Goal: Task Accomplishment & Management: Use online tool/utility

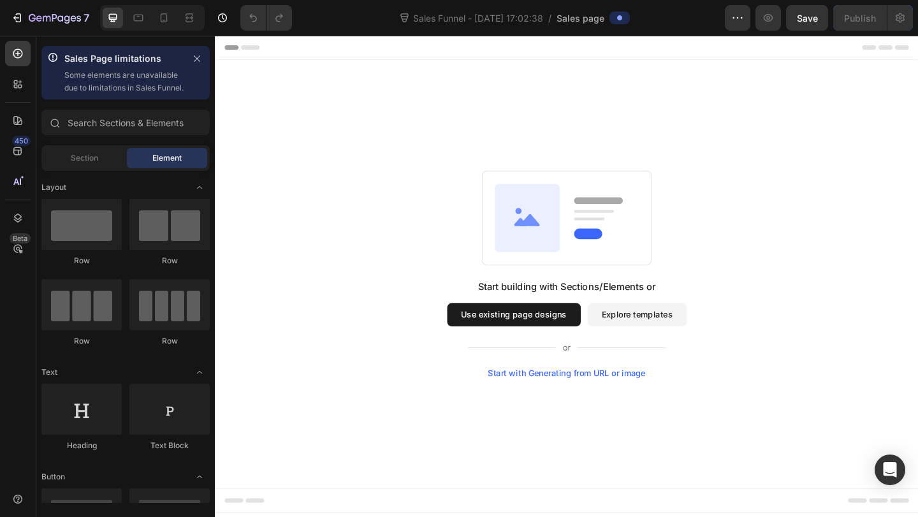
click at [540, 331] on button "Use existing page designs" at bounding box center [539, 338] width 145 height 25
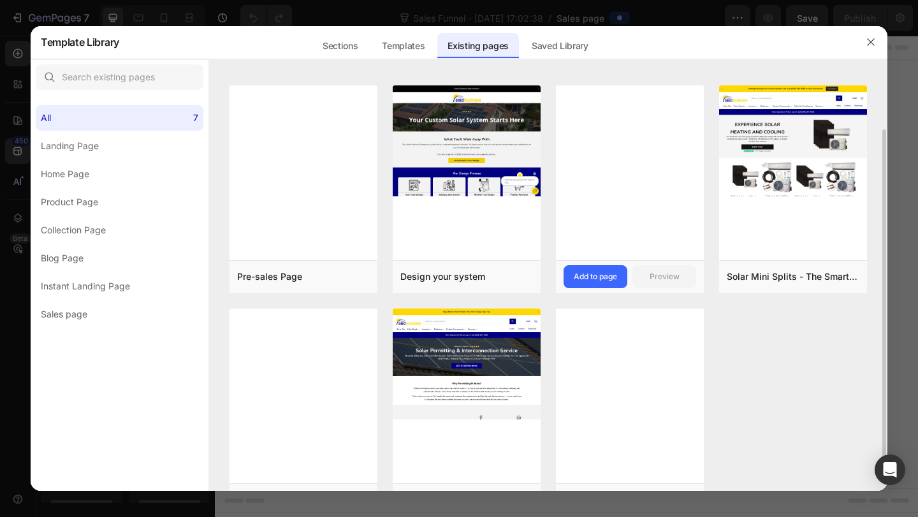
scroll to position [55, 0]
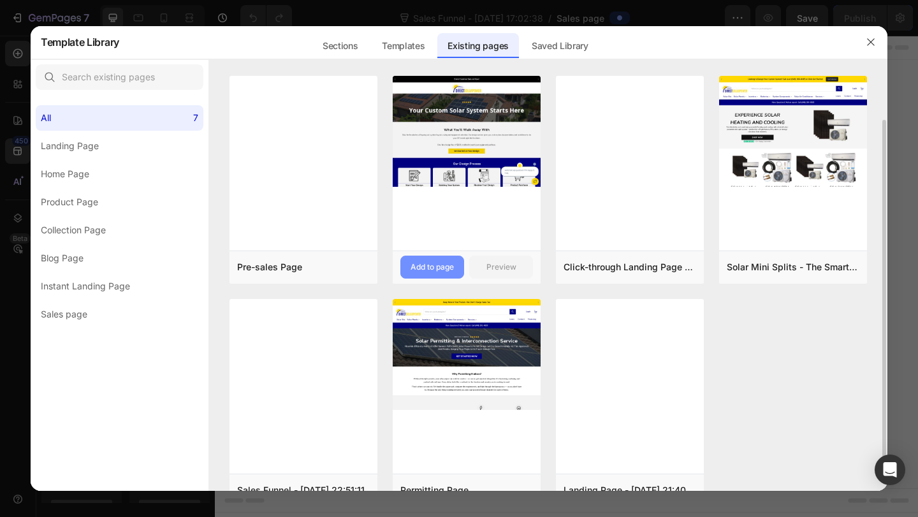
click at [453, 261] on div "Add to page" at bounding box center [432, 266] width 43 height 11
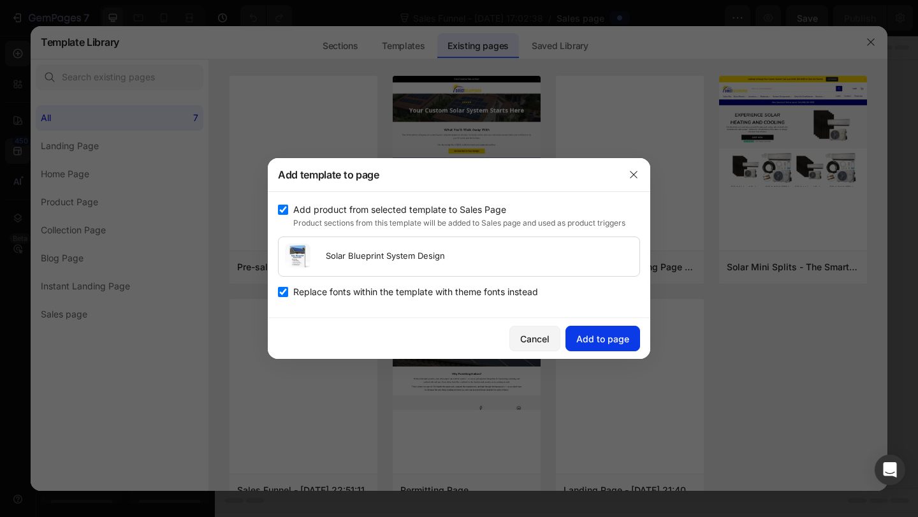
click at [602, 332] on div "Add to page" at bounding box center [602, 338] width 53 height 13
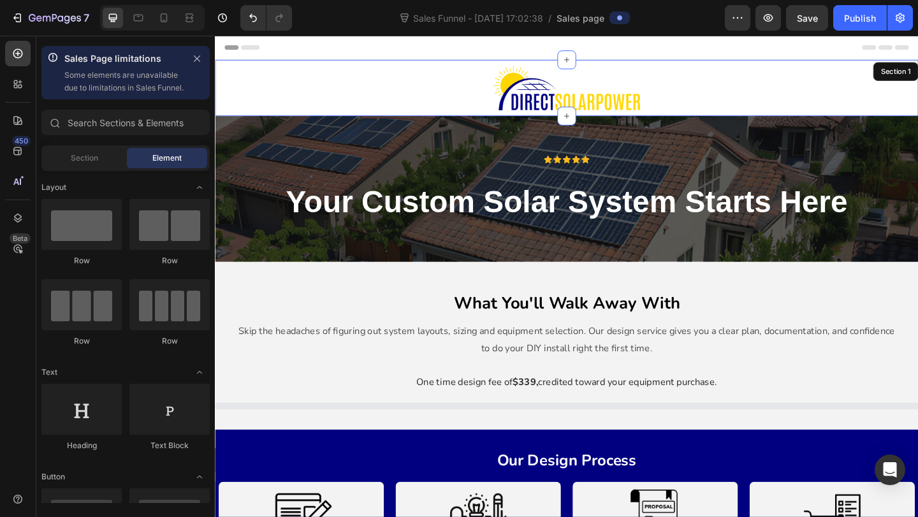
scroll to position [26, 0]
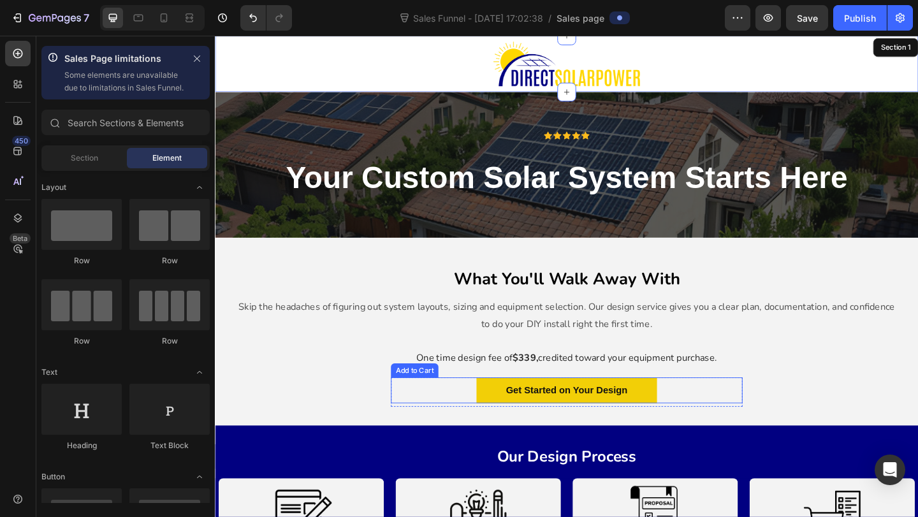
click at [468, 418] on div "Get Started on Your Design Add to Cart" at bounding box center [597, 421] width 382 height 29
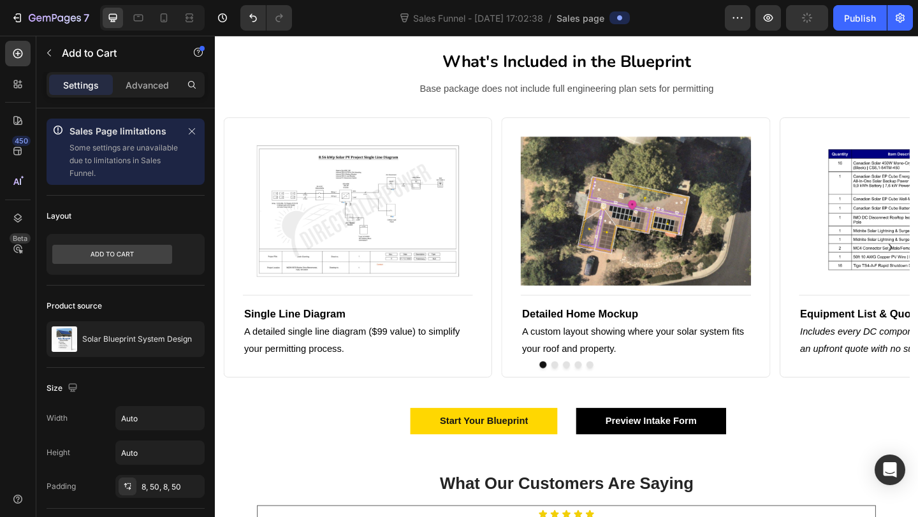
scroll to position [734, 0]
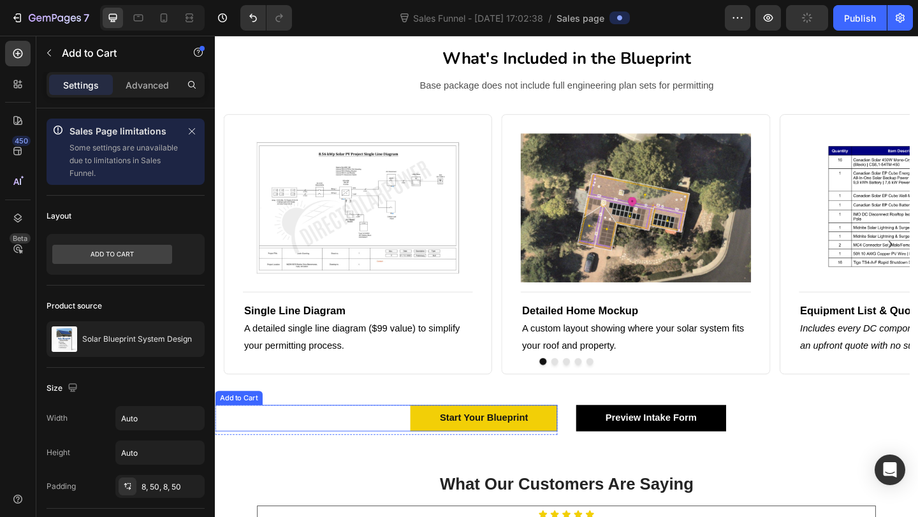
click at [522, 462] on button "Start Your Blueprint" at bounding box center [507, 451] width 160 height 29
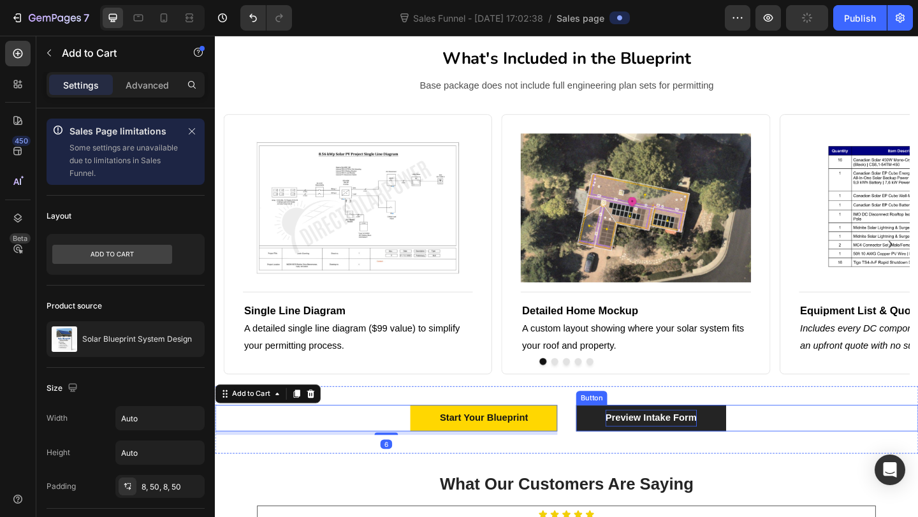
click at [651, 449] on strong "Preview Intake Form" at bounding box center [688, 451] width 99 height 11
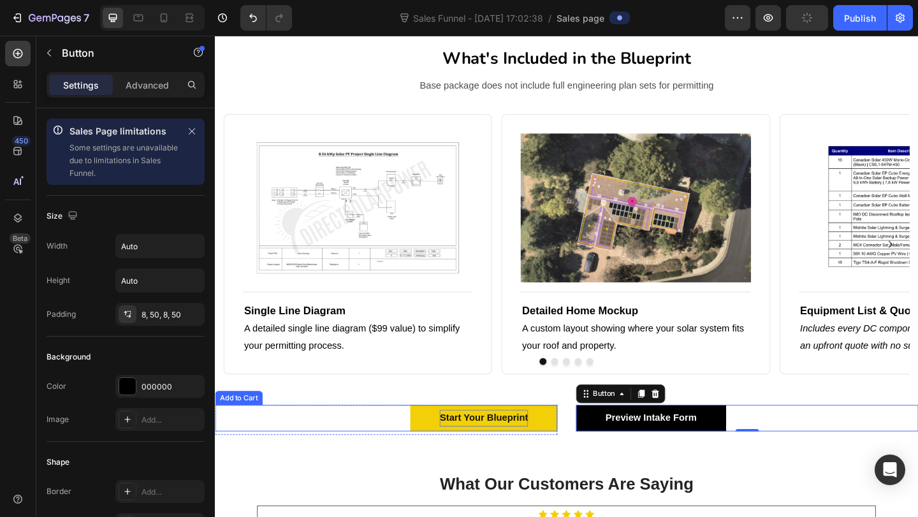
click at [487, 455] on div "Start Your Blueprint" at bounding box center [507, 451] width 96 height 18
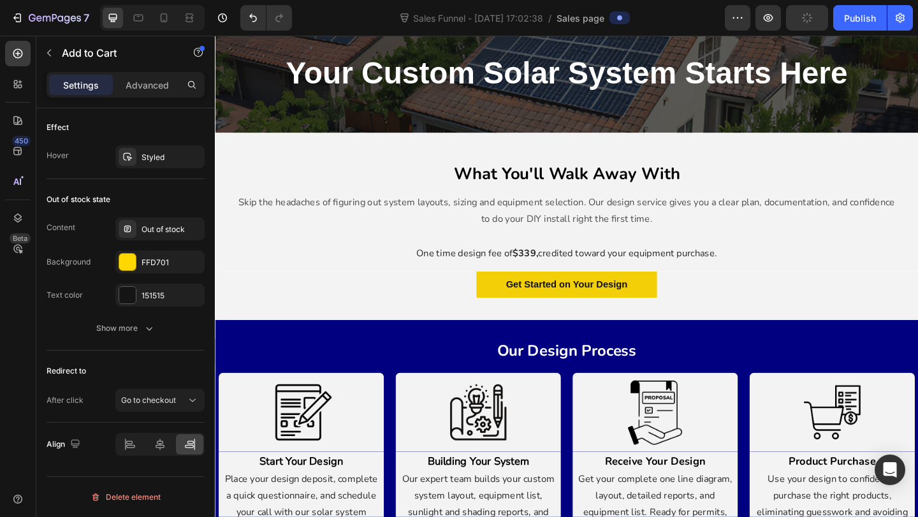
scroll to position [140, 0]
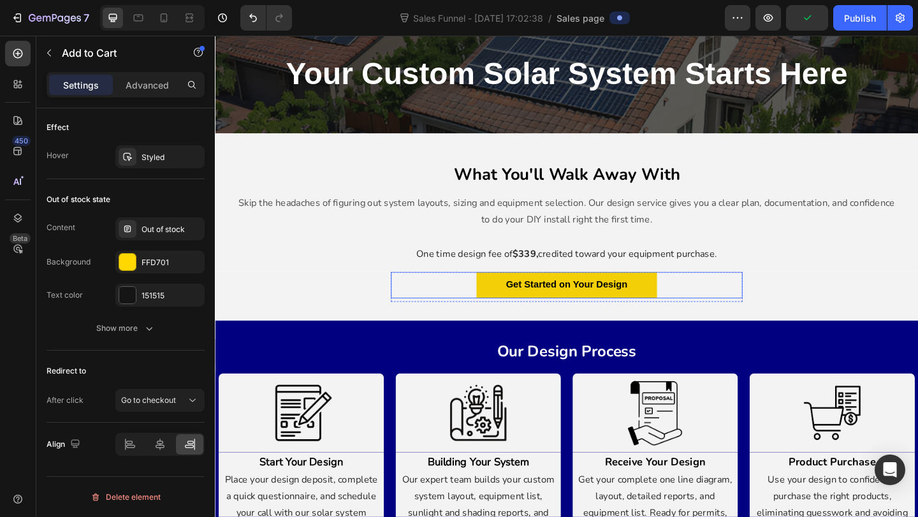
click at [512, 301] on button "Get Started on Your Design" at bounding box center [597, 307] width 196 height 29
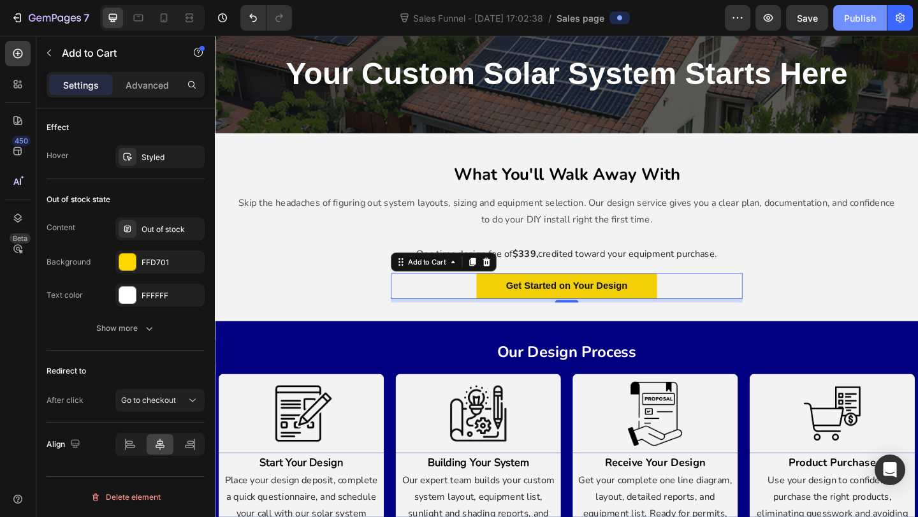
click at [848, 18] on div "Publish" at bounding box center [860, 17] width 32 height 13
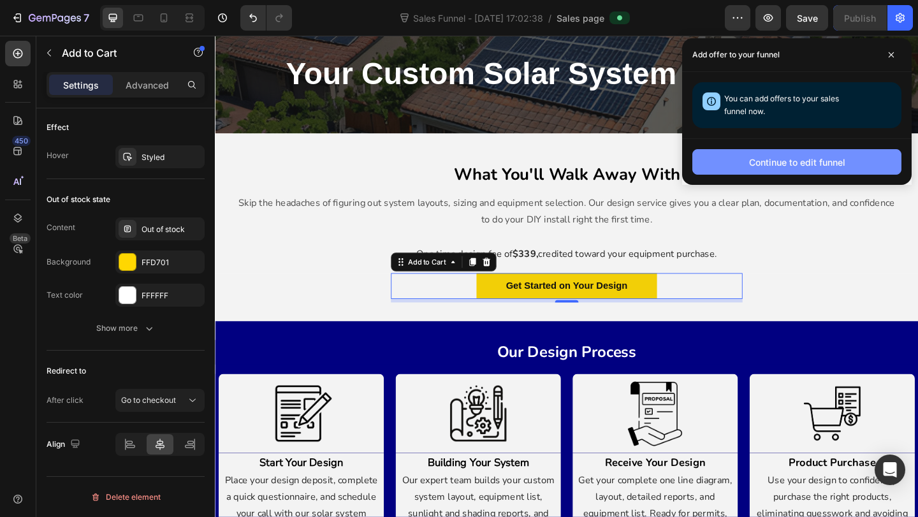
click at [722, 155] on button "Continue to edit funnel" at bounding box center [796, 161] width 209 height 25
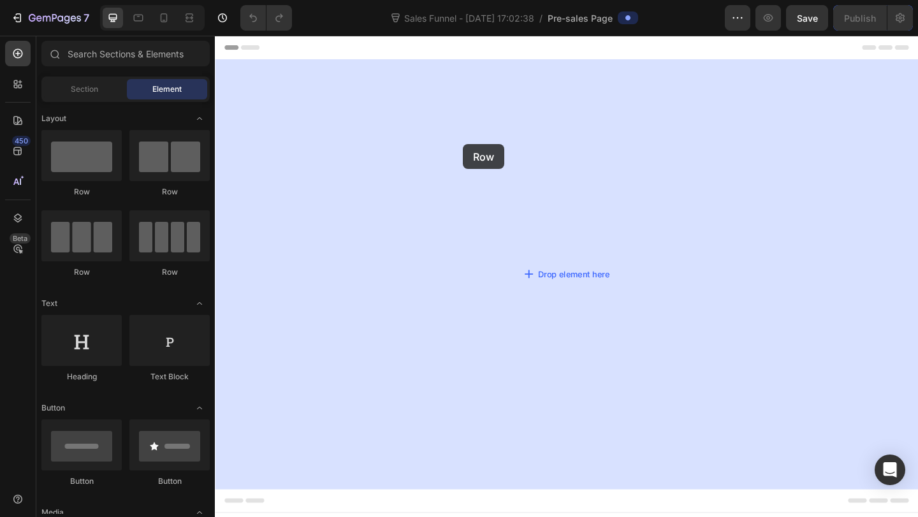
drag, startPoint x: 305, startPoint y: 215, endPoint x: 504, endPoint y: 156, distance: 207.7
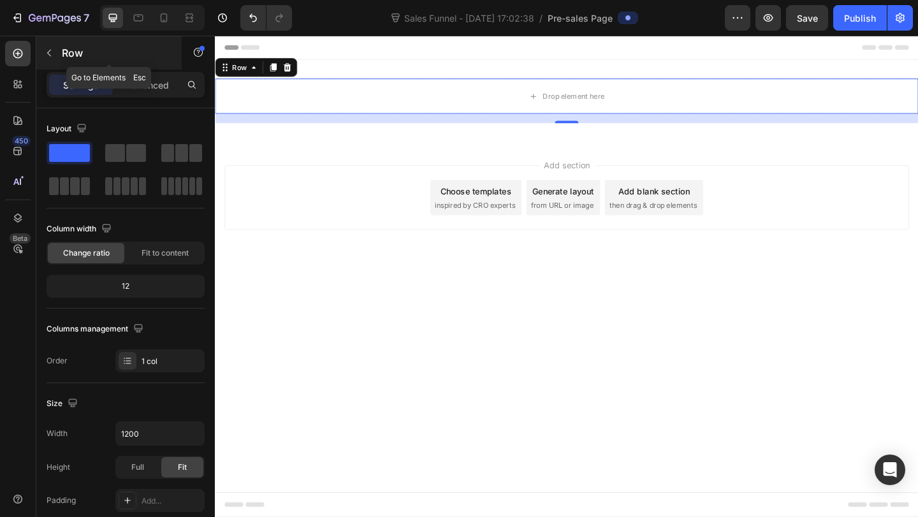
click at [52, 50] on icon "button" at bounding box center [49, 53] width 10 height 10
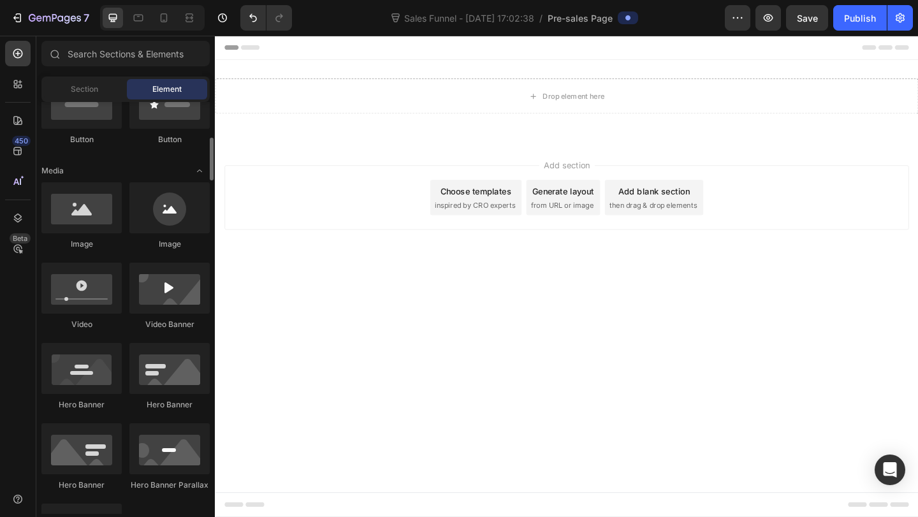
scroll to position [365, 0]
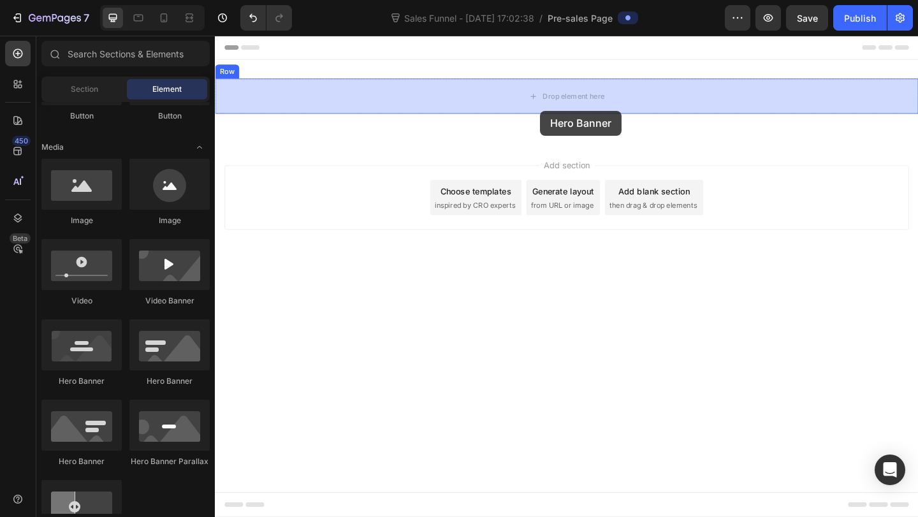
drag, startPoint x: 315, startPoint y: 391, endPoint x: 569, endPoint y: 117, distance: 373.5
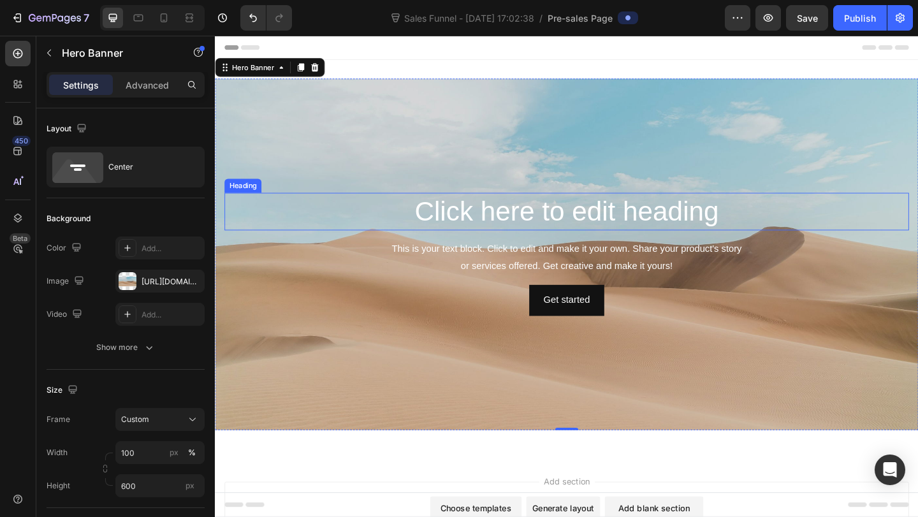
click at [500, 232] on h2 "Click here to edit heading" at bounding box center [597, 227] width 745 height 41
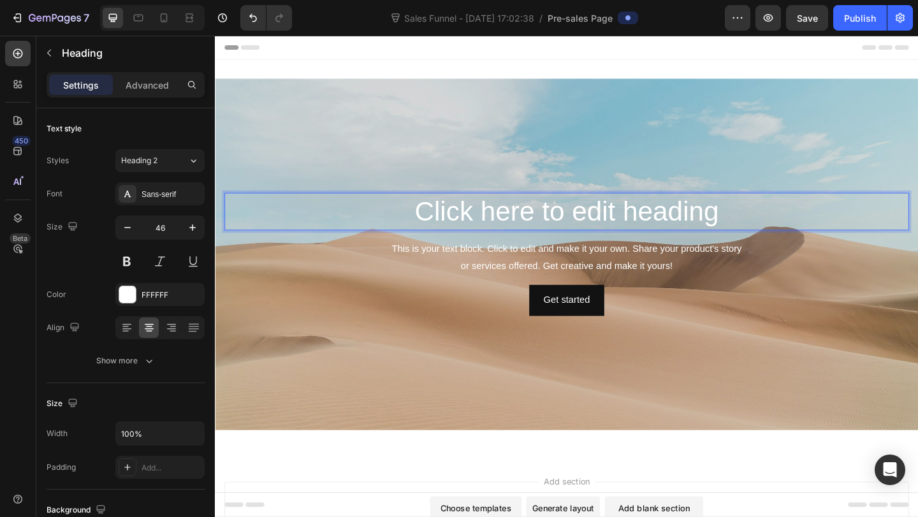
click at [500, 232] on h2 "Click here to edit heading" at bounding box center [597, 227] width 745 height 41
click at [500, 232] on p "Click here to edit heading" at bounding box center [597, 227] width 742 height 38
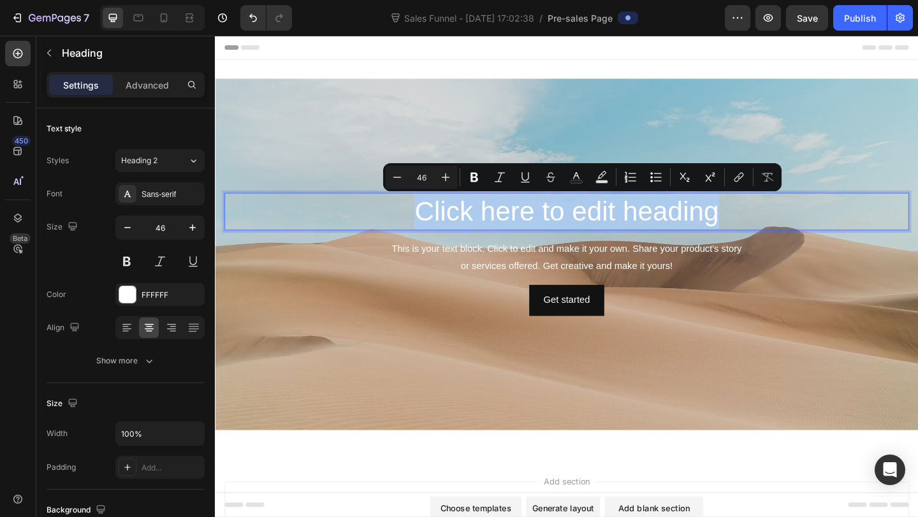
type input "11"
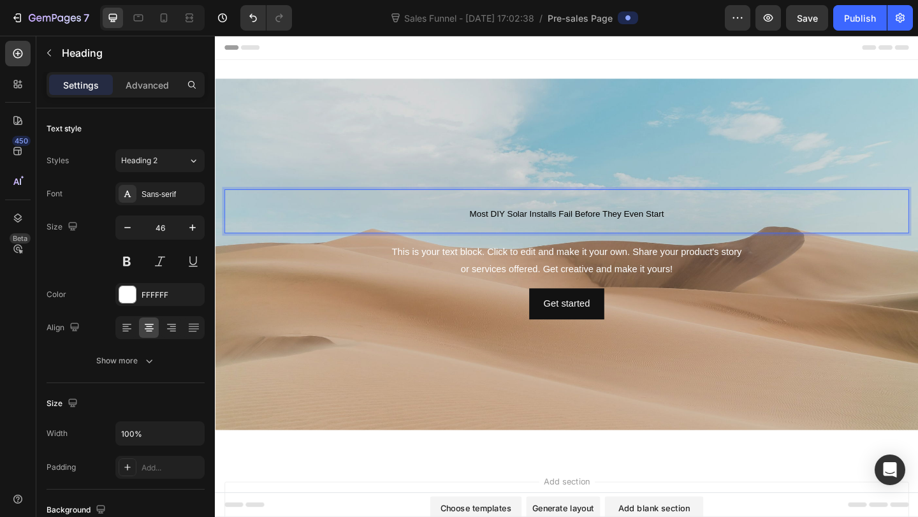
click at [510, 230] on span "Most DIY Solar Installs Fail Before They Even Start" at bounding box center [597, 229] width 212 height 10
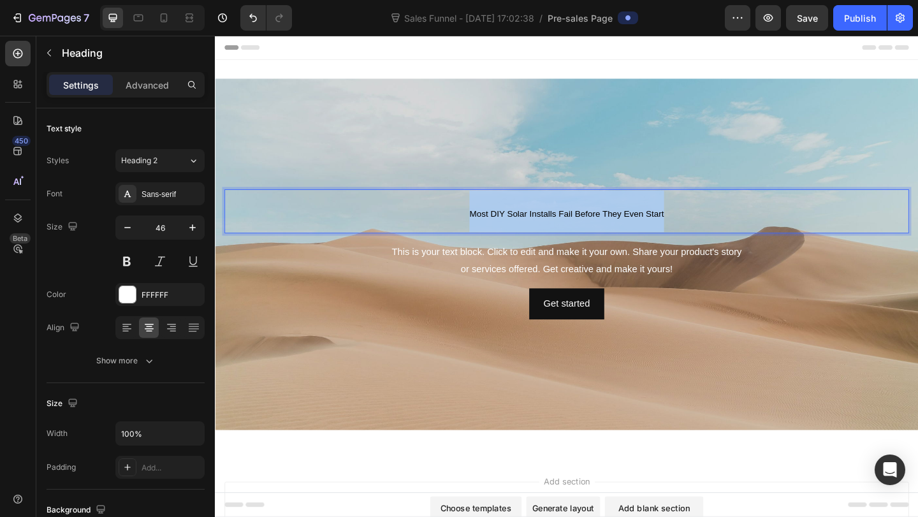
click at [510, 230] on span "Most DIY Solar Installs Fail Before They Even Start" at bounding box center [597, 229] width 212 height 10
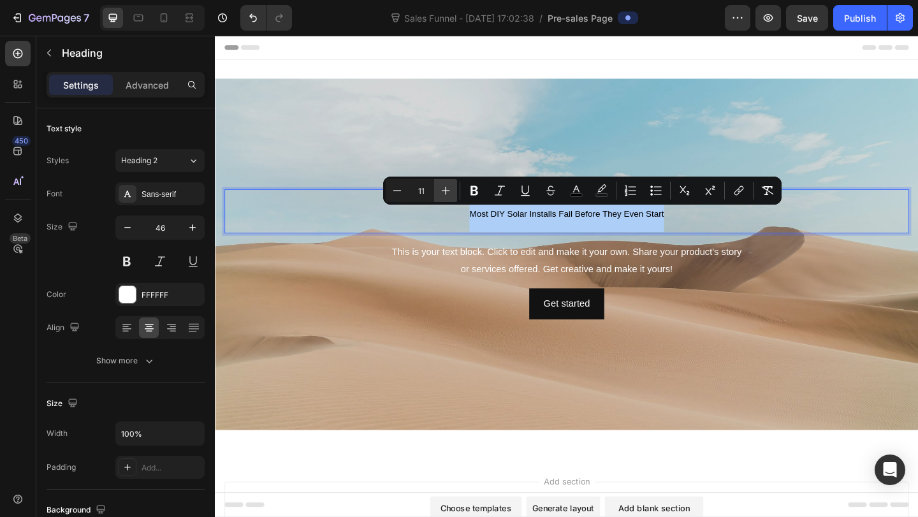
click at [444, 195] on icon "Editor contextual toolbar" at bounding box center [445, 190] width 13 height 13
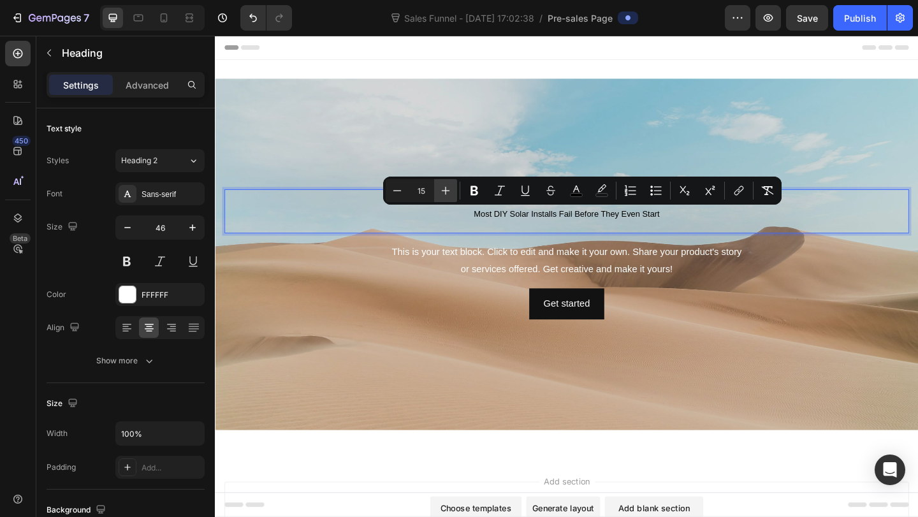
click at [444, 195] on icon "Editor contextual toolbar" at bounding box center [445, 190] width 13 height 13
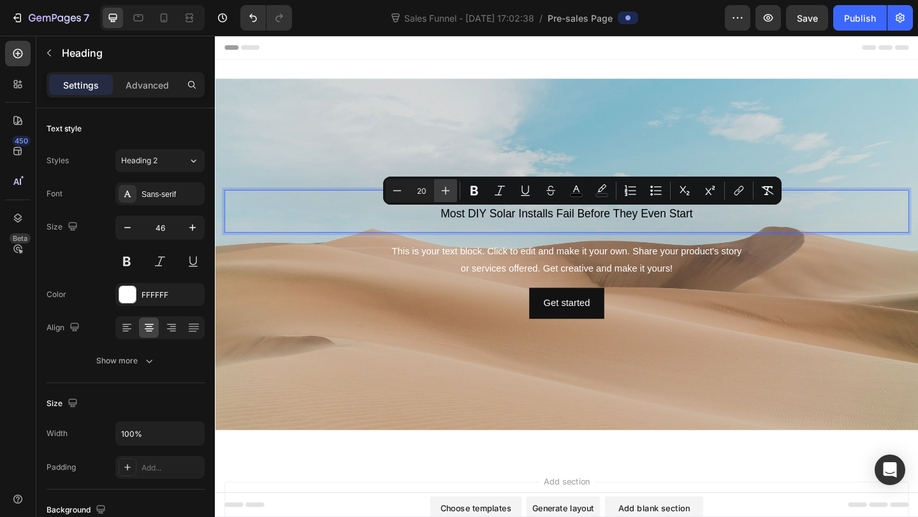
click at [444, 195] on icon "Editor contextual toolbar" at bounding box center [445, 190] width 13 height 13
type input "24"
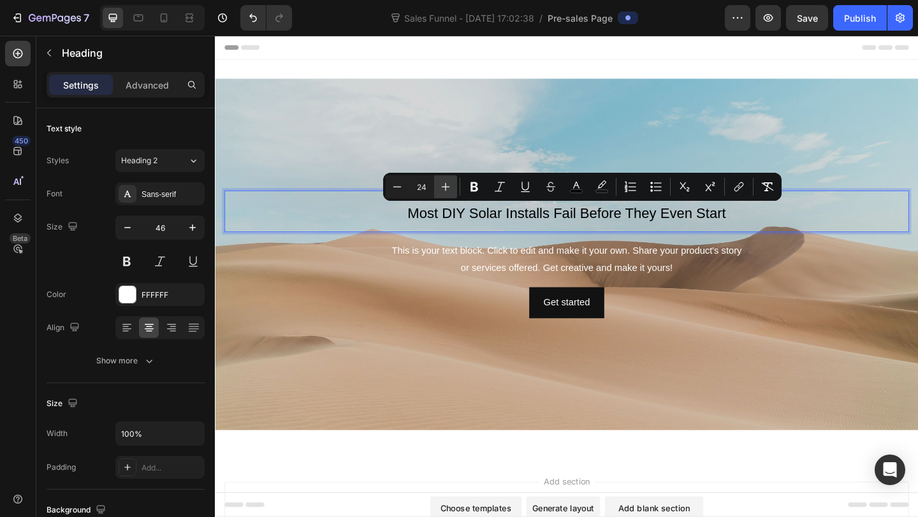
click at [453, 189] on button "Plus" at bounding box center [445, 186] width 23 height 23
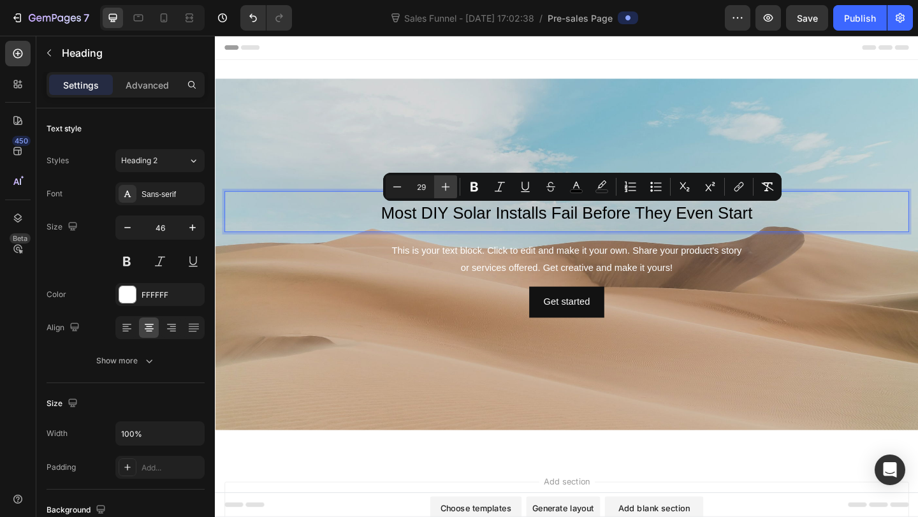
click at [453, 189] on button "Plus" at bounding box center [445, 186] width 23 height 23
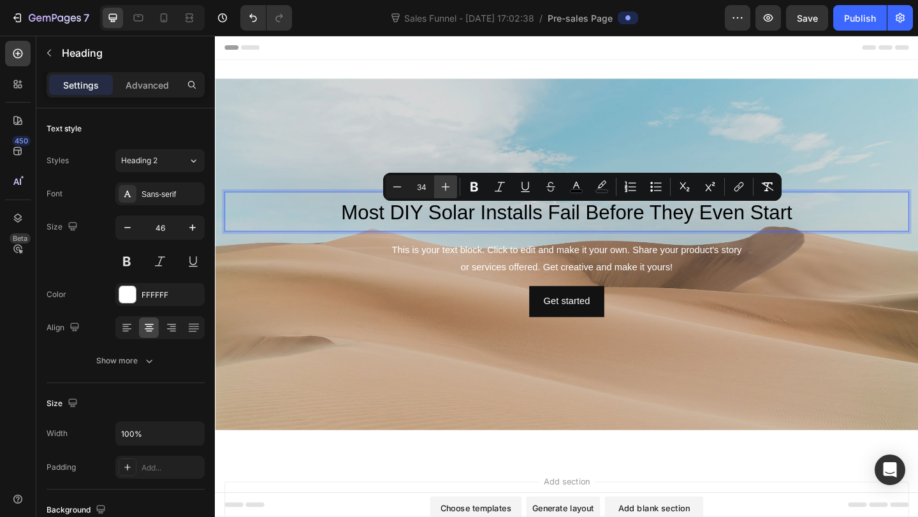
click at [453, 189] on button "Plus" at bounding box center [445, 186] width 23 height 23
type input "36"
click at [452, 249] on div "Most DIY Solar Installs Fail Before They Even Start Heading 16 This is your tex…" at bounding box center [597, 273] width 745 height 136
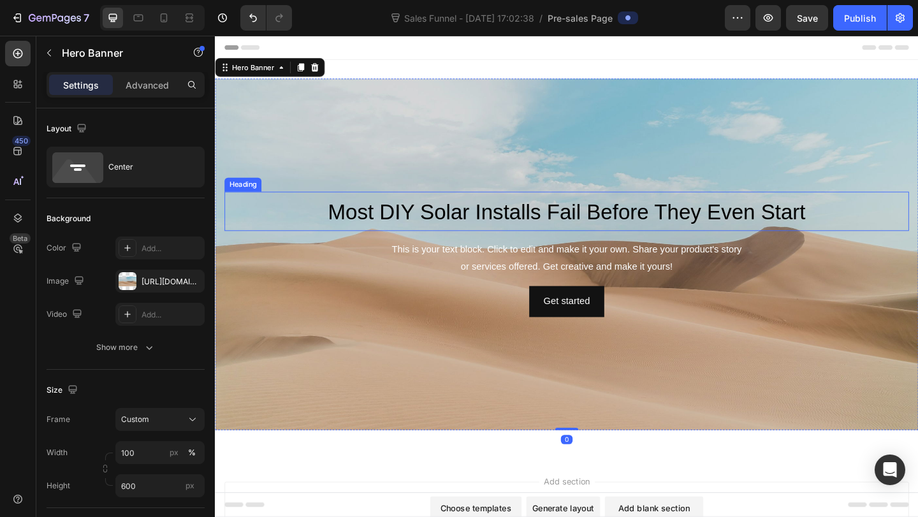
click at [518, 228] on span "Most DIY Solar Installs Fail Before They Even Start" at bounding box center [597, 227] width 520 height 26
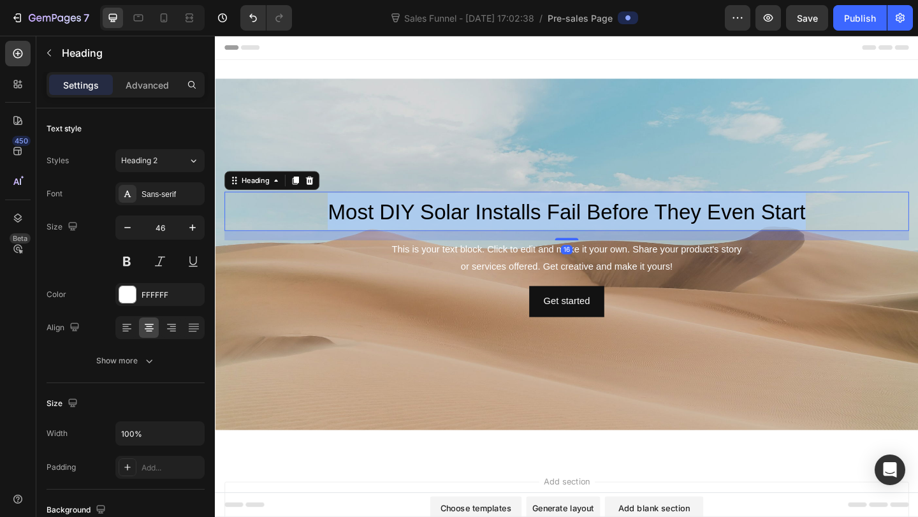
click at [518, 228] on span "Most DIY Solar Installs Fail Before They Even Start" at bounding box center [597, 227] width 520 height 26
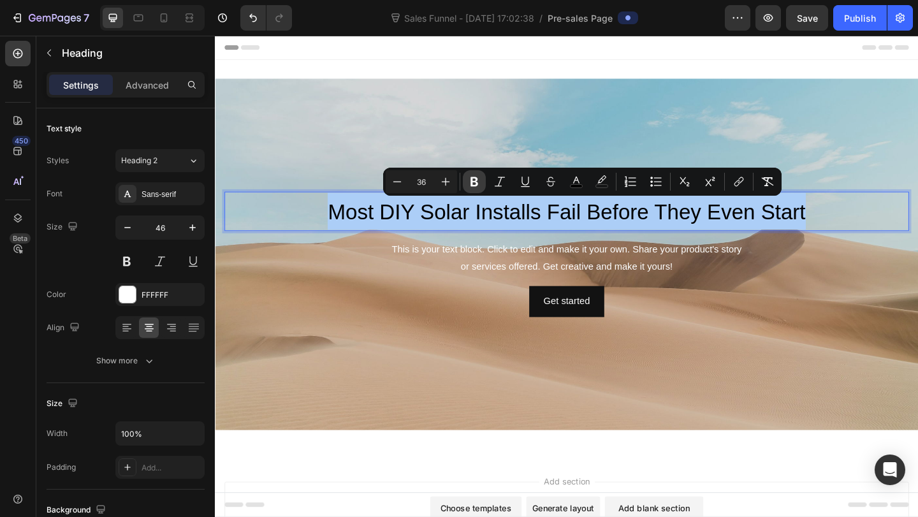
click at [470, 181] on icon "Editor contextual toolbar" at bounding box center [474, 182] width 8 height 10
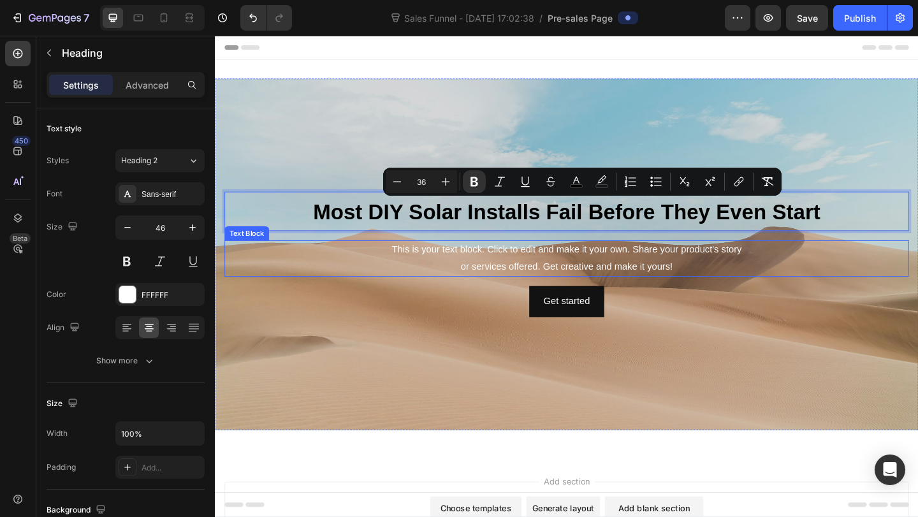
click at [467, 283] on div "This is your text block. Click to edit and make it your own. Share your product…" at bounding box center [597, 278] width 745 height 40
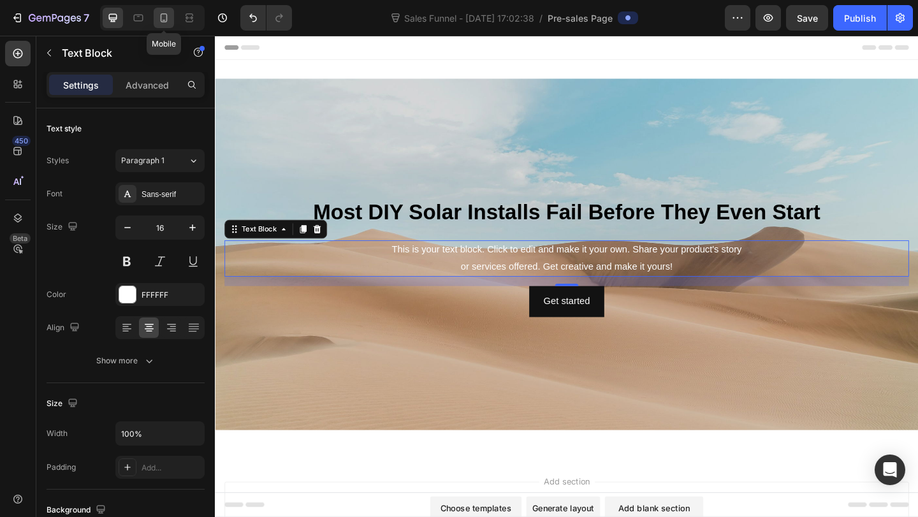
click at [168, 17] on icon at bounding box center [163, 17] width 13 height 13
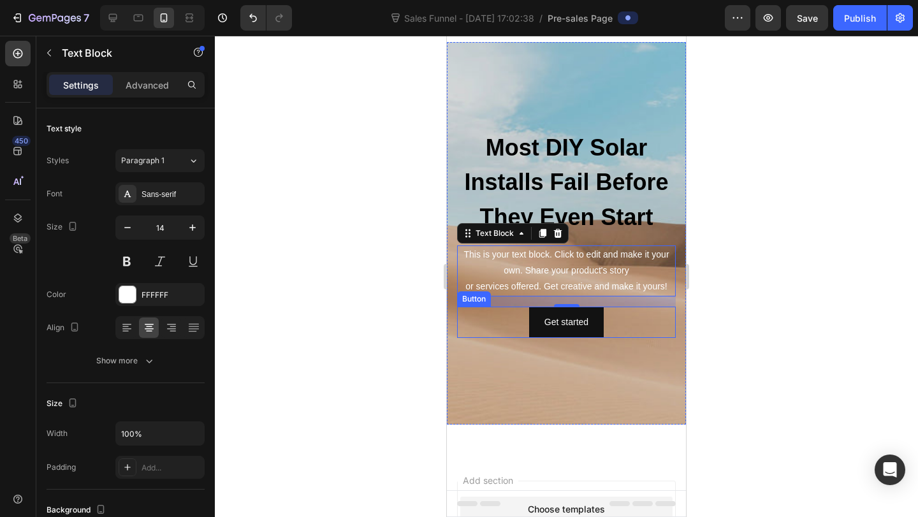
scroll to position [24, 0]
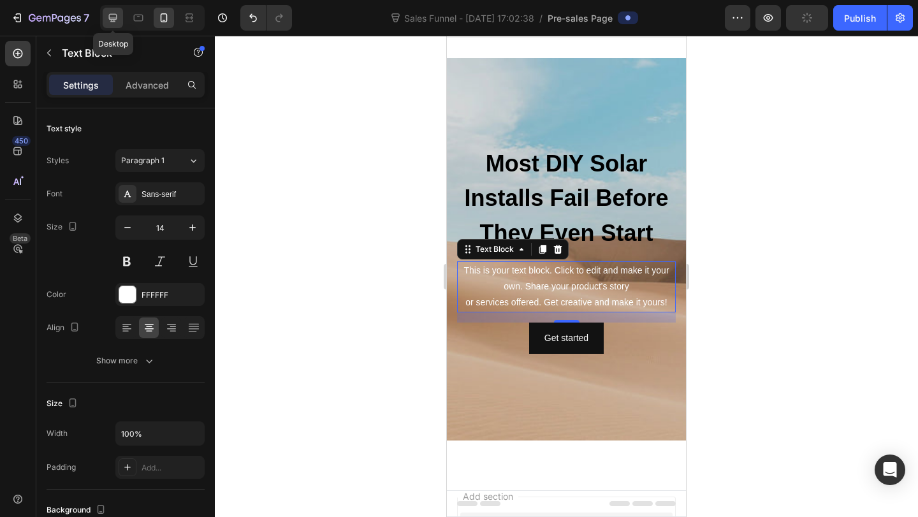
click at [111, 15] on icon at bounding box center [112, 17] width 13 height 13
type input "16"
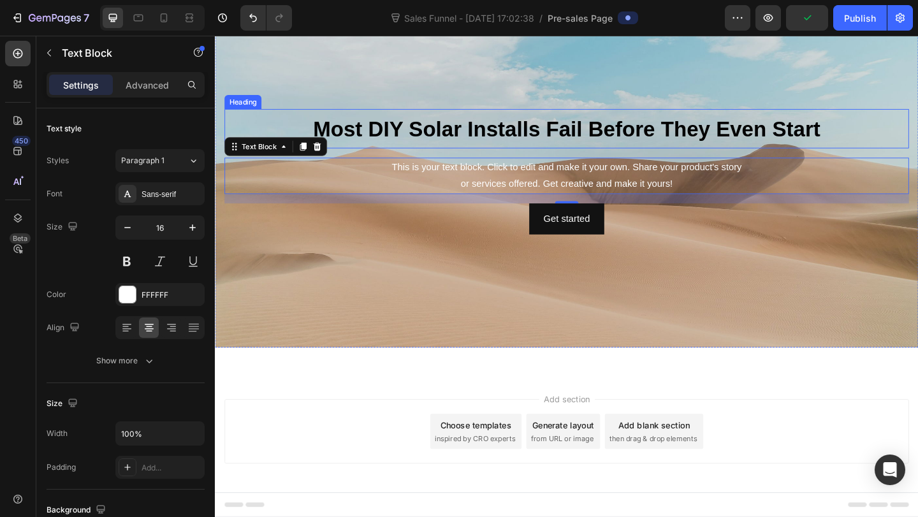
scroll to position [92, 0]
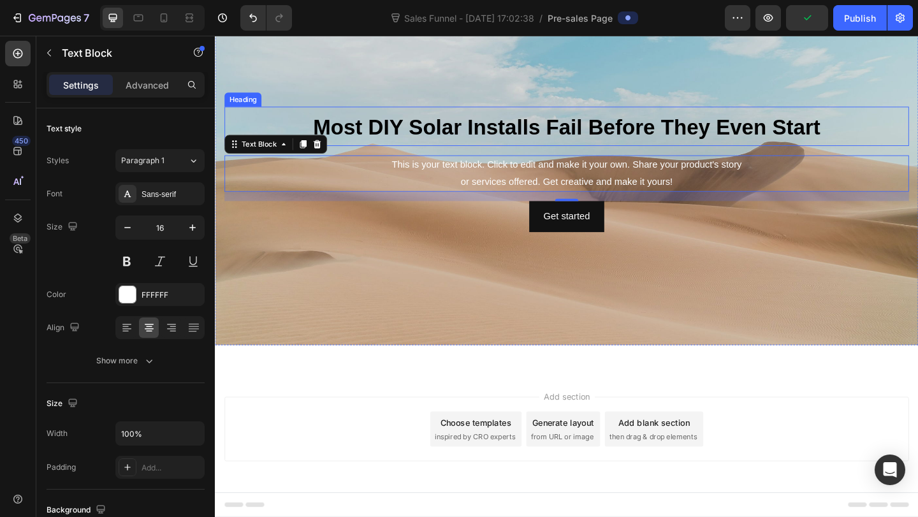
click at [569, 139] on strong "Most DIY Solar Installs Fail Before They Even Start" at bounding box center [597, 135] width 552 height 26
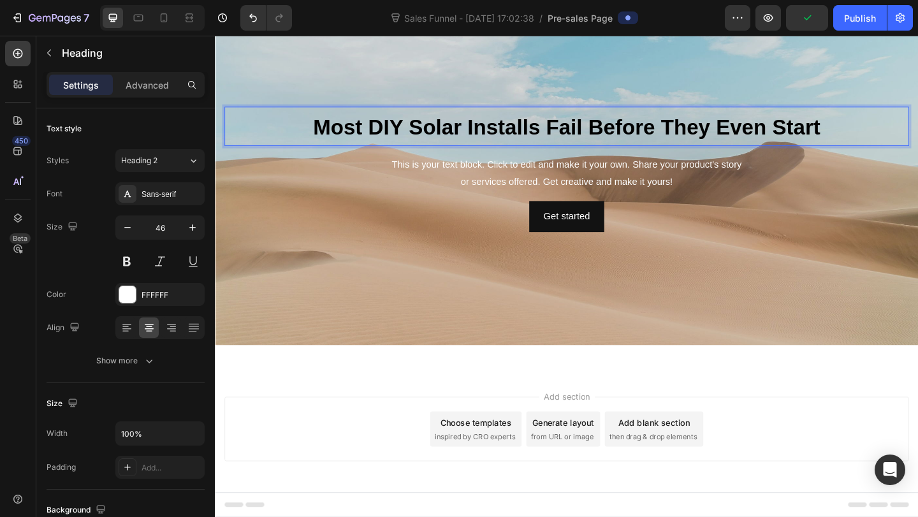
click at [586, 139] on strong "Most DIY Solar Installs Fail Before They Even Start" at bounding box center [597, 135] width 552 height 26
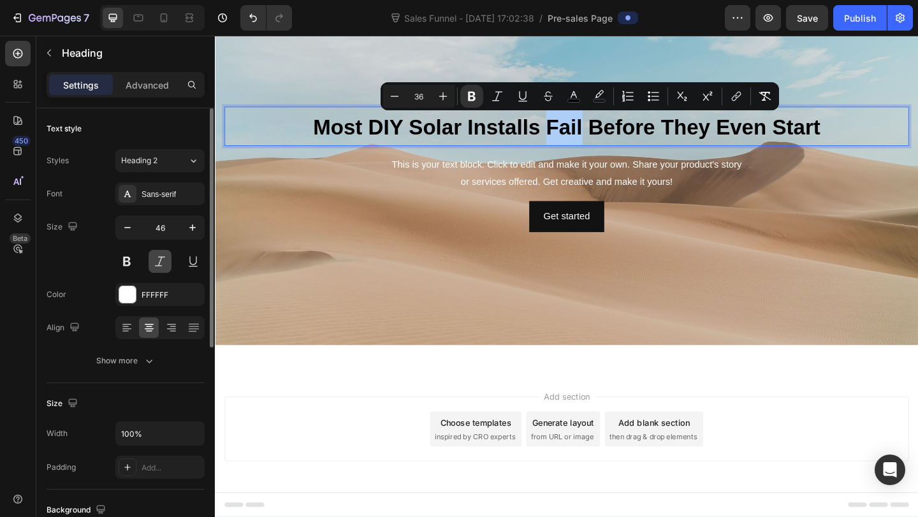
click at [165, 257] on button at bounding box center [160, 261] width 23 height 23
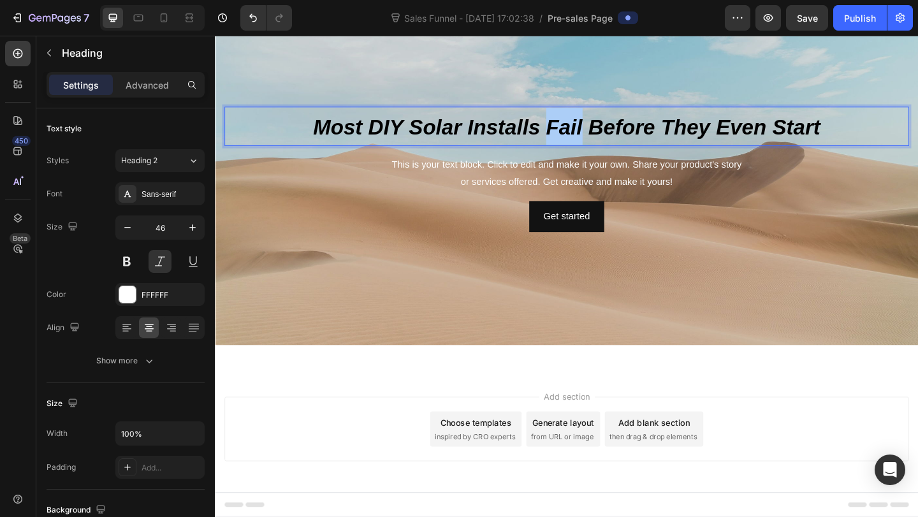
click at [466, 252] on div "Background Image" at bounding box center [597, 181] width 765 height 382
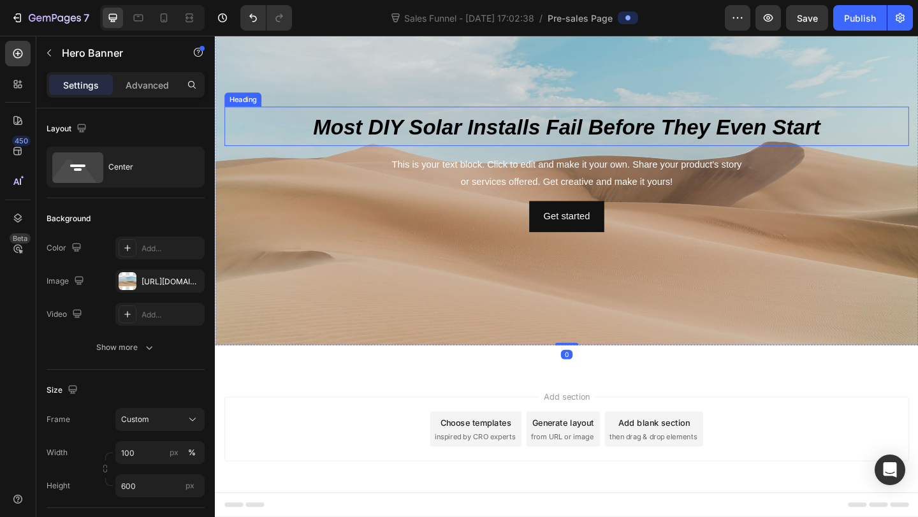
click at [519, 133] on strong "Most DIY Solar Installs Fail Before They Even Start" at bounding box center [597, 135] width 552 height 26
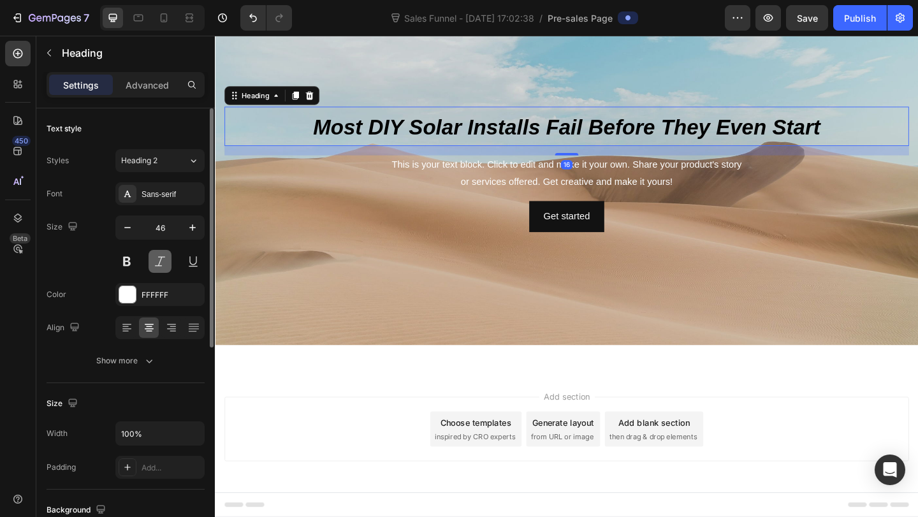
click at [153, 261] on button at bounding box center [160, 261] width 23 height 23
click at [522, 193] on div "This is your text block. Click to edit and make it your own. Share your product…" at bounding box center [597, 186] width 745 height 40
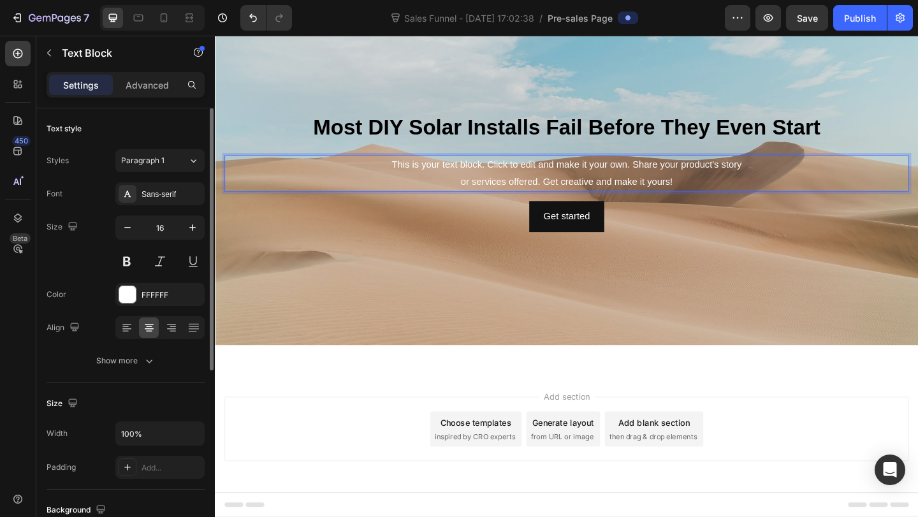
click at [522, 193] on div "This is your text block. Click to edit and make it your own. Share your product…" at bounding box center [597, 186] width 745 height 40
click at [522, 193] on p "This is your text block. Click to edit and make it your own. Share your product…" at bounding box center [597, 185] width 742 height 37
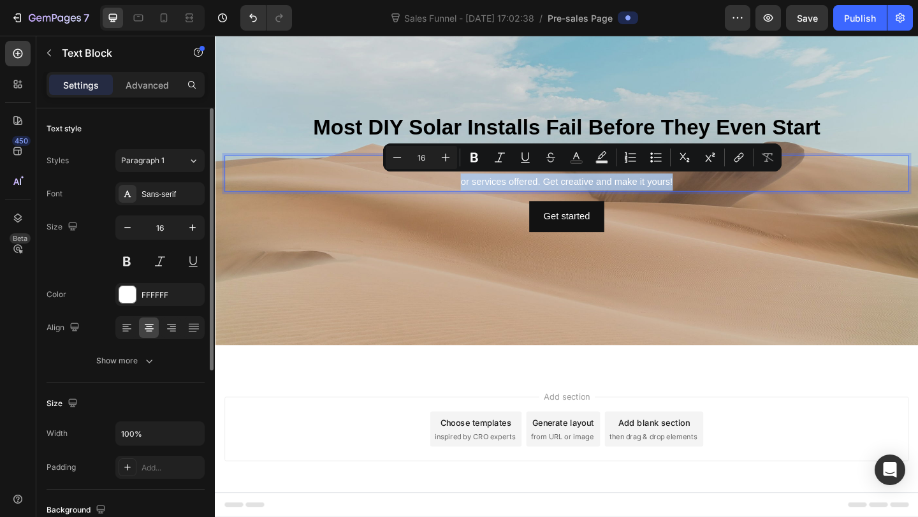
click at [569, 191] on p "This is your text block. Click to edit and make it your own. Share your product…" at bounding box center [597, 185] width 742 height 37
click at [727, 189] on p "This is your text block. Click to edit and make it your own. Share your product…" at bounding box center [597, 185] width 742 height 37
click at [727, 192] on p "This is your text block. Click to edit and make it your own. Share your product…" at bounding box center [597, 185] width 742 height 37
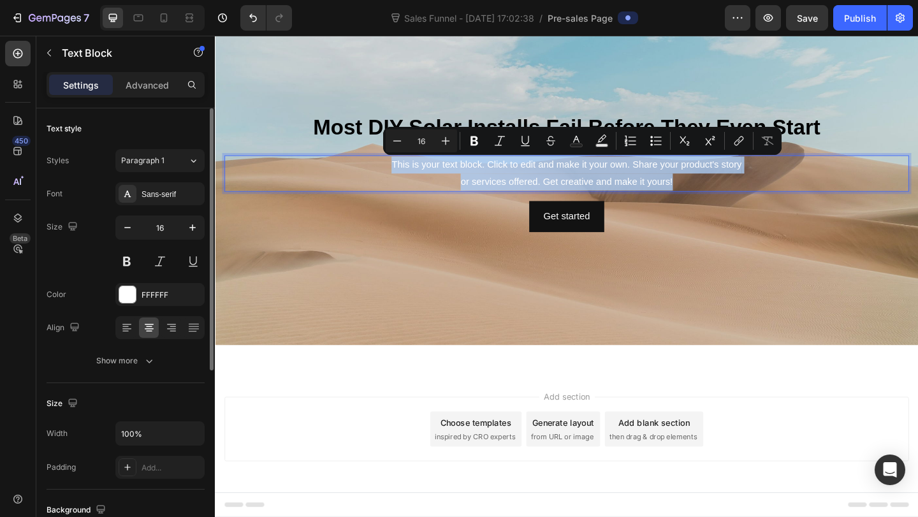
drag, startPoint x: 745, startPoint y: 196, endPoint x: 407, endPoint y: 182, distance: 337.5
click at [407, 182] on p "This is your text block. Click to edit and make it your own. Share your product…" at bounding box center [597, 185] width 742 height 37
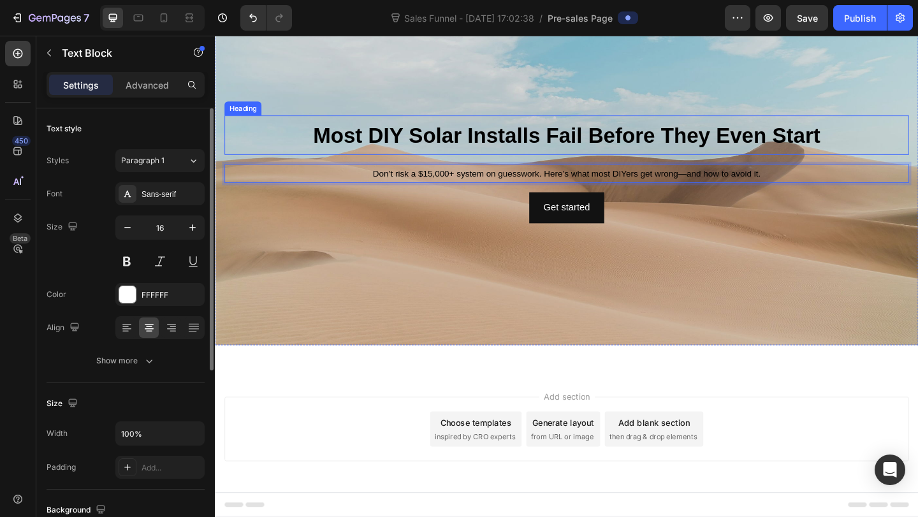
click at [535, 126] on p "⁠⁠⁠⁠⁠⁠⁠ Most DIY Solar Installs Fail Before They Even Start" at bounding box center [597, 144] width 742 height 40
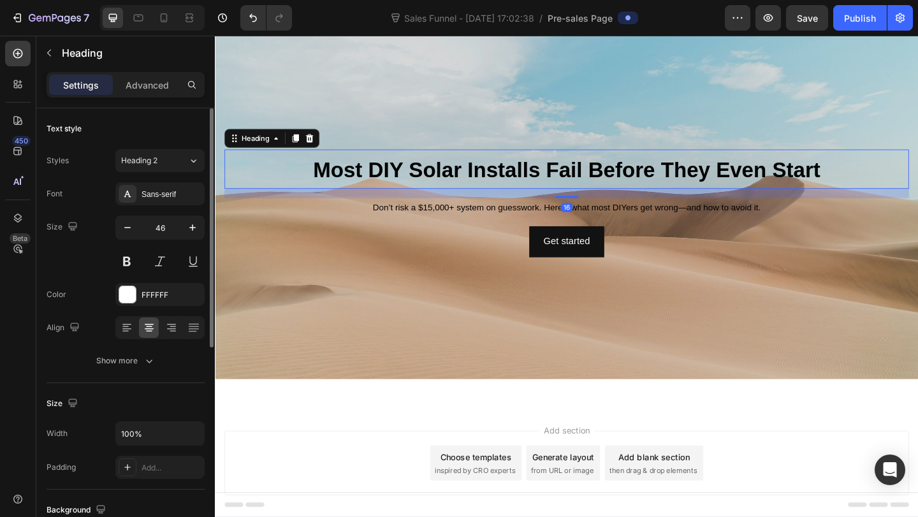
scroll to position [34, 0]
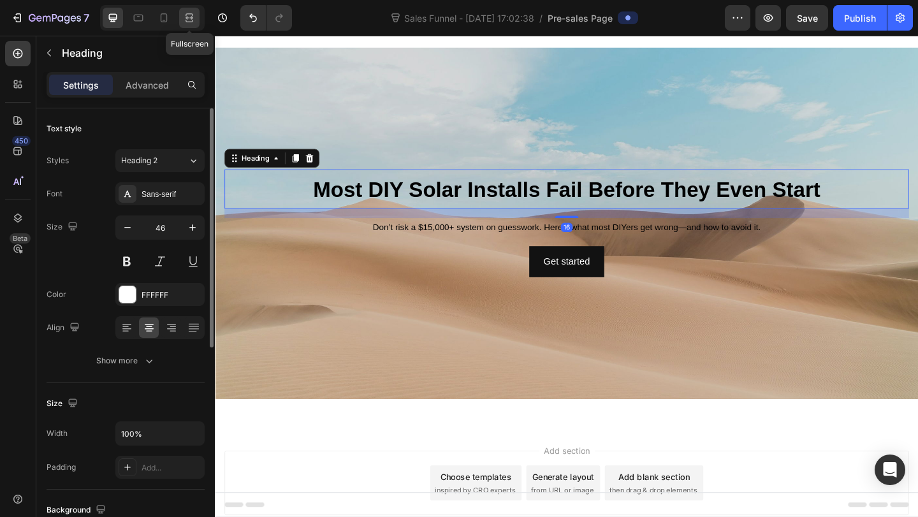
click at [187, 20] on icon at bounding box center [189, 17] width 13 height 13
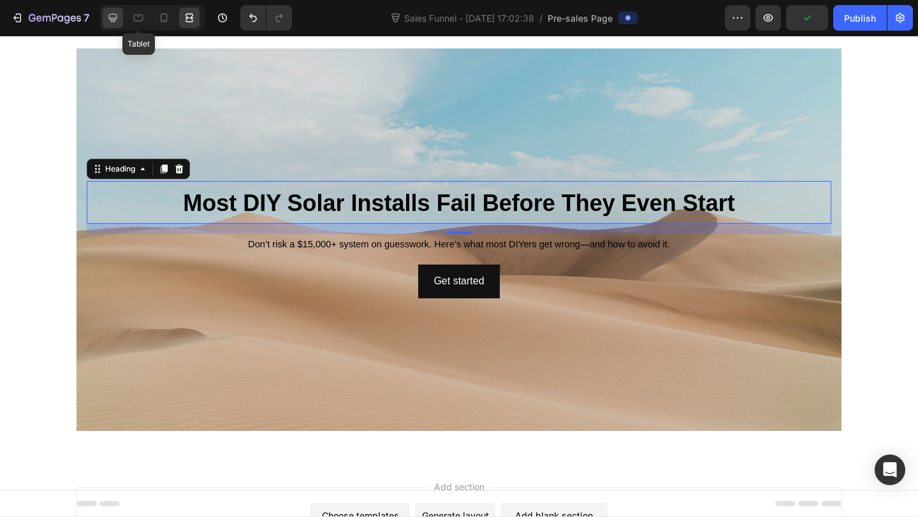
click at [122, 14] on div at bounding box center [113, 18] width 20 height 20
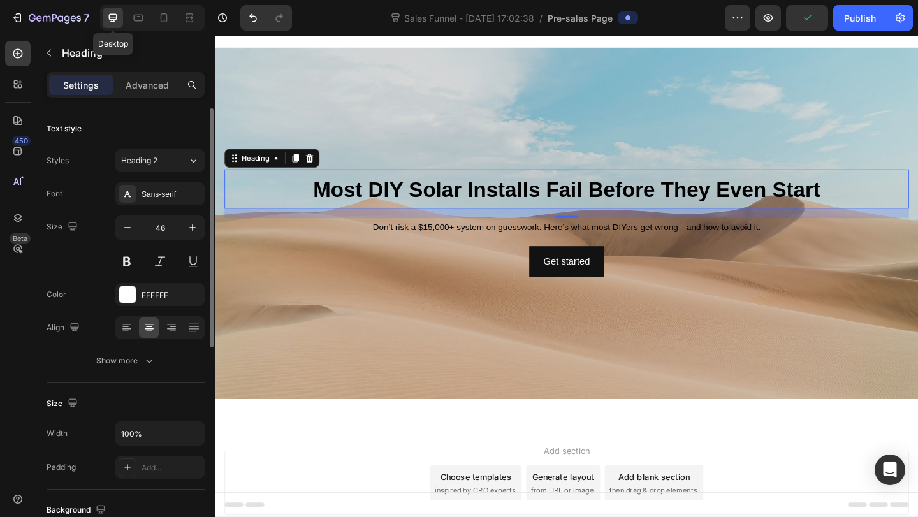
click at [122, 14] on div at bounding box center [113, 18] width 20 height 20
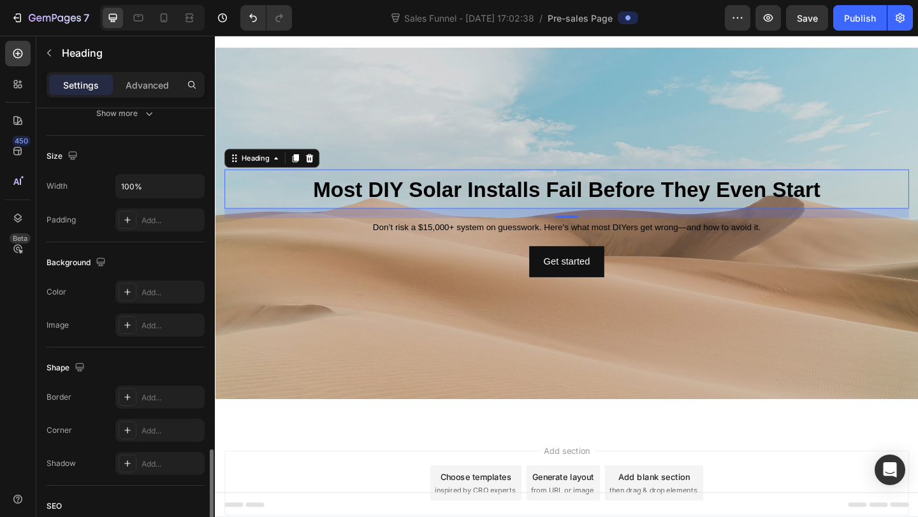
scroll to position [382, 0]
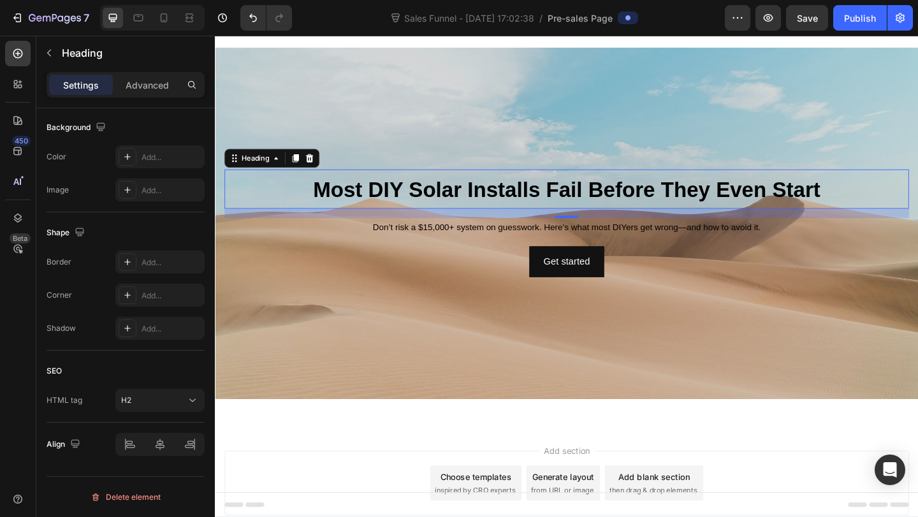
click at [136, 98] on div "Settings Advanced" at bounding box center [125, 90] width 178 height 36
click at [139, 94] on div "Settings Advanced" at bounding box center [126, 84] width 158 height 25
click at [142, 92] on div "Advanced" at bounding box center [147, 85] width 64 height 20
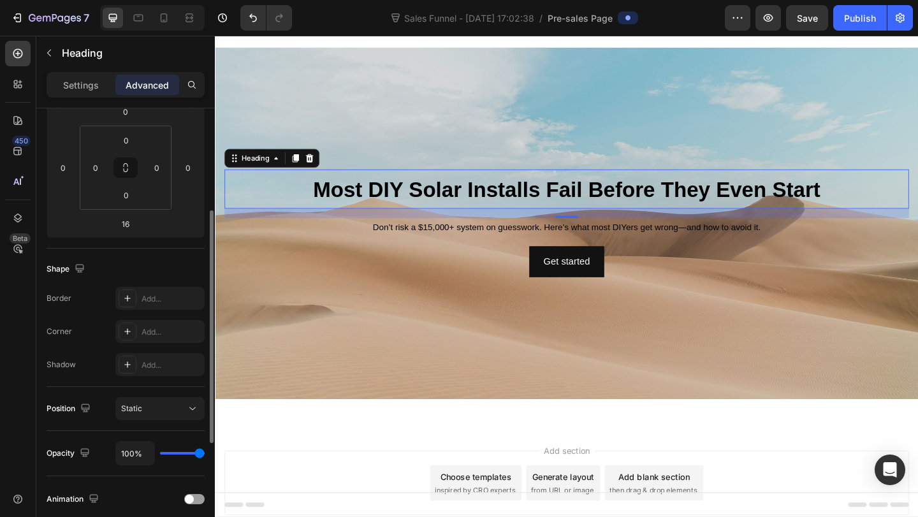
scroll to position [192, 0]
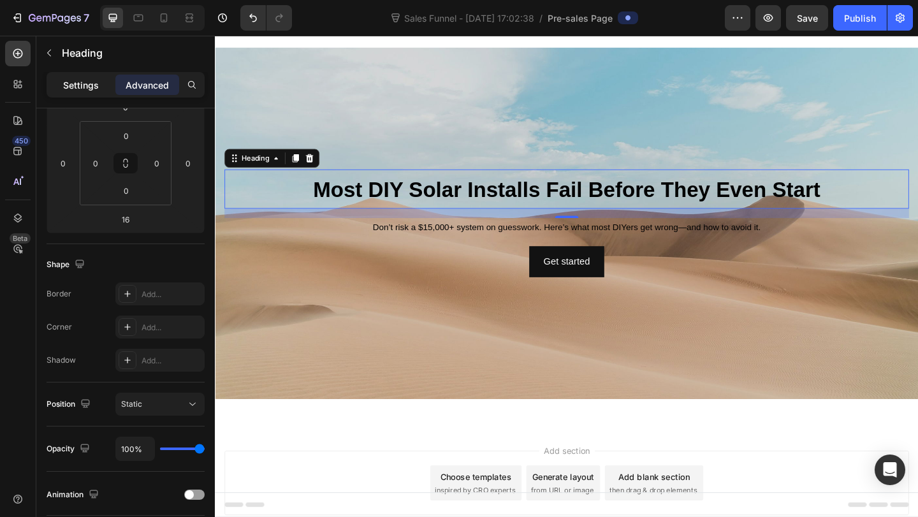
click at [76, 89] on p "Settings" at bounding box center [81, 84] width 36 height 13
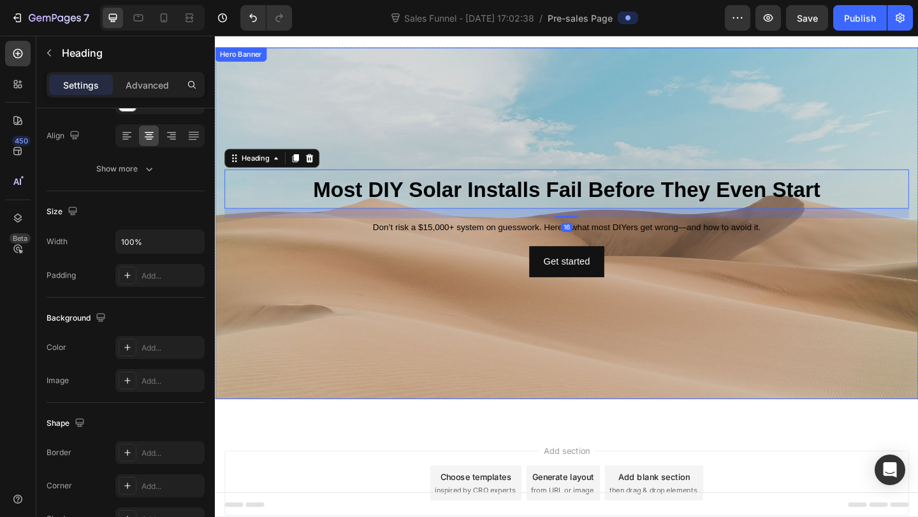
click at [323, 65] on div "Background Image" at bounding box center [597, 239] width 765 height 382
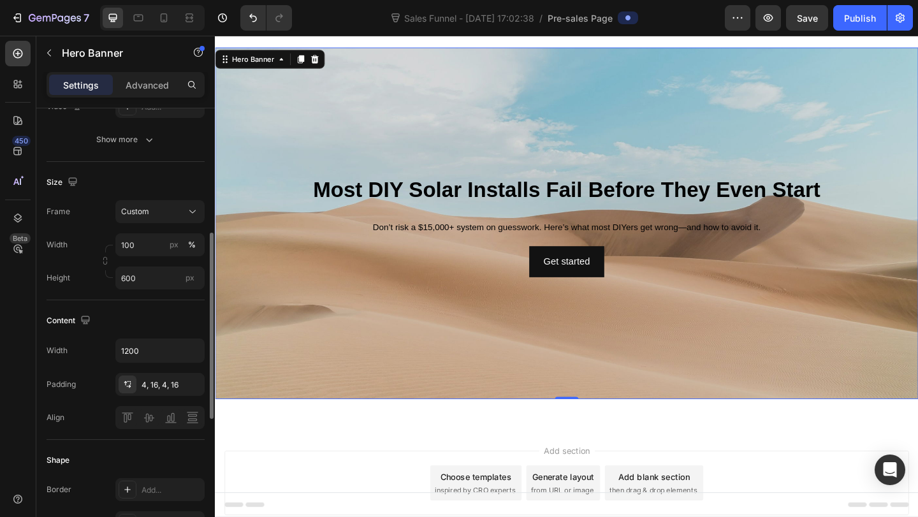
scroll to position [236, 0]
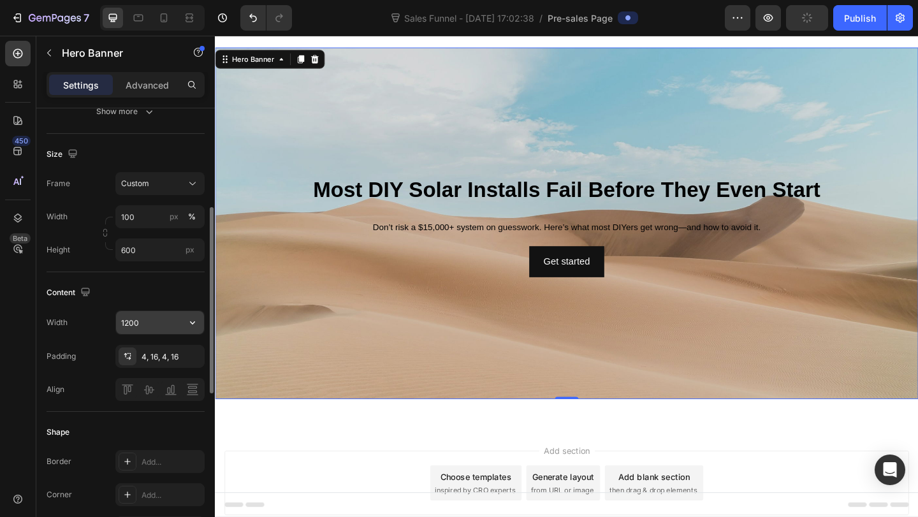
click at [158, 317] on input "1200" at bounding box center [160, 322] width 88 height 23
click at [187, 318] on icon "button" at bounding box center [192, 322] width 13 height 13
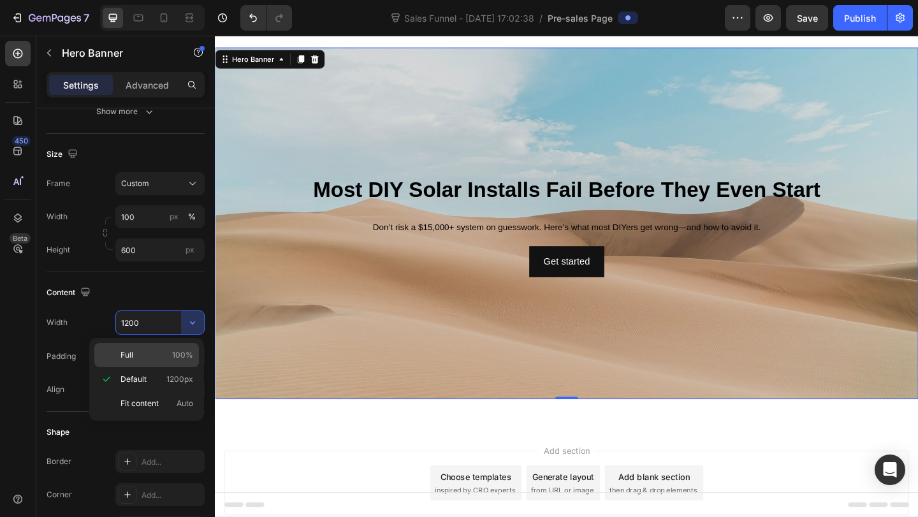
click at [161, 359] on p "Full 100%" at bounding box center [156, 354] width 73 height 11
type input "100%"
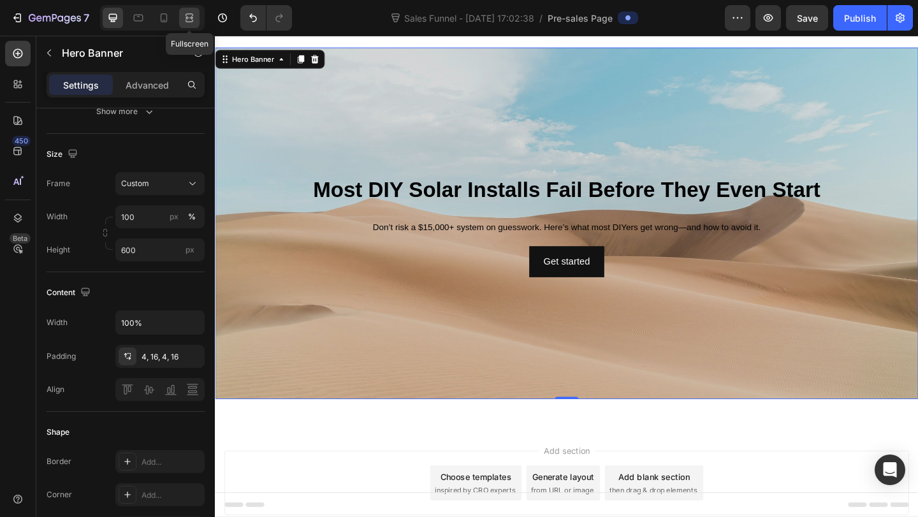
click at [185, 26] on div at bounding box center [189, 18] width 20 height 20
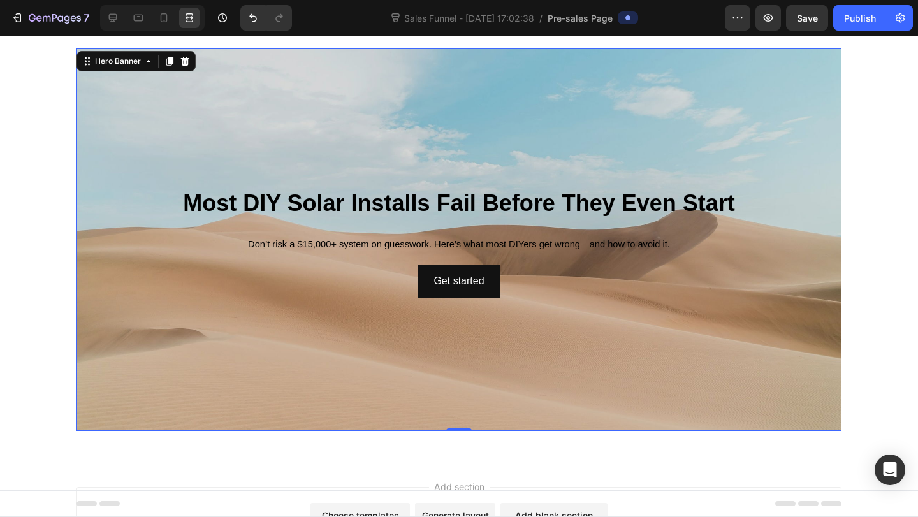
click at [111, 34] on div "7 Version history Sales Funnel - [DATE] 17:02:38 / Pre-sales Page Preview Save …" at bounding box center [459, 18] width 918 height 36
click at [111, 32] on div "7 Version history Sales Funnel - [DATE] 17:02:38 / Pre-sales Page Preview Save …" at bounding box center [459, 18] width 918 height 36
click at [113, 25] on div at bounding box center [113, 18] width 20 height 20
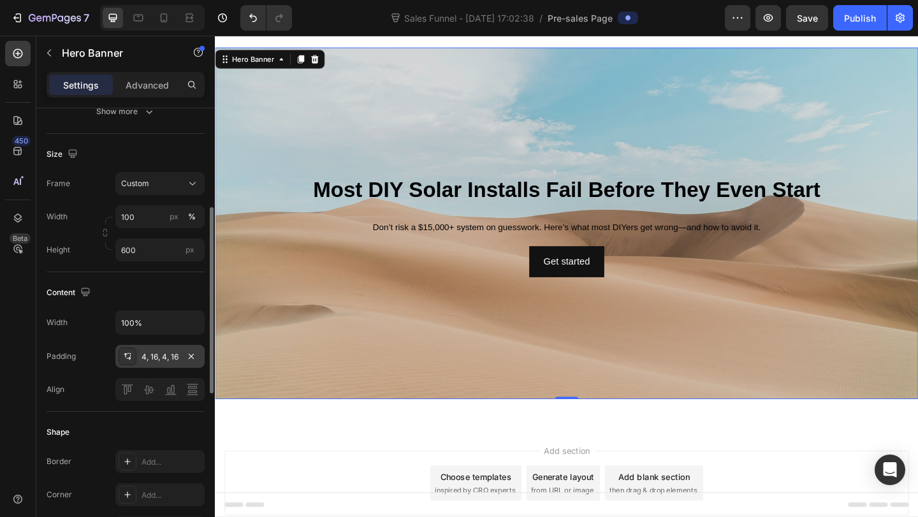
click at [140, 354] on div "4, 16, 4, 16" at bounding box center [159, 356] width 89 height 23
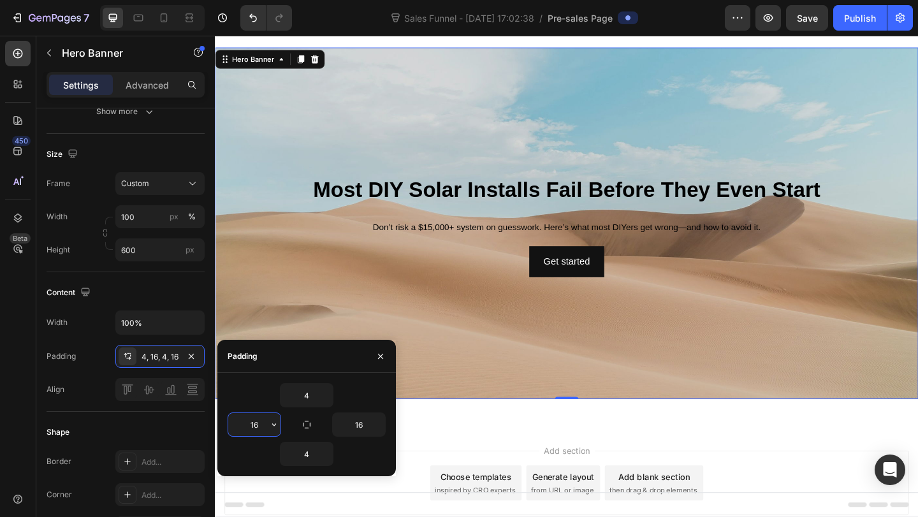
click at [263, 418] on input "16" at bounding box center [254, 424] width 52 height 23
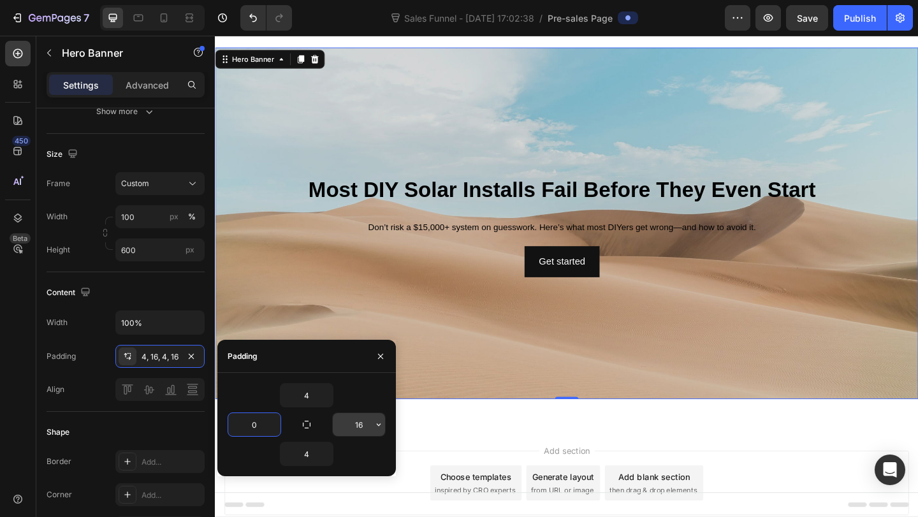
type input "0"
click at [358, 426] on input "16" at bounding box center [359, 424] width 52 height 23
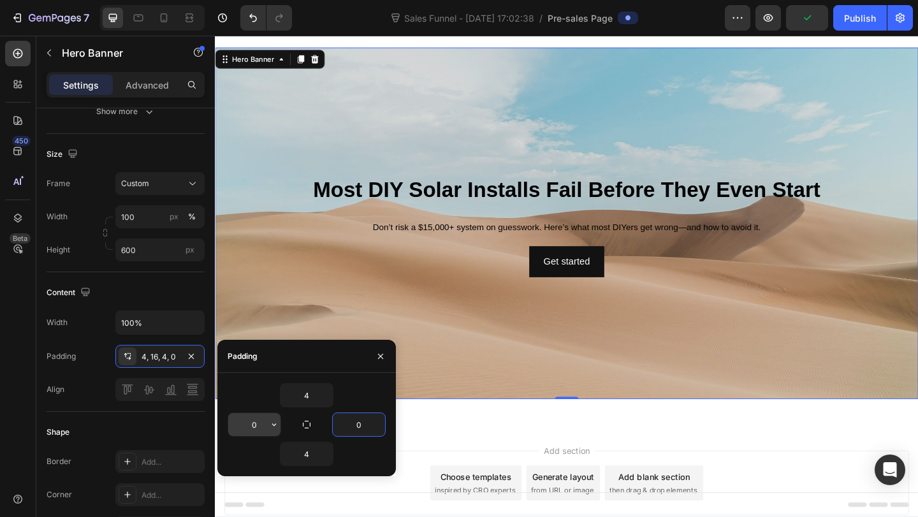
type input "0"
click at [261, 423] on input "0" at bounding box center [254, 424] width 52 height 23
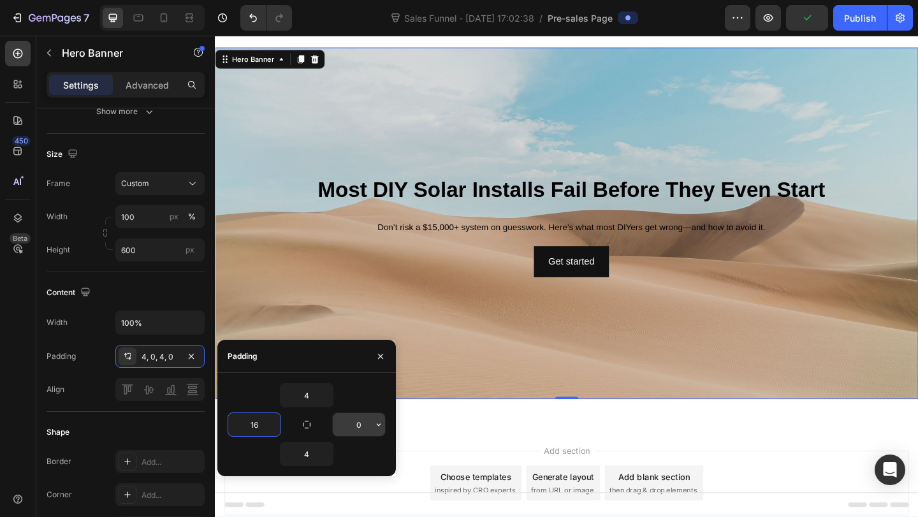
type input "16"
click at [352, 431] on input "0" at bounding box center [359, 424] width 52 height 23
type input "16"
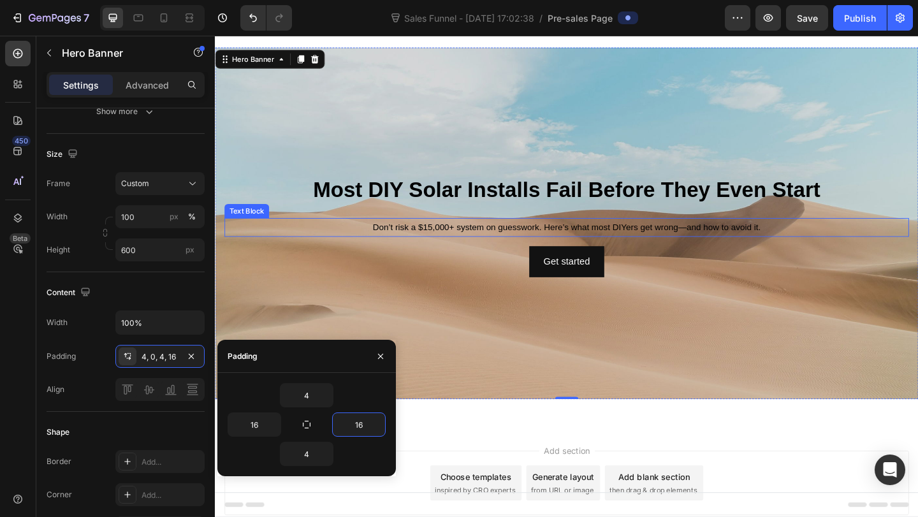
click at [643, 244] on span "Don’t risk a $15,000+ system on guesswork. Here’s what most DIYers get wrong—an…" at bounding box center [597, 244] width 422 height 10
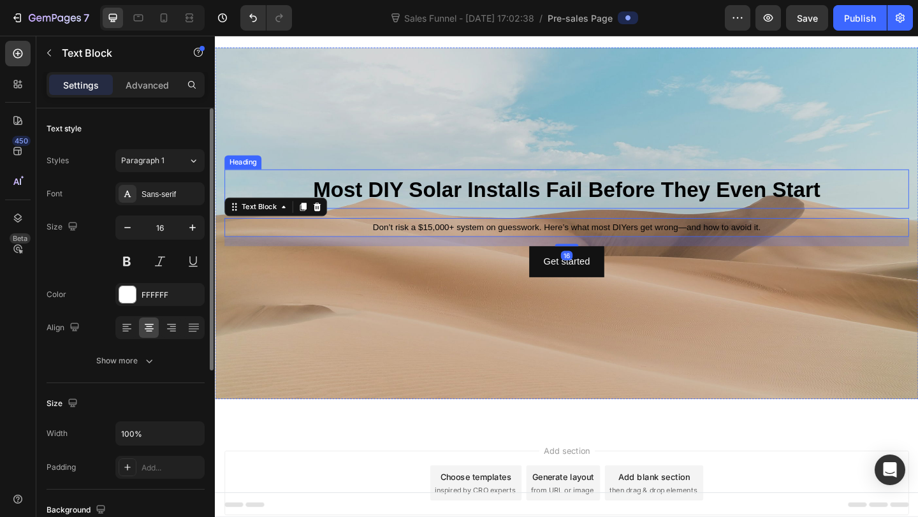
click at [679, 207] on strong "Most DIY Solar Installs Fail Before They Even Start" at bounding box center [597, 203] width 552 height 26
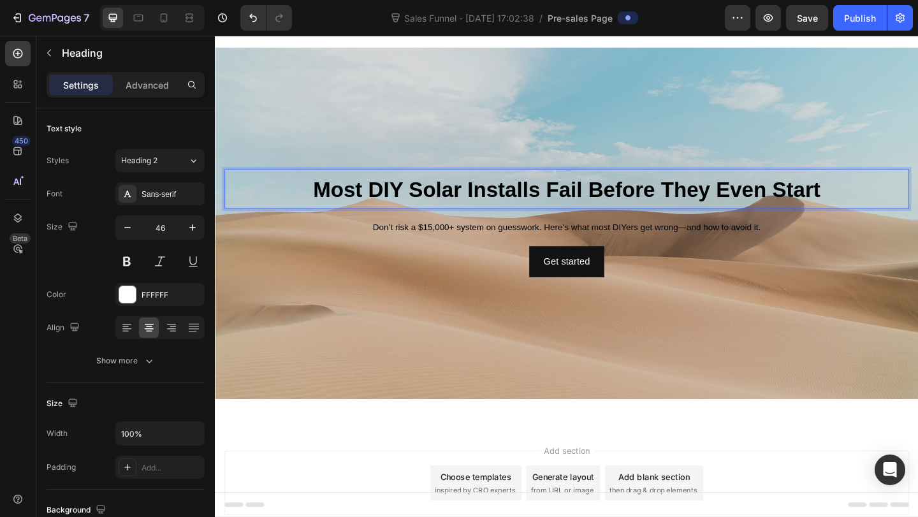
click at [626, 198] on strong "Most DIY Solar Installs Fail Before They Even Start" at bounding box center [597, 203] width 552 height 26
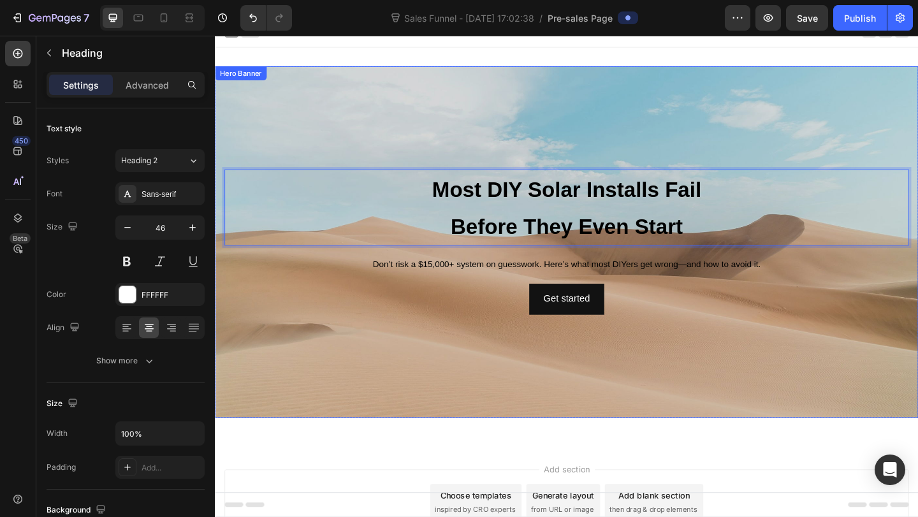
click at [465, 272] on div "Most DIY Solar Installs Fail Before They Even Start Heading 16 Don’t risk a $15…" at bounding box center [597, 259] width 745 height 157
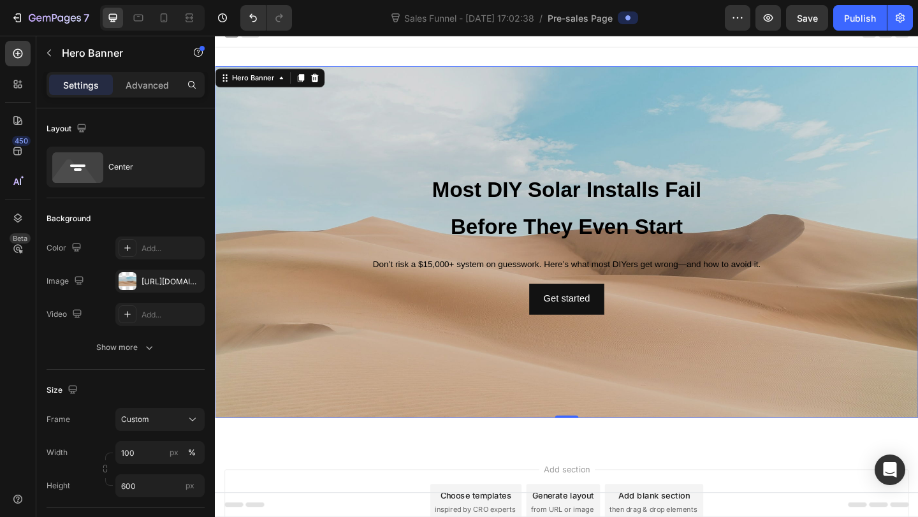
click at [301, 136] on div "Background Image" at bounding box center [597, 260] width 765 height 382
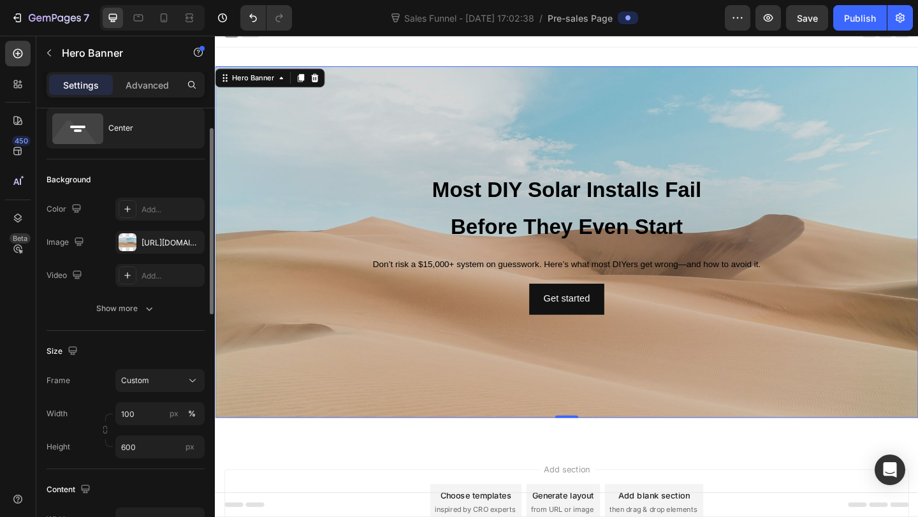
scroll to position [41, 0]
click at [158, 239] on div "[URL][DOMAIN_NAME]" at bounding box center [160, 240] width 37 height 11
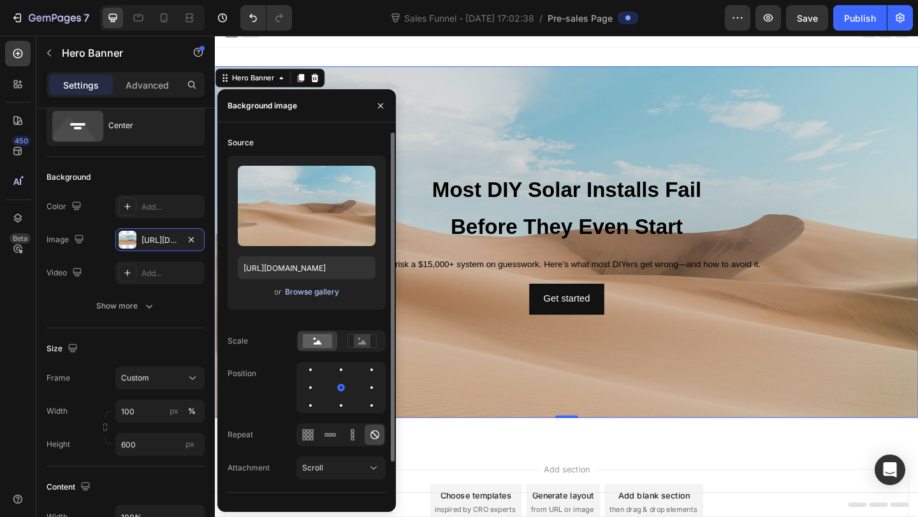
click at [300, 288] on div "Browse gallery" at bounding box center [312, 291] width 54 height 11
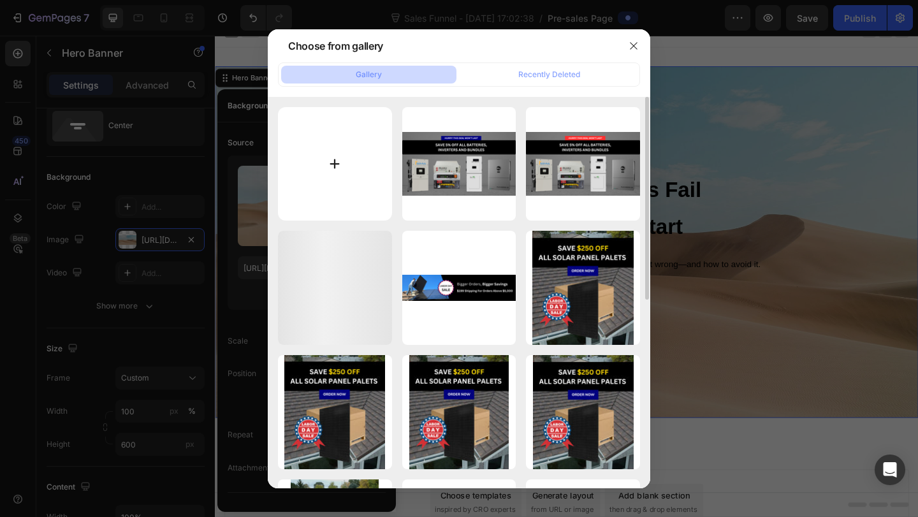
click at [365, 171] on input "file" at bounding box center [335, 164] width 114 height 114
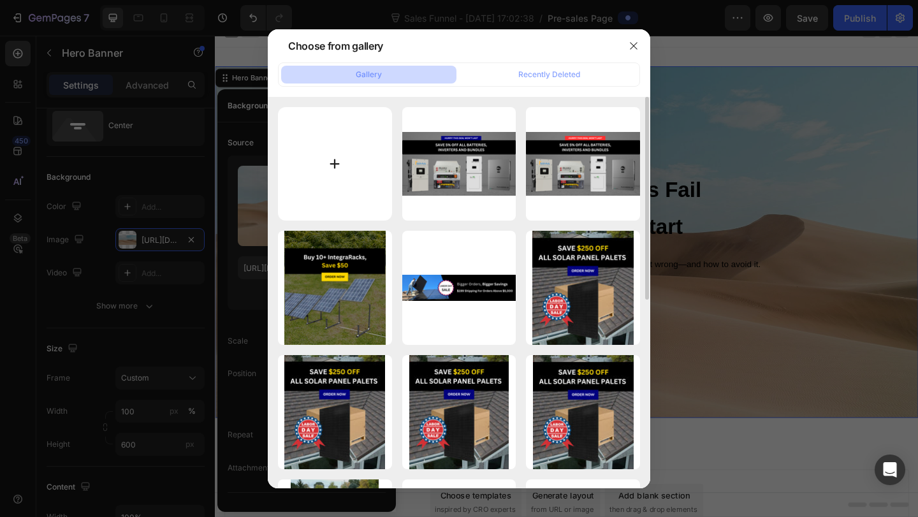
type input "C:\fakepath\[DATE], 05_09_08 PM.png"
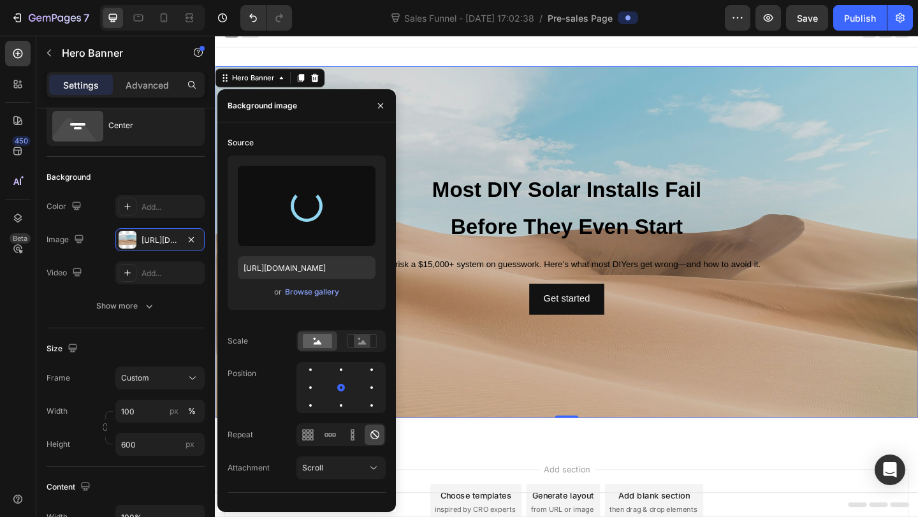
type input "[URL][DOMAIN_NAME]"
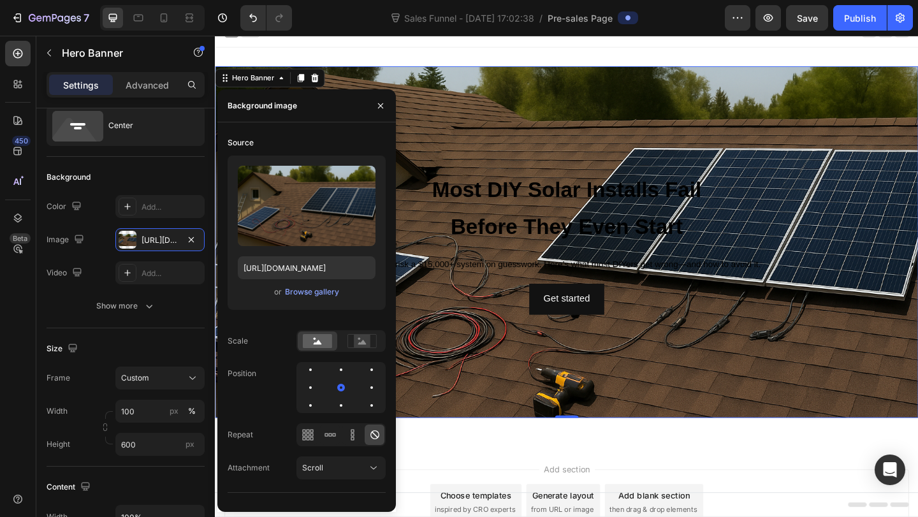
click at [365, 20] on div "Sales Funnel - [DATE] 17:02:38 / Pre-sales Page" at bounding box center [513, 17] width 423 height 25
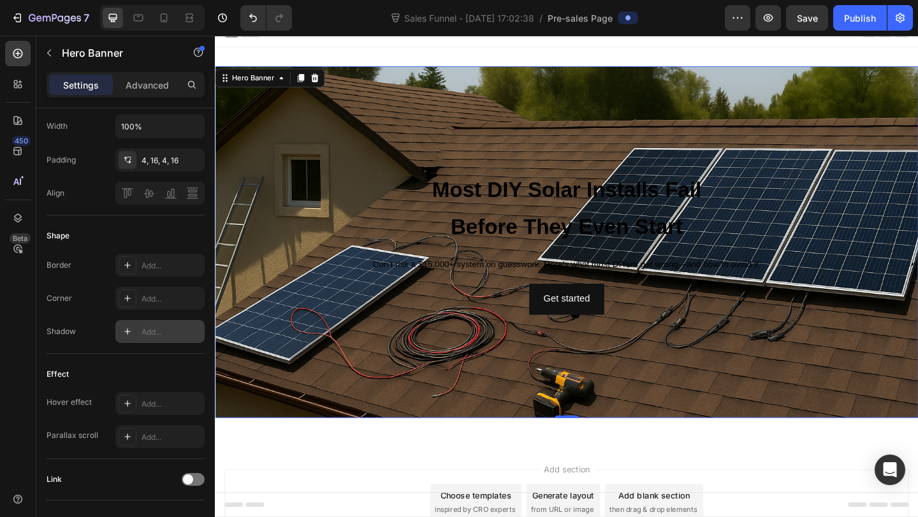
scroll to position [0, 0]
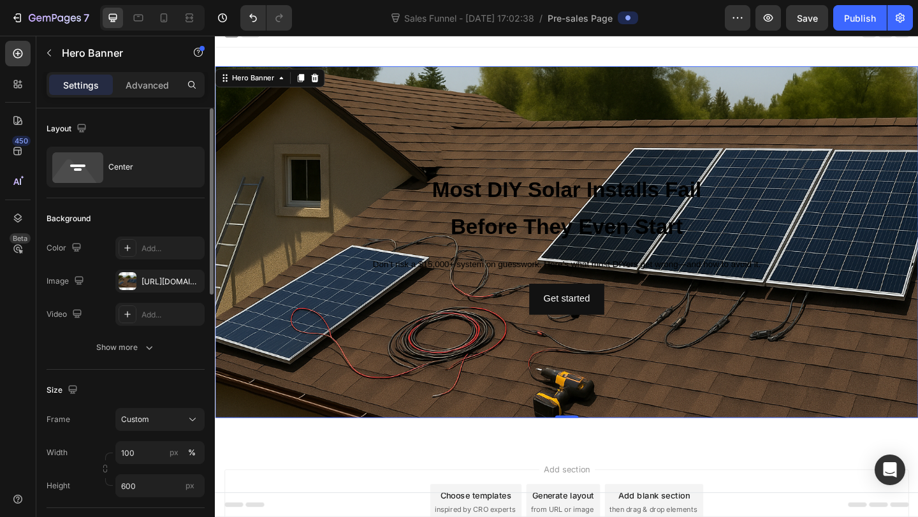
click at [119, 333] on div "The changes might be hidden by the video. Color Add... Image [URL][DOMAIN_NAME]…" at bounding box center [126, 297] width 158 height 122
click at [119, 340] on button "Show more" at bounding box center [126, 347] width 158 height 23
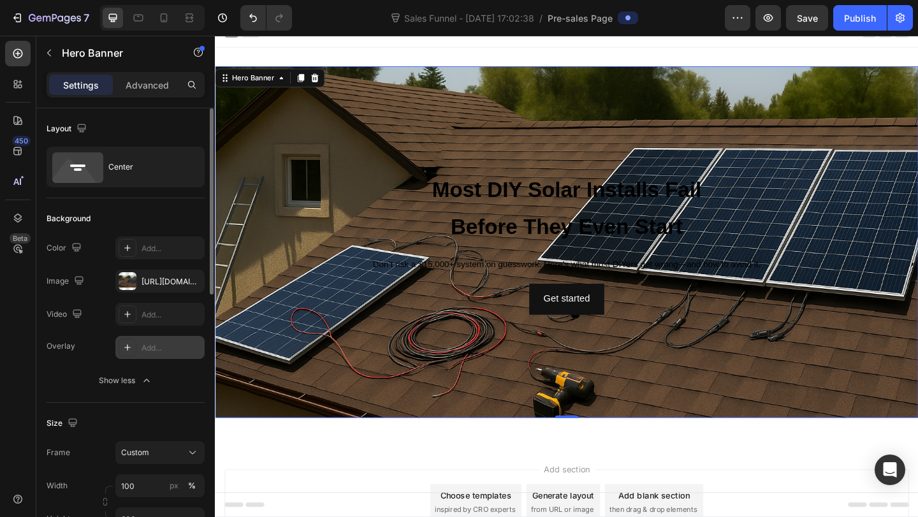
click at [136, 354] on div "Add..." at bounding box center [159, 347] width 89 height 23
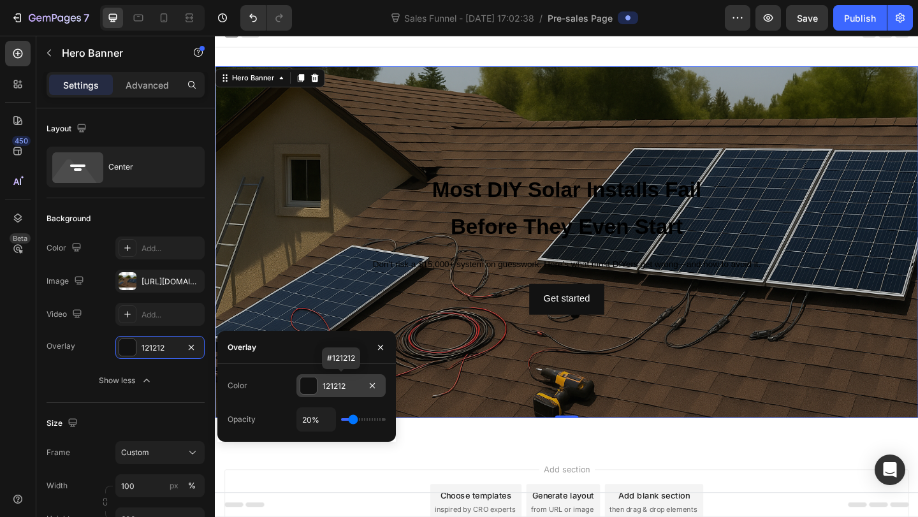
click at [358, 390] on div "121212" at bounding box center [341, 386] width 37 height 11
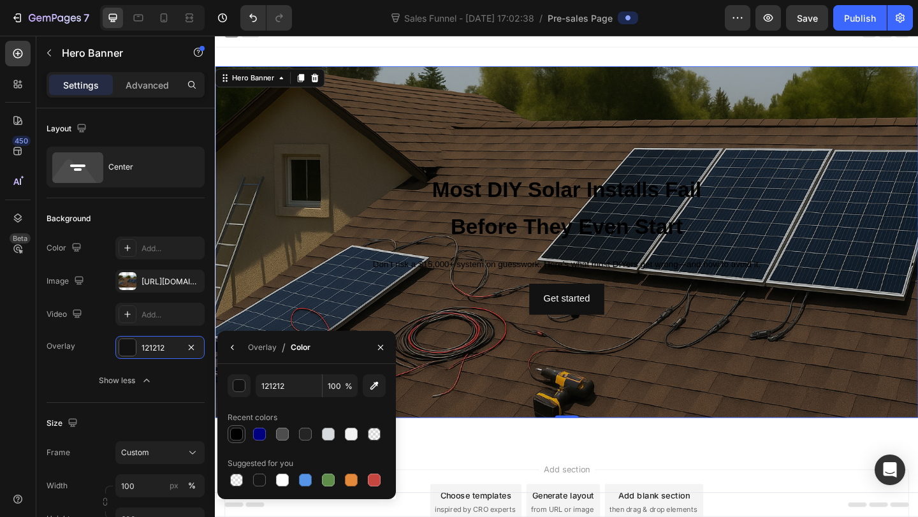
click at [232, 441] on div at bounding box center [236, 433] width 15 height 15
type input "000000"
click at [268, 351] on div "Overlay" at bounding box center [262, 347] width 29 height 11
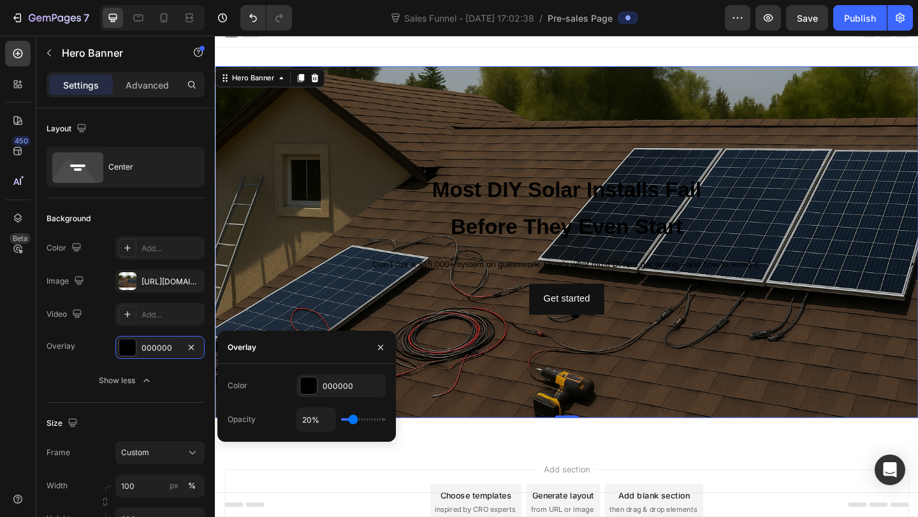
type input "28%"
type input "28"
type input "32%"
type input "32"
type input "33%"
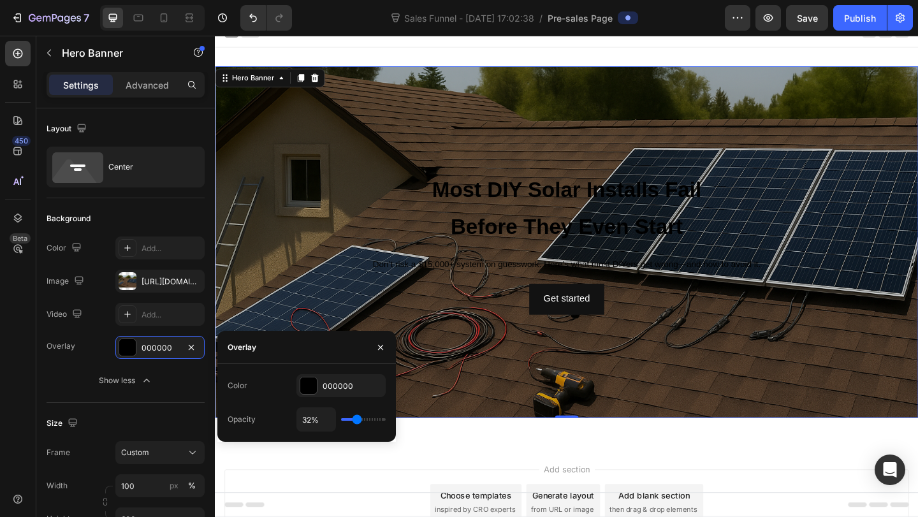
type input "33"
type input "34%"
type input "34"
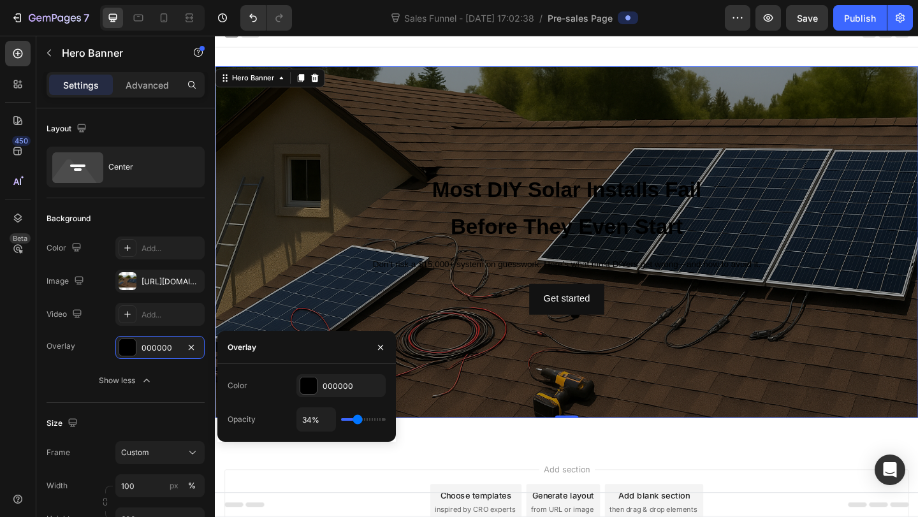
type input "35%"
type input "35"
type input "36%"
type input "36"
type input "37%"
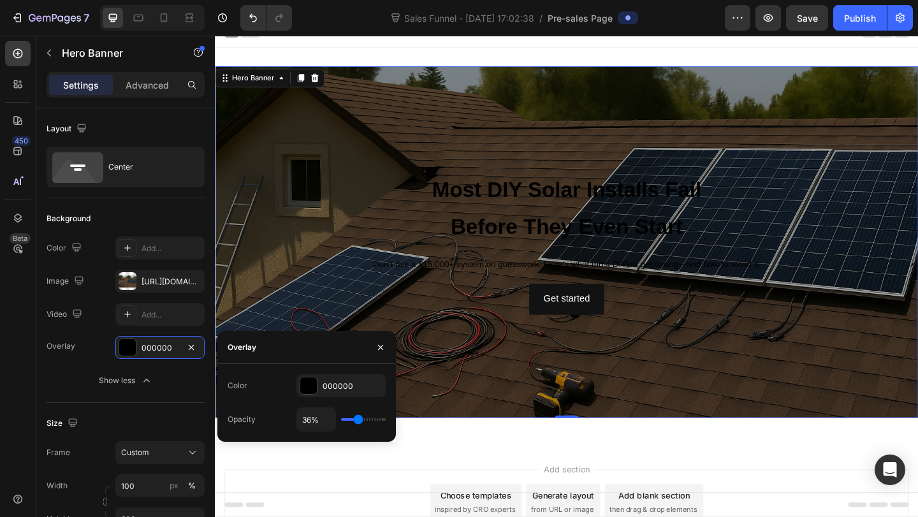
type input "37"
type input "40%"
type input "40"
type input "46%"
type input "46"
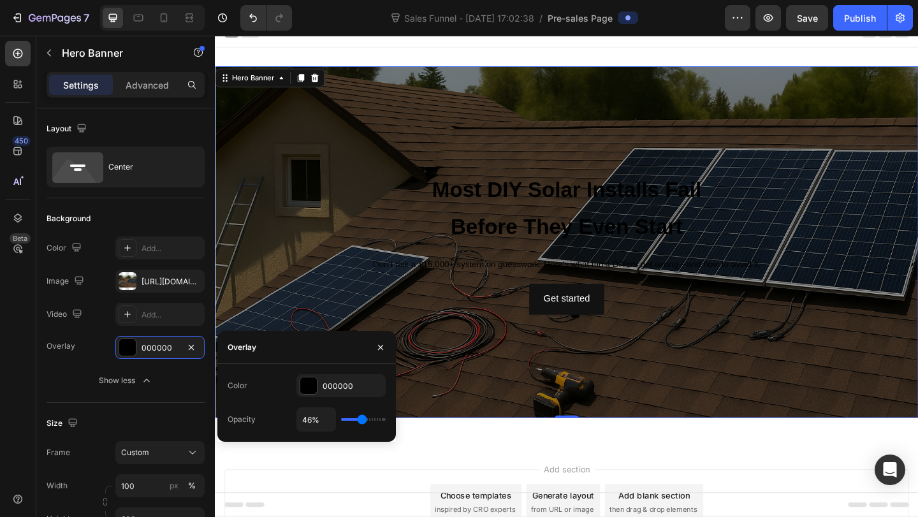
type input "52%"
type input "52"
type input "54%"
type input "54"
type input "56%"
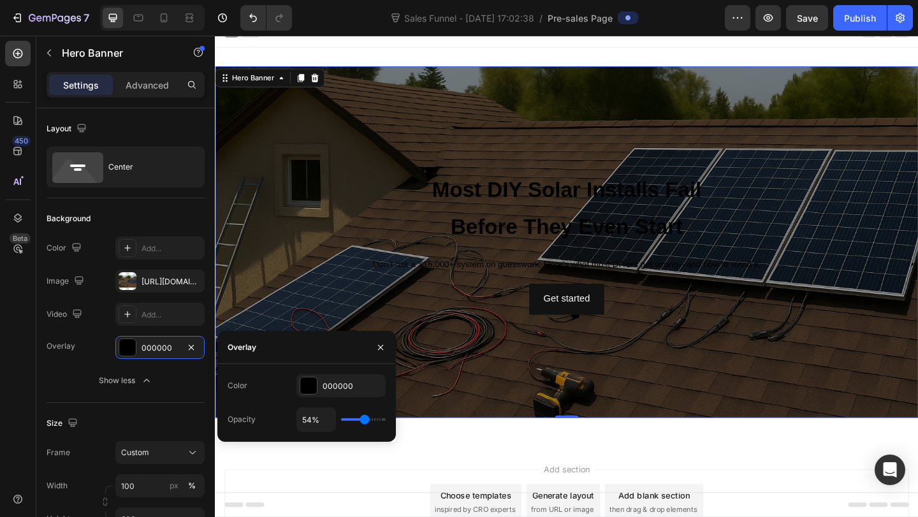
type input "56"
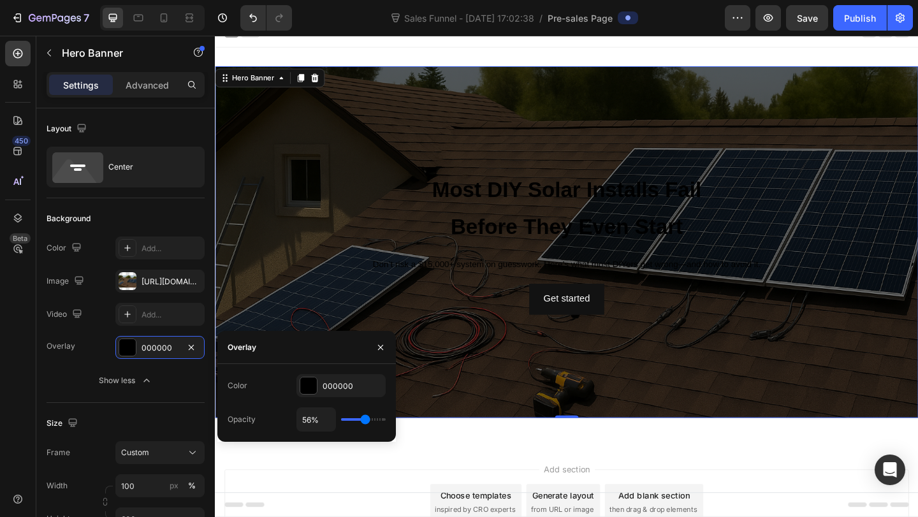
type input "55%"
type input "55"
type input "54%"
type input "54"
type input "51%"
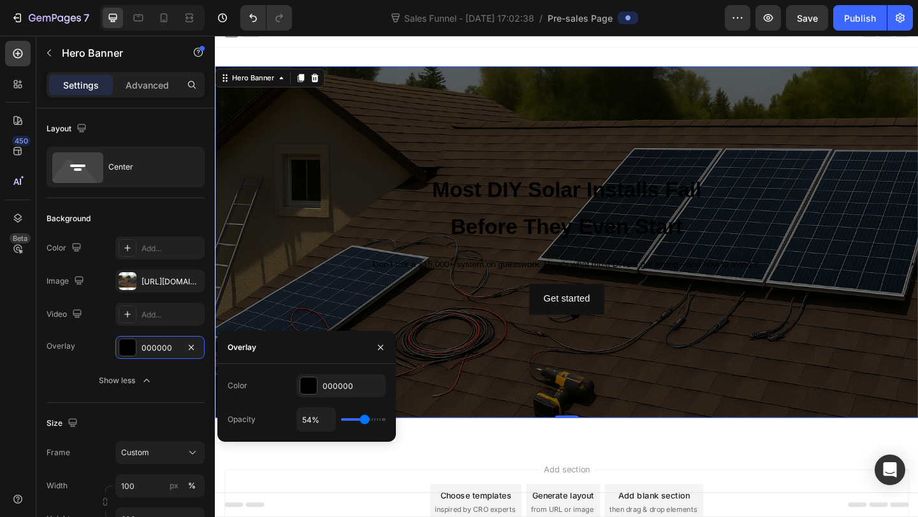
type input "51"
type input "48%"
type input "48"
type input "44%"
type input "44"
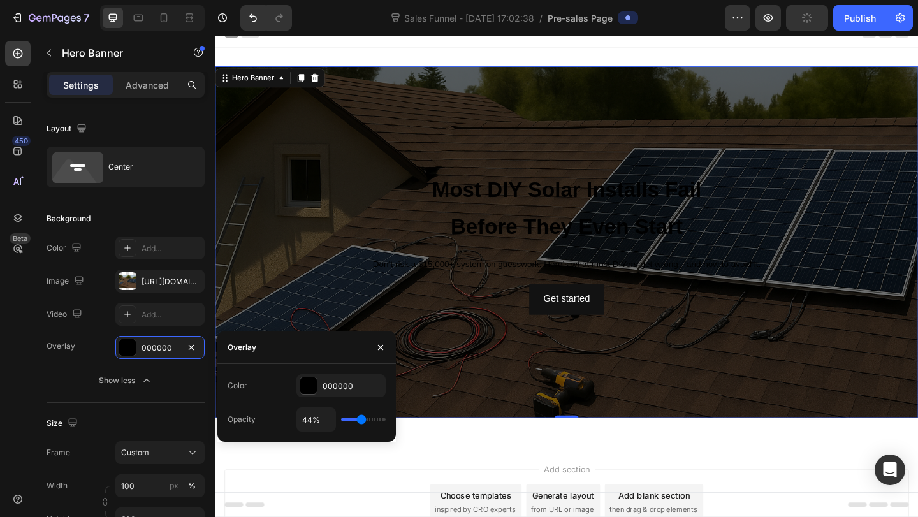
type input "40%"
type input "40"
type input "38%"
type input "38"
type input "37%"
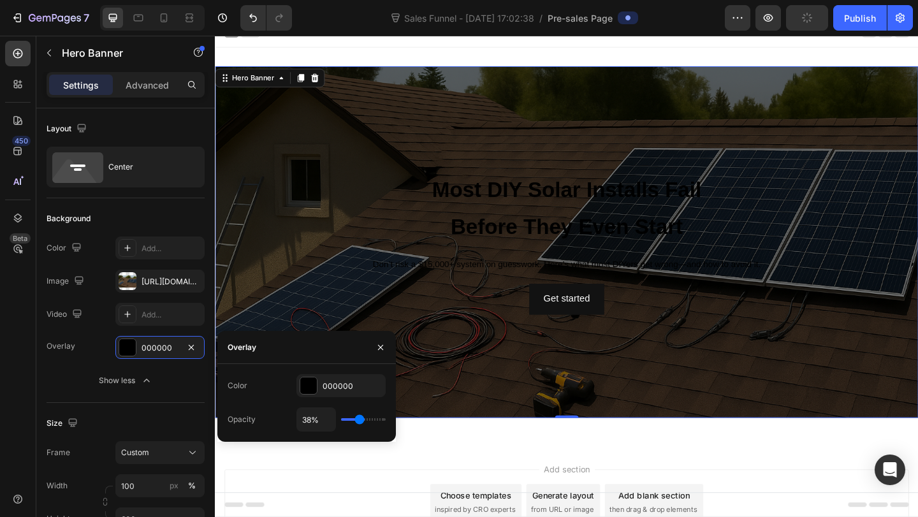
type input "37"
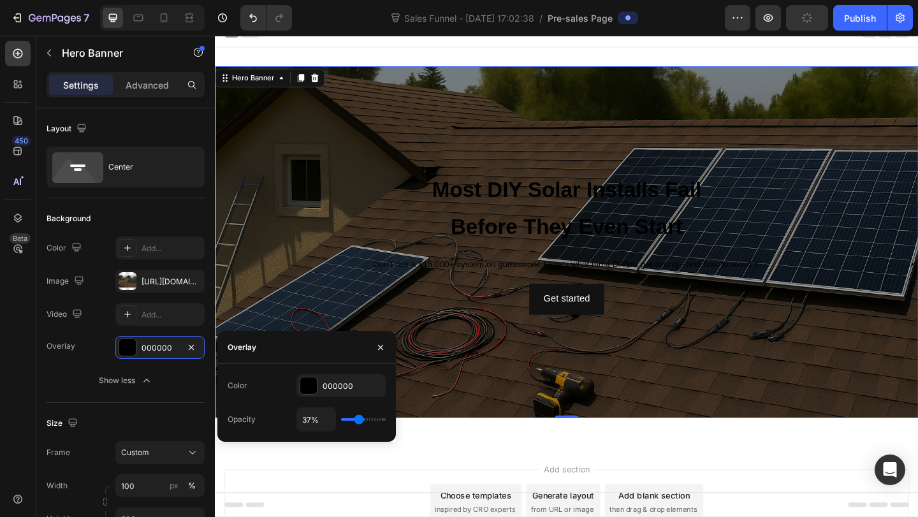
type input "36%"
type input "36"
type input "32%"
type input "32"
type input "27%"
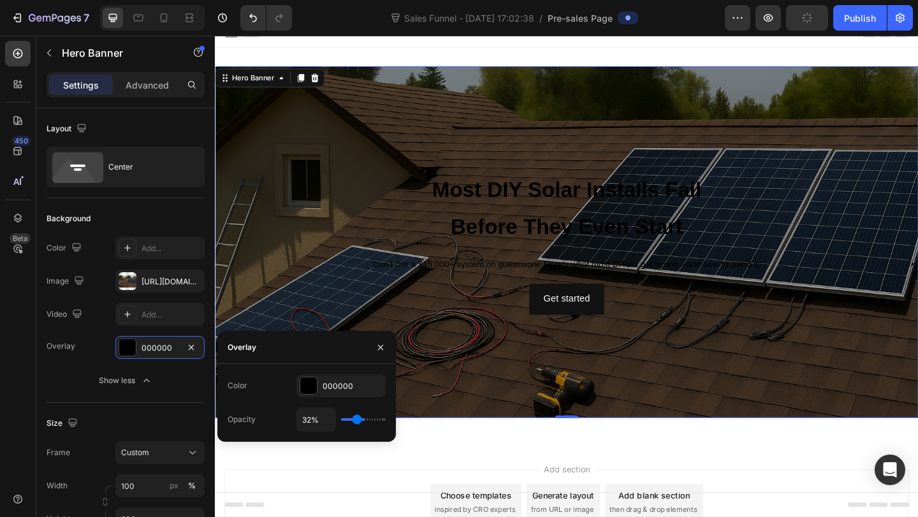
type input "27"
type input "21%"
type input "21"
type input "16%"
type input "16"
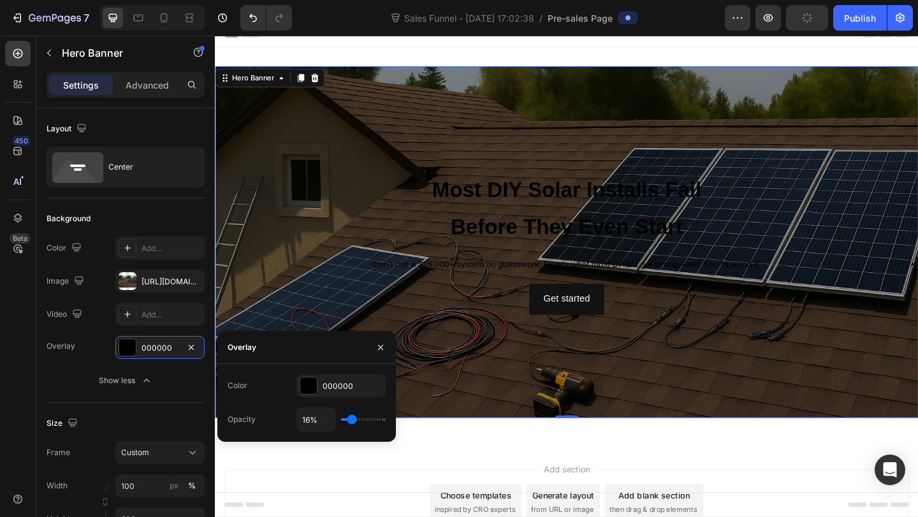
type input "14%"
type input "14"
type input "12%"
type input "12"
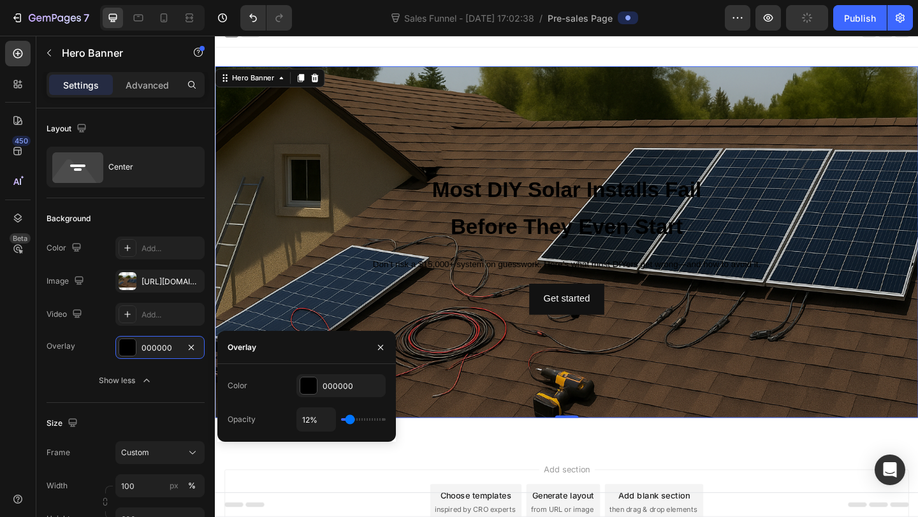
type input "10%"
type input "10"
type input "8%"
type input "8"
type input "7%"
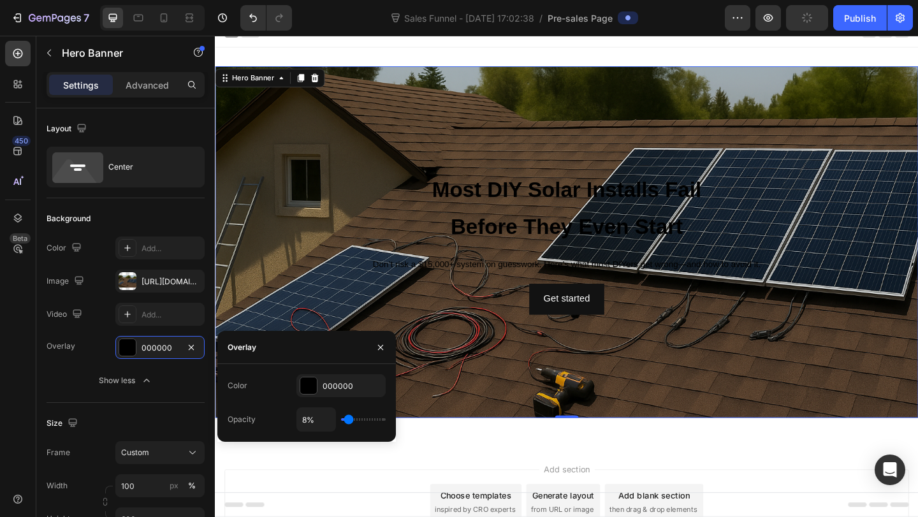
type input "7"
type input "6%"
type input "6"
type input "7%"
type input "7"
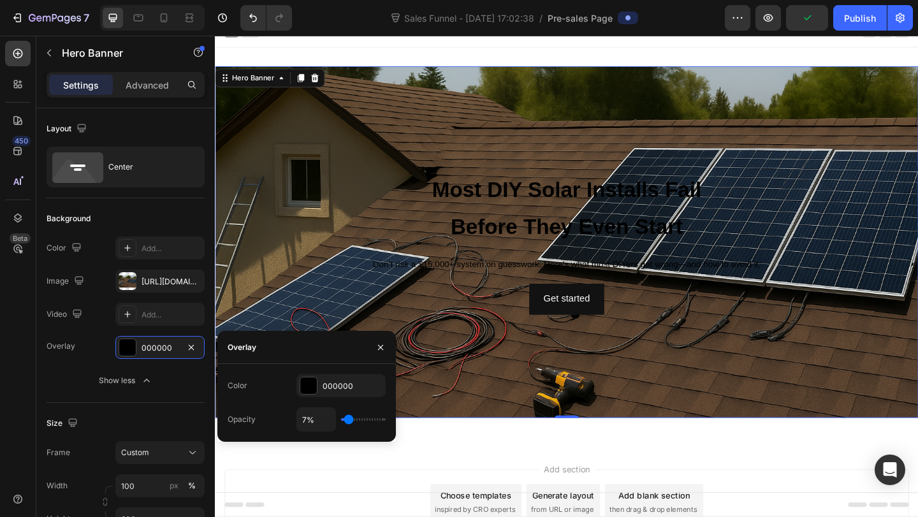
type input "8%"
type input "8"
type input "9%"
type input "9"
type input "11%"
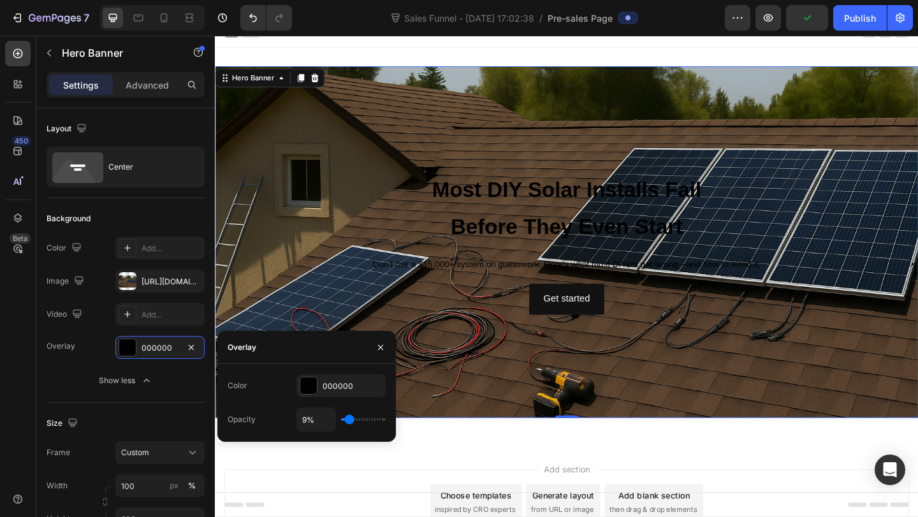
type input "11"
type input "12%"
type input "12"
click at [350, 418] on input "range" at bounding box center [363, 419] width 45 height 3
click at [525, 238] on strong "Before They Even Start" at bounding box center [597, 243] width 252 height 26
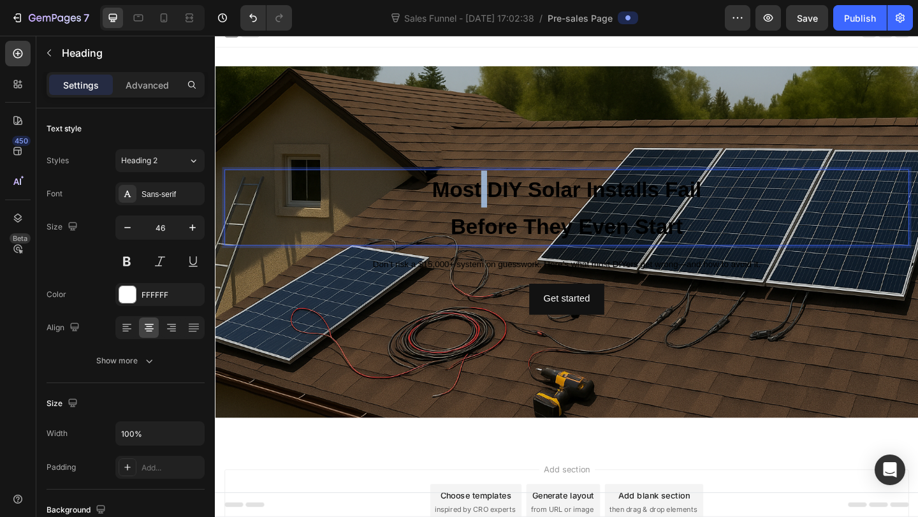
click at [504, 214] on strong "Most DIY Solar Installs Fail" at bounding box center [597, 203] width 293 height 26
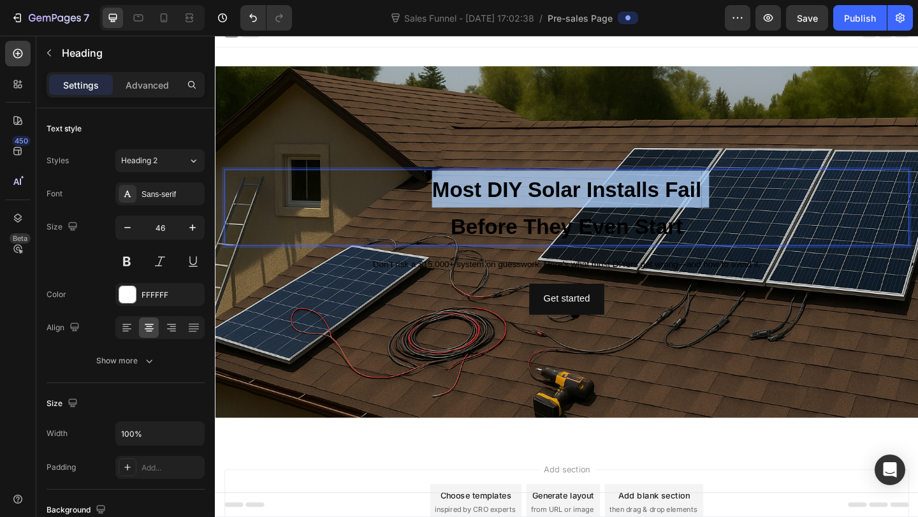
click at [504, 214] on strong "Most DIY Solar Installs Fail" at bounding box center [597, 203] width 293 height 26
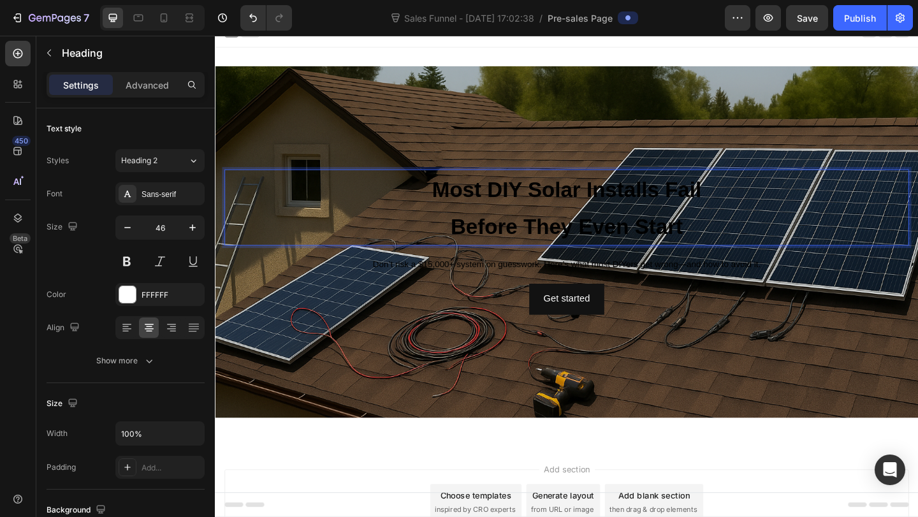
click at [699, 249] on strong "Before They Even Start" at bounding box center [597, 243] width 252 height 26
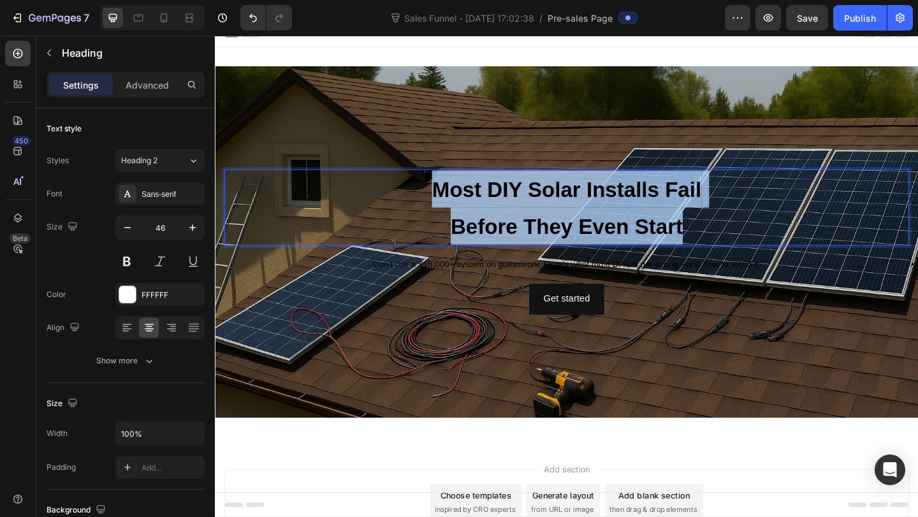
drag, startPoint x: 730, startPoint y: 243, endPoint x: 428, endPoint y: 193, distance: 306.2
click at [428, 193] on p "Most DIY Solar Installs Fail Before They Even Start" at bounding box center [597, 222] width 742 height 80
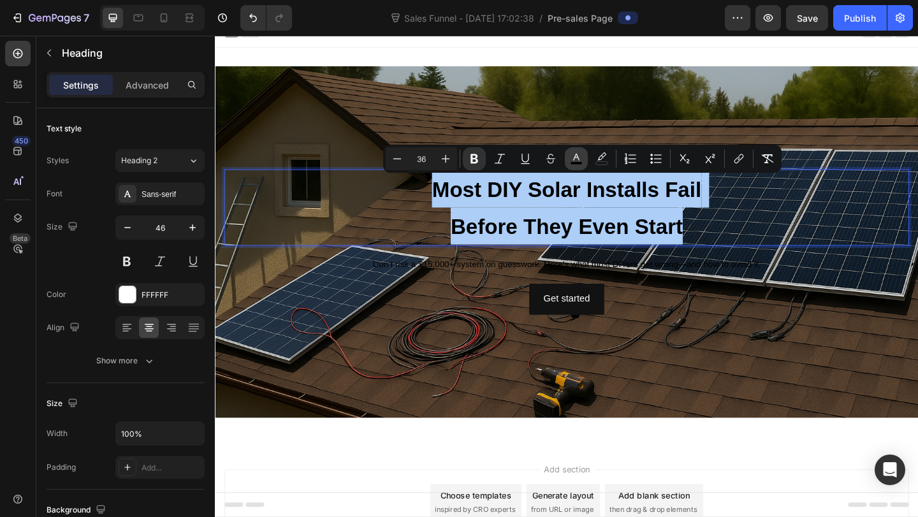
click at [583, 157] on button "color" at bounding box center [576, 158] width 23 height 23
type input "000000"
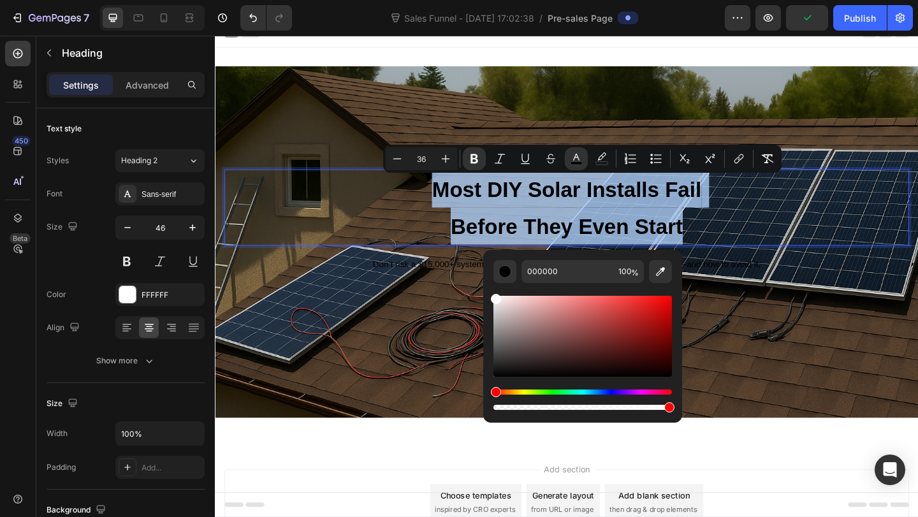
type input "FCFCFC"
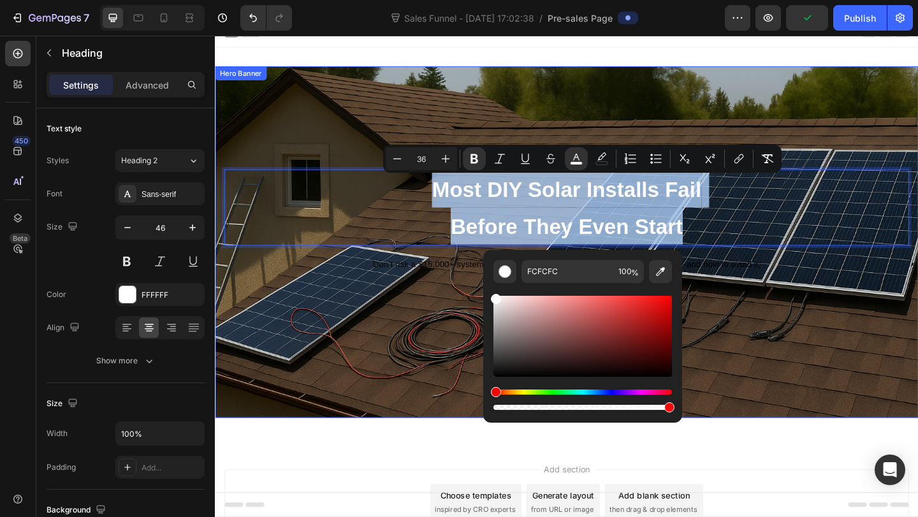
drag, startPoint x: 711, startPoint y: 406, endPoint x: 500, endPoint y: 295, distance: 238.1
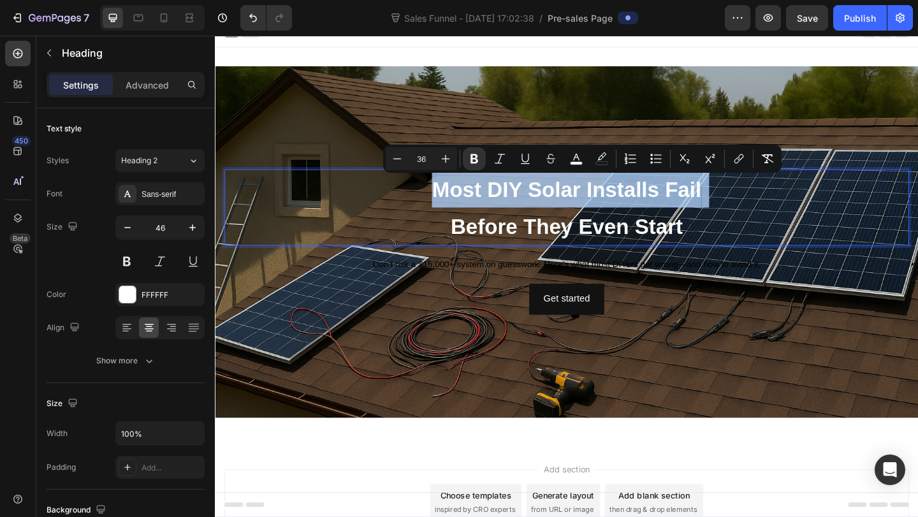
click at [403, 233] on p "Most DIY Solar Installs Fail Before They Even Start" at bounding box center [597, 222] width 742 height 80
click at [474, 231] on strong "Before They Even Start" at bounding box center [597, 243] width 252 height 26
click at [574, 229] on p "Most DIY Solar Installs Fail Before They Even Start" at bounding box center [597, 222] width 742 height 80
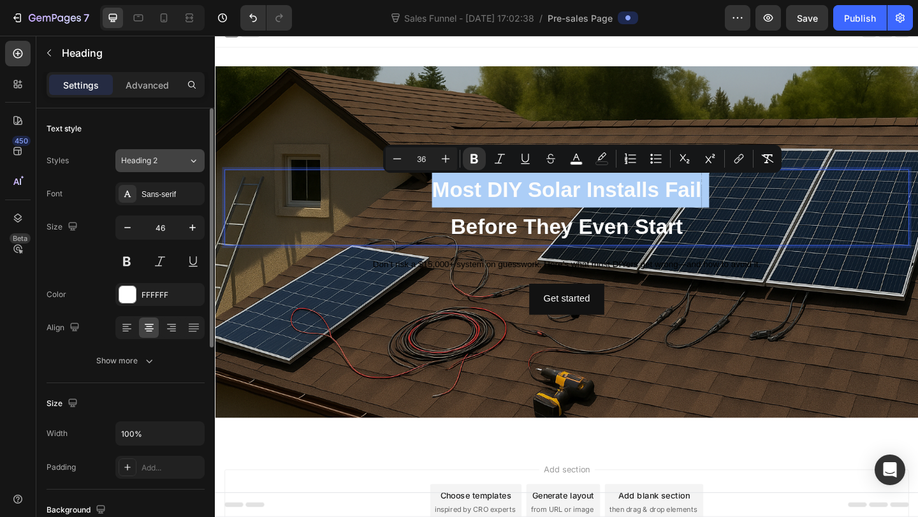
click at [173, 161] on div "Heading 2" at bounding box center [154, 160] width 67 height 11
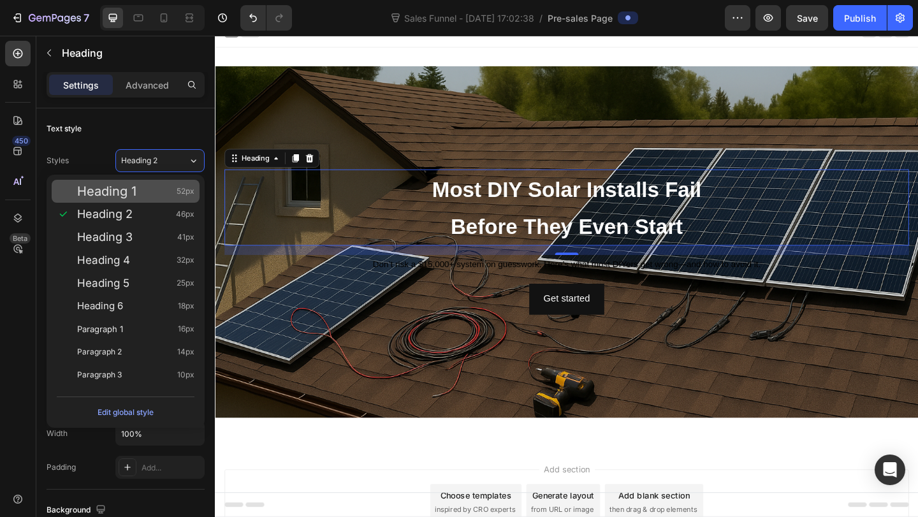
click at [152, 196] on div "Heading 1 52px" at bounding box center [135, 191] width 117 height 13
type input "52"
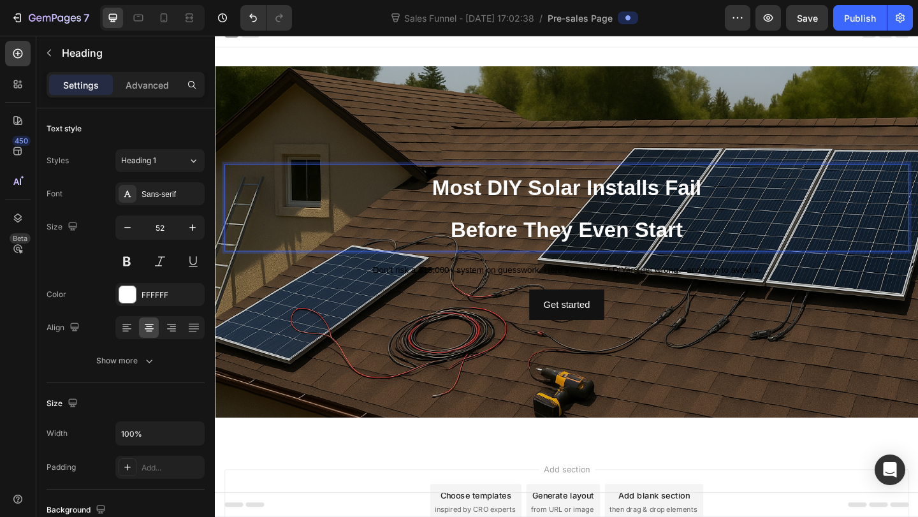
click at [639, 233] on p "Most DIY Solar Installs Fail Before They Even Start" at bounding box center [597, 223] width 742 height 92
click at [144, 161] on span "Heading 1" at bounding box center [138, 160] width 35 height 11
click at [702, 236] on strong "Before They Even Start" at bounding box center [597, 247] width 252 height 26
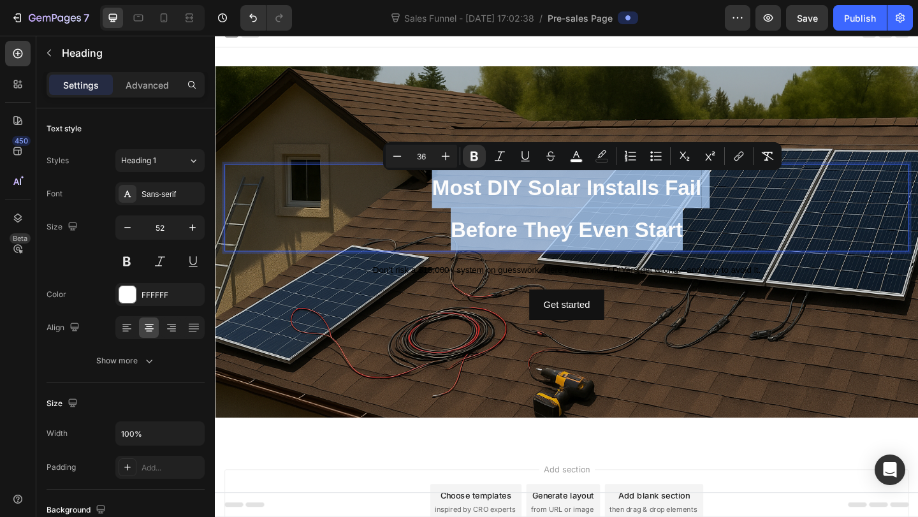
drag, startPoint x: 732, startPoint y: 242, endPoint x: 434, endPoint y: 192, distance: 301.9
click at [434, 192] on p "Most DIY Solar Installs Fail Before They Even Start" at bounding box center [597, 223] width 742 height 92
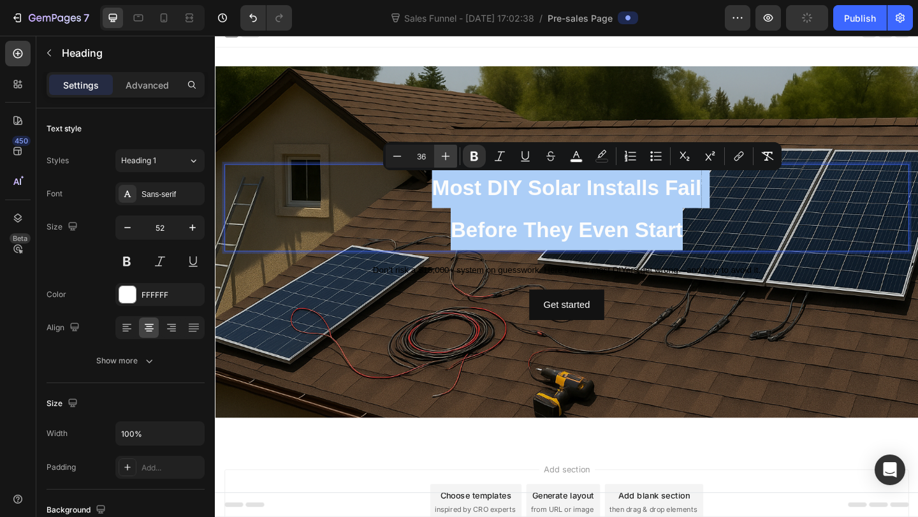
click at [451, 151] on icon "Editor contextual toolbar" at bounding box center [445, 156] width 13 height 13
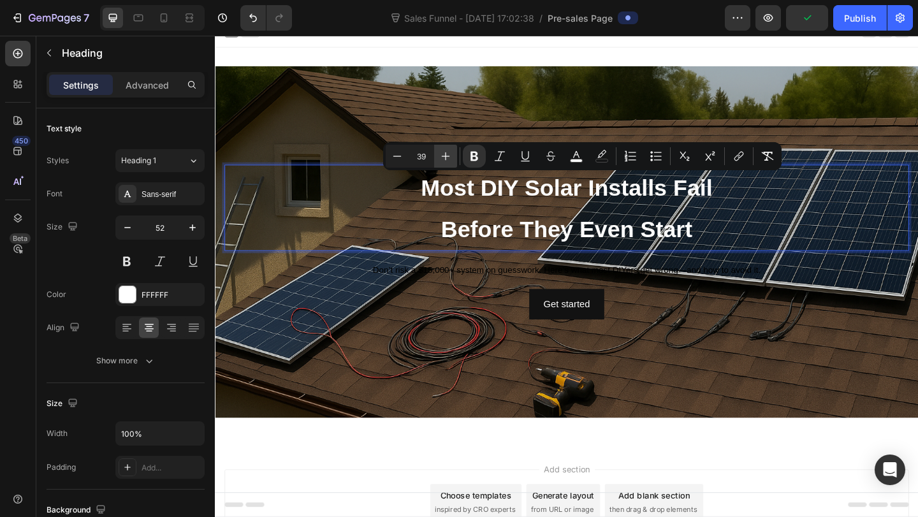
click at [451, 151] on icon "Editor contextual toolbar" at bounding box center [445, 156] width 13 height 13
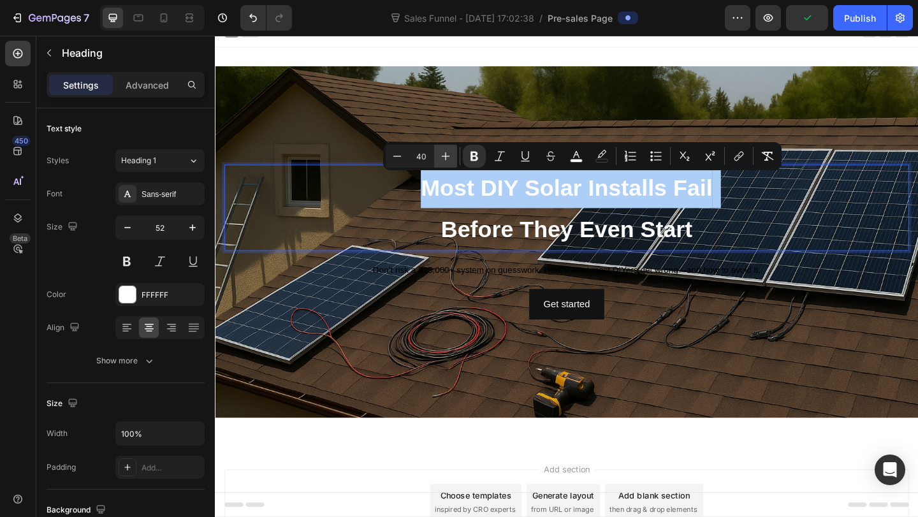
click at [451, 151] on icon "Editor contextual toolbar" at bounding box center [445, 156] width 13 height 13
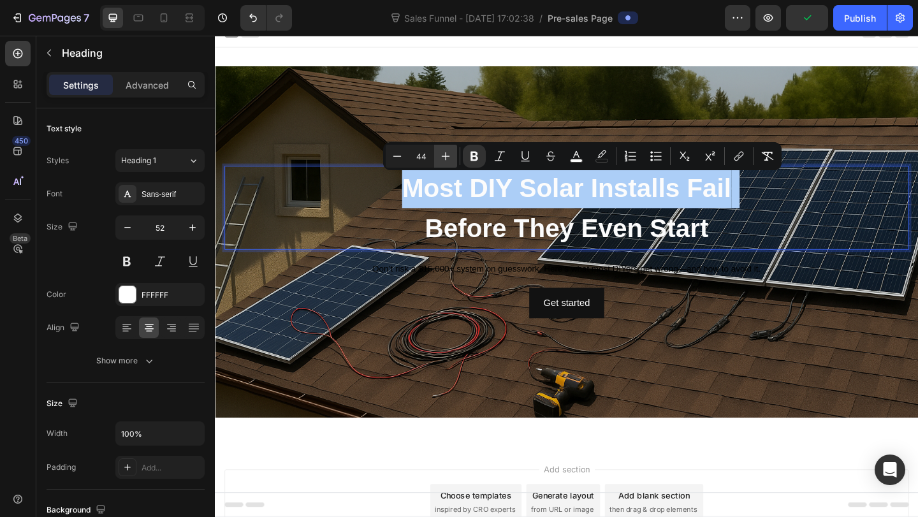
click at [451, 151] on icon "Editor contextual toolbar" at bounding box center [445, 156] width 13 height 13
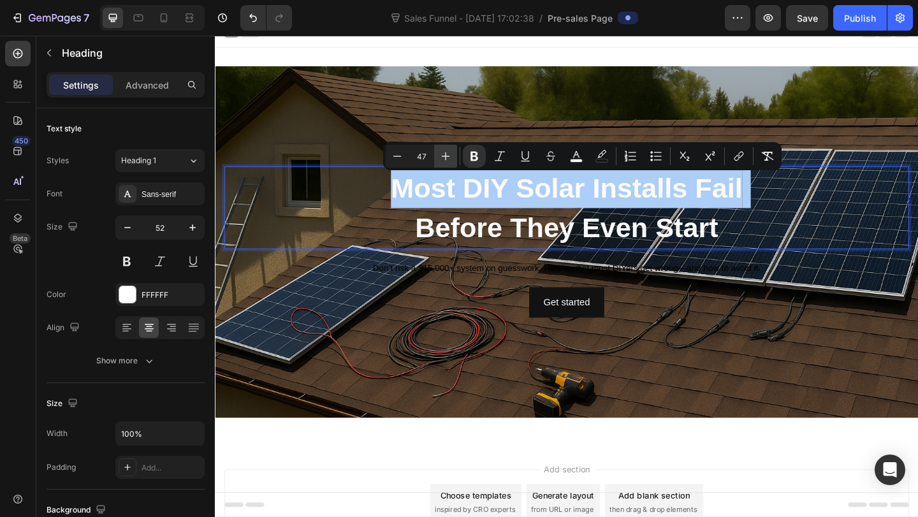
click at [451, 151] on icon "Editor contextual toolbar" at bounding box center [445, 156] width 13 height 13
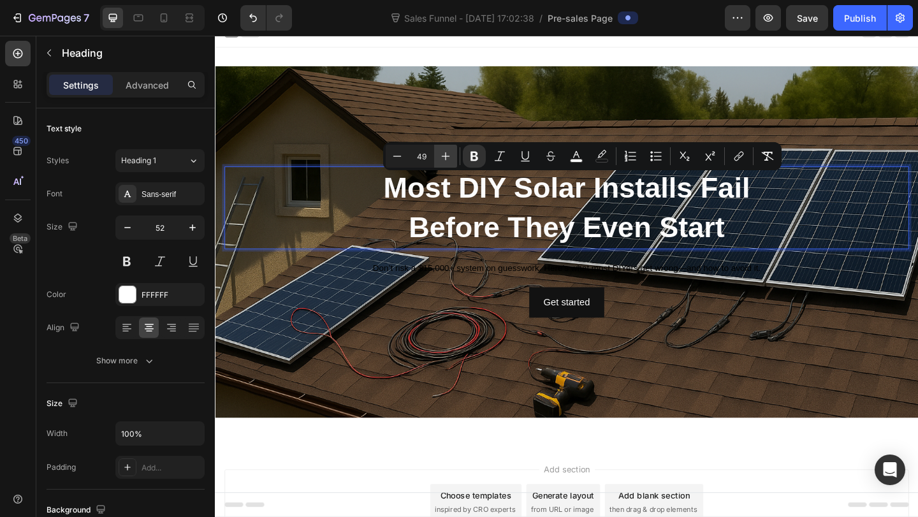
click at [451, 151] on icon "Editor contextual toolbar" at bounding box center [445, 156] width 13 height 13
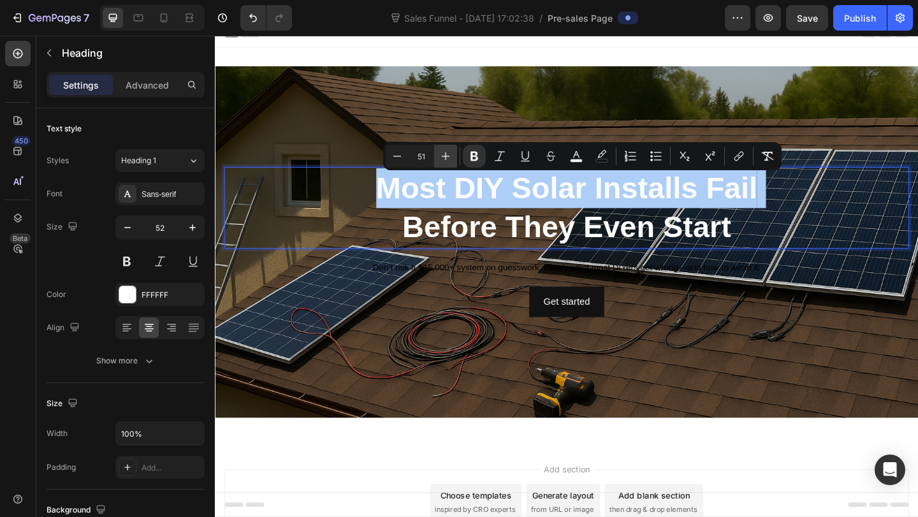
click at [451, 151] on icon "Editor contextual toolbar" at bounding box center [445, 156] width 13 height 13
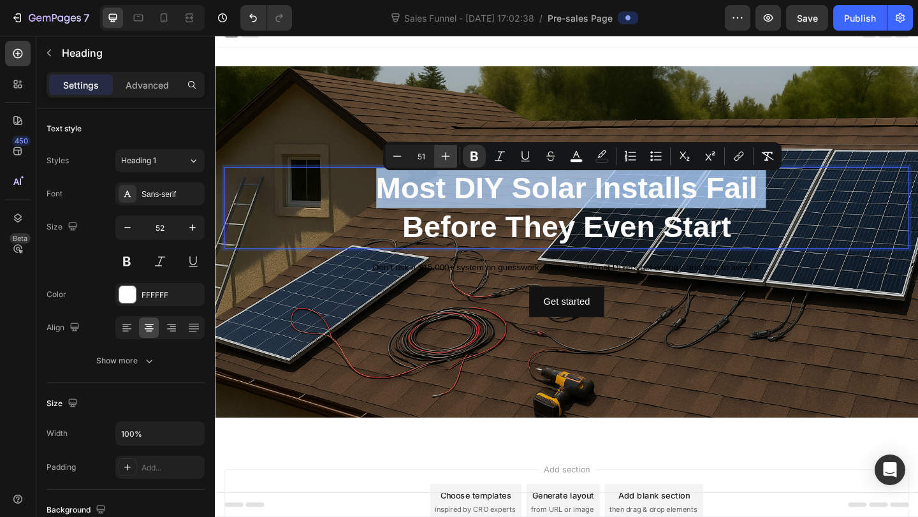
type input "52"
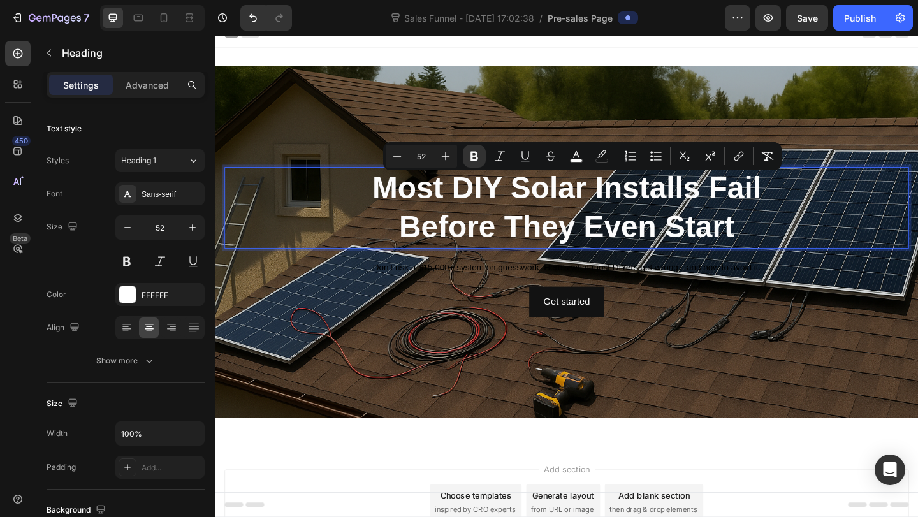
click at [421, 256] on strong "Before They Even Start" at bounding box center [597, 243] width 365 height 37
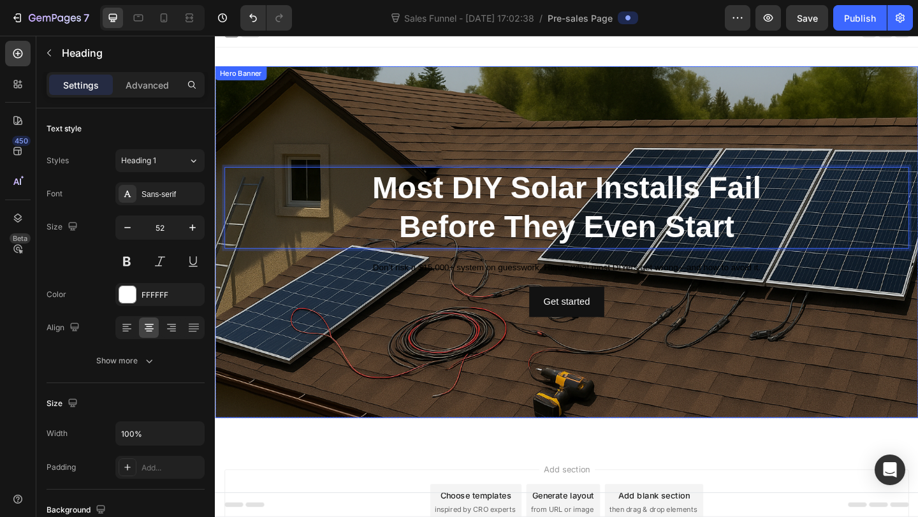
click at [507, 284] on span "Don’t risk a $15,000+ system on guesswork. Here’s what most DIYers get wrong—an…" at bounding box center [597, 287] width 422 height 10
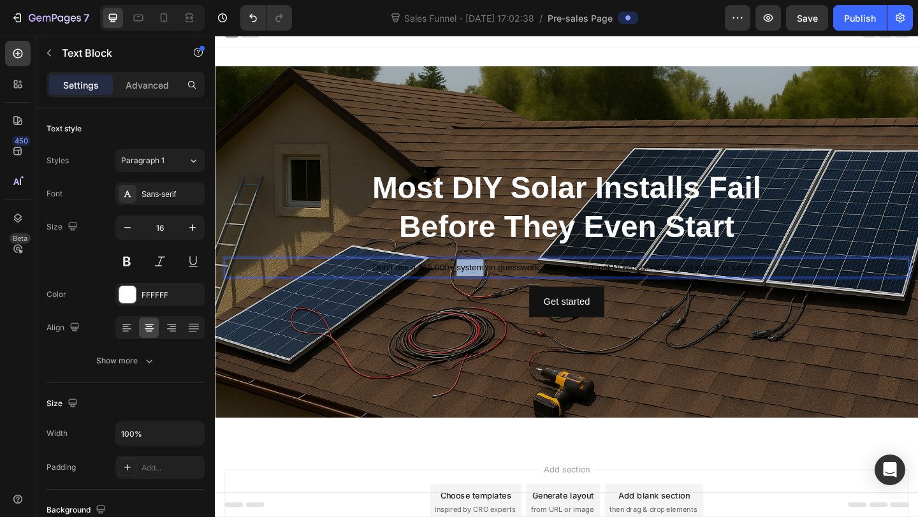
click at [490, 286] on span "Don’t risk a $15,000+ system on guesswork. Here’s what most DIYers get wrong—an…" at bounding box center [597, 287] width 422 height 10
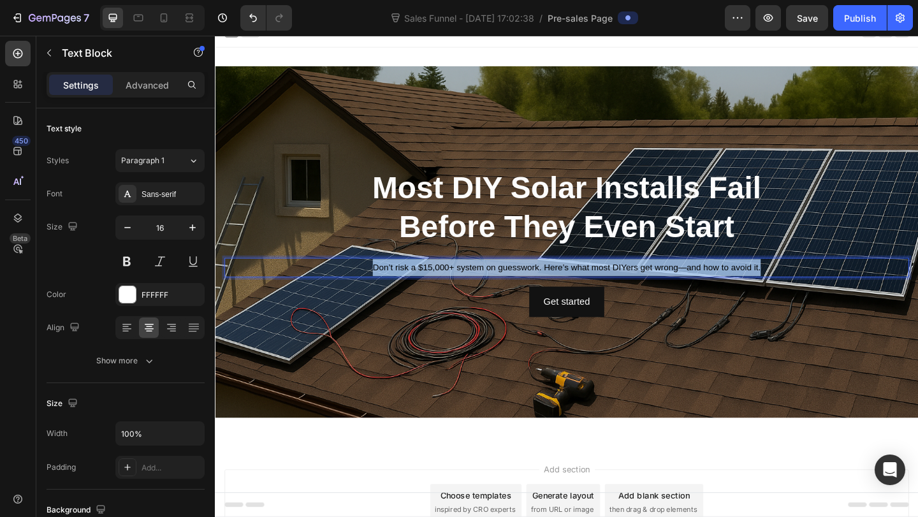
click at [490, 286] on span "Don’t risk a $15,000+ system on guesswork. Here’s what most DIYers get wrong—an…" at bounding box center [597, 287] width 422 height 10
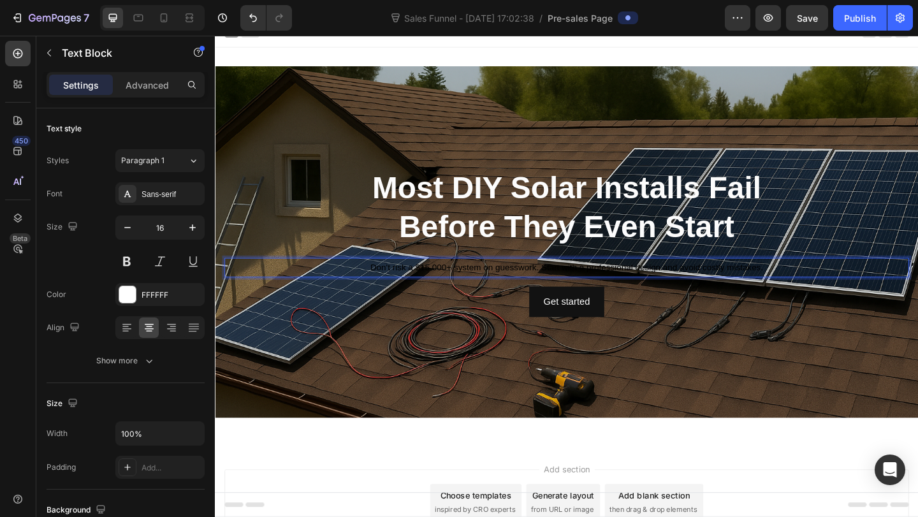
click at [496, 280] on p "Don't risk a $15,000+ system on guesswork. Start with a professional design and…" at bounding box center [597, 288] width 742 height 18
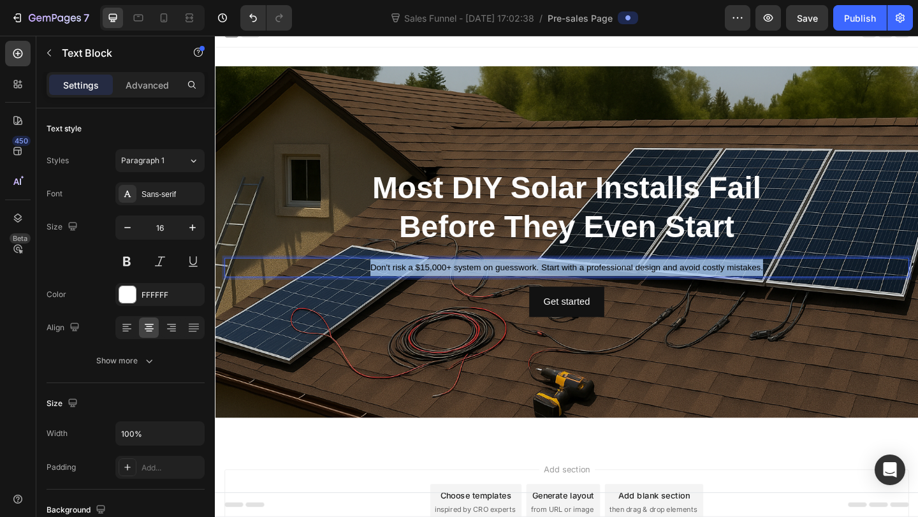
click at [496, 280] on p "Don't risk a $15,000+ system on guesswork. Start with a professional design and…" at bounding box center [597, 288] width 742 height 18
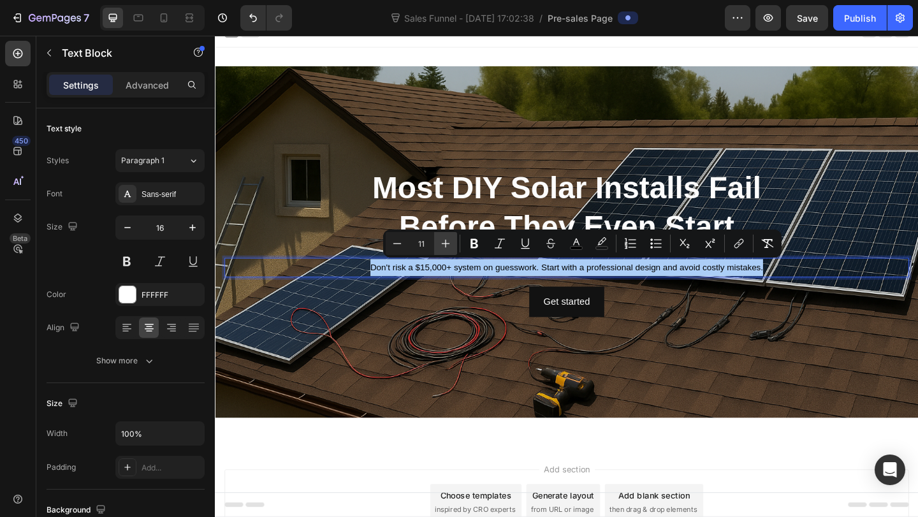
click at [442, 246] on icon "Editor contextual toolbar" at bounding box center [445, 243] width 13 height 13
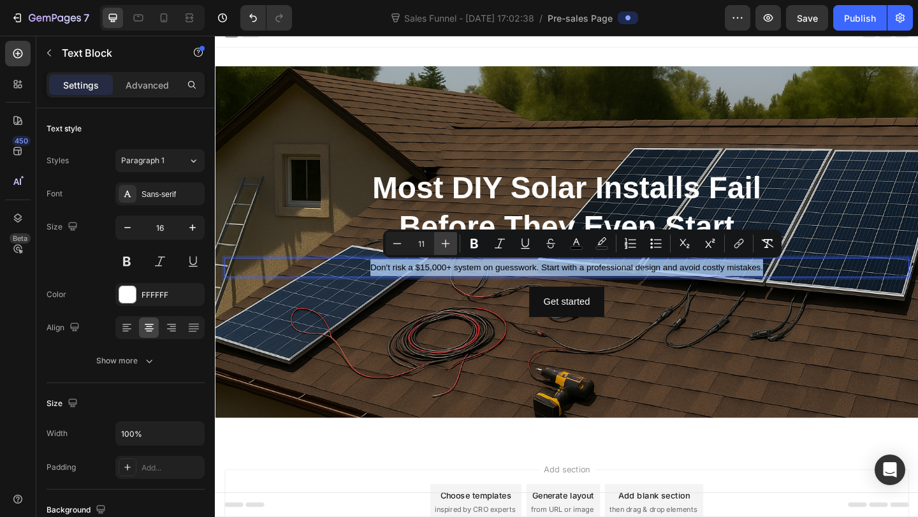
type input "12"
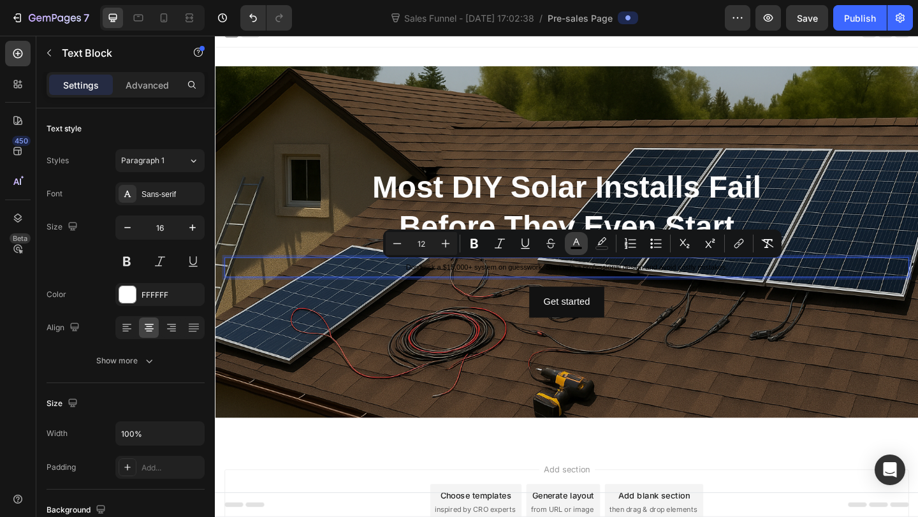
drag, startPoint x: 571, startPoint y: 249, endPoint x: 384, endPoint y: 241, distance: 186.9
click at [571, 249] on rect "Editor contextual toolbar" at bounding box center [577, 248] width 12 height 3
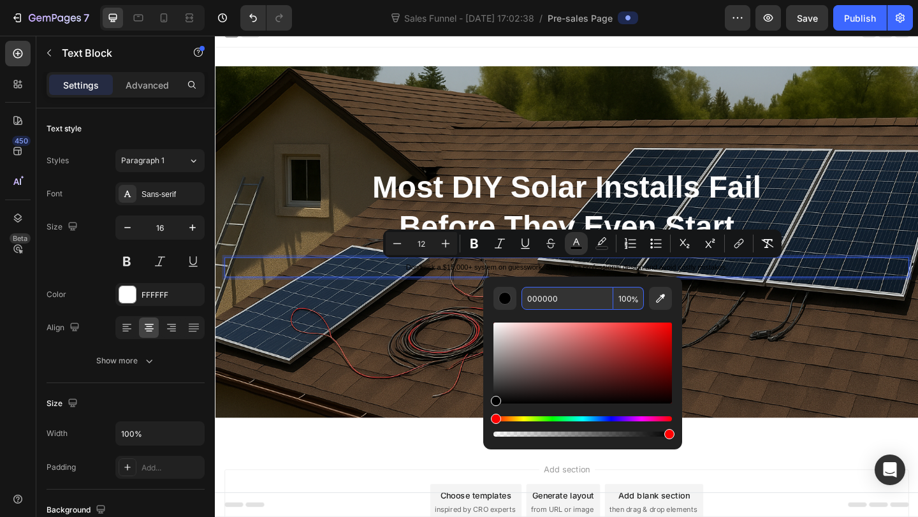
click at [549, 295] on input "000000" at bounding box center [567, 298] width 92 height 23
type input "F3F3F3"
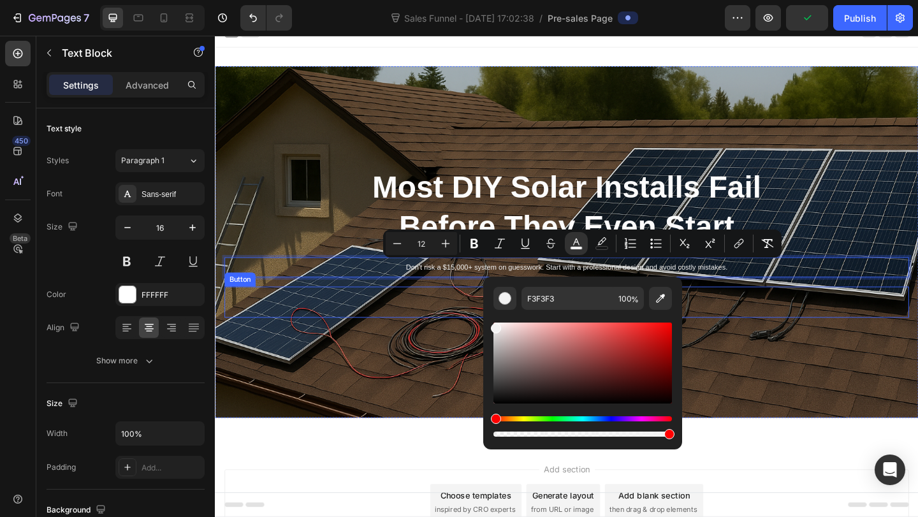
click at [431, 340] on div "Get started Button" at bounding box center [597, 326] width 745 height 34
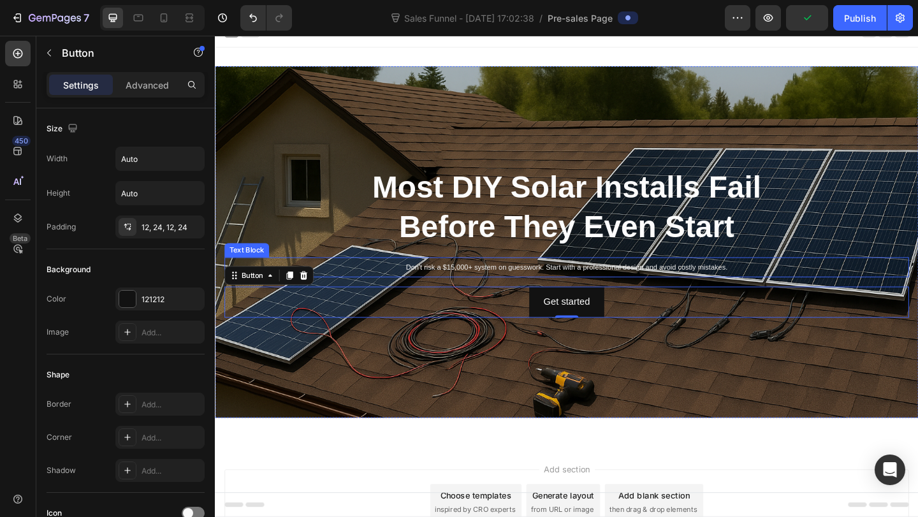
click at [484, 287] on span "Don't risk a $15,000+ system on guesswork. Start with a professional design and…" at bounding box center [598, 287] width 350 height 9
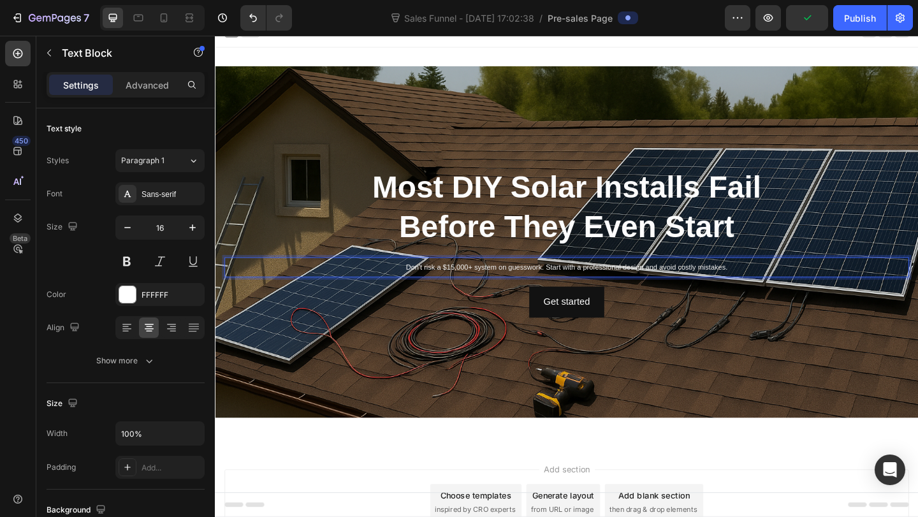
click at [484, 287] on span "Don't risk a $15,000+ system on guesswork. Start with a professional design and…" at bounding box center [598, 287] width 350 height 9
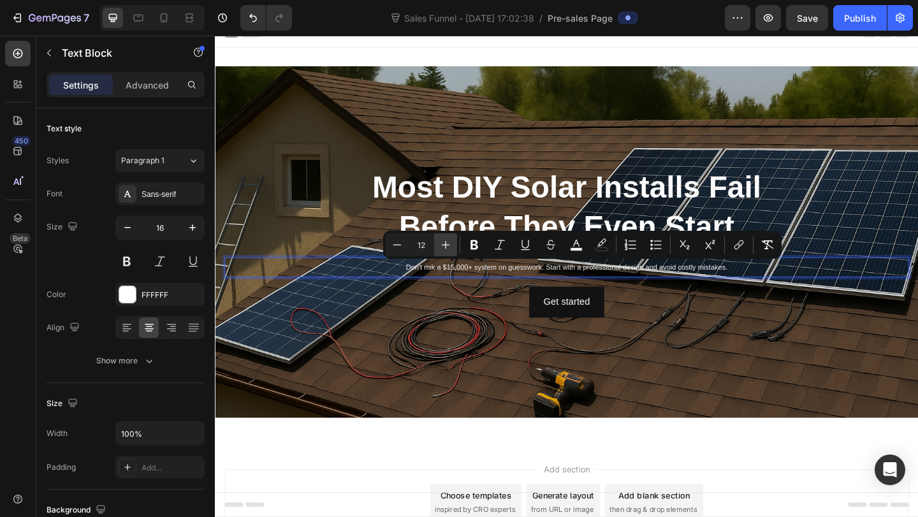
click at [449, 247] on icon "Editor contextual toolbar" at bounding box center [445, 244] width 13 height 13
type input "16"
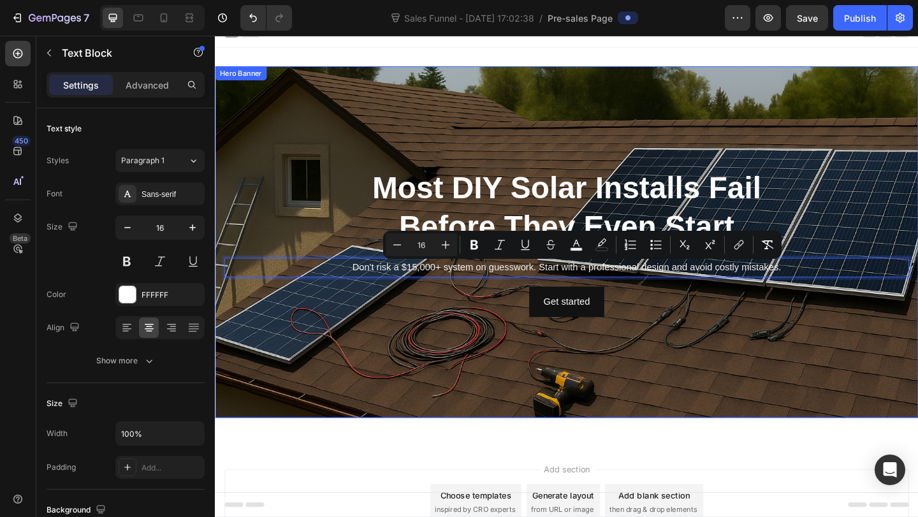
click at [440, 326] on div "Get started Button" at bounding box center [597, 326] width 745 height 34
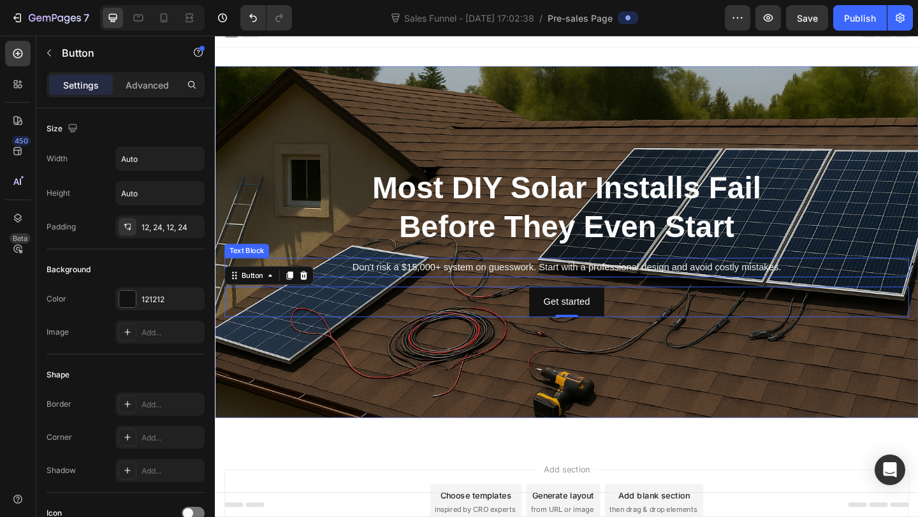
click at [479, 288] on span "Don't risk a $15,000+ system on guesswork. Start with a professional design and…" at bounding box center [597, 287] width 467 height 11
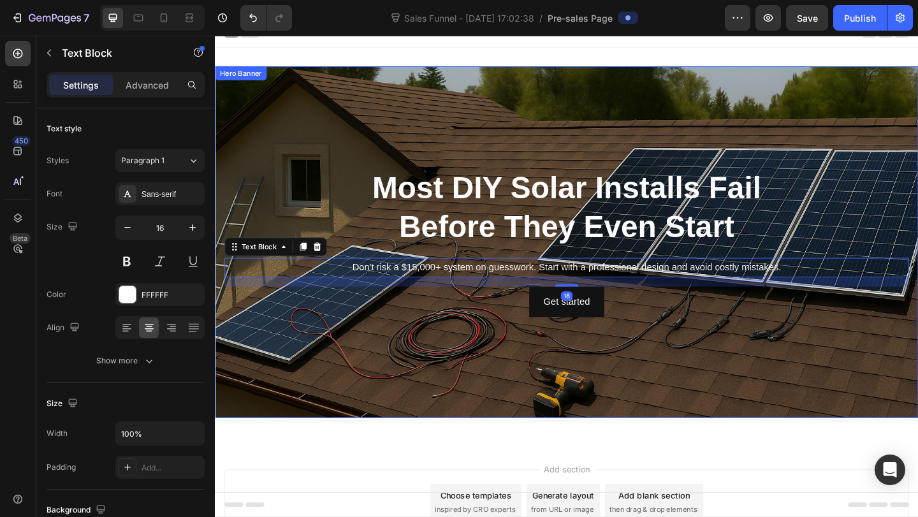
click at [284, 402] on div "Overlay" at bounding box center [597, 260] width 765 height 382
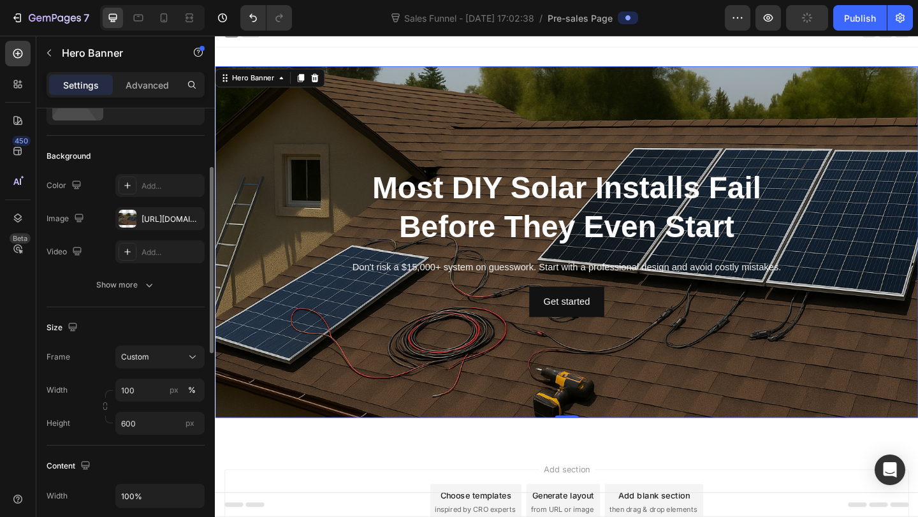
scroll to position [52, 0]
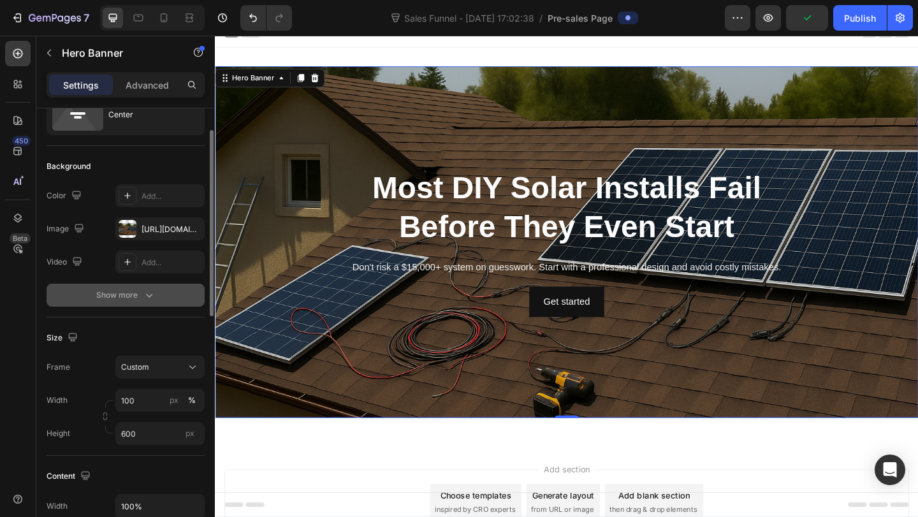
click at [140, 300] on div "Show more" at bounding box center [125, 295] width 59 height 13
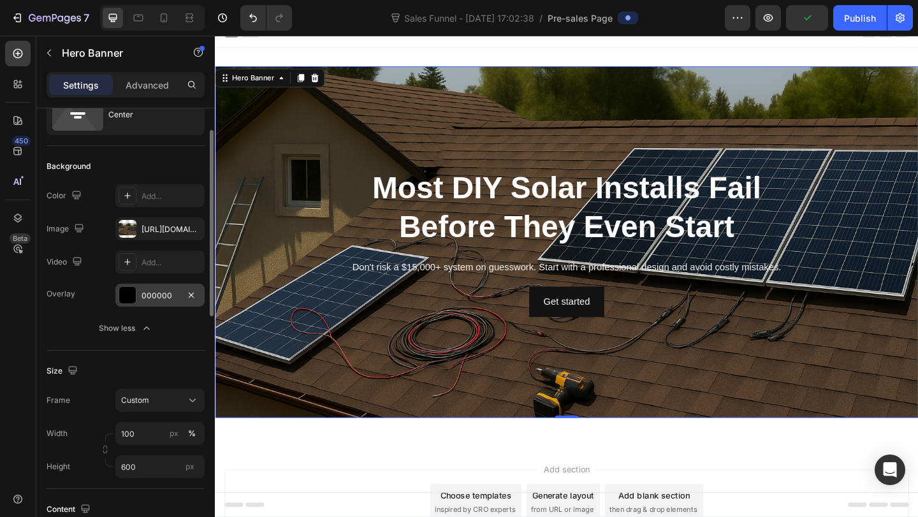
click at [144, 298] on div "000000" at bounding box center [160, 295] width 37 height 11
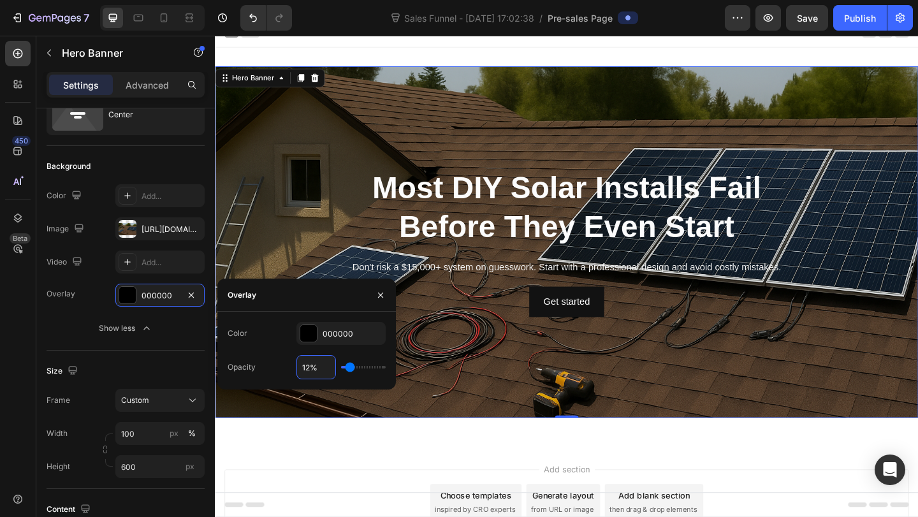
click at [306, 360] on input "12%" at bounding box center [316, 367] width 38 height 23
type input "2%"
type input "2"
type input "25%"
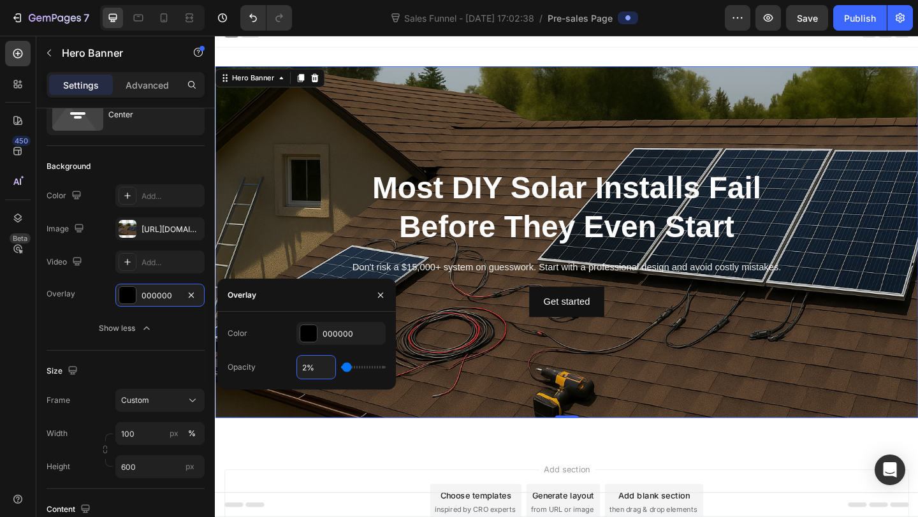
type input "25"
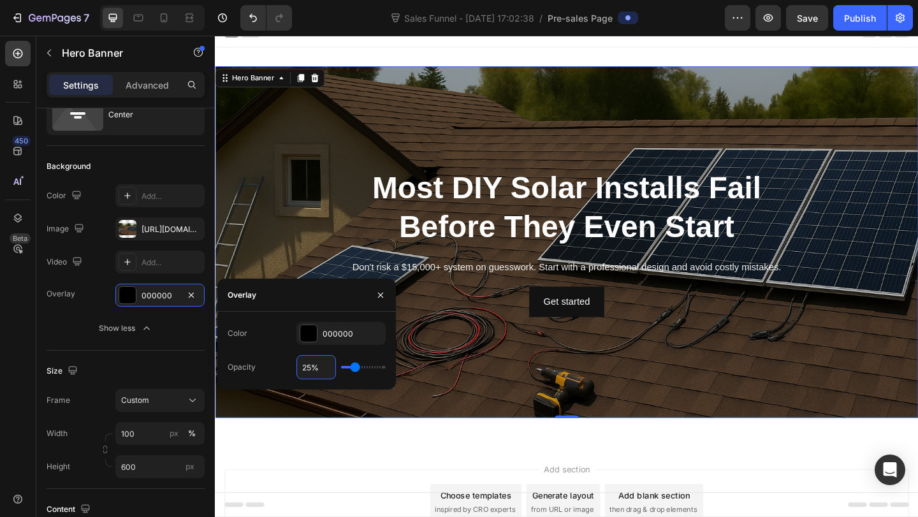
type input "25%"
click at [489, 382] on div "Overlay" at bounding box center [597, 260] width 765 height 382
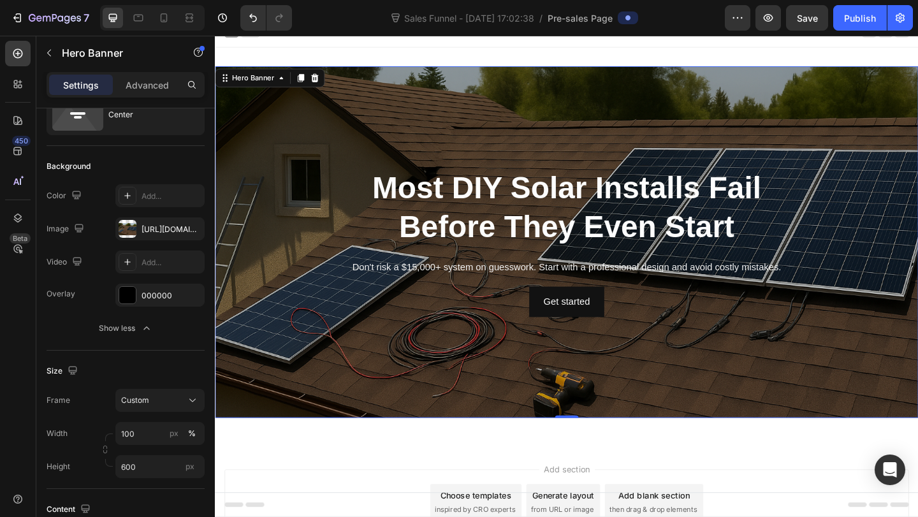
click at [322, 433] on div "Overlay" at bounding box center [597, 260] width 765 height 382
click at [148, 467] on input "600" at bounding box center [159, 466] width 89 height 23
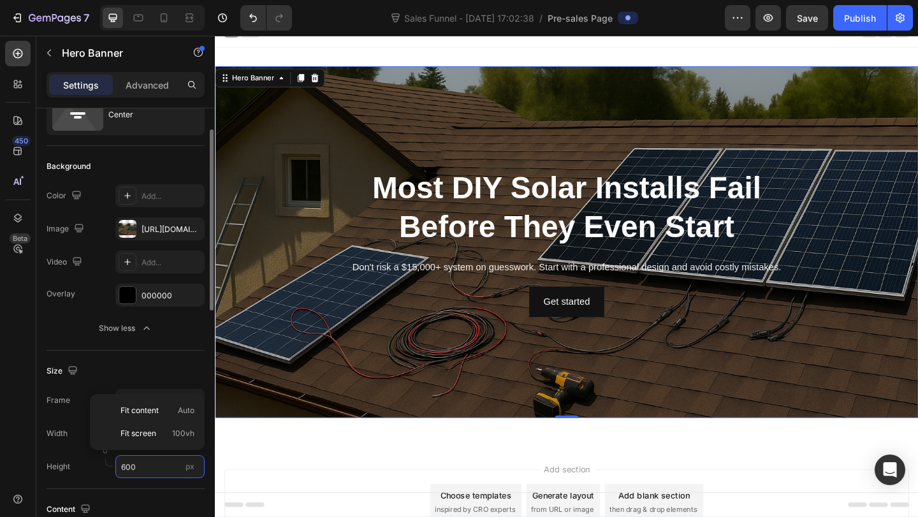
click at [148, 467] on input "600" at bounding box center [159, 466] width 89 height 23
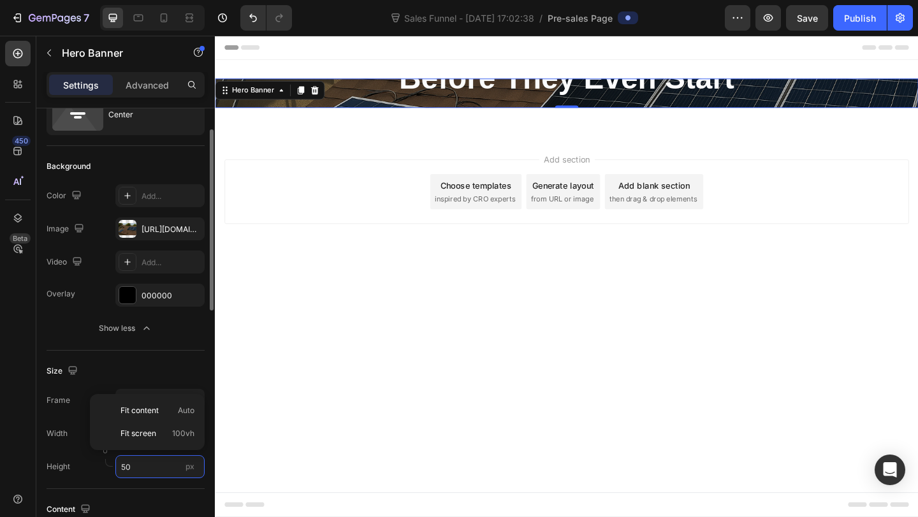
scroll to position [0, 0]
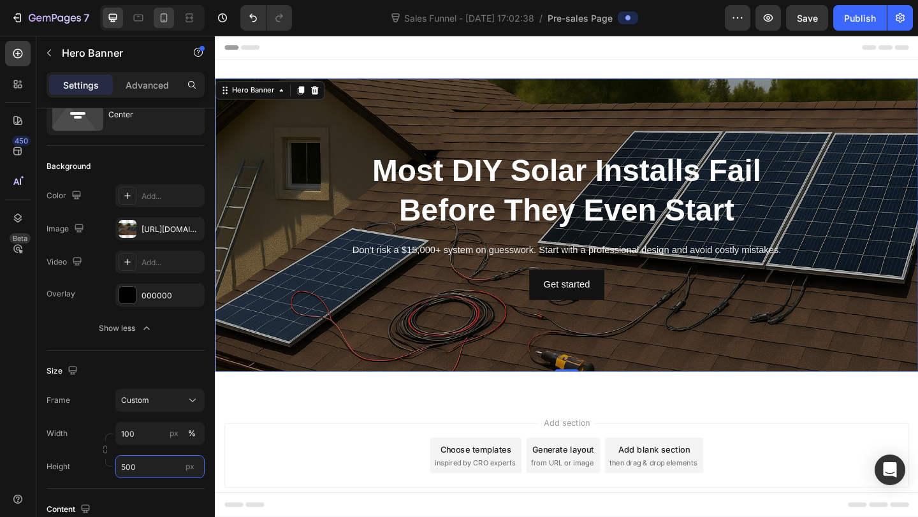
type input "500"
click at [155, 22] on div at bounding box center [164, 18] width 20 height 20
type input "1200"
type input "600"
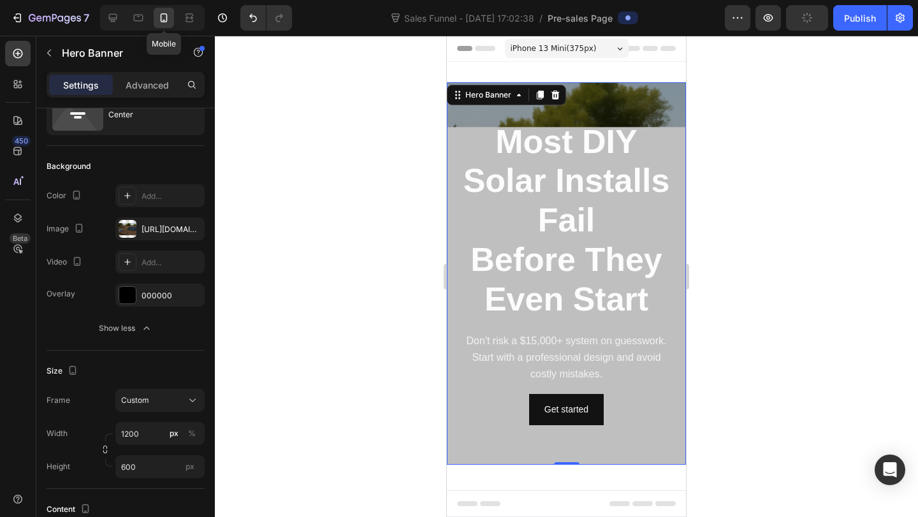
scroll to position [2, 0]
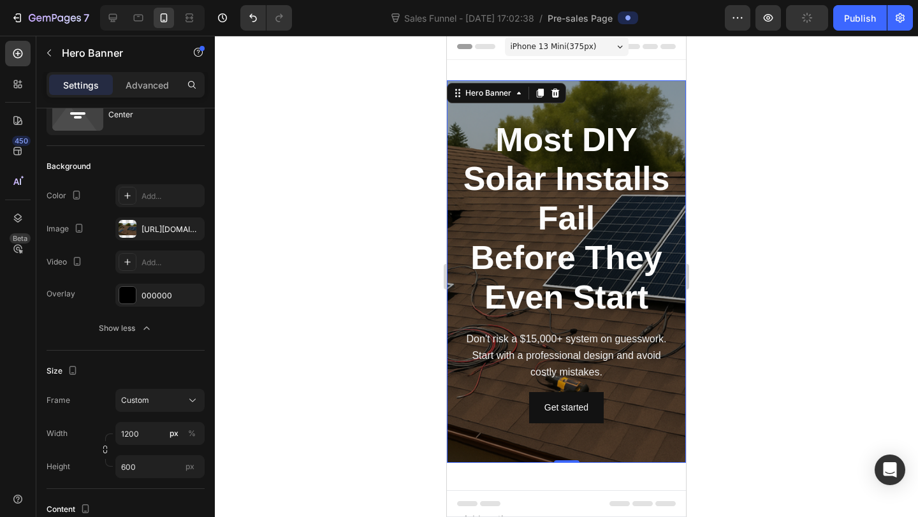
click at [620, 99] on div "Overlay" at bounding box center [566, 271] width 239 height 382
click at [194, 11] on div at bounding box center [189, 18] width 20 height 20
type input "100"
type input "500"
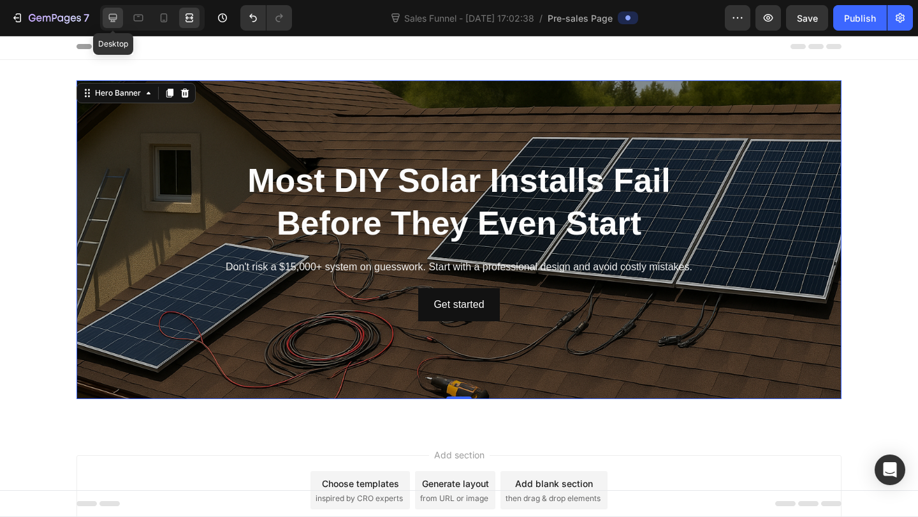
click at [110, 19] on icon at bounding box center [113, 18] width 8 height 8
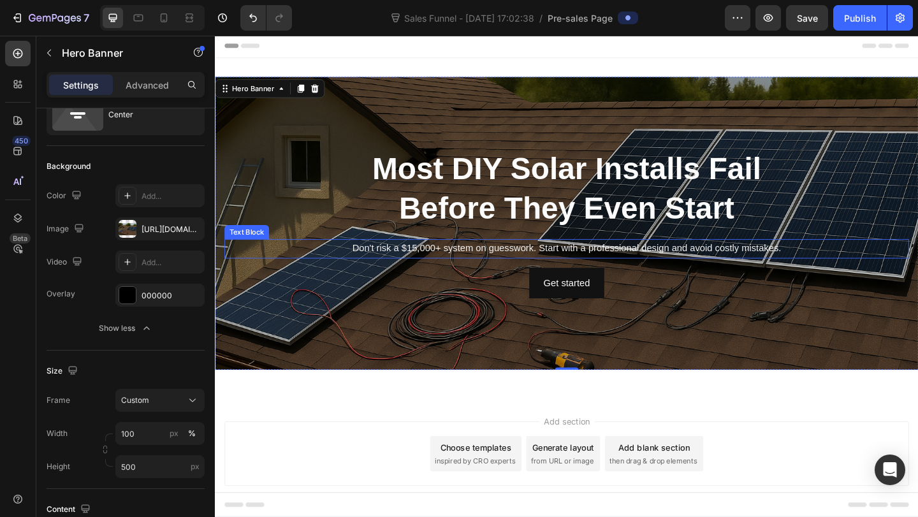
click at [476, 271] on span "Don't risk a $15,000+ system on guesswork. Start with a professional design and…" at bounding box center [597, 266] width 467 height 11
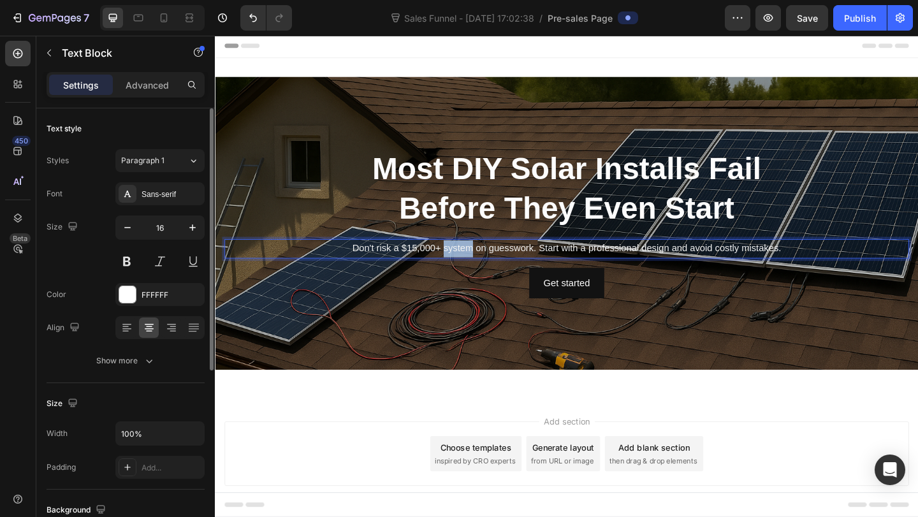
click at [476, 271] on span "Don't risk a $15,000+ system on guesswork. Start with a professional design and…" at bounding box center [597, 266] width 467 height 11
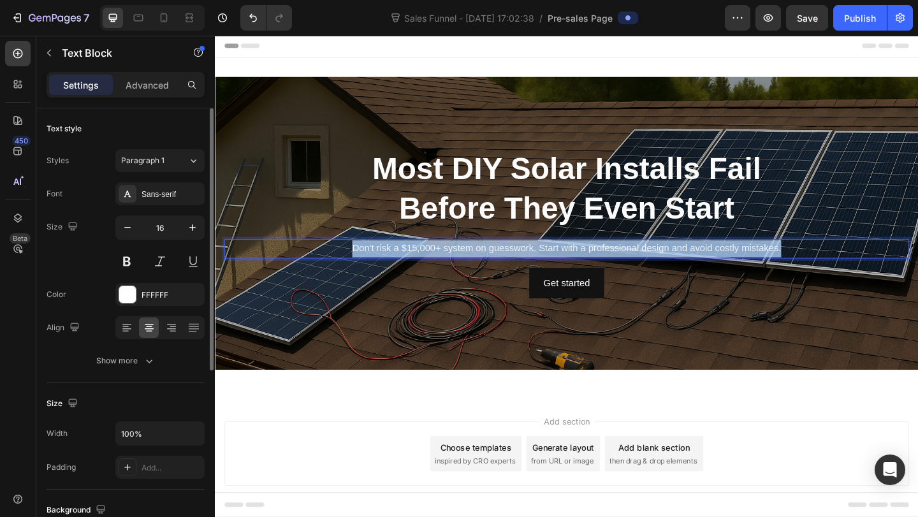
click at [476, 271] on span "Don't risk a $15,000+ system on guesswork. Start with a professional design and…" at bounding box center [597, 266] width 467 height 11
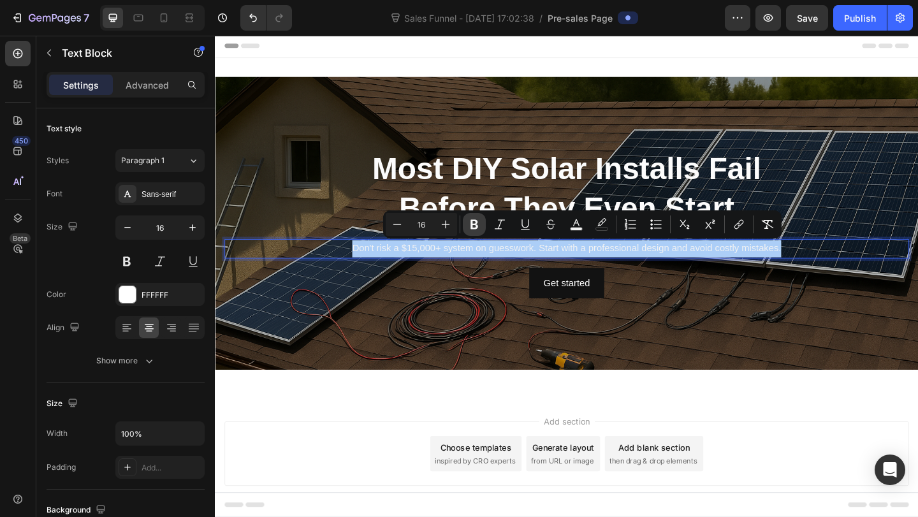
click at [482, 224] on button "Bold" at bounding box center [474, 224] width 23 height 23
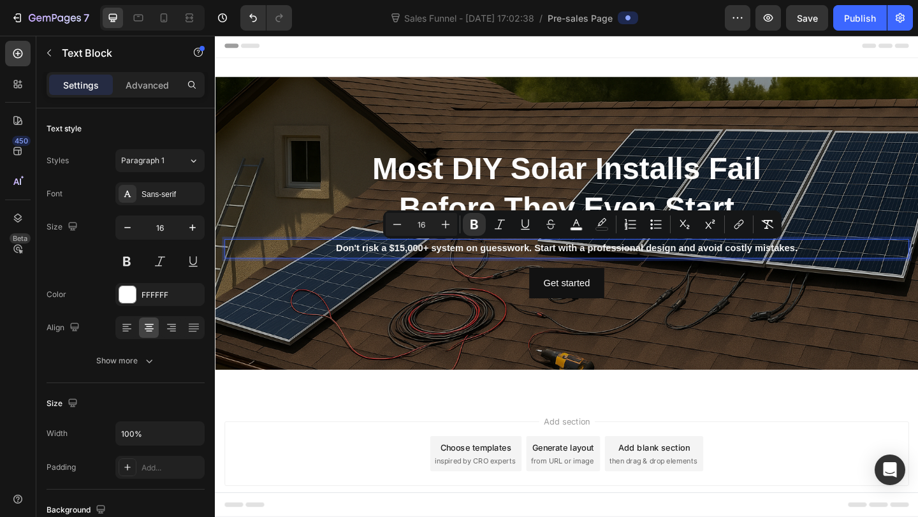
click at [470, 330] on div "Overlay" at bounding box center [597, 239] width 765 height 319
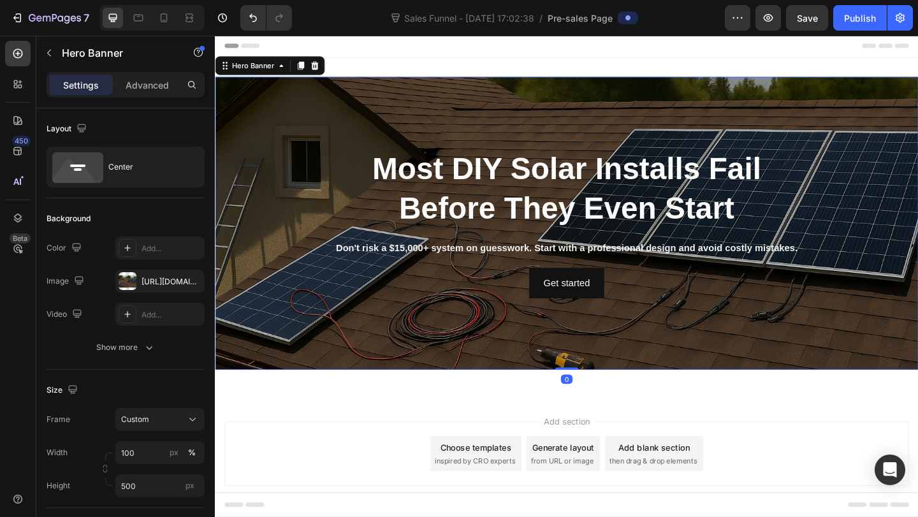
click at [310, 342] on div "Overlay" at bounding box center [597, 239] width 765 height 319
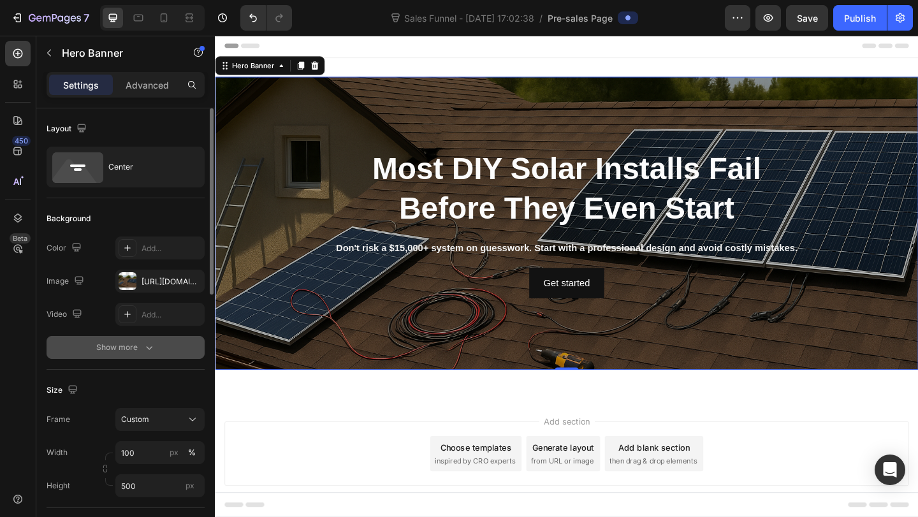
click at [177, 349] on button "Show more" at bounding box center [126, 347] width 158 height 23
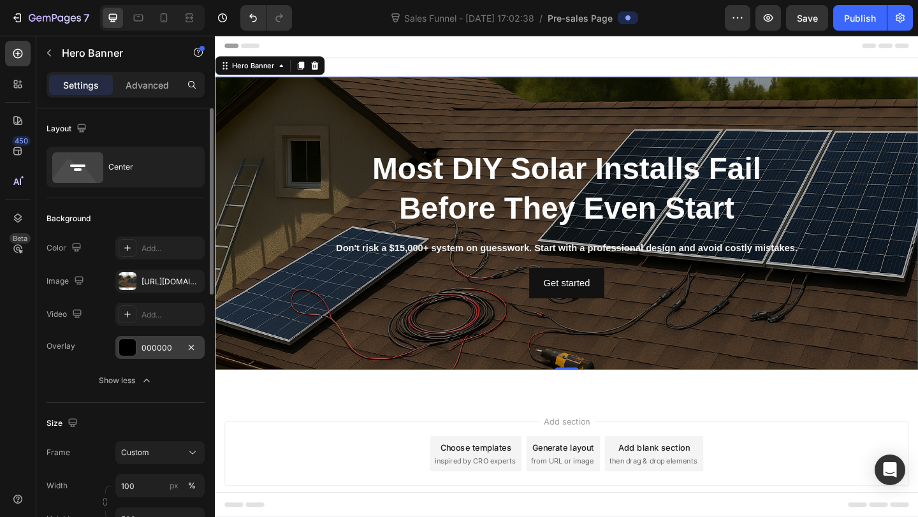
click at [159, 355] on div "000000" at bounding box center [159, 347] width 89 height 23
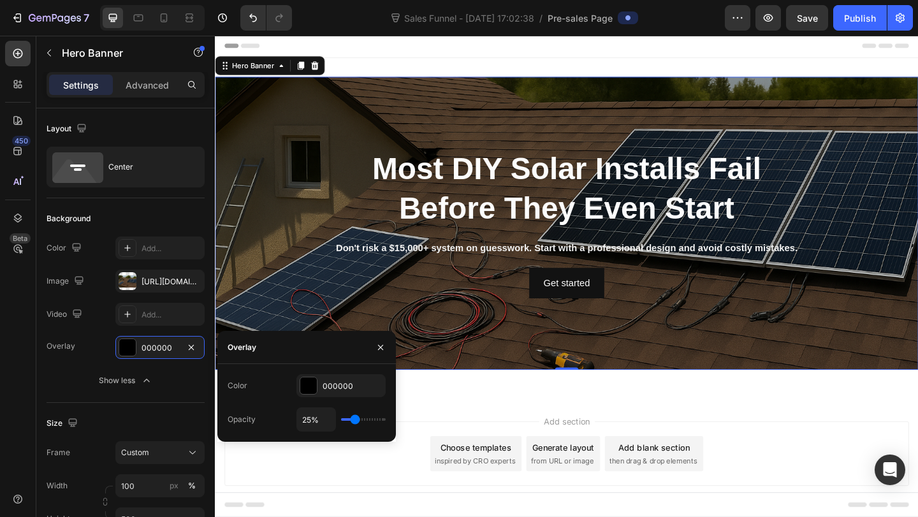
type input "37%"
type input "37"
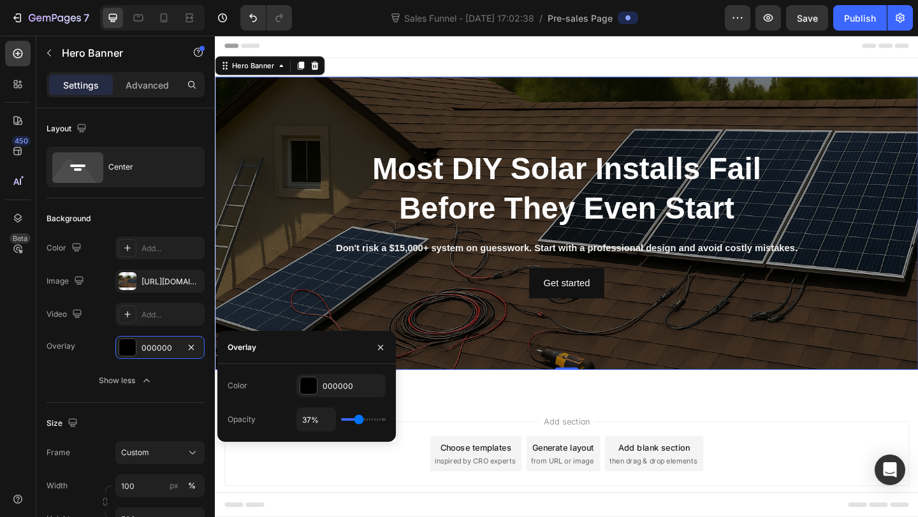
type input "38%"
type input "38"
type input "39%"
type input "39"
type input "38%"
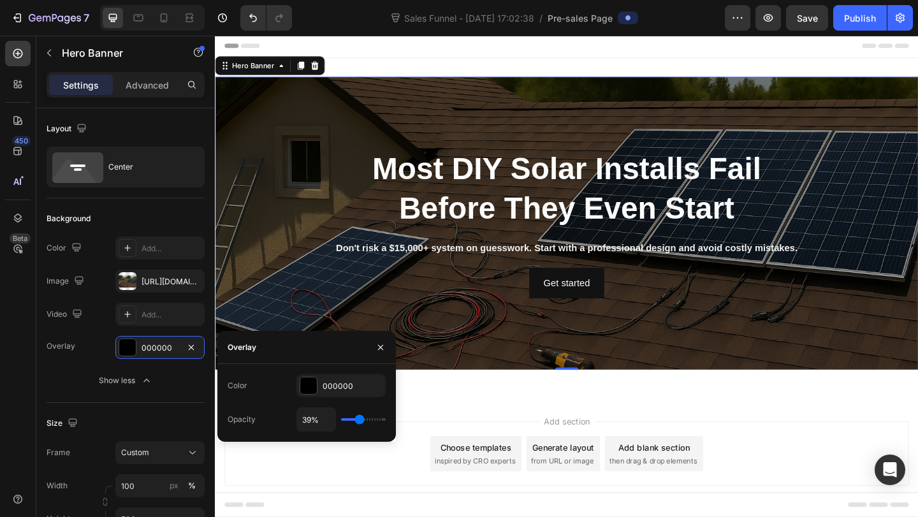
type input "38"
type input "37%"
type input "37"
type input "36%"
type input "36"
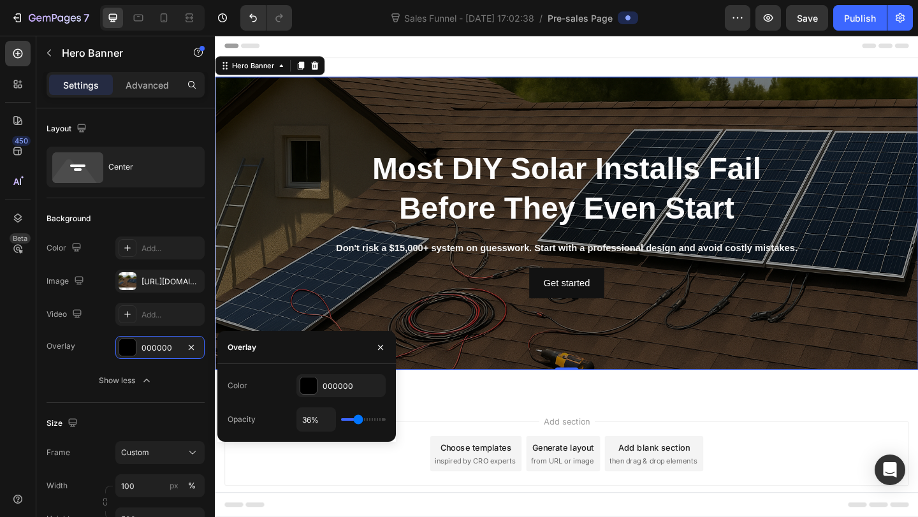
type input "35%"
type input "35"
type input "34%"
type input "34"
type input "33%"
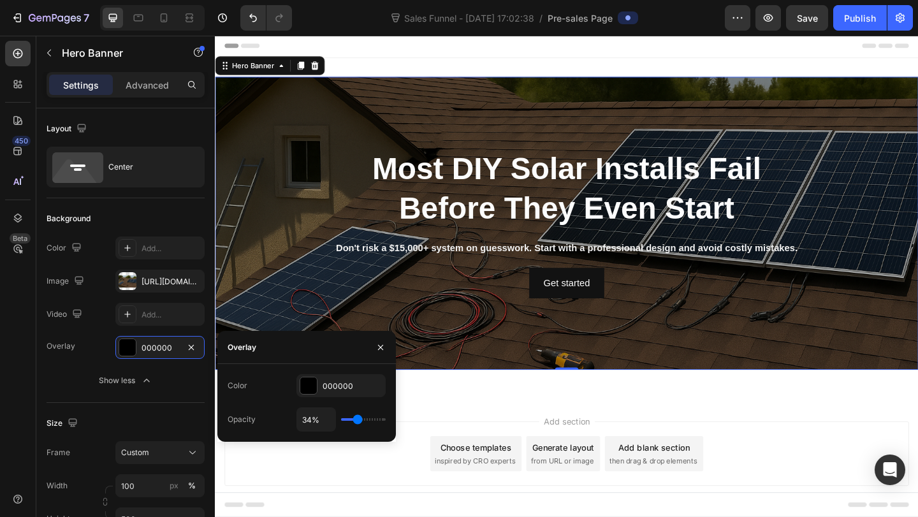
type input "33"
type input "32%"
type input "32"
type input "31%"
type input "31"
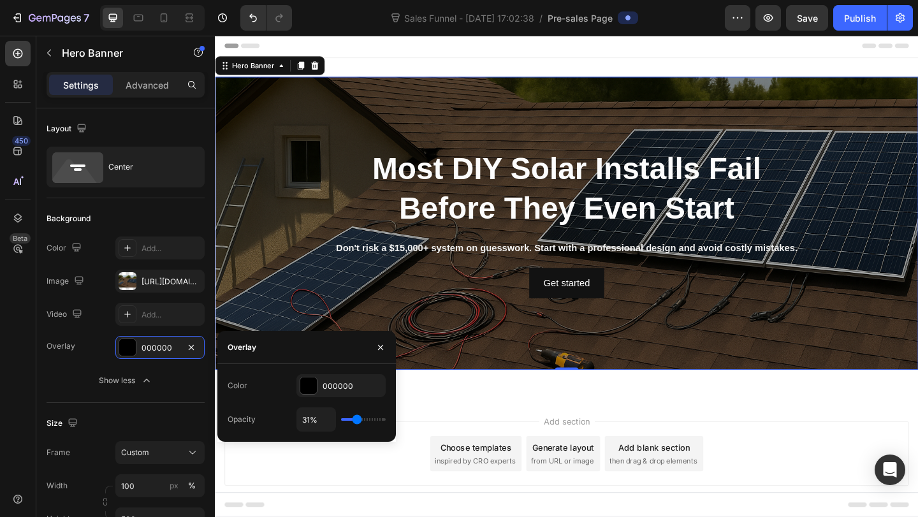
type input "30%"
type input "30"
type input "29%"
type input "29"
type input "28%"
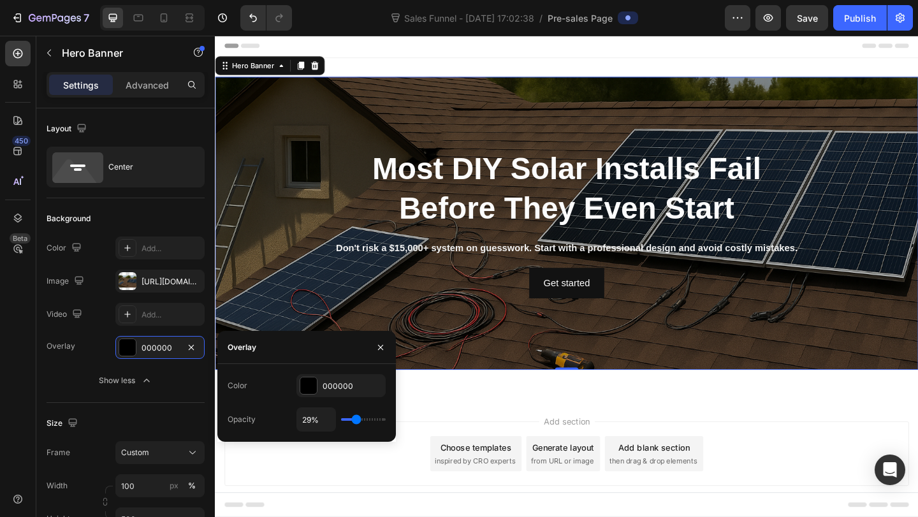
type input "28"
type input "29%"
type input "29"
type input "30%"
type input "30"
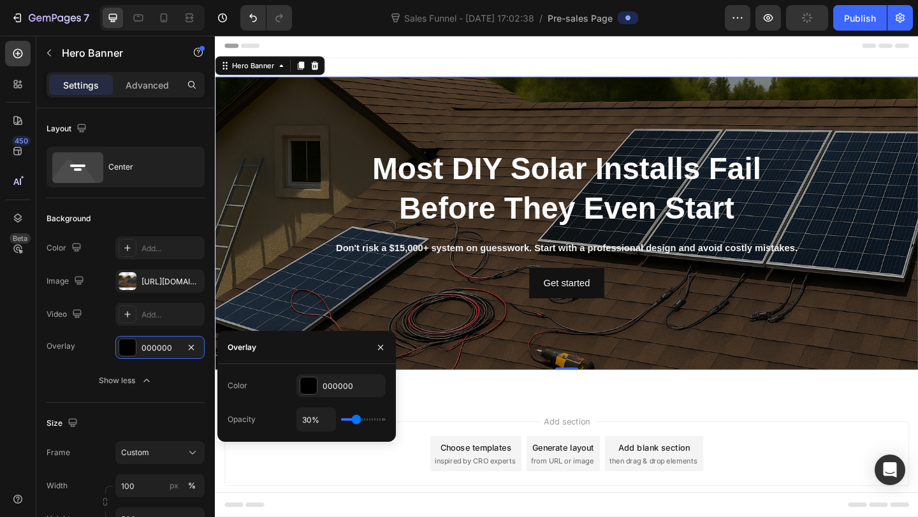
type input "31%"
type input "31"
type input "32%"
type input "32"
click at [357, 418] on input "range" at bounding box center [363, 419] width 45 height 3
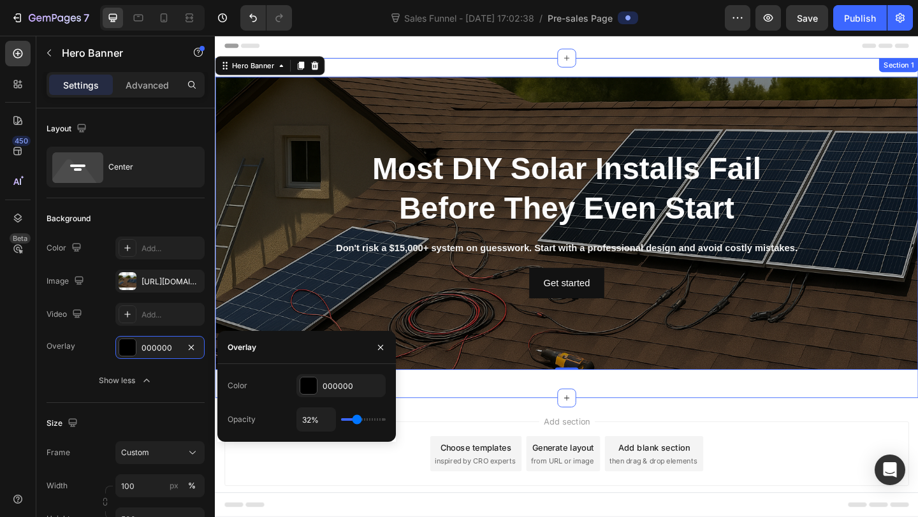
click at [462, 404] on div "⁠⁠⁠⁠⁠⁠⁠ Most DIY Solar Installs Fail Before They Even Start Heading Don't risk …" at bounding box center [597, 244] width 765 height 329
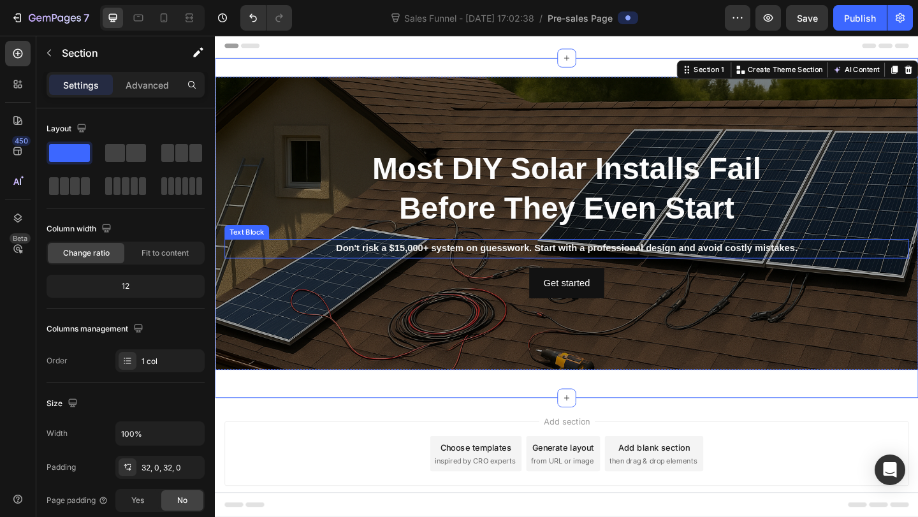
click at [442, 270] on strong "Don't risk a $15,000+ system on guesswork. Start with a professional design and…" at bounding box center [597, 266] width 502 height 11
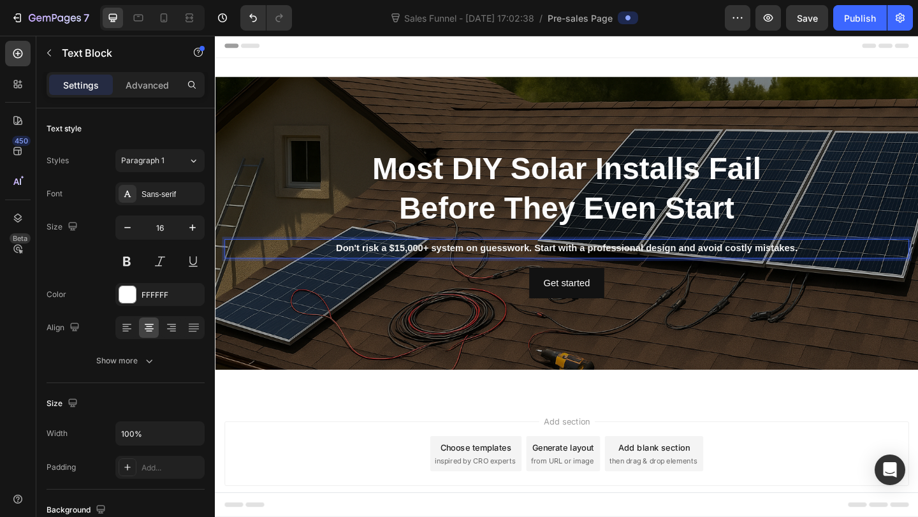
click at [442, 270] on strong "Don't risk a $15,000+ system on guesswork. Start with a professional design and…" at bounding box center [597, 266] width 502 height 11
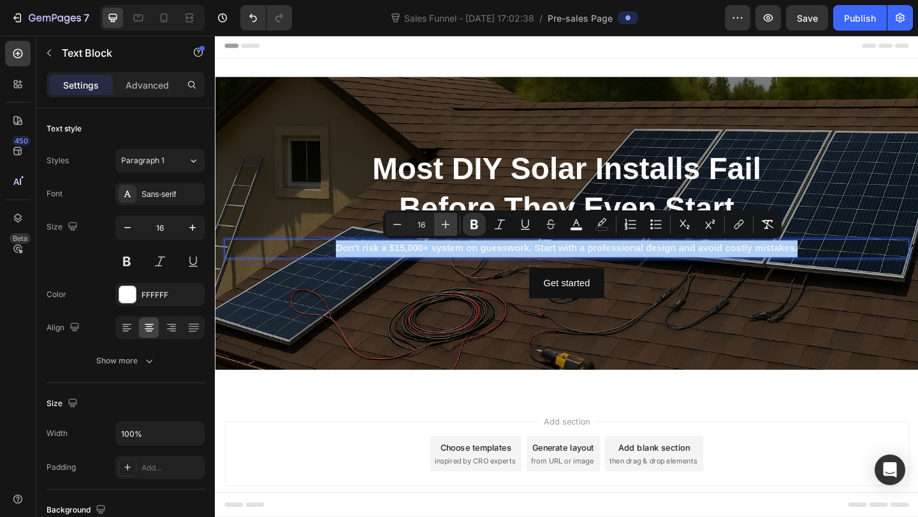
click at [451, 226] on icon "Editor contextual toolbar" at bounding box center [445, 224] width 13 height 13
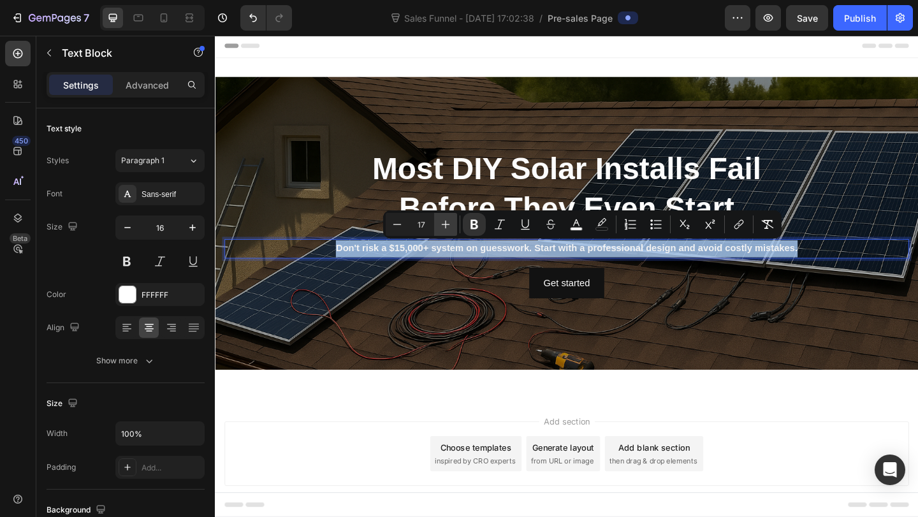
type input "18"
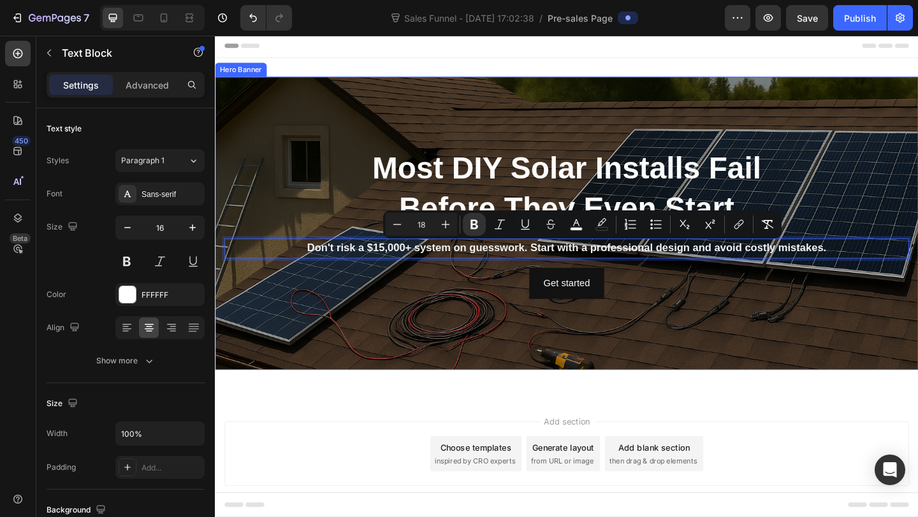
click at [455, 328] on div "Overlay" at bounding box center [597, 239] width 765 height 319
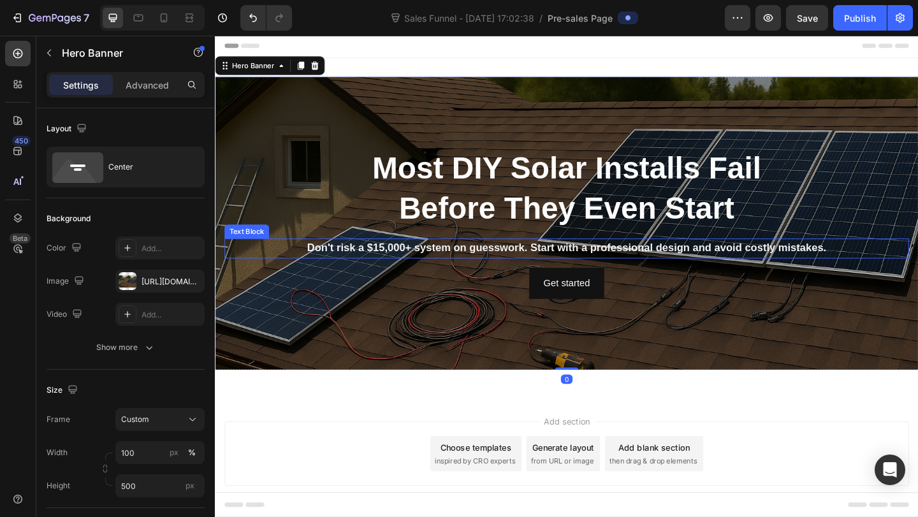
click at [489, 273] on strong "Don't risk a $15,000+ system on guesswork. Start with a professional design and…" at bounding box center [597, 266] width 565 height 13
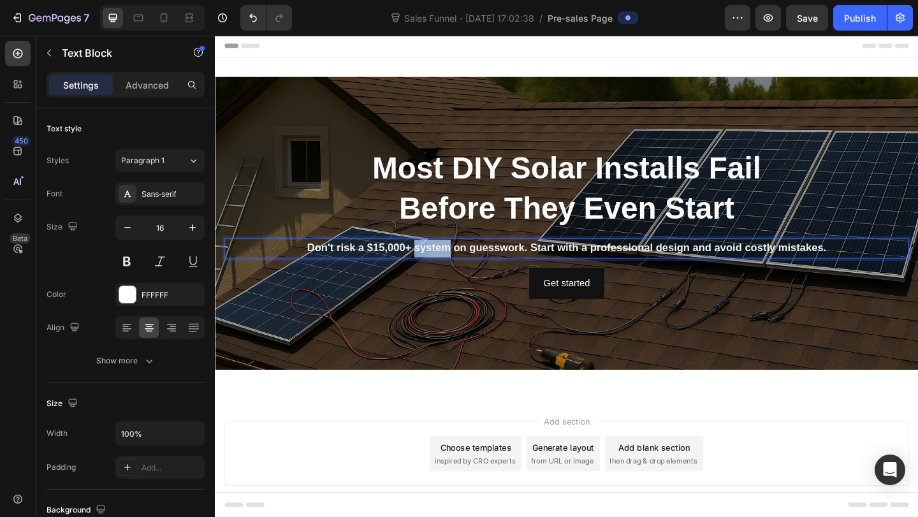
click at [440, 271] on strong "Don't risk a $15,000+ system on guesswork. Start with a professional design and…" at bounding box center [597, 266] width 565 height 13
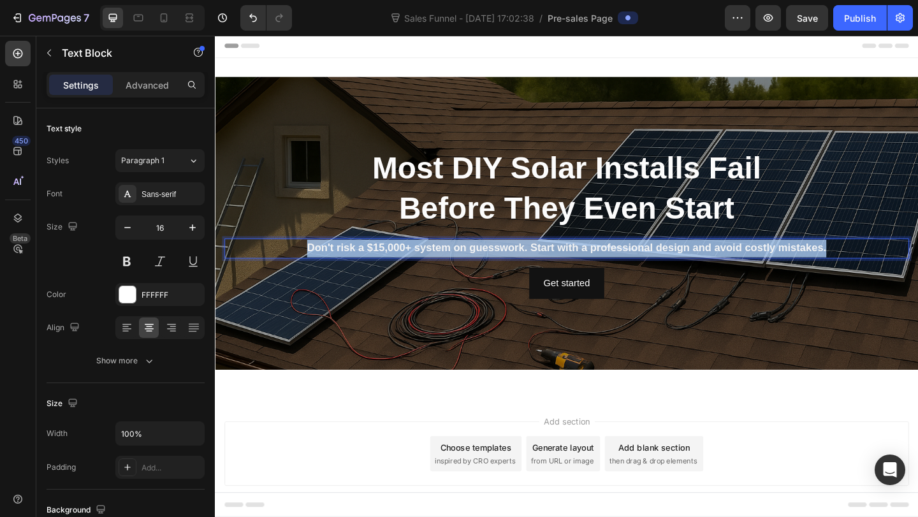
click at [440, 271] on strong "Don't risk a $15,000+ system on guesswork. Start with a professional design and…" at bounding box center [597, 266] width 565 height 13
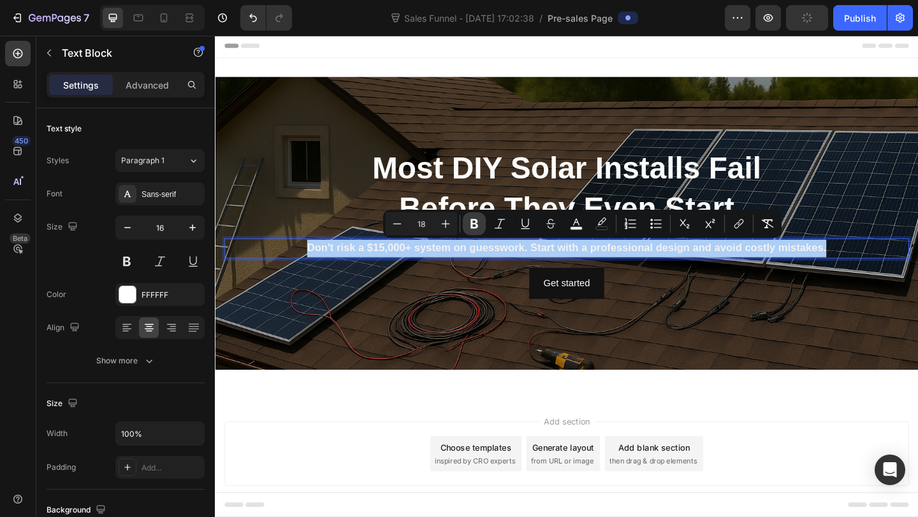
click at [470, 226] on icon "Editor contextual toolbar" at bounding box center [474, 224] width 8 height 10
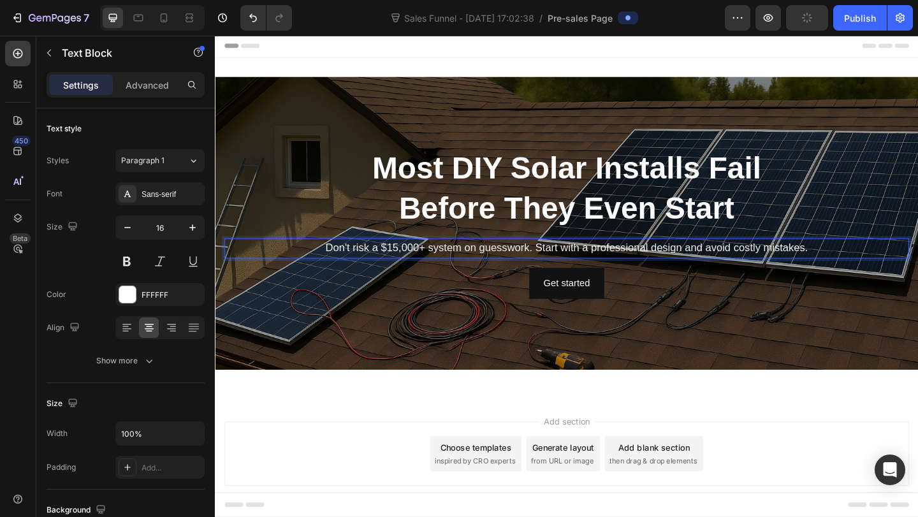
click at [484, 268] on span "Don't risk a $15,000+ system on guesswork. Start with a professional design and…" at bounding box center [597, 266] width 525 height 13
click at [484, 271] on span "Don't risk a $15,000+ system on guesswork. Start with a professional design and…" at bounding box center [597, 266] width 525 height 13
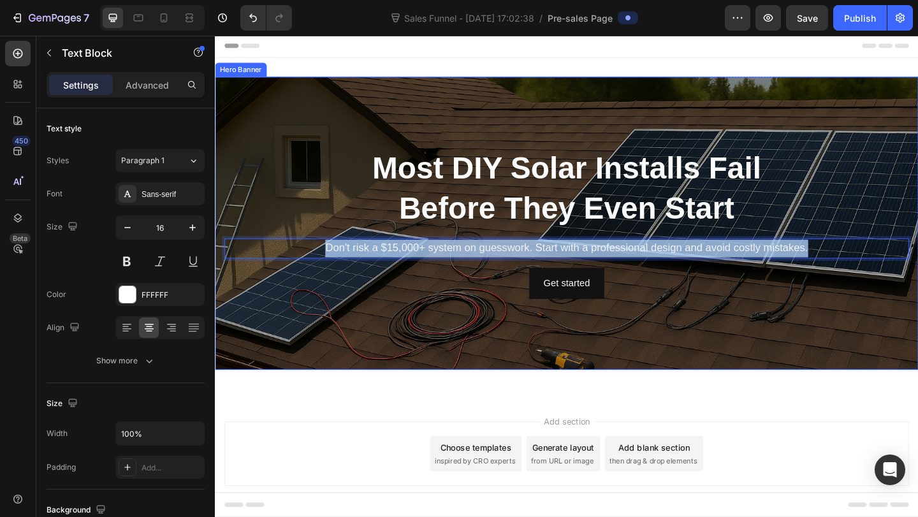
click at [439, 265] on span "Don't risk a $15,000+ system on guesswork. Start with a professional design and…" at bounding box center [597, 266] width 525 height 13
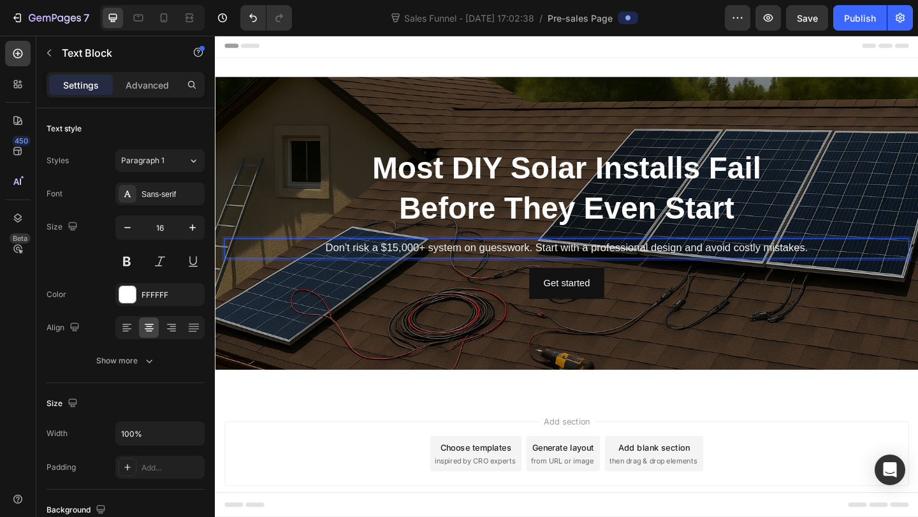
click at [439, 265] on span "Don't risk a $15,000+ system on guesswork. Start with a professional design and…" at bounding box center [597, 266] width 525 height 13
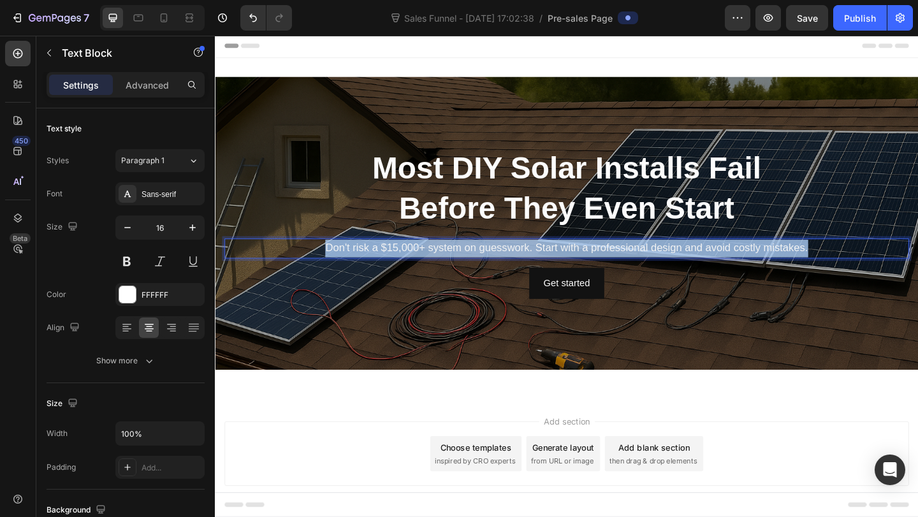
click at [439, 265] on span "Don't risk a $15,000+ system on guesswork. Start with a professional design and…" at bounding box center [597, 266] width 525 height 13
click at [381, 273] on p "Don't risk a $15,000+ system on guesswork. Start with a professional design and…" at bounding box center [597, 267] width 742 height 19
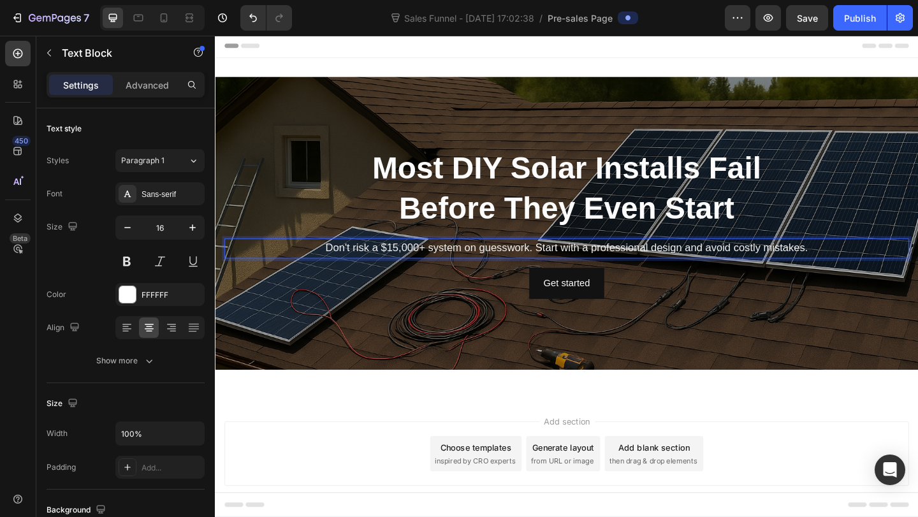
click at [381, 273] on p "Don't risk a $15,000+ system on guesswork. Start with a professional design and…" at bounding box center [597, 267] width 742 height 19
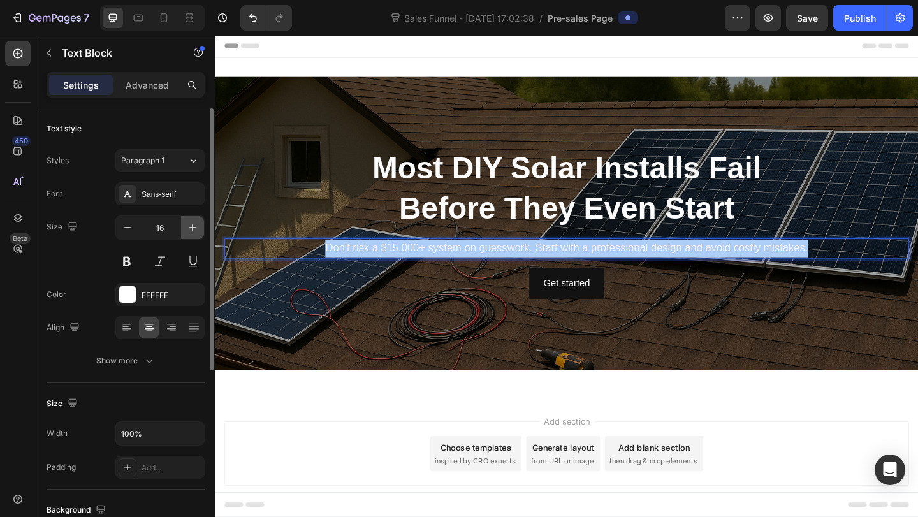
click at [194, 231] on icon "button" at bounding box center [192, 227] width 13 height 13
type input "17"
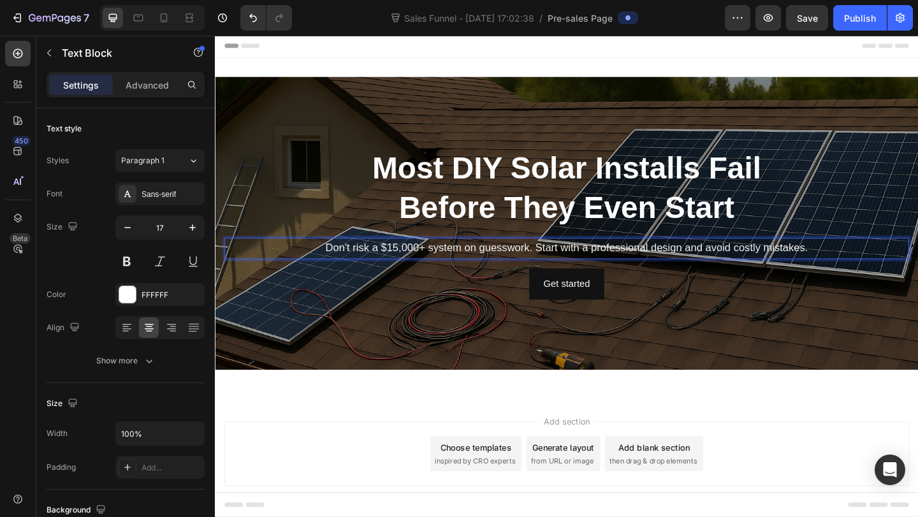
click at [359, 268] on span "Don't risk a $15,000+ system on guesswork. Start with a professional design and…" at bounding box center [597, 266] width 525 height 13
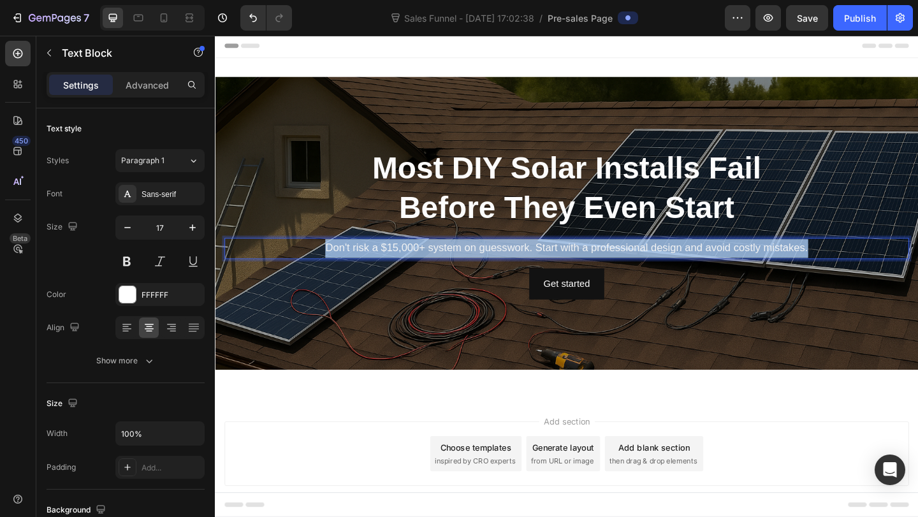
click at [359, 268] on span "Don't risk a $15,000+ system on guesswork. Start with a professional design and…" at bounding box center [597, 266] width 525 height 13
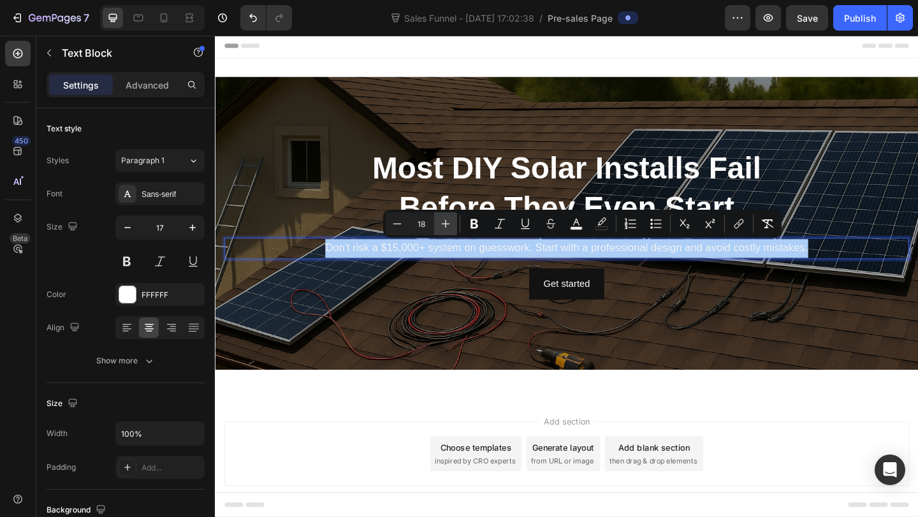
click at [449, 223] on icon "Editor contextual toolbar" at bounding box center [445, 223] width 13 height 13
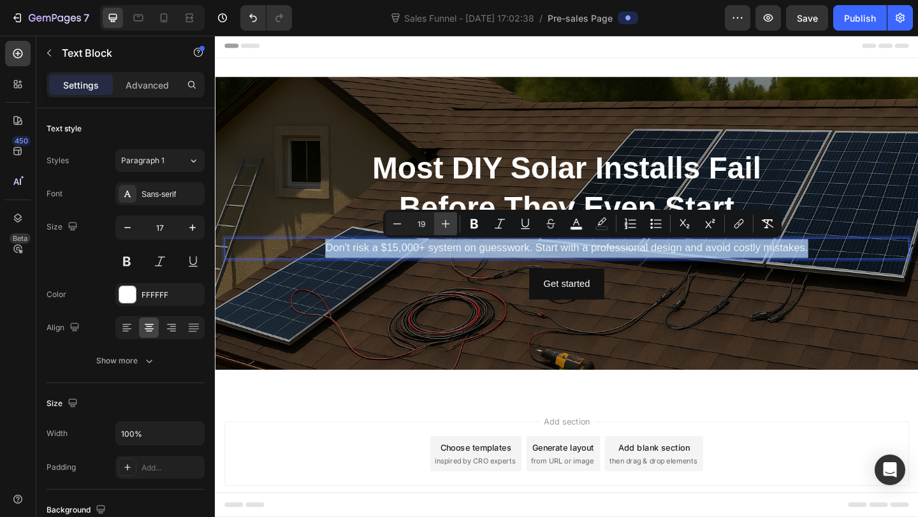
type input "20"
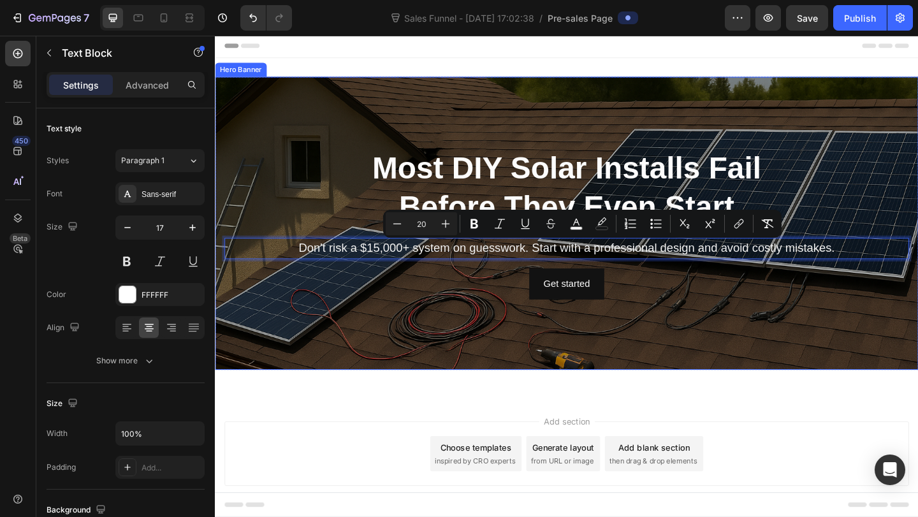
click at [436, 344] on div "Overlay" at bounding box center [597, 239] width 765 height 319
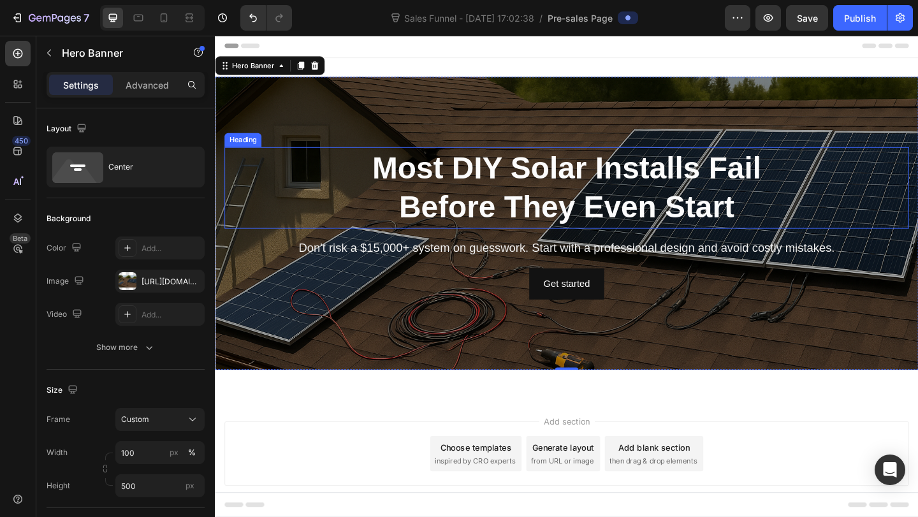
click at [606, 225] on strong "Before They Even Start" at bounding box center [597, 221] width 365 height 37
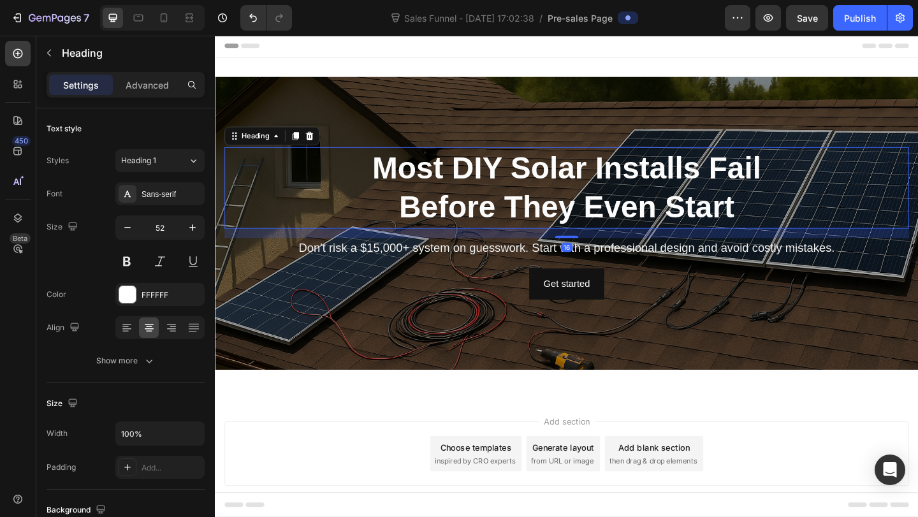
click at [606, 225] on strong "Before They Even Start" at bounding box center [597, 221] width 365 height 37
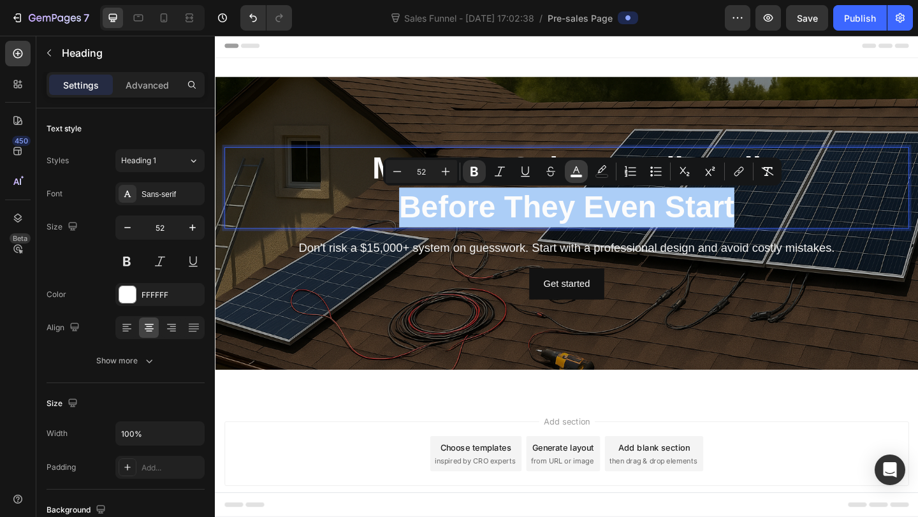
click at [580, 171] on icon "Editor contextual toolbar" at bounding box center [576, 171] width 13 height 13
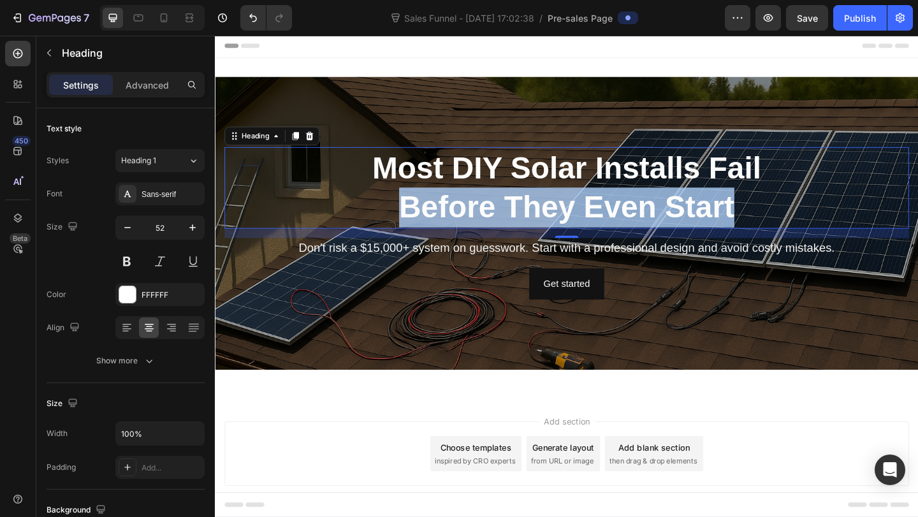
click at [491, 226] on strong "Before They Even Start" at bounding box center [597, 221] width 365 height 37
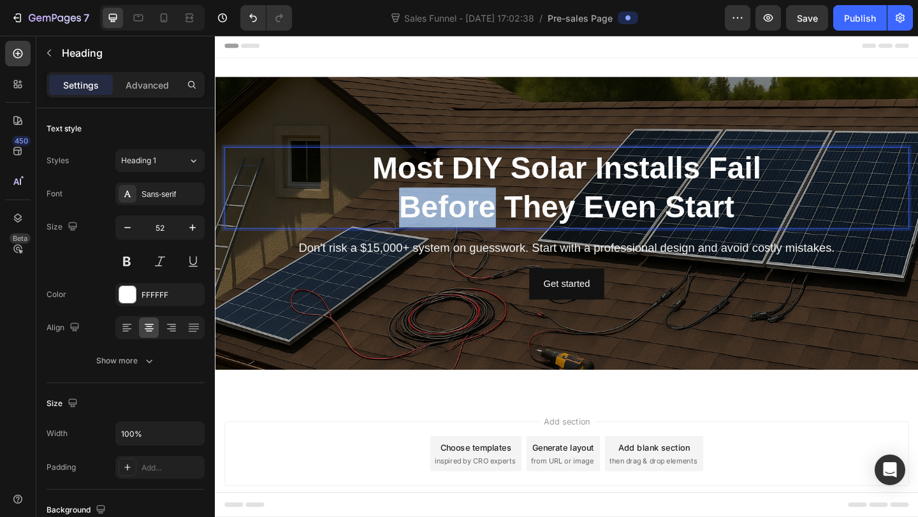
click at [491, 226] on strong "Before They Even Start" at bounding box center [597, 221] width 365 height 37
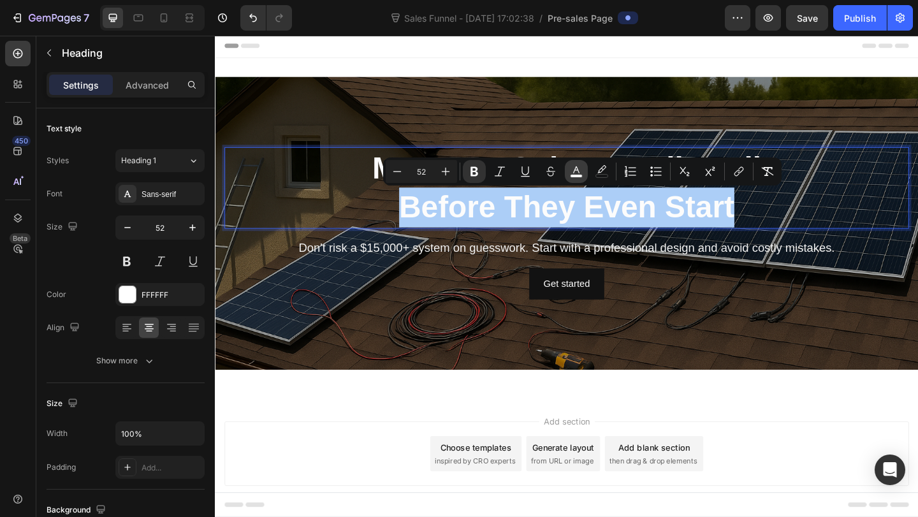
click at [575, 166] on icon "Editor contextual toolbar" at bounding box center [576, 171] width 13 height 13
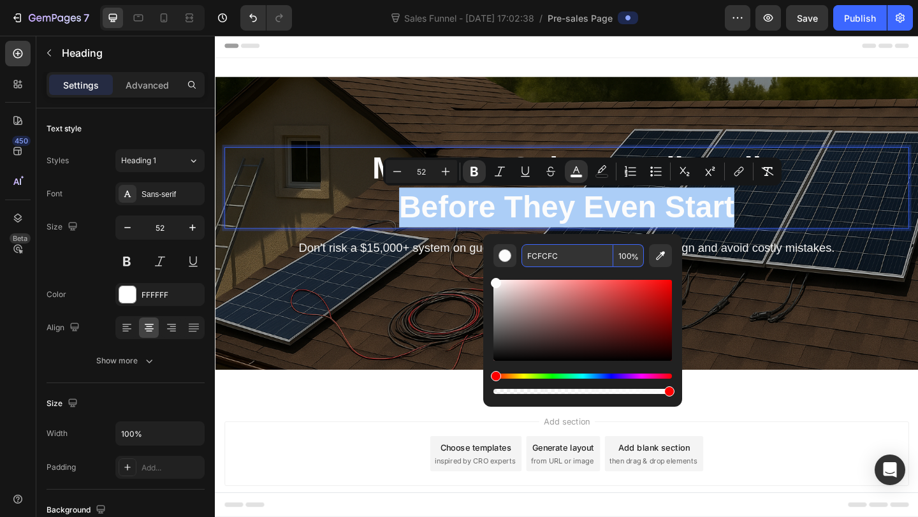
click at [538, 259] on input "FCFCFC" at bounding box center [567, 255] width 92 height 23
paste input "2CF07"
type input "F2CF07"
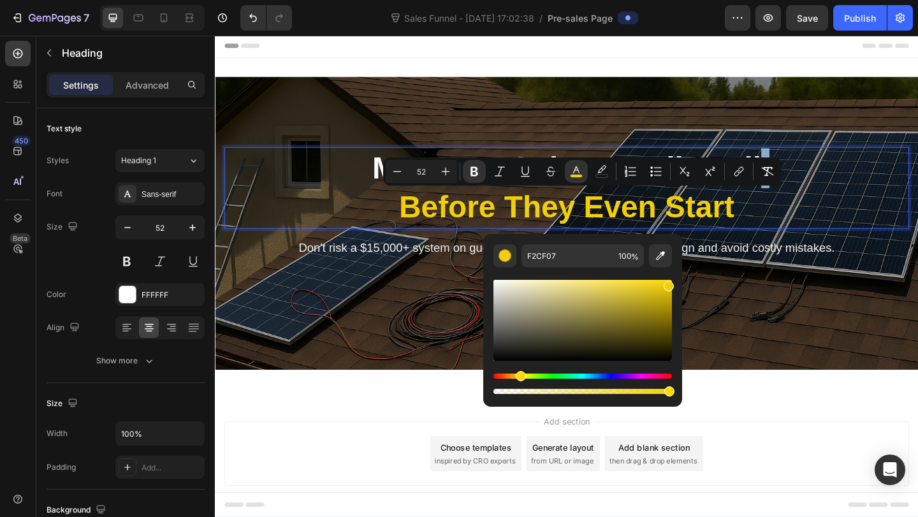
click at [396, 342] on div "Overlay" at bounding box center [597, 239] width 765 height 319
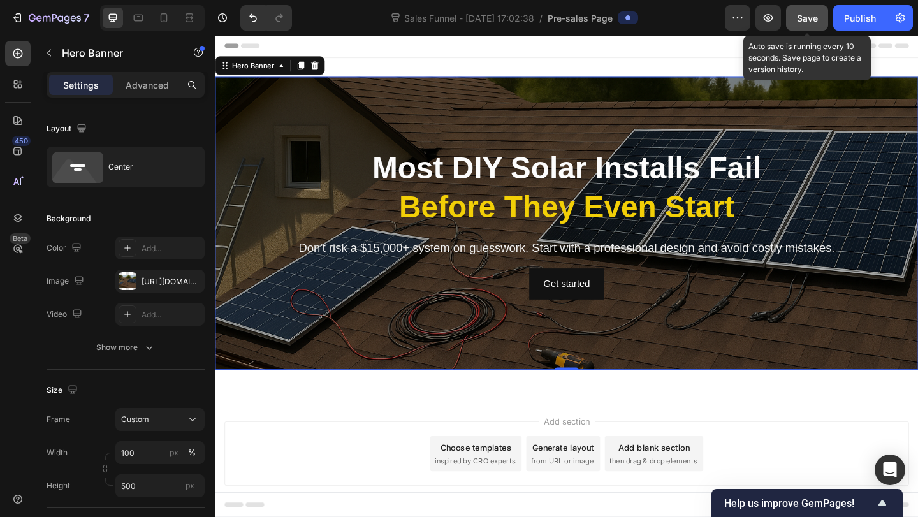
click at [808, 14] on span "Save" at bounding box center [807, 18] width 21 height 11
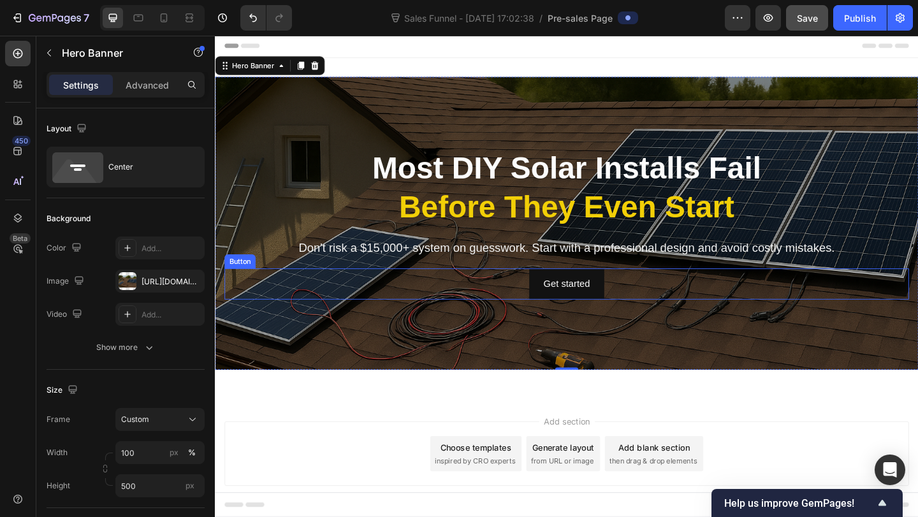
click at [491, 301] on div "Get started Button" at bounding box center [597, 306] width 745 height 34
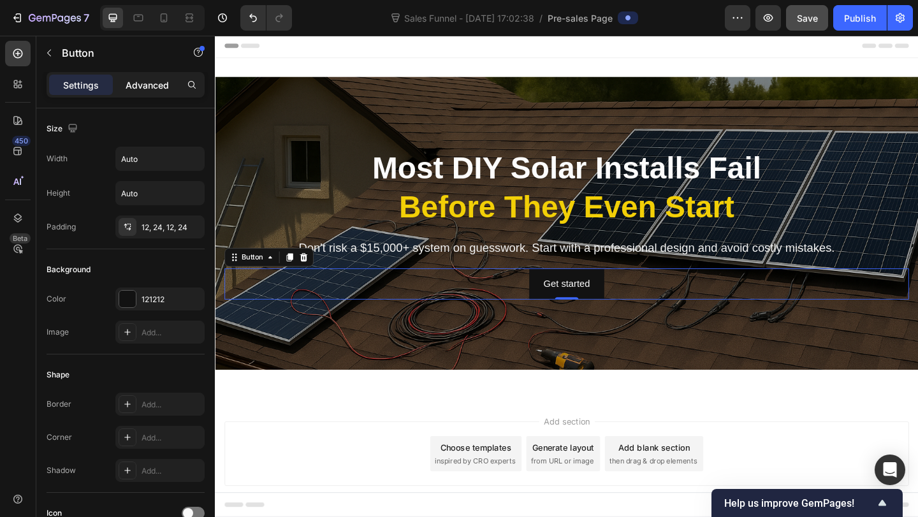
click at [140, 88] on p "Advanced" at bounding box center [147, 84] width 43 height 13
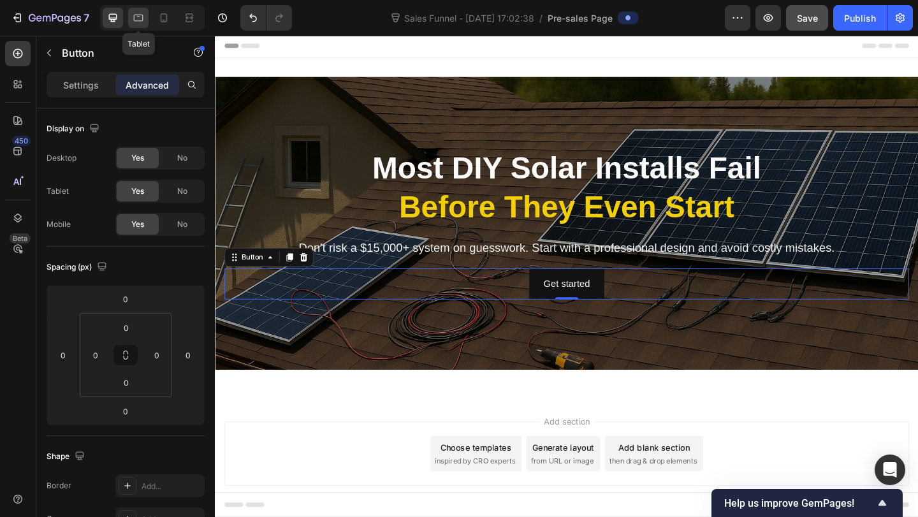
click at [143, 25] on div at bounding box center [138, 18] width 20 height 20
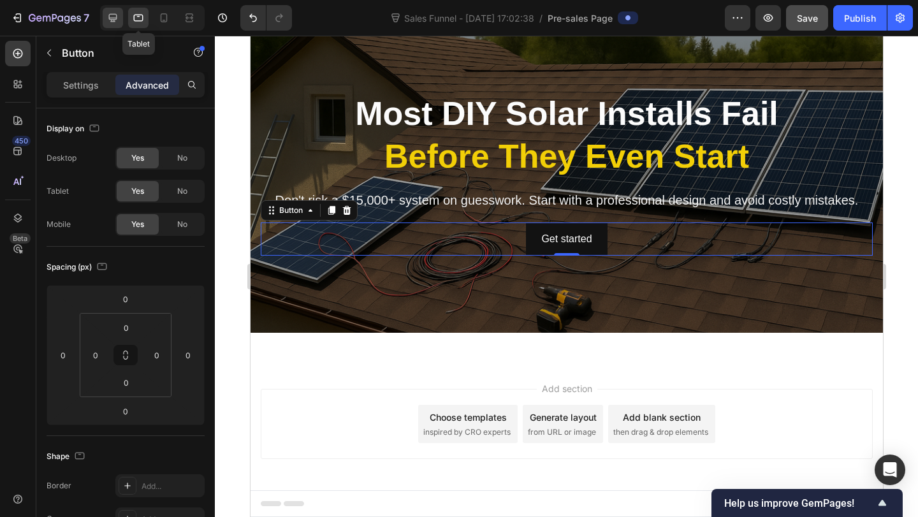
scroll to position [71, 0]
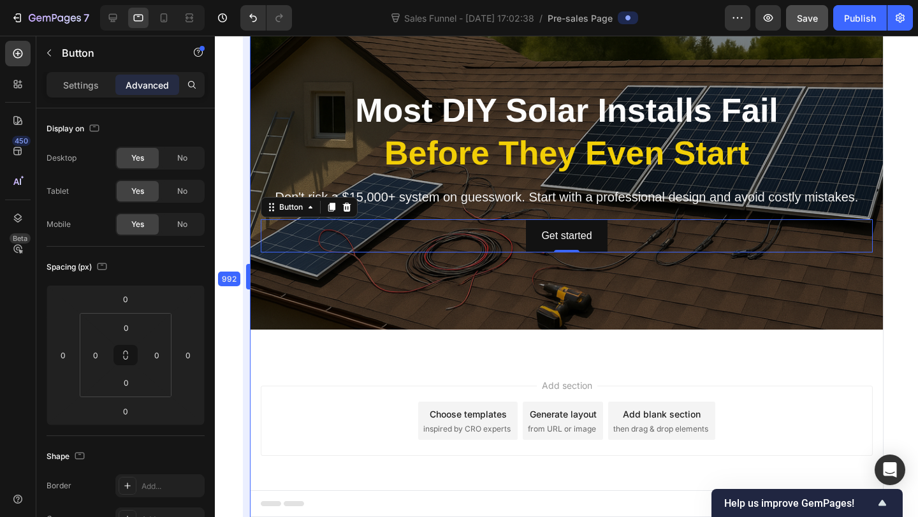
drag, startPoint x: 246, startPoint y: 271, endPoint x: 246, endPoint y: 282, distance: 11.5
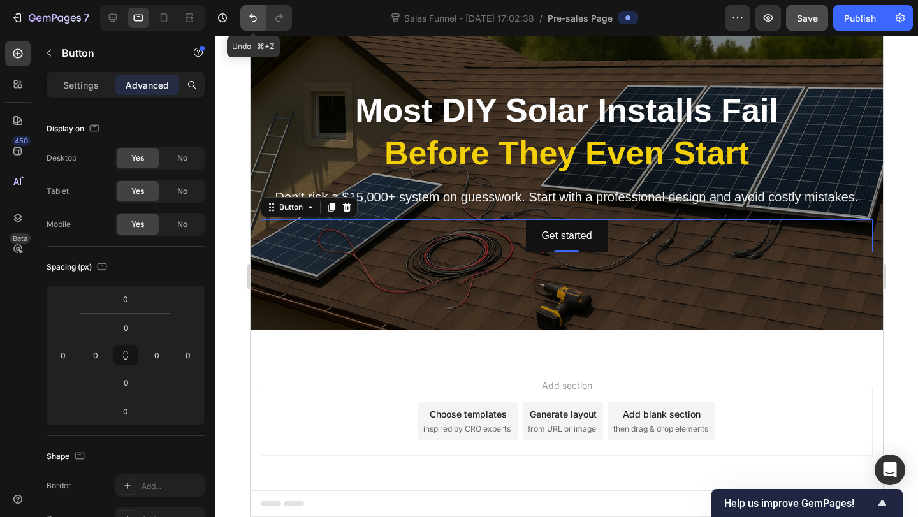
click at [249, 20] on icon "Undo/Redo" at bounding box center [253, 17] width 13 height 13
click at [442, 230] on div "Get started Button 0" at bounding box center [566, 236] width 612 height 34
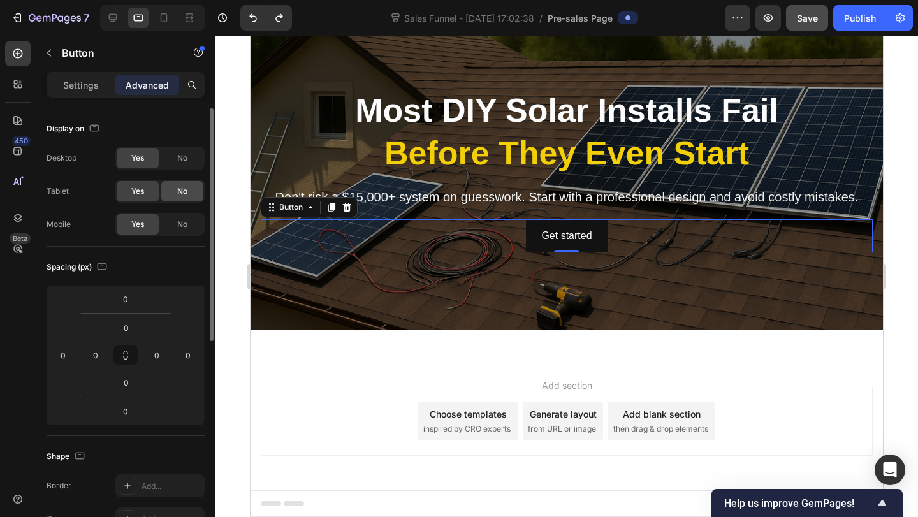
click at [168, 199] on div "No" at bounding box center [182, 191] width 42 height 20
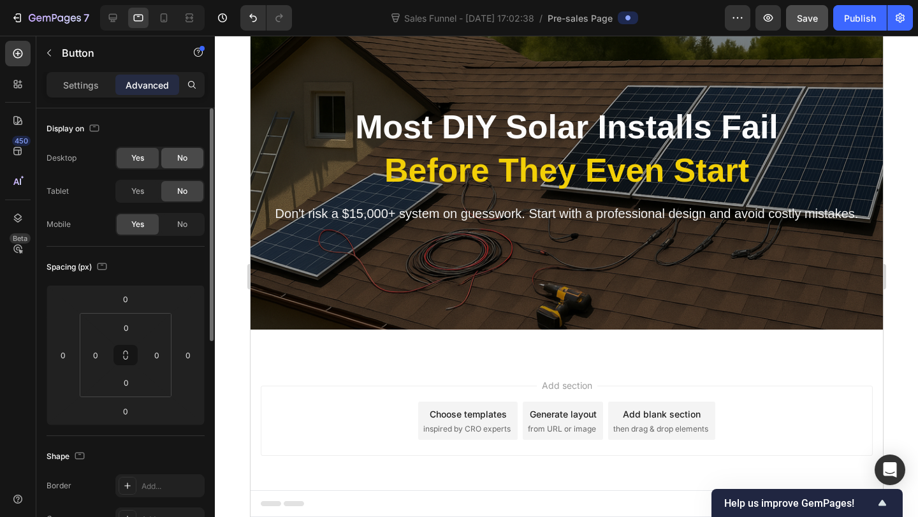
click at [183, 161] on span "No" at bounding box center [182, 157] width 10 height 11
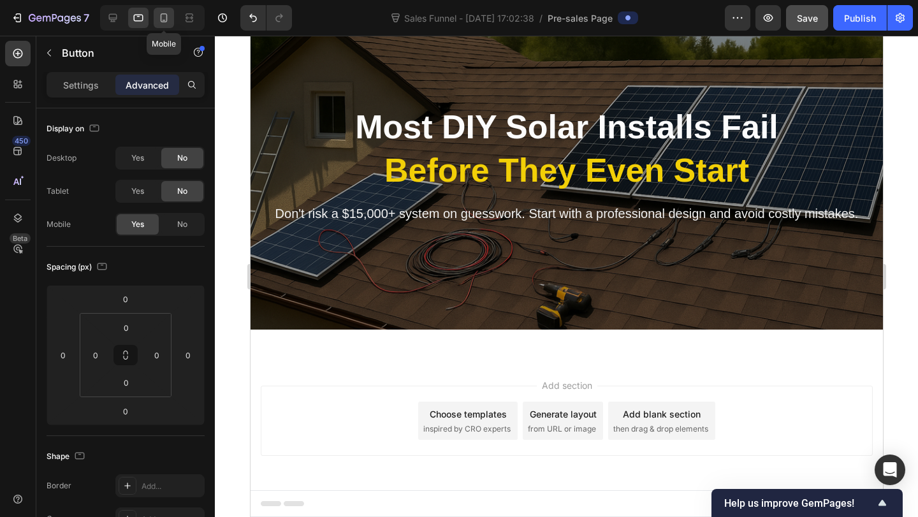
click at [162, 16] on icon at bounding box center [163, 17] width 13 height 13
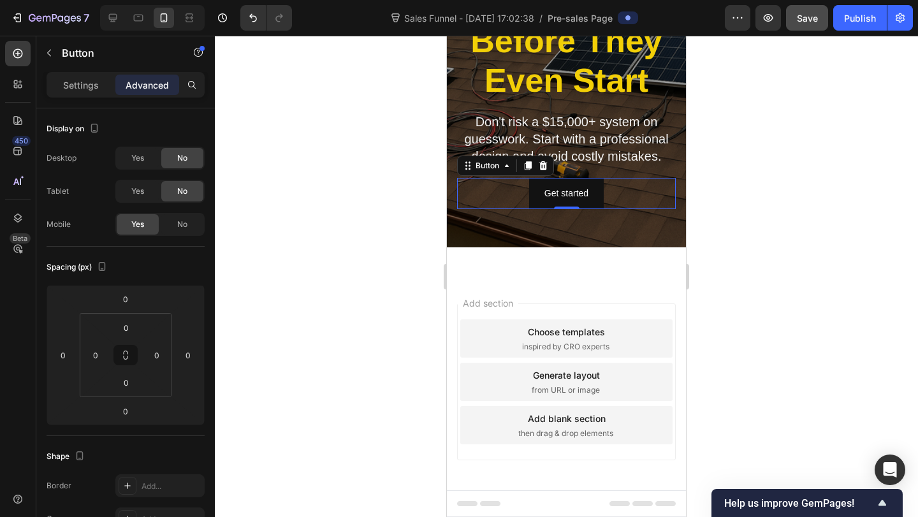
scroll to position [222, 0]
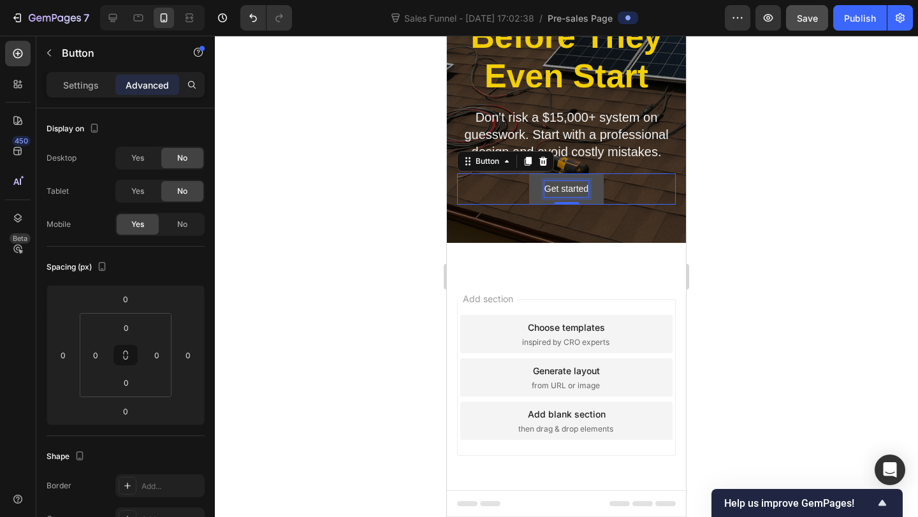
click at [556, 185] on div "Get started" at bounding box center [566, 189] width 44 height 16
click at [556, 185] on p "Get started" at bounding box center [566, 189] width 44 height 16
click at [519, 196] on button "Protect My Project" at bounding box center [565, 188] width 103 height 31
click at [566, 191] on p "Protect My Project" at bounding box center [566, 189] width 73 height 16
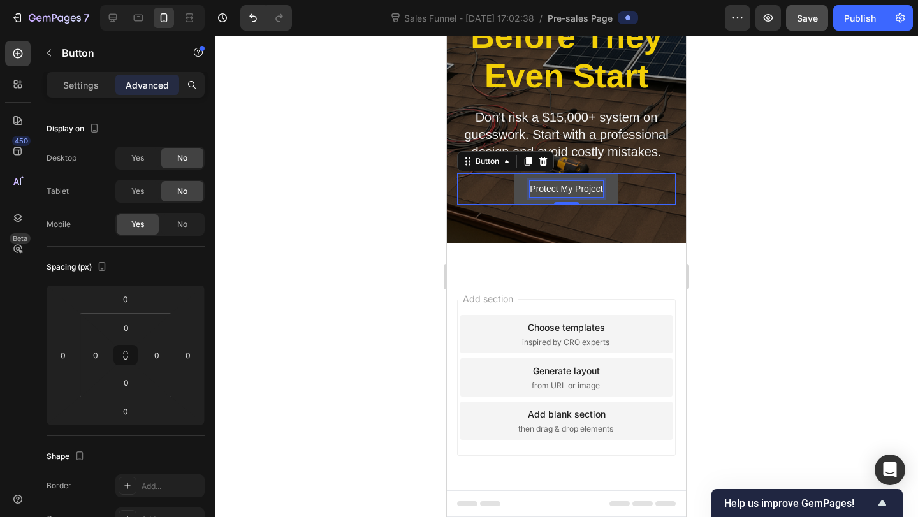
click at [566, 191] on p "Protect My Project" at bounding box center [566, 189] width 73 height 16
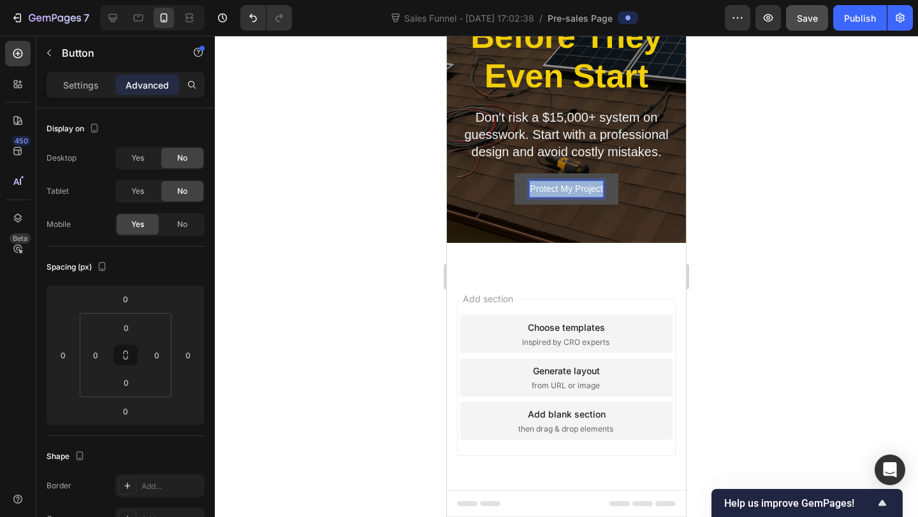
click at [566, 191] on p "Protect My Project" at bounding box center [566, 189] width 73 height 16
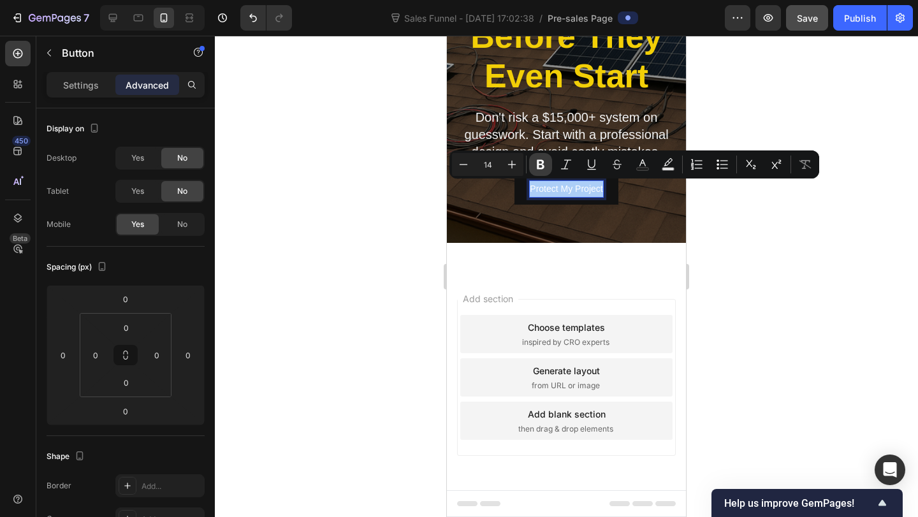
click at [532, 164] on button "Bold" at bounding box center [540, 164] width 23 height 23
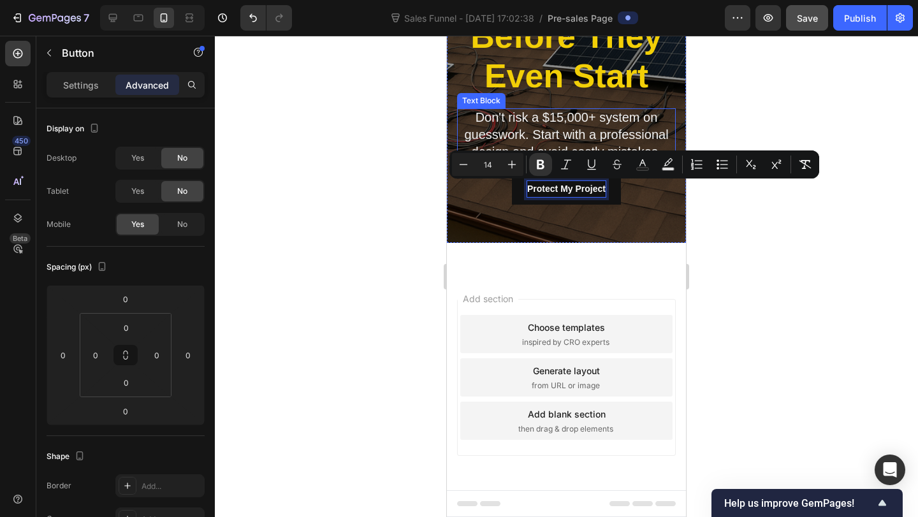
click at [548, 127] on span "Don't risk a $15,000+ system on guesswork. Start with a professional design and…" at bounding box center [566, 134] width 204 height 48
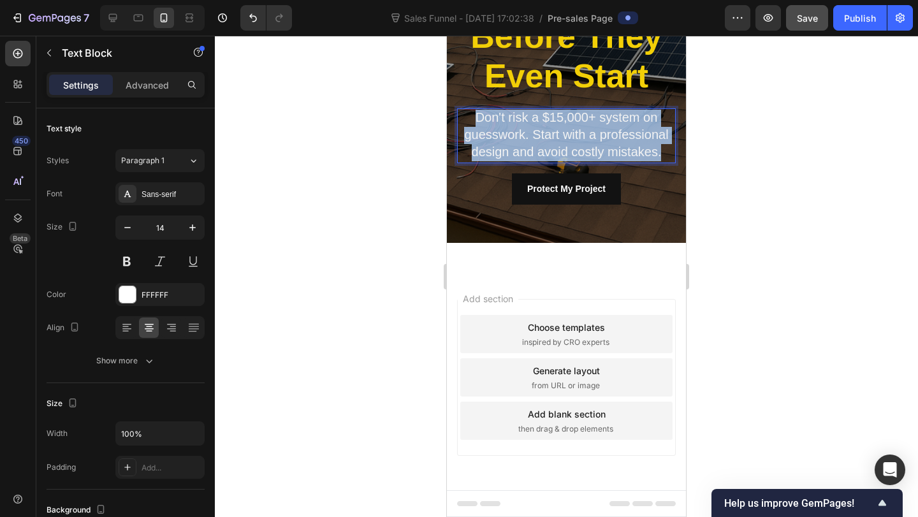
click at [537, 126] on p "Don't risk a $15,000+ system on guesswork. Start with a professional design and…" at bounding box center [566, 136] width 216 height 52
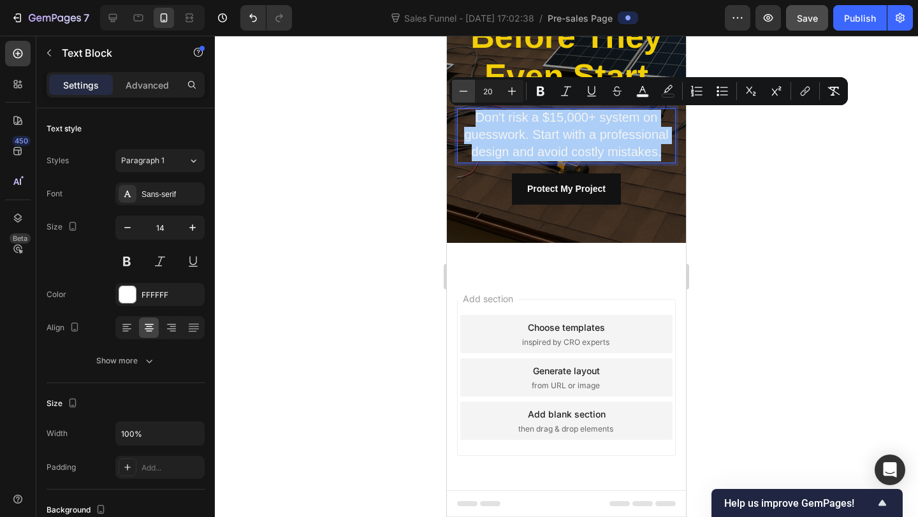
click at [463, 92] on icon "Editor contextual toolbar" at bounding box center [463, 91] width 13 height 13
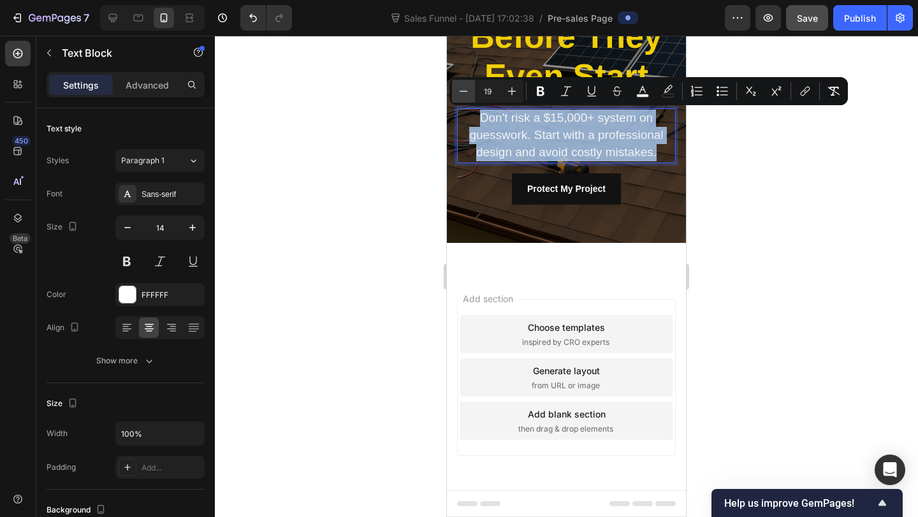
type input "18"
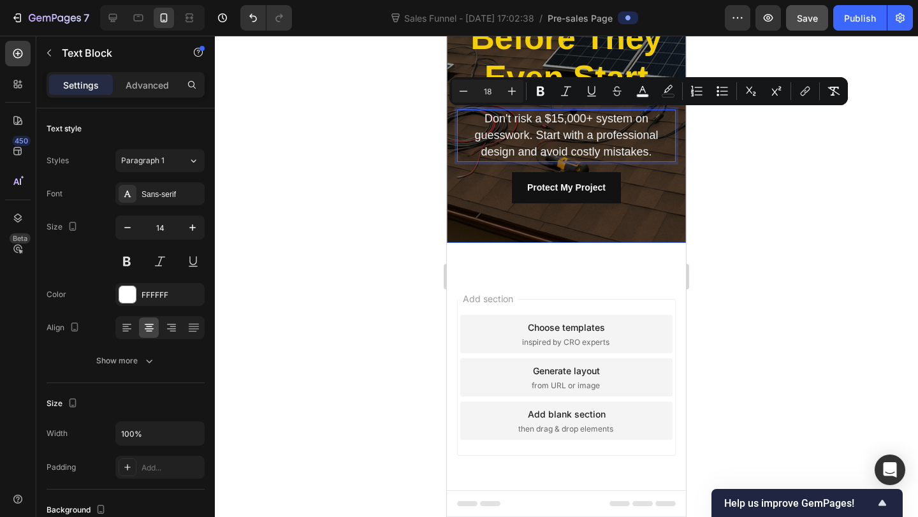
click at [489, 205] on div "⁠⁠⁠⁠⁠⁠⁠ Most DIY Solar Installs Fail Before They Even Start Heading Don't risk …" at bounding box center [566, 52] width 239 height 324
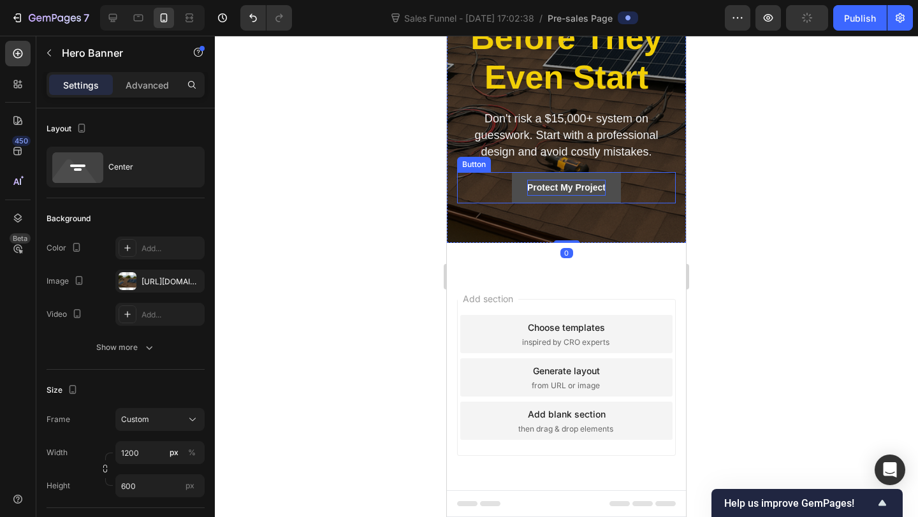
click at [535, 188] on strong "Protect My Project" at bounding box center [566, 187] width 78 height 10
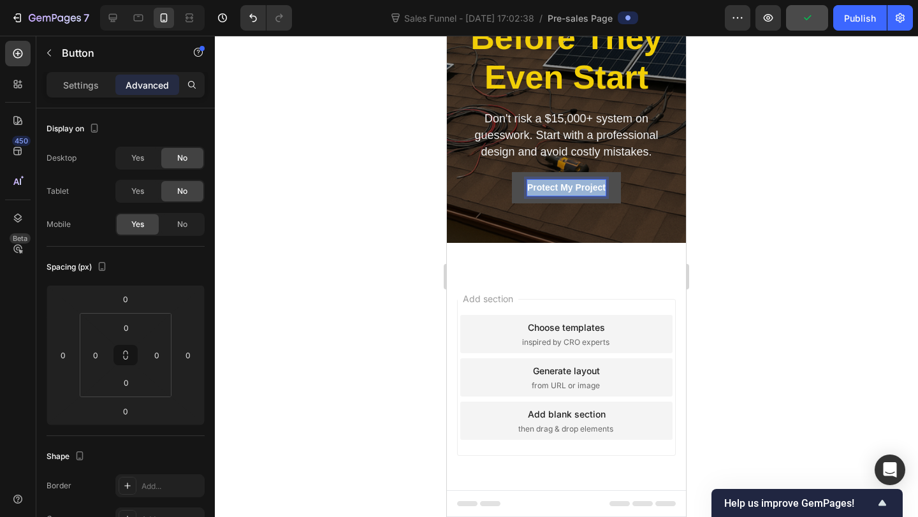
click at [535, 188] on strong "Protect My Project" at bounding box center [566, 187] width 78 height 10
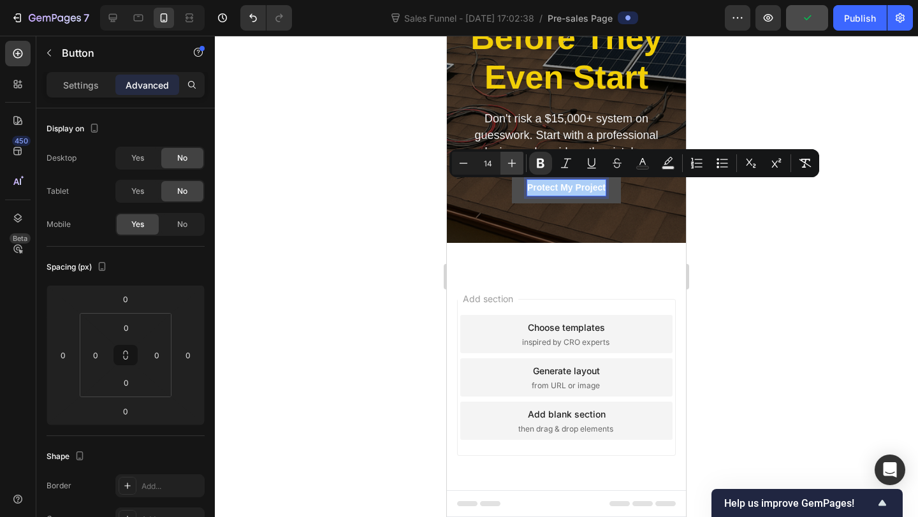
click at [506, 161] on icon "Editor contextual toolbar" at bounding box center [512, 163] width 13 height 13
type input "15"
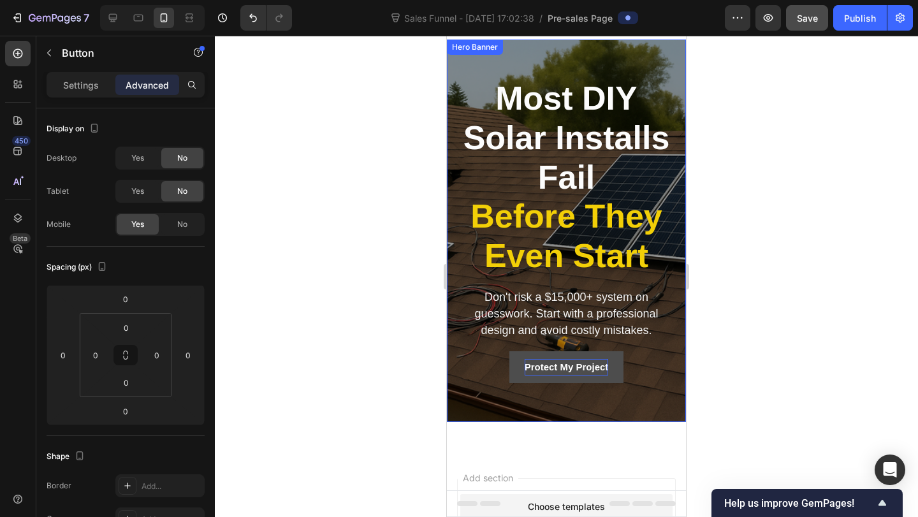
scroll to position [38, 0]
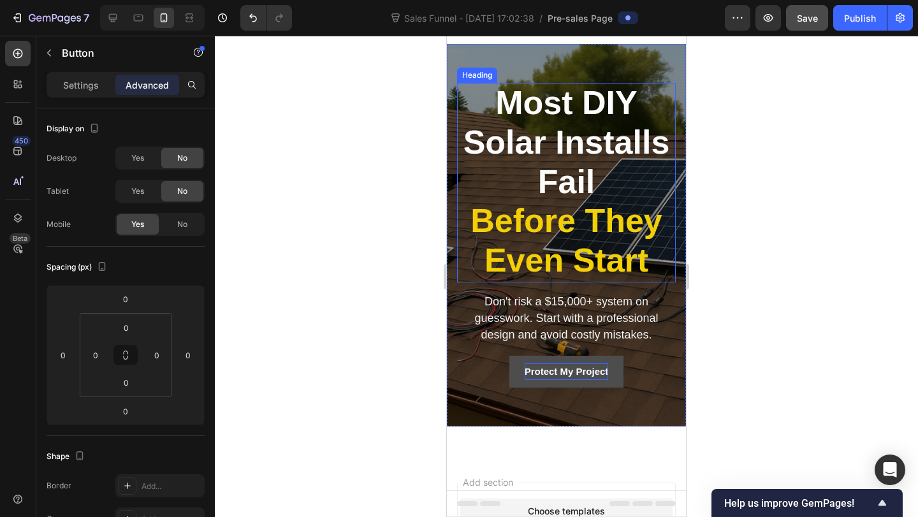
click at [507, 126] on strong "Most DIY Solar Installs Fail" at bounding box center [566, 142] width 207 height 116
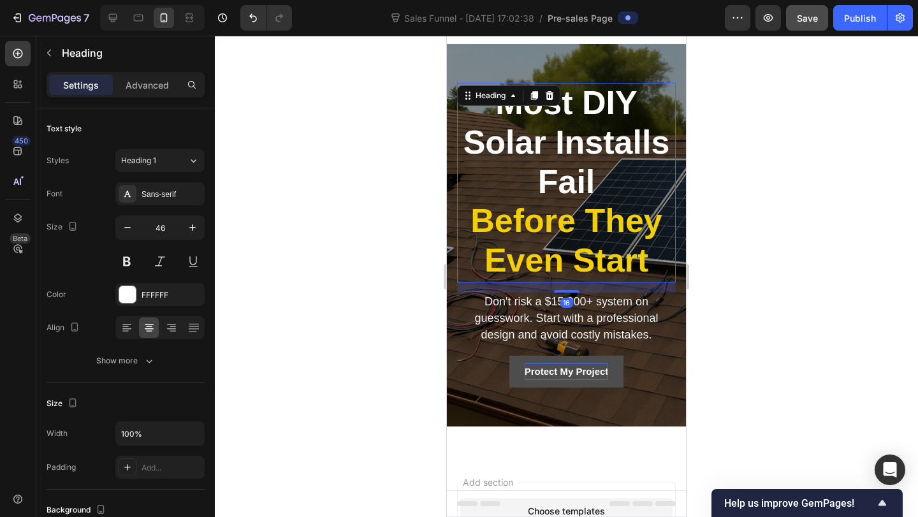
click at [527, 147] on strong "Most DIY Solar Installs Fail" at bounding box center [566, 142] width 207 height 116
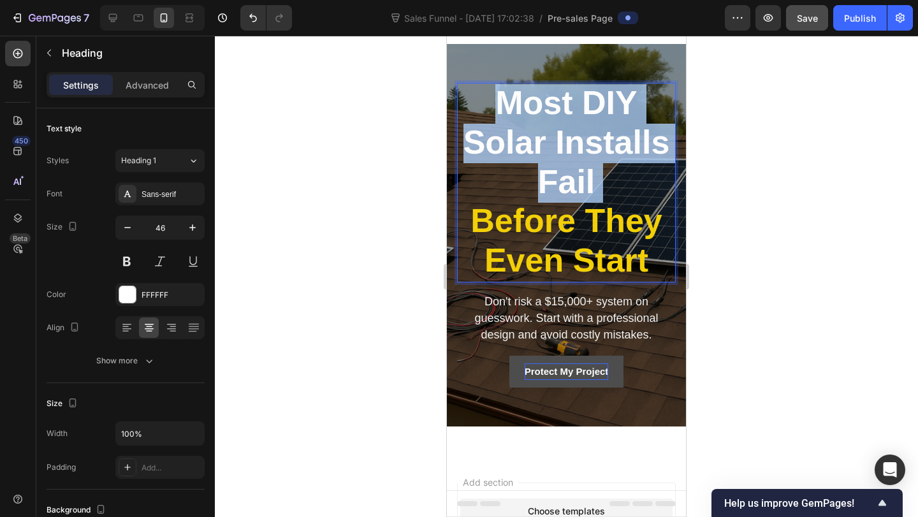
click at [527, 147] on strong "Most DIY Solar Installs Fail" at bounding box center [566, 142] width 207 height 116
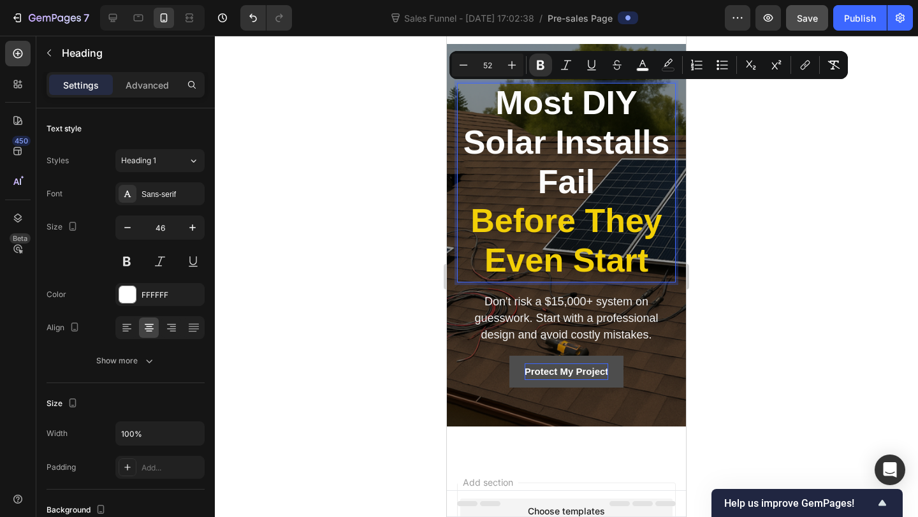
click at [599, 205] on strong "Before They Even Start" at bounding box center [566, 240] width 192 height 76
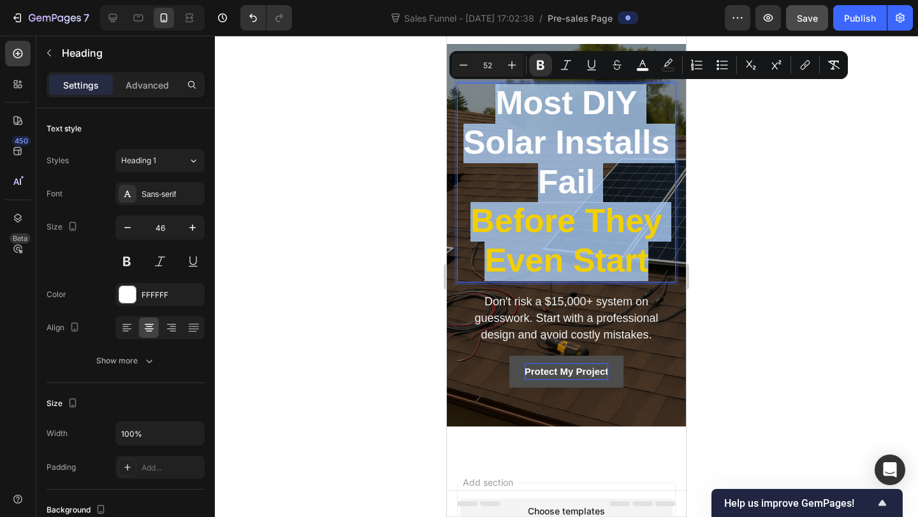
drag, startPoint x: 646, startPoint y: 260, endPoint x: 477, endPoint y: 105, distance: 229.2
click at [477, 105] on p "Most DIY Solar Installs Fail Before They Even Start" at bounding box center [566, 182] width 216 height 197
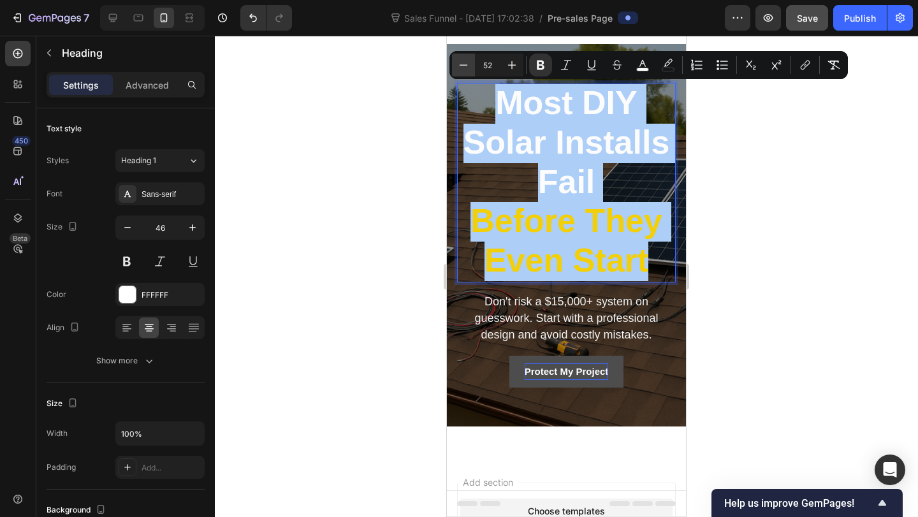
click at [463, 66] on icon "Editor contextual toolbar" at bounding box center [463, 65] width 13 height 13
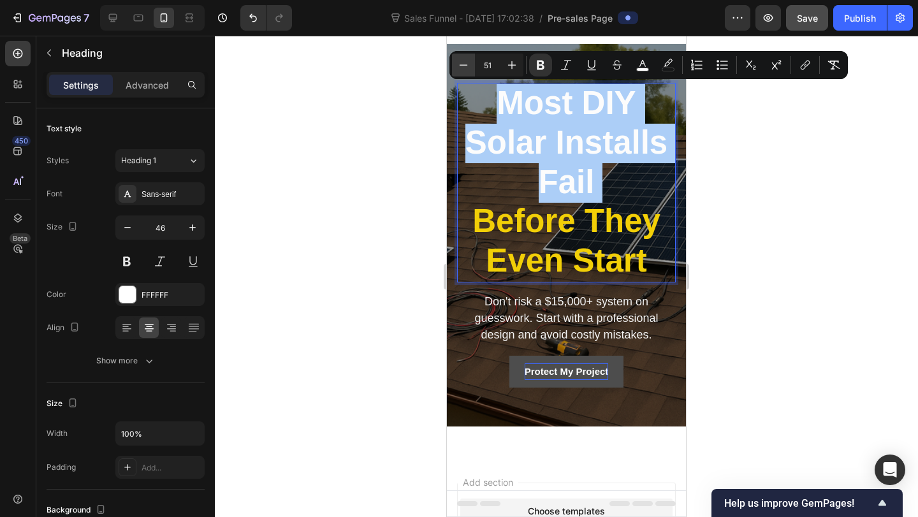
click at [463, 66] on icon "Editor contextual toolbar" at bounding box center [463, 65] width 13 height 13
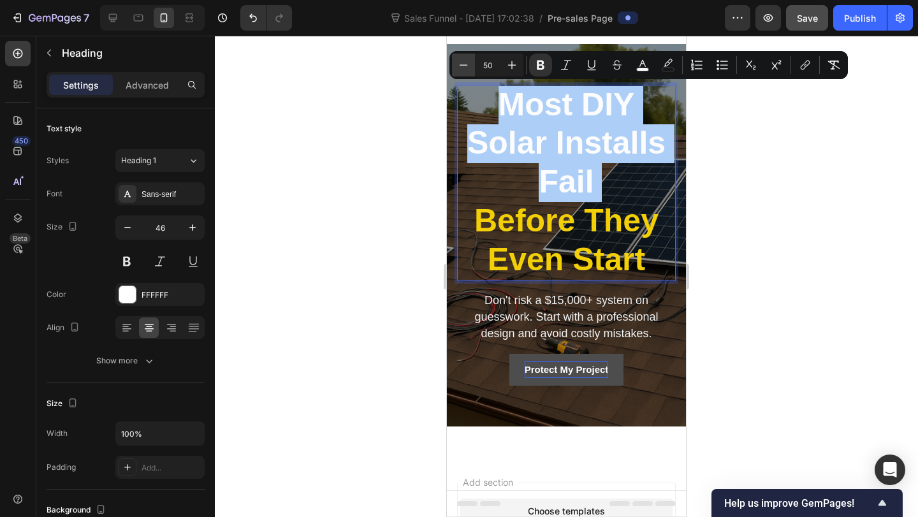
click at [463, 66] on icon "Editor contextual toolbar" at bounding box center [463, 65] width 13 height 13
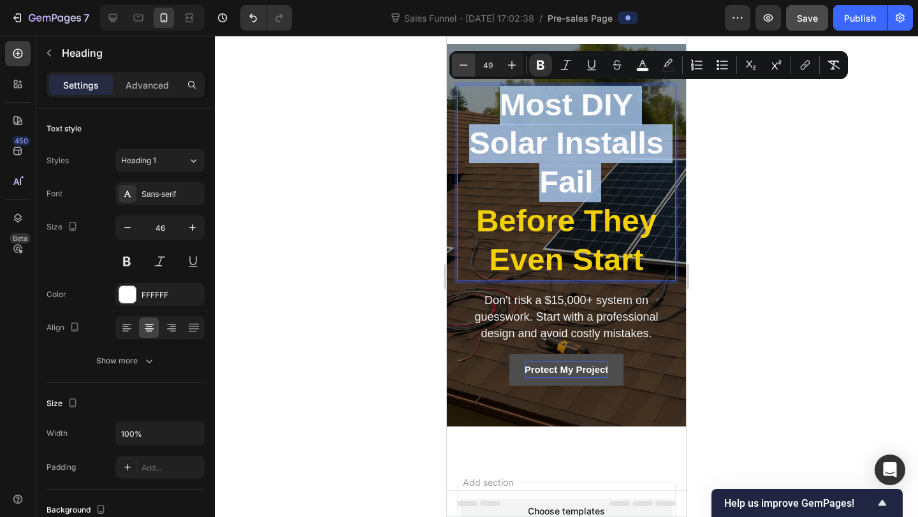
type input "48"
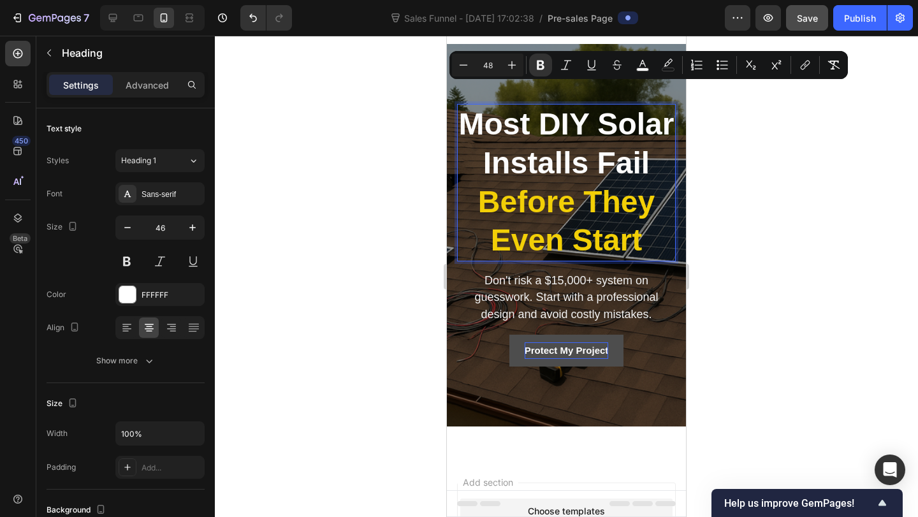
click at [357, 201] on div at bounding box center [566, 276] width 703 height 481
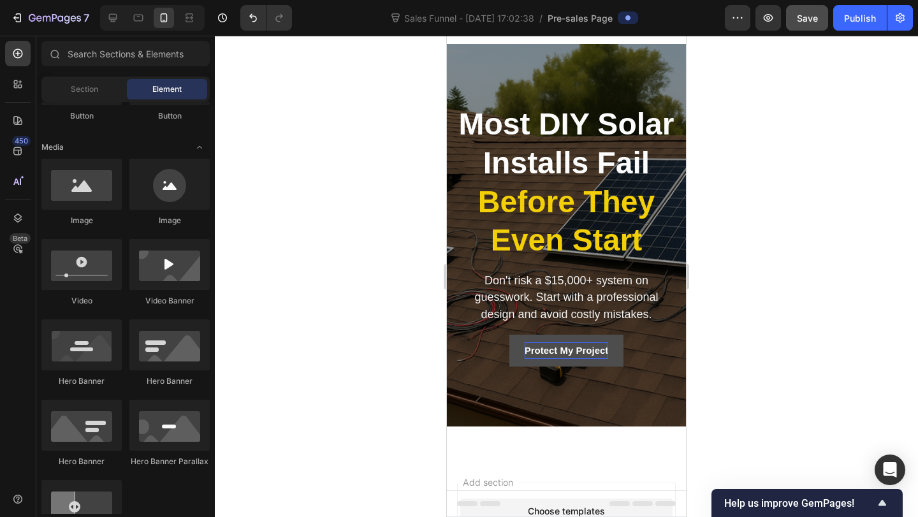
click at [518, 187] on strong "Before They Even Start" at bounding box center [566, 221] width 177 height 73
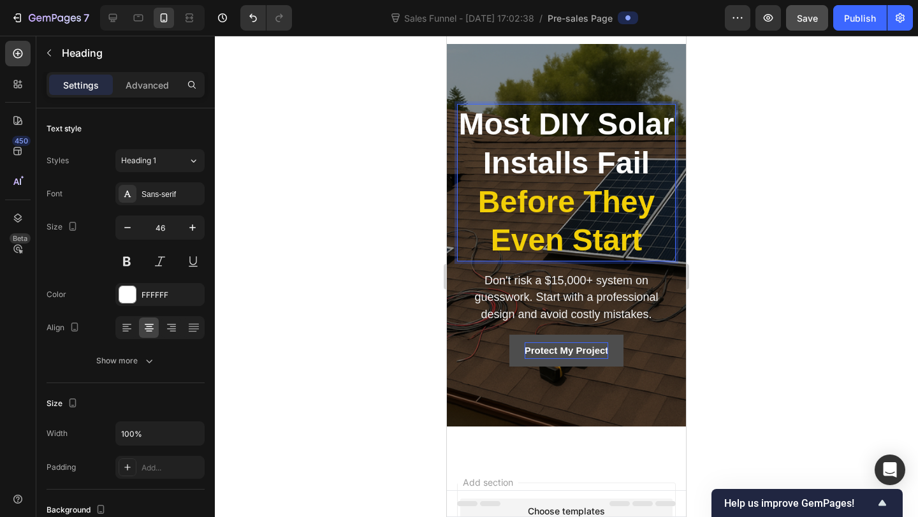
click at [514, 152] on strong "Most DIY Solar Installs Fail" at bounding box center [566, 143] width 215 height 73
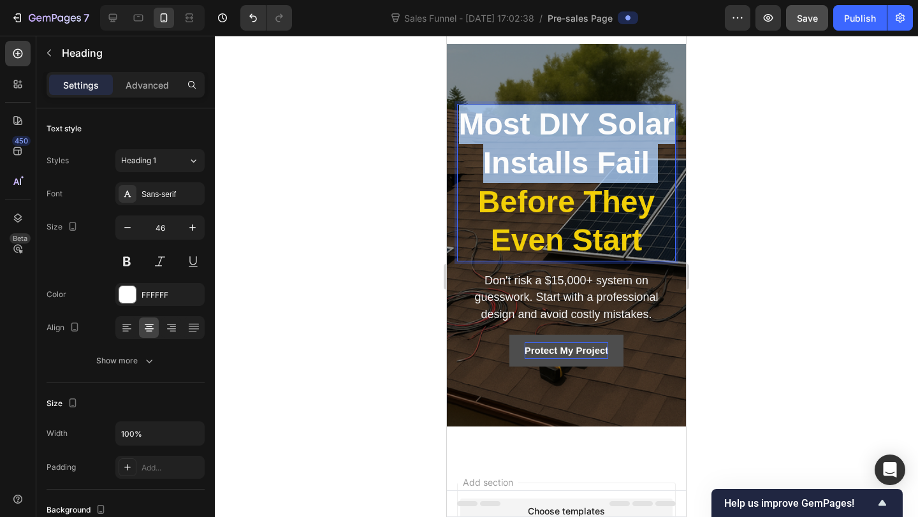
click at [514, 152] on strong "Most DIY Solar Installs Fail" at bounding box center [566, 143] width 215 height 73
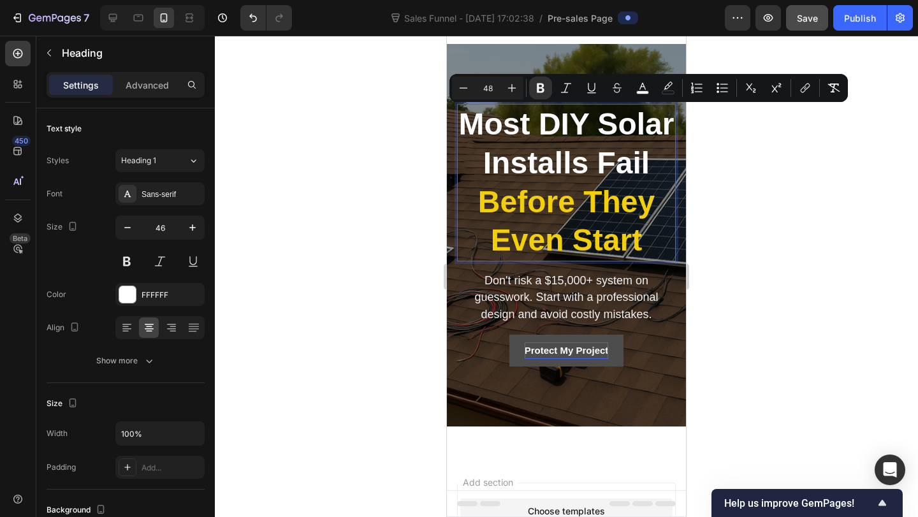
click at [586, 198] on strong "Before They Even Start" at bounding box center [566, 221] width 177 height 73
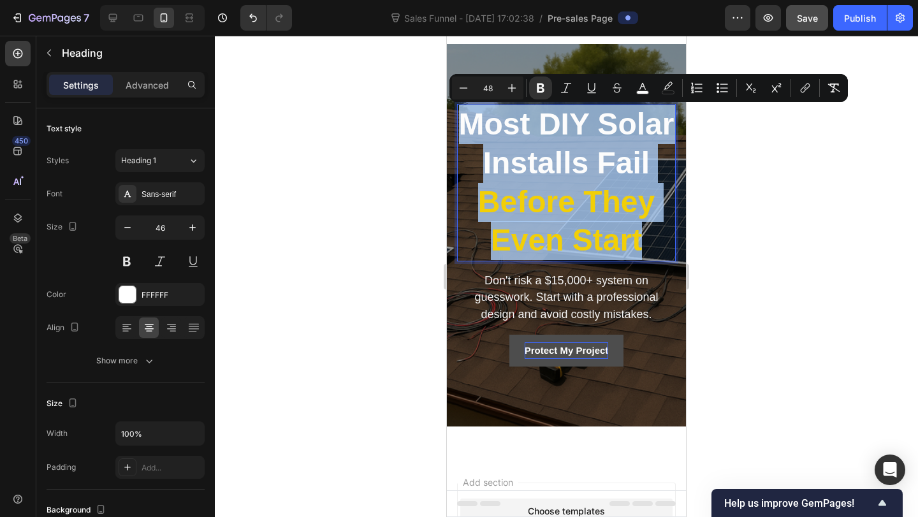
drag, startPoint x: 658, startPoint y: 247, endPoint x: 458, endPoint y: 127, distance: 233.3
click at [458, 127] on p "Most DIY Solar Installs Fail Before They Even Start" at bounding box center [566, 182] width 216 height 155
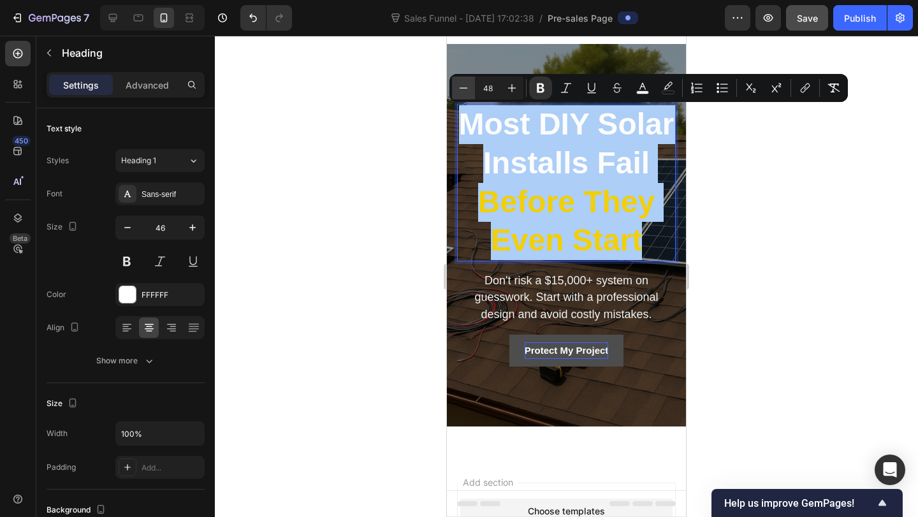
click at [465, 92] on icon "Editor contextual toolbar" at bounding box center [463, 88] width 13 height 13
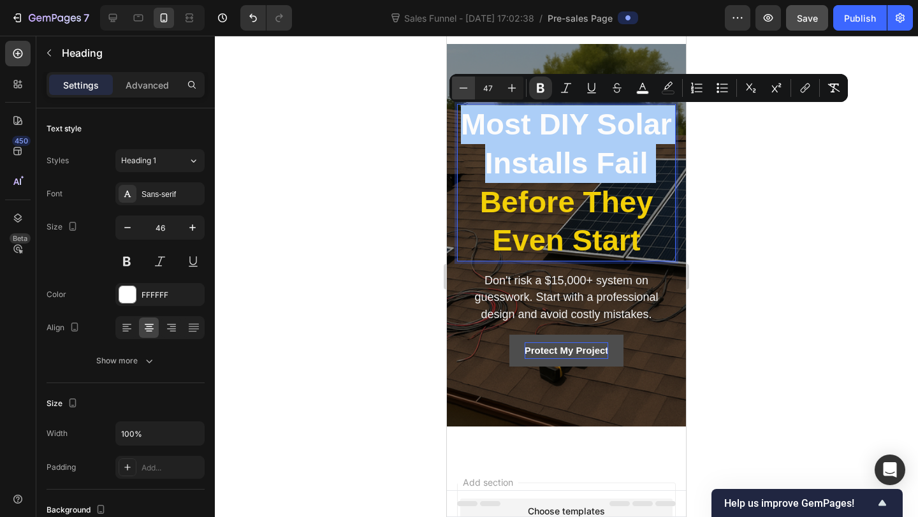
click at [465, 92] on icon "Editor contextual toolbar" at bounding box center [463, 88] width 13 height 13
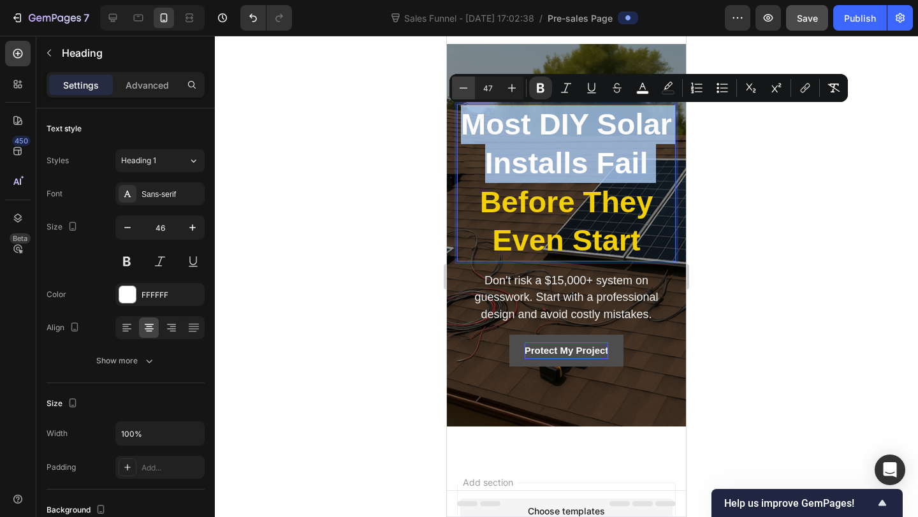
type input "46"
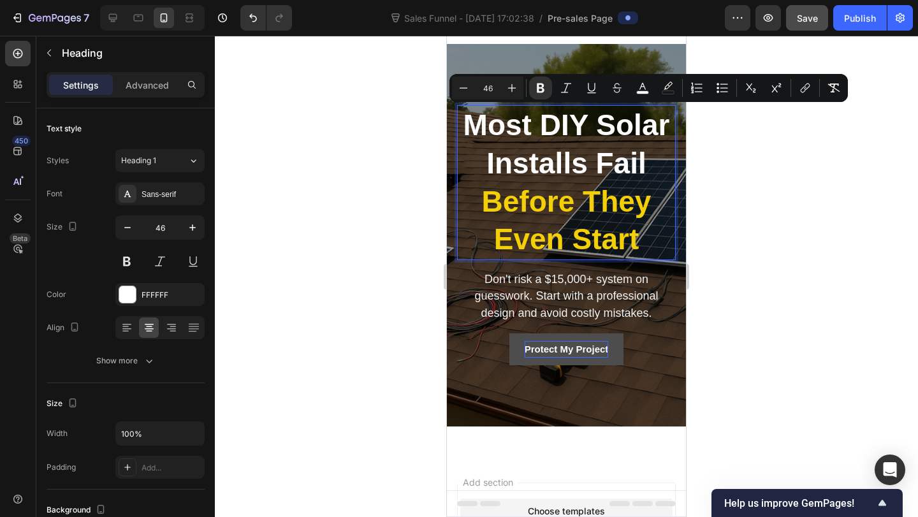
click at [400, 175] on div at bounding box center [566, 276] width 703 height 481
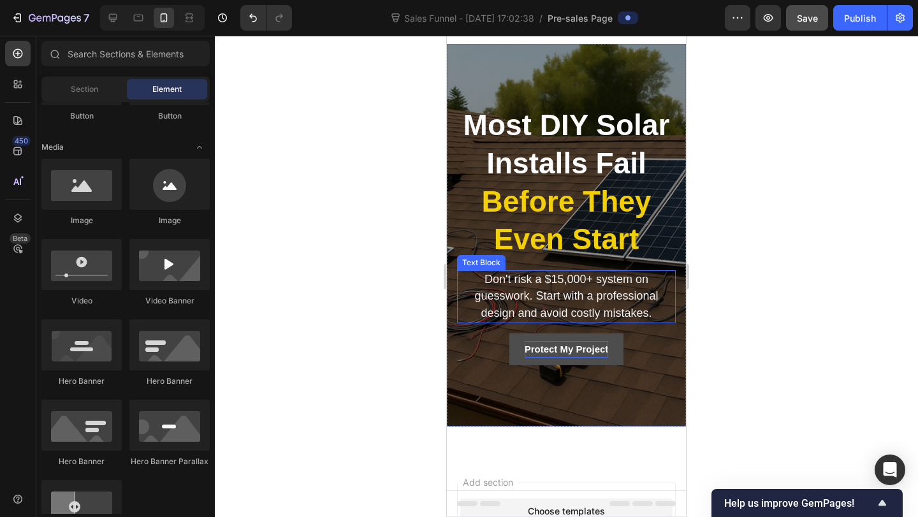
click at [565, 289] on span "Don't risk a $15,000+ system on guesswork. Start with a professional design and…" at bounding box center [566, 296] width 184 height 46
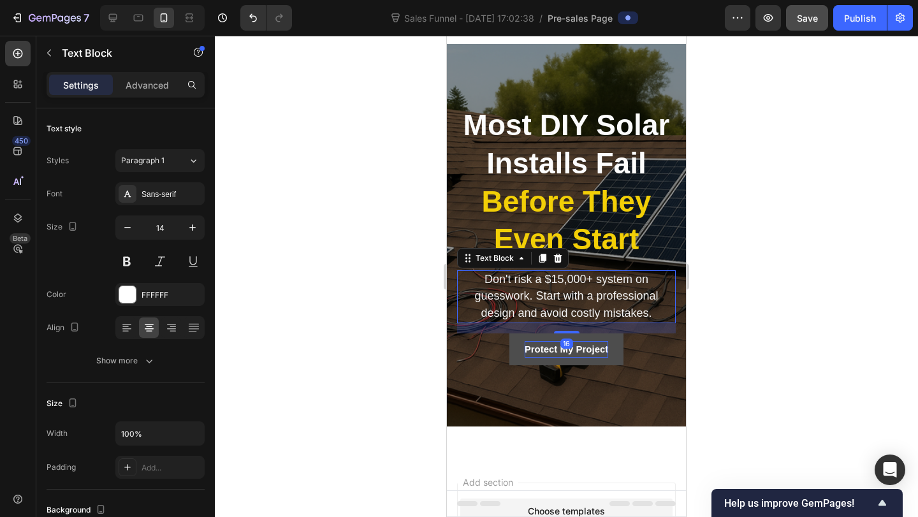
click at [565, 289] on span "Don't risk a $15,000+ system on guesswork. Start with a professional design and…" at bounding box center [566, 296] width 184 height 46
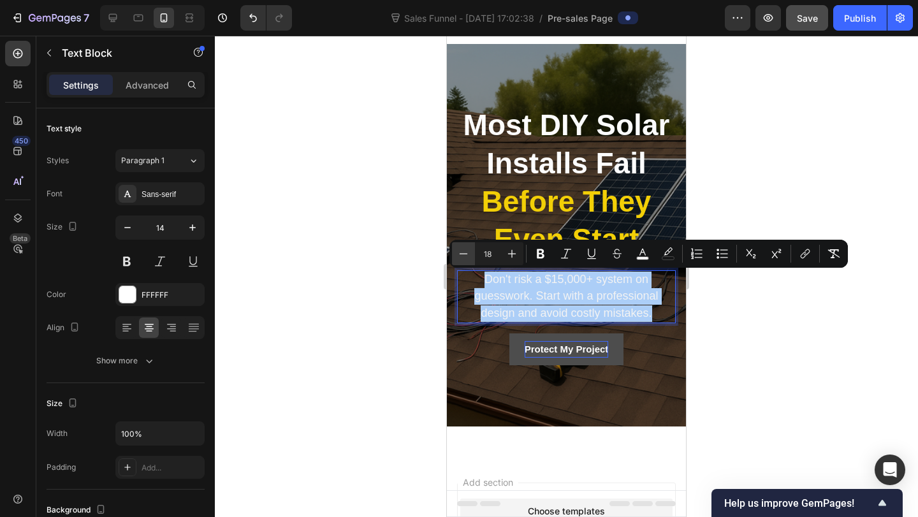
click at [455, 254] on button "Minus" at bounding box center [463, 253] width 23 height 23
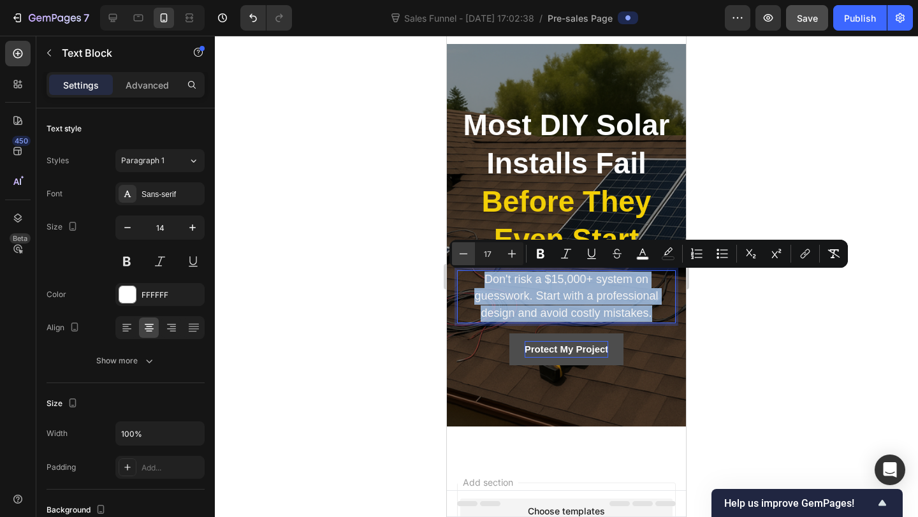
type input "16"
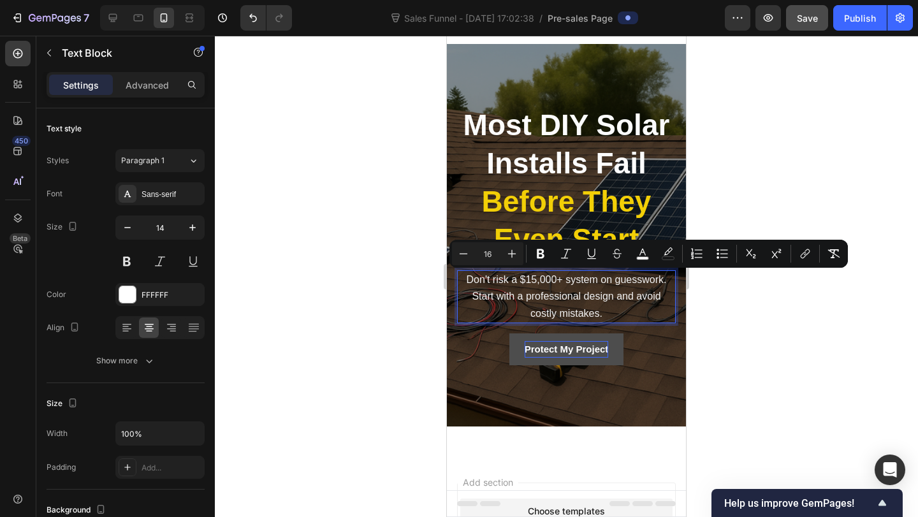
click at [586, 291] on span "Don't risk a $15,000+ system on guesswork. Start with a professional design and…" at bounding box center [567, 296] width 200 height 44
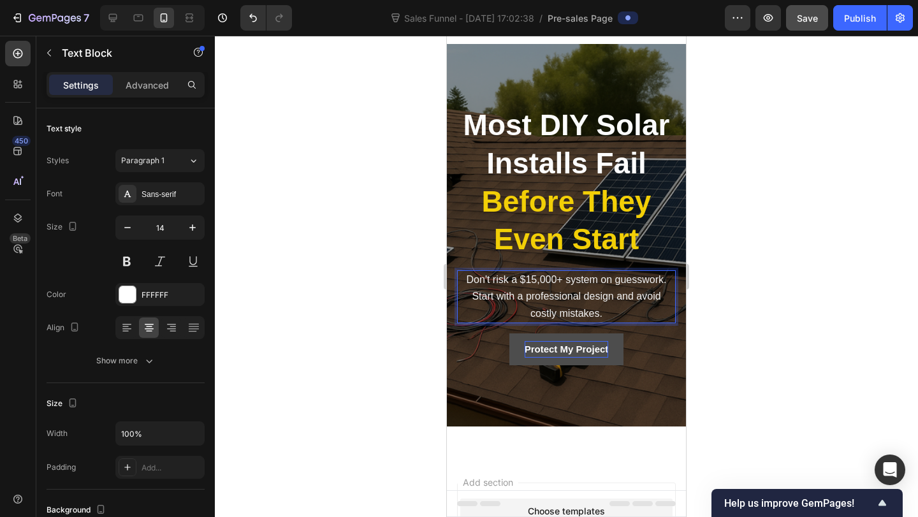
click at [602, 295] on span "Don't risk a $15,000+ system on guesswork. Start with a professional design and…" at bounding box center [567, 296] width 200 height 44
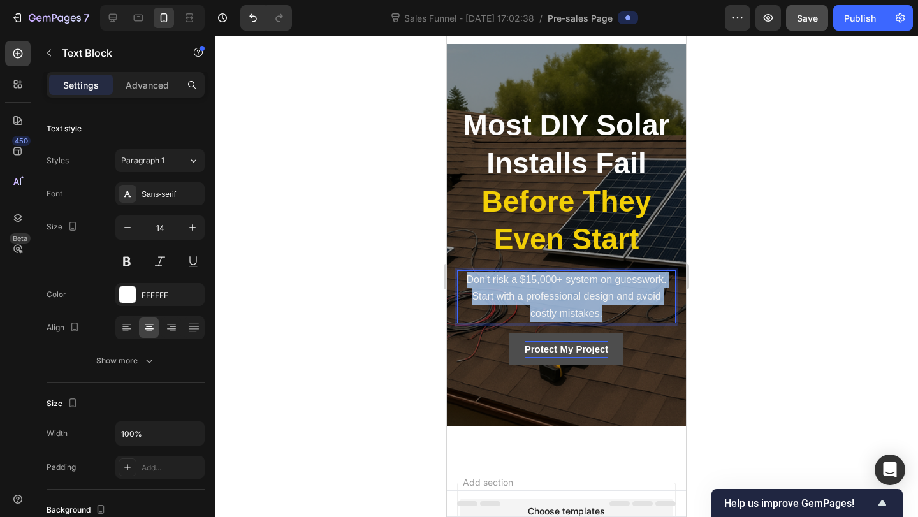
click at [602, 295] on span "Don't risk a $15,000+ system on guesswork. Start with a professional design and…" at bounding box center [567, 296] width 200 height 44
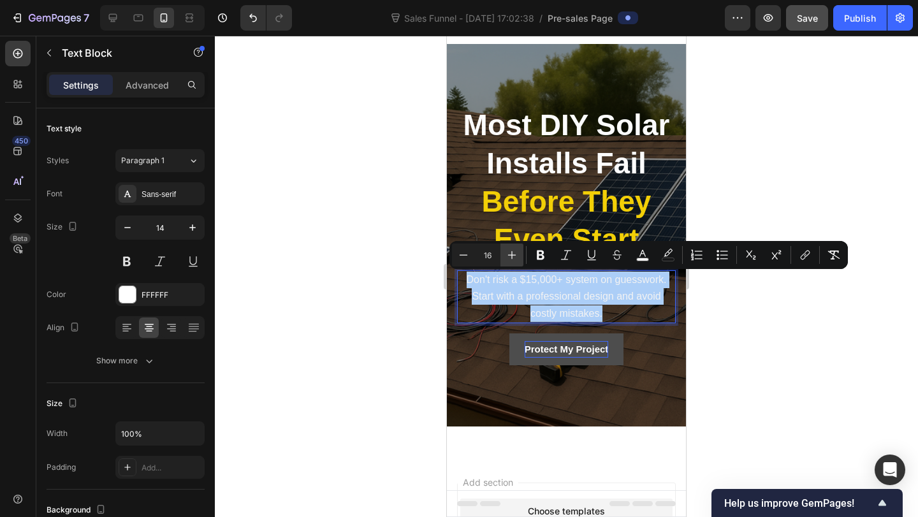
click at [517, 257] on icon "Editor contextual toolbar" at bounding box center [512, 255] width 13 height 13
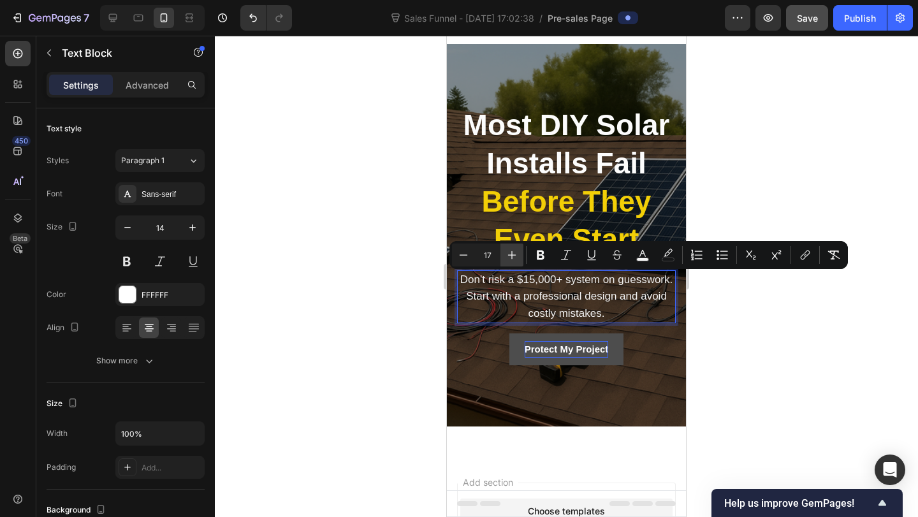
click at [518, 257] on icon "Editor contextual toolbar" at bounding box center [512, 255] width 13 height 13
type input "18"
click at [635, 327] on div "⁠⁠⁠⁠⁠⁠⁠ Most DIY Solar Installs Fail Before They Even Start Heading Don't risk …" at bounding box center [566, 235] width 219 height 260
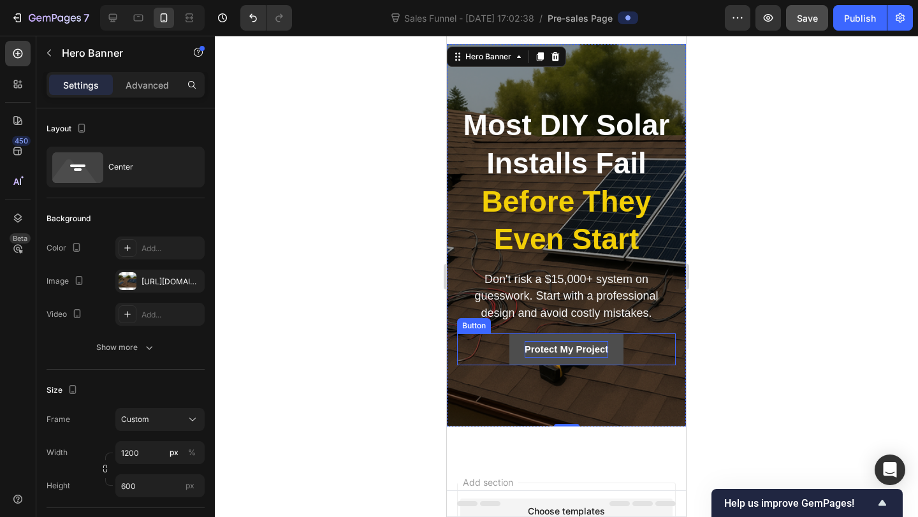
click at [518, 349] on button "Protect My Project" at bounding box center [566, 349] width 115 height 32
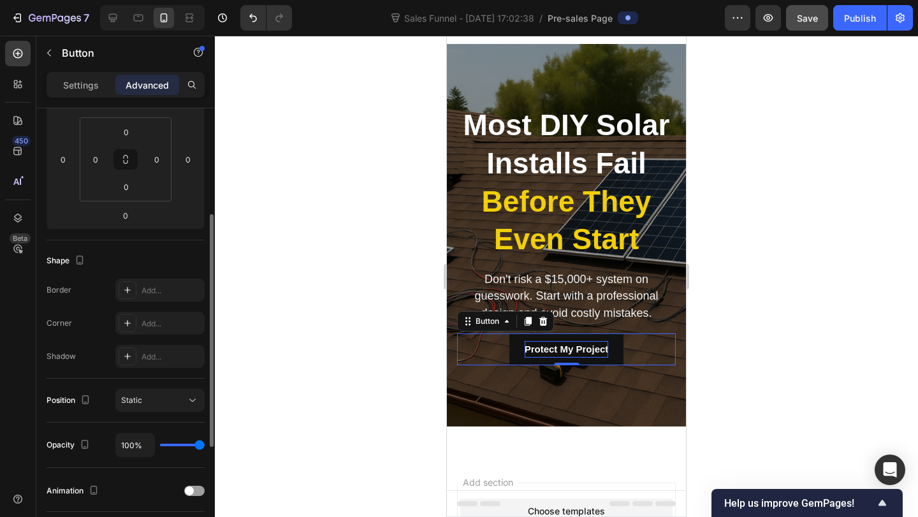
scroll to position [198, 0]
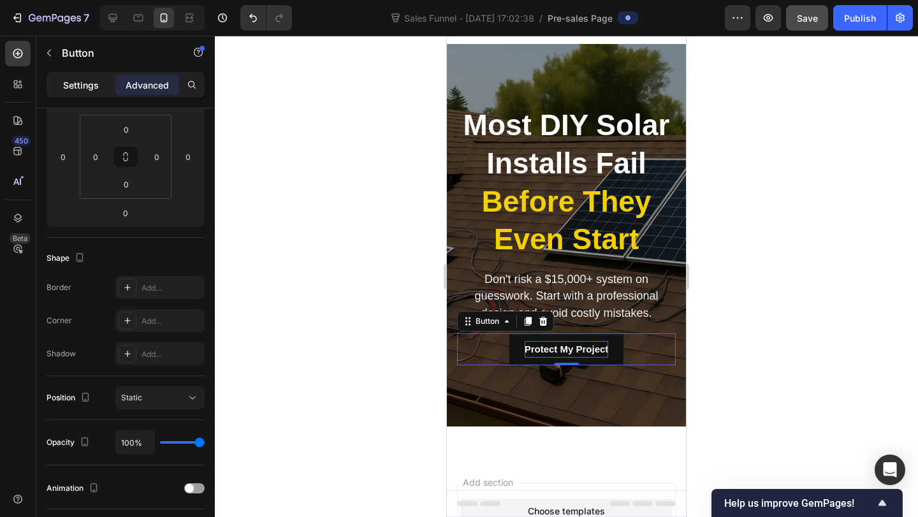
click at [79, 77] on div "Settings" at bounding box center [81, 85] width 64 height 20
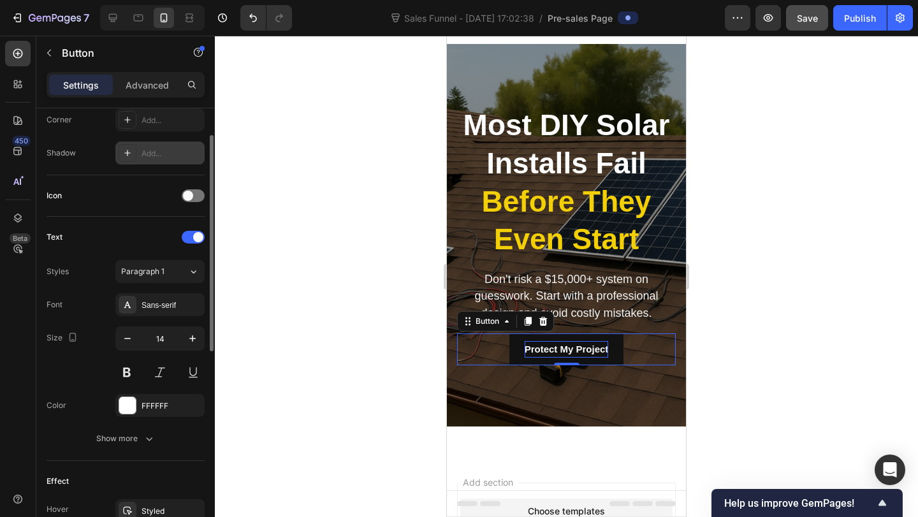
scroll to position [416, 0]
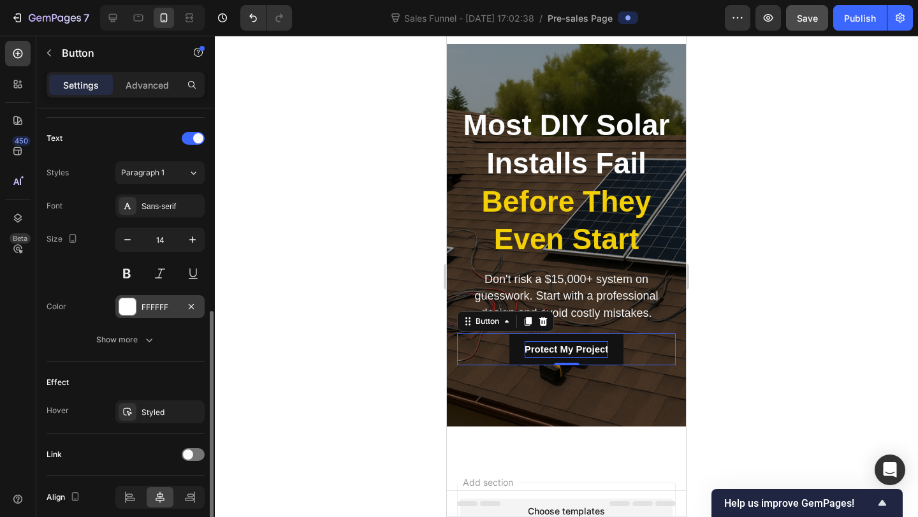
click at [139, 299] on div "FFFFFF" at bounding box center [159, 306] width 89 height 23
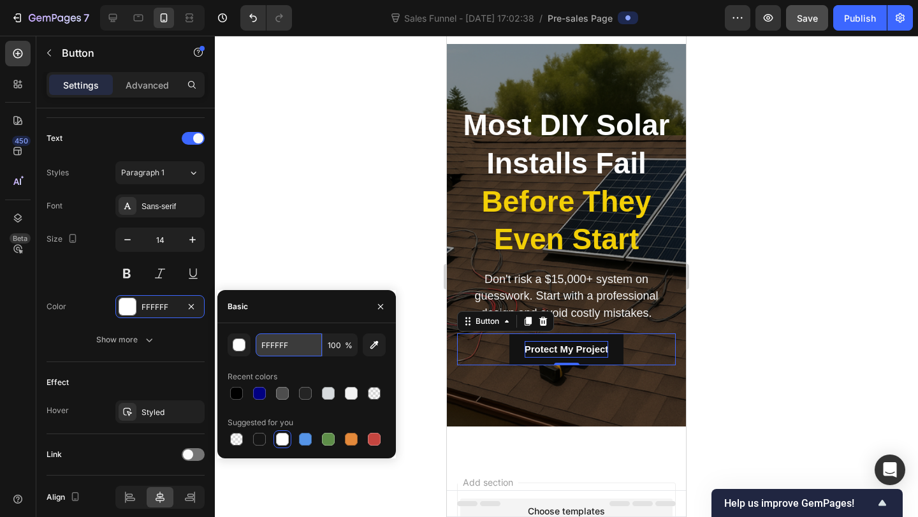
click at [291, 344] on input "FFFFFF" at bounding box center [289, 344] width 66 height 23
paste input "2CF07"
click at [279, 342] on input "F2CF07" at bounding box center [289, 344] width 66 height 23
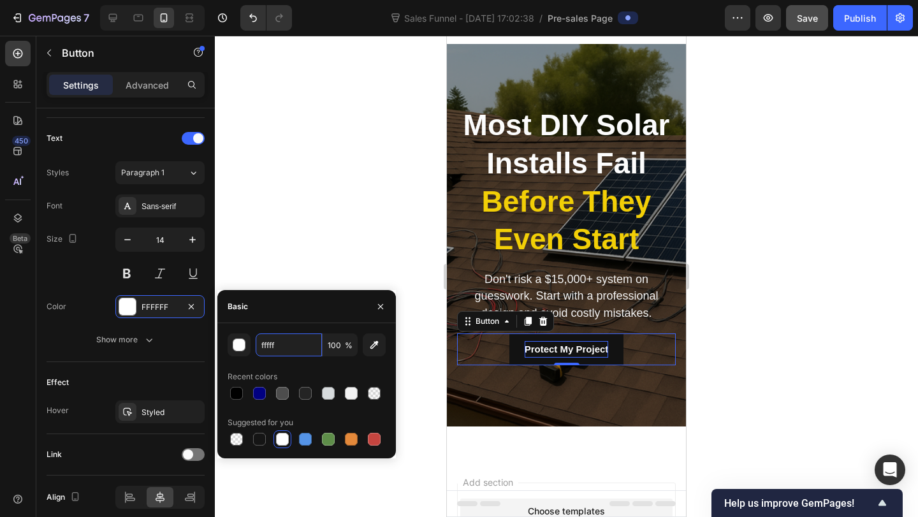
type input "ffffff"
click at [165, 363] on div "Effect Hover Styled" at bounding box center [126, 398] width 158 height 72
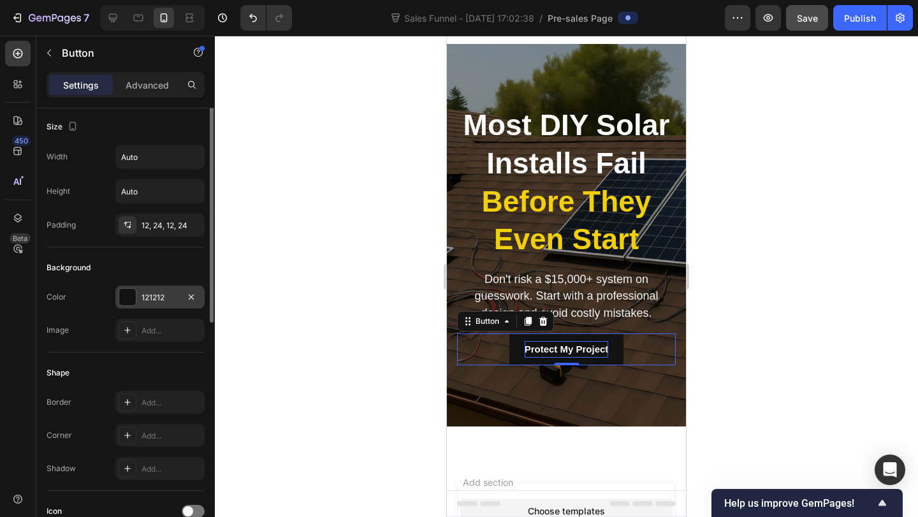
scroll to position [0, 0]
click at [160, 305] on div "121212" at bounding box center [159, 298] width 89 height 23
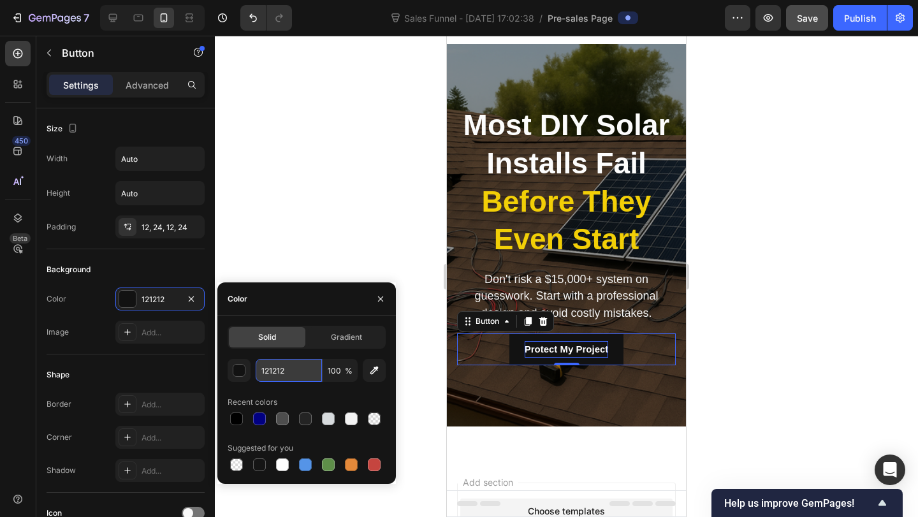
click at [278, 373] on input "121212" at bounding box center [289, 370] width 66 height 23
paste input "F2CF07"
type input "F2CF07"
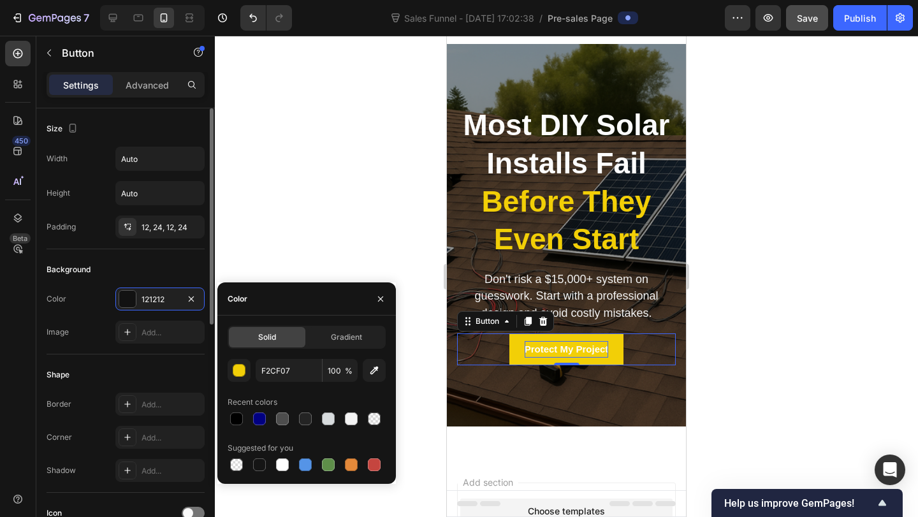
click at [119, 354] on div "Shape Border Add... Corner Add... Shadow Add..." at bounding box center [126, 423] width 158 height 138
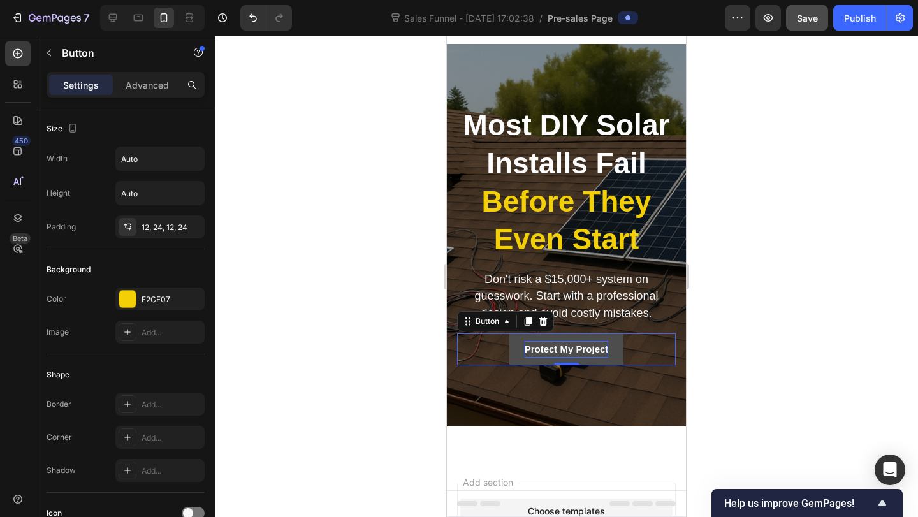
click at [520, 354] on button "Protect My Project" at bounding box center [566, 349] width 115 height 32
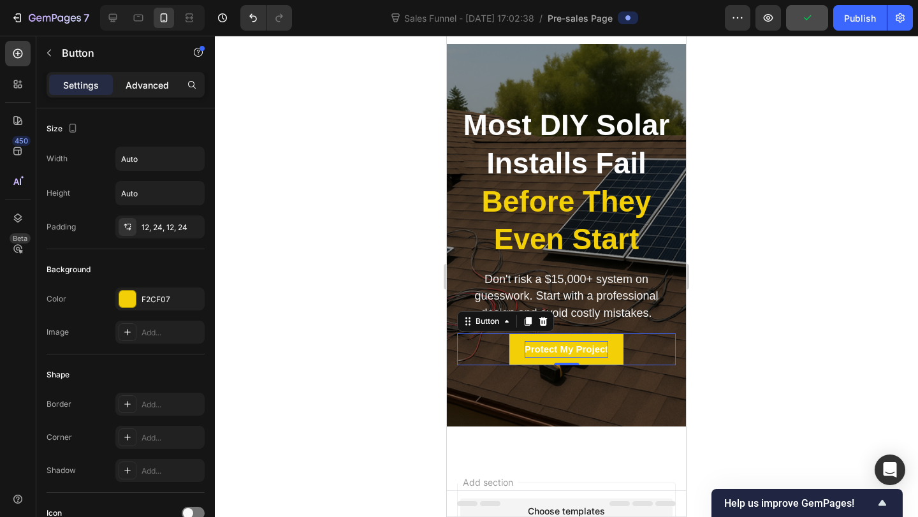
click at [154, 89] on p "Advanced" at bounding box center [147, 84] width 43 height 13
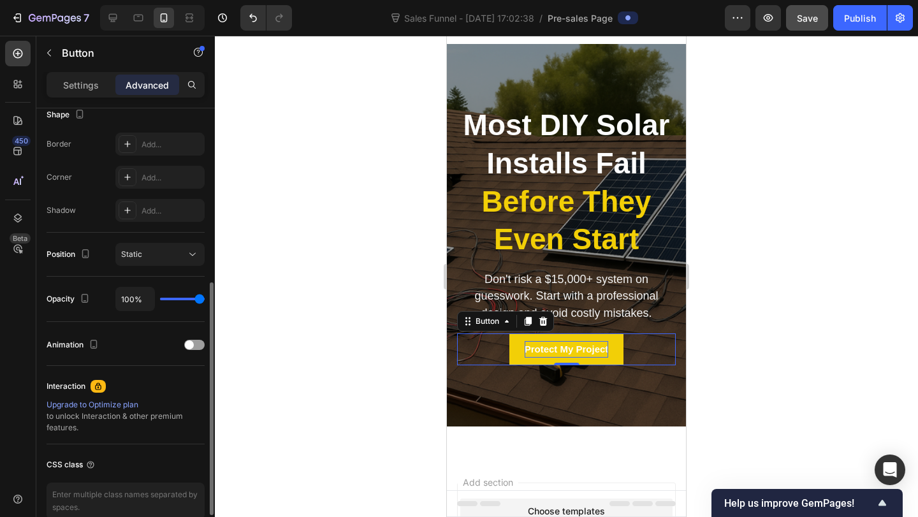
scroll to position [346, 0]
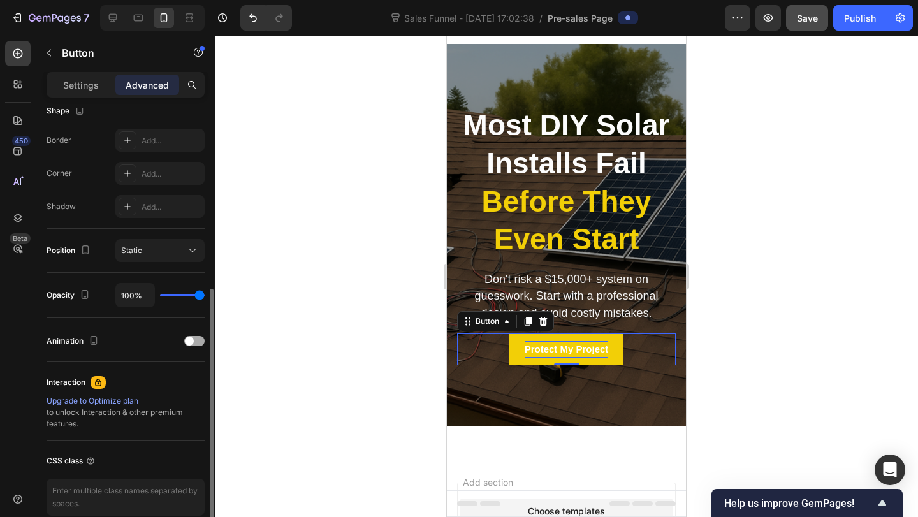
click at [198, 336] on div at bounding box center [194, 341] width 20 height 10
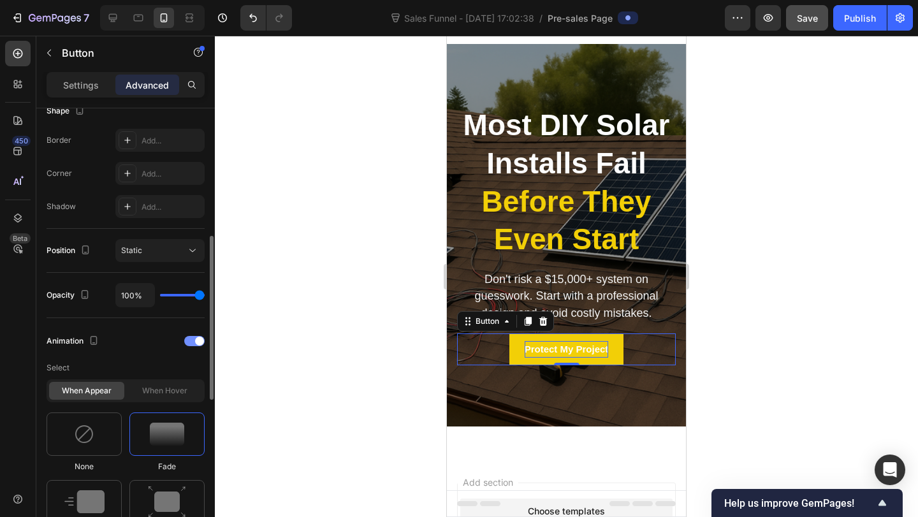
click at [193, 342] on div at bounding box center [194, 341] width 20 height 10
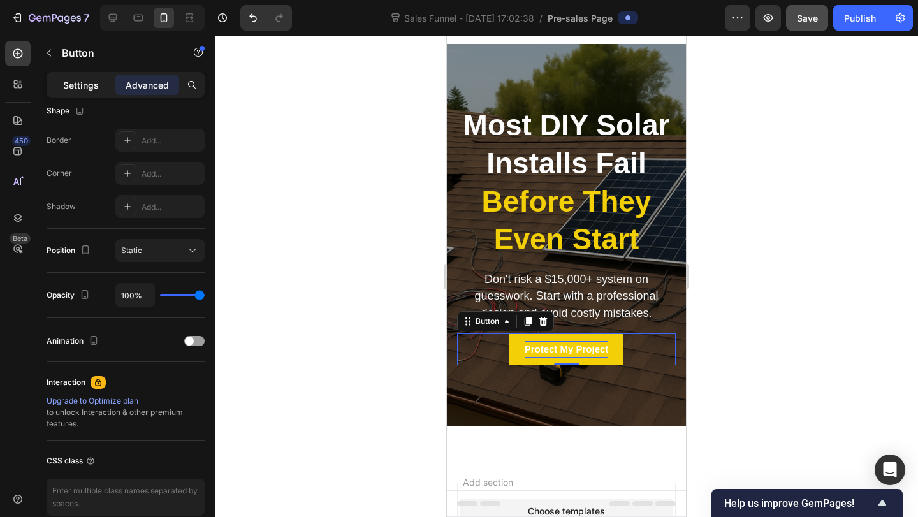
click at [83, 86] on p "Settings" at bounding box center [81, 84] width 36 height 13
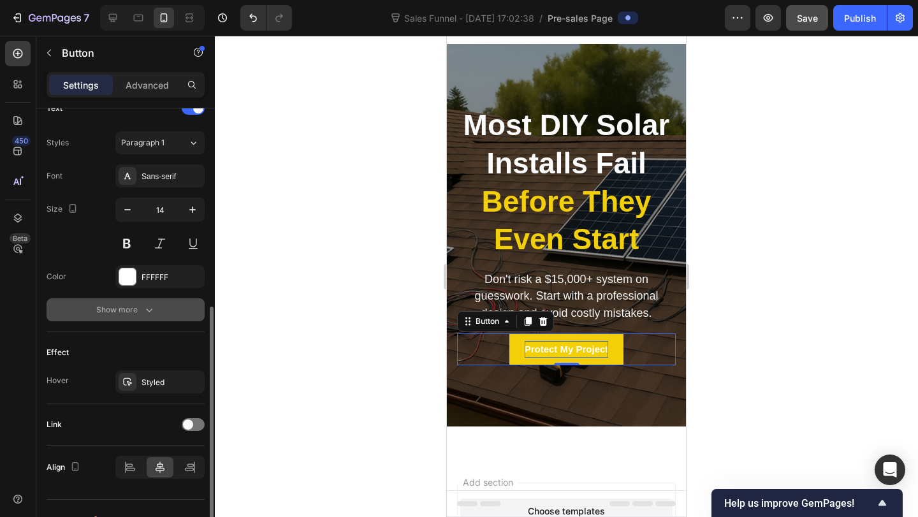
scroll to position [462, 0]
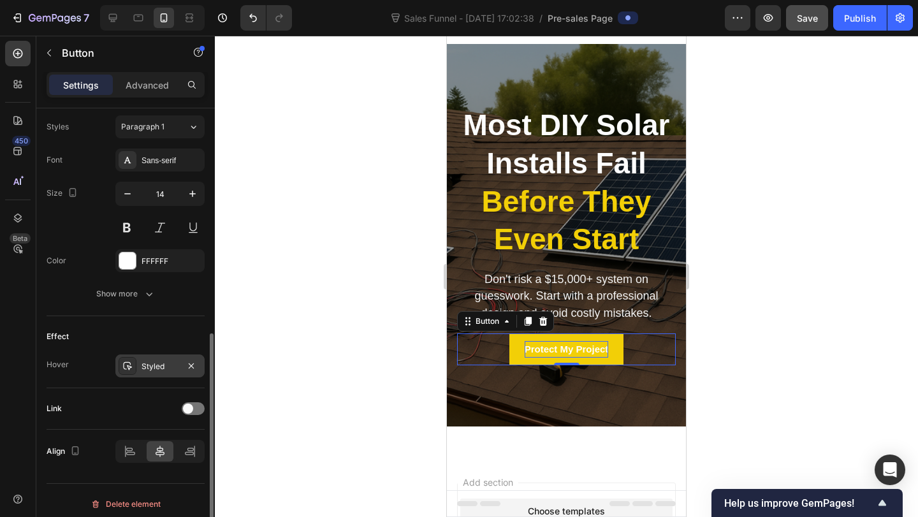
click at [166, 366] on div "Styled" at bounding box center [160, 366] width 37 height 11
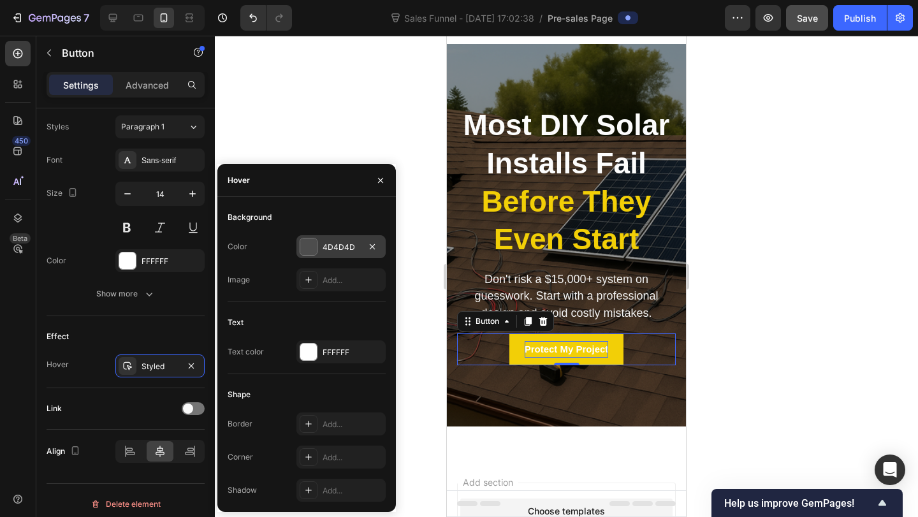
click at [335, 243] on div "4D4D4D" at bounding box center [341, 247] width 37 height 11
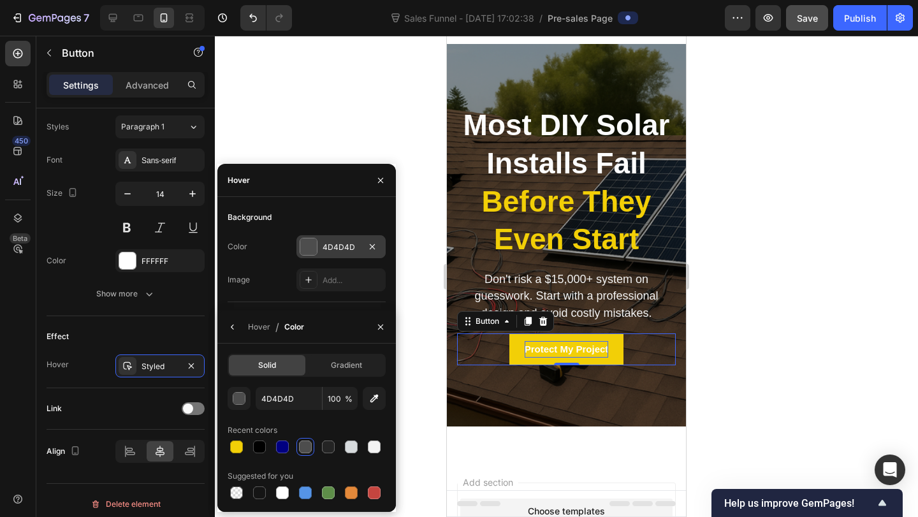
click at [335, 243] on div at bounding box center [566, 276] width 703 height 481
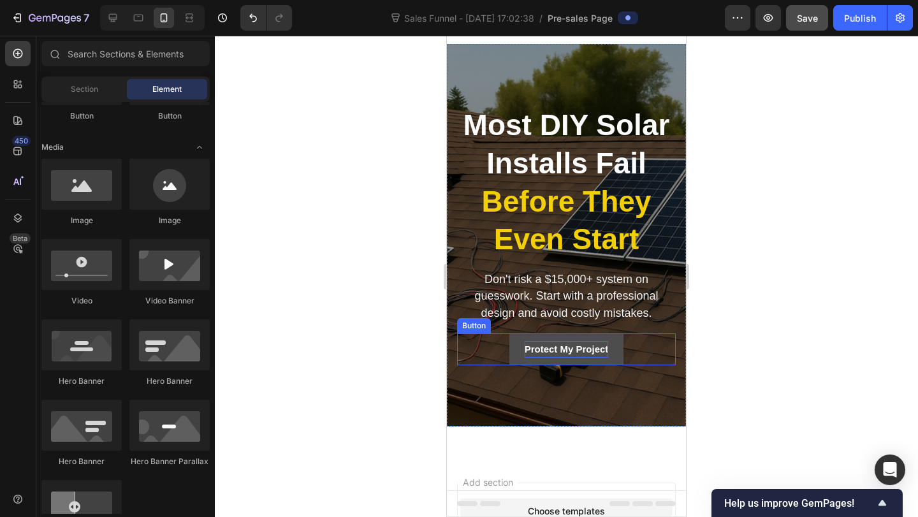
click at [515, 351] on button "Protect My Project" at bounding box center [566, 349] width 115 height 32
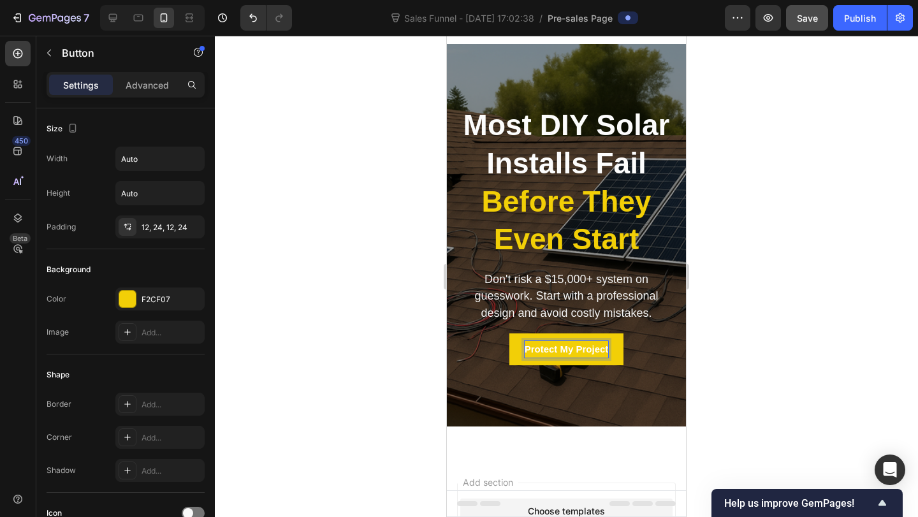
click at [558, 351] on strong "Protect My Project" at bounding box center [567, 349] width 84 height 11
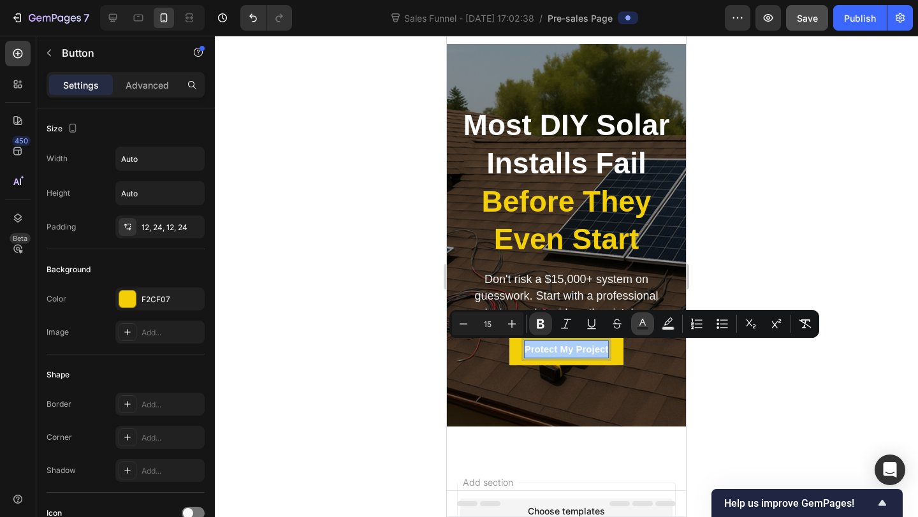
click at [639, 317] on icon "Editor contextual toolbar" at bounding box center [642, 323] width 13 height 13
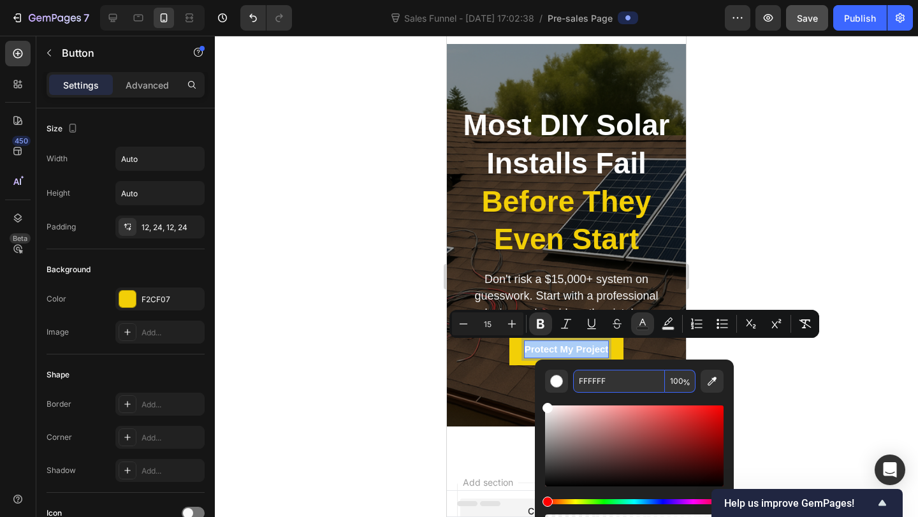
click at [593, 389] on input "FFFFFF" at bounding box center [619, 381] width 92 height 23
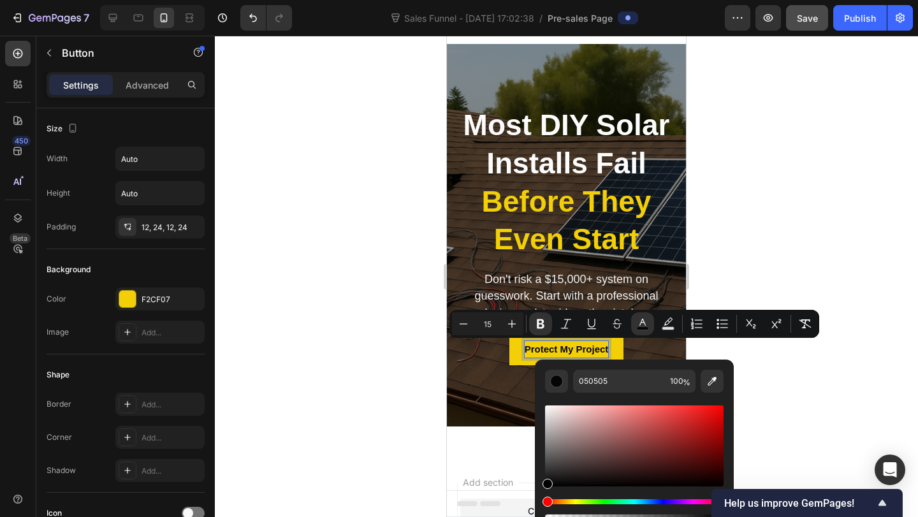
drag, startPoint x: 546, startPoint y: 407, endPoint x: 539, endPoint y: 490, distance: 83.2
click at [539, 490] on div "050505 100 %" at bounding box center [634, 441] width 199 height 163
type input "000000"
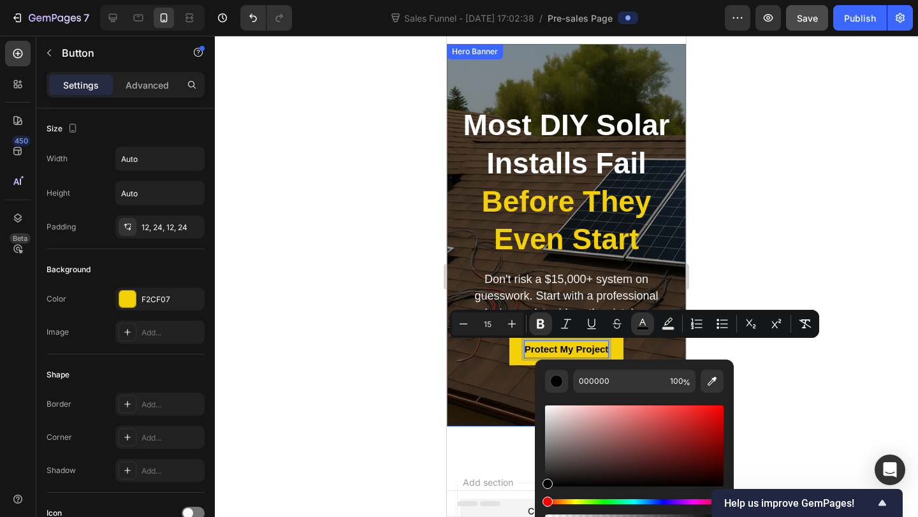
click at [485, 421] on div "Overlay" at bounding box center [566, 235] width 239 height 382
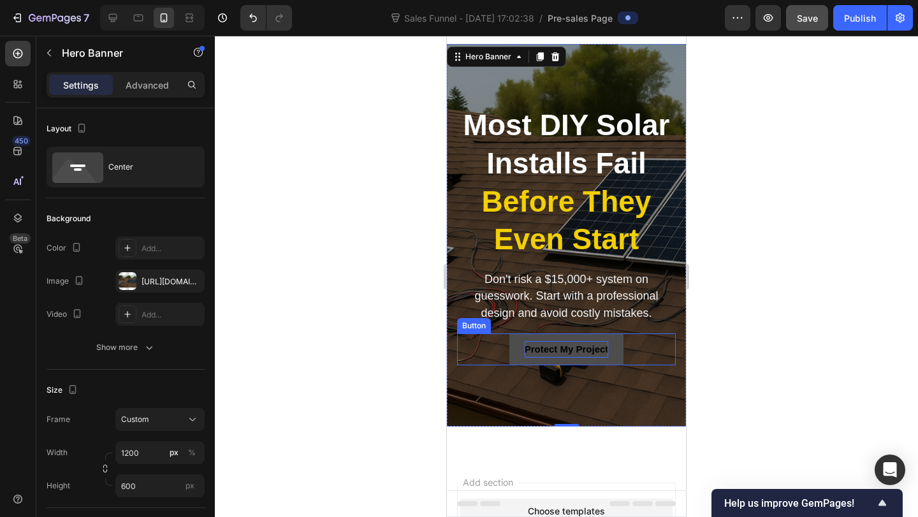
click at [517, 345] on button "Protect My Project" at bounding box center [566, 349] width 115 height 32
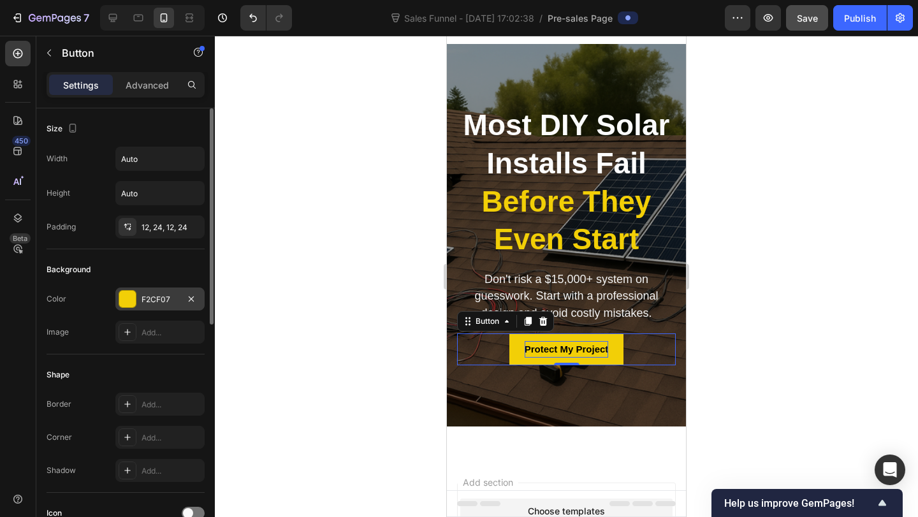
click at [130, 296] on div at bounding box center [127, 299] width 17 height 17
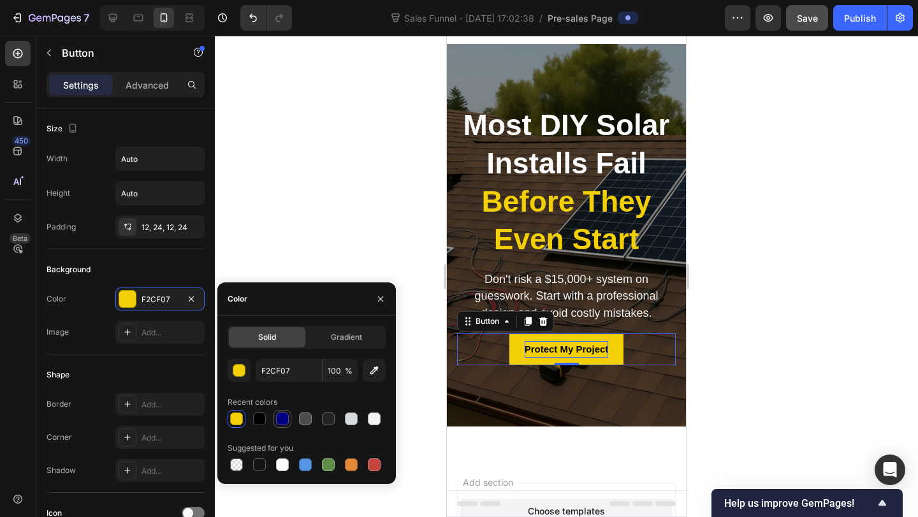
click at [280, 423] on div at bounding box center [282, 418] width 13 height 13
type input "010081"
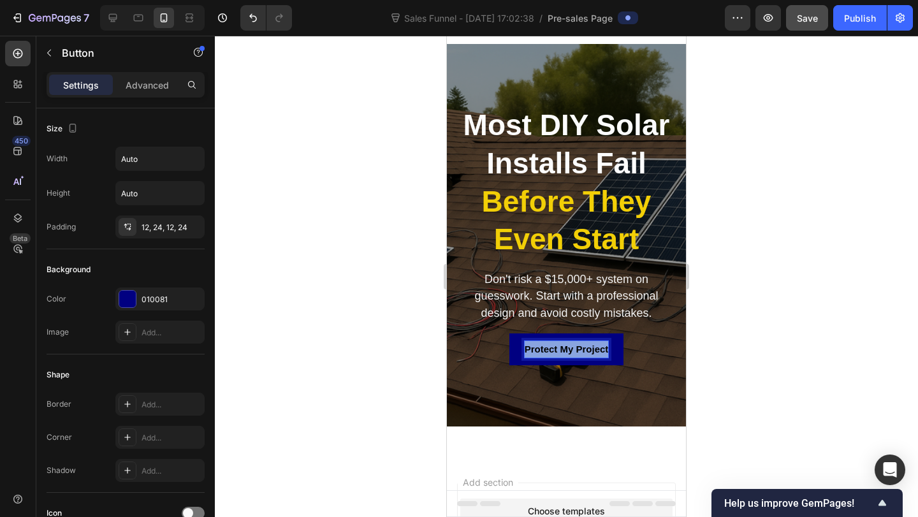
click at [540, 345] on strong "Protect My Project" at bounding box center [567, 349] width 84 height 11
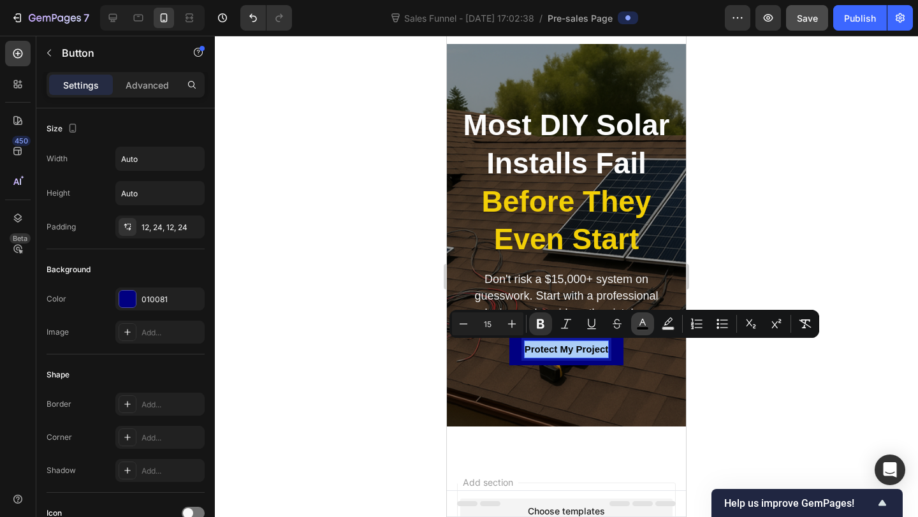
click at [643, 317] on icon "Editor contextual toolbar" at bounding box center [642, 323] width 13 height 13
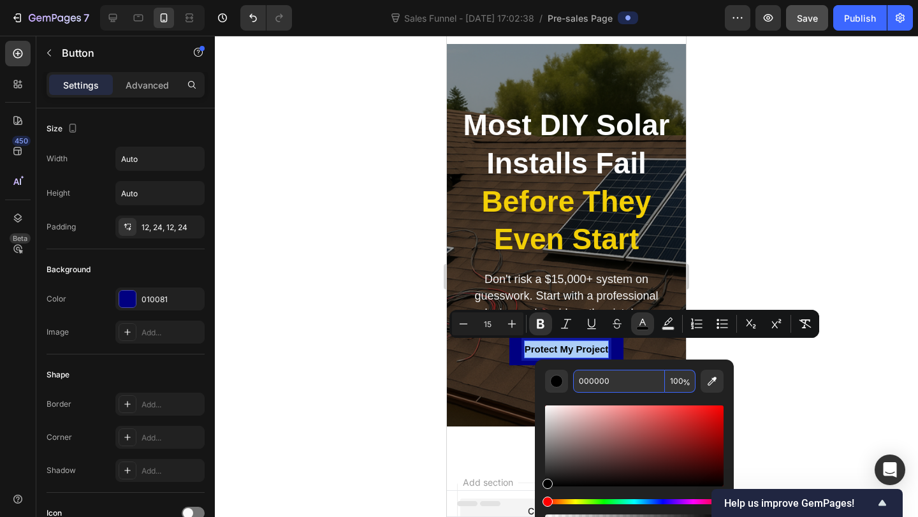
click at [600, 388] on input "000000" at bounding box center [619, 381] width 92 height 23
type input "FFFFFF"
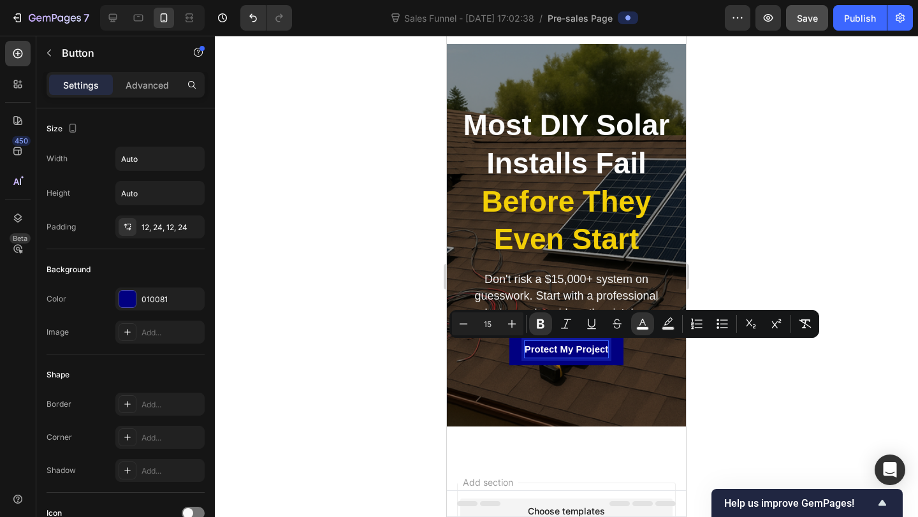
click at [616, 209] on strong "Before They Even Start" at bounding box center [567, 220] width 170 height 71
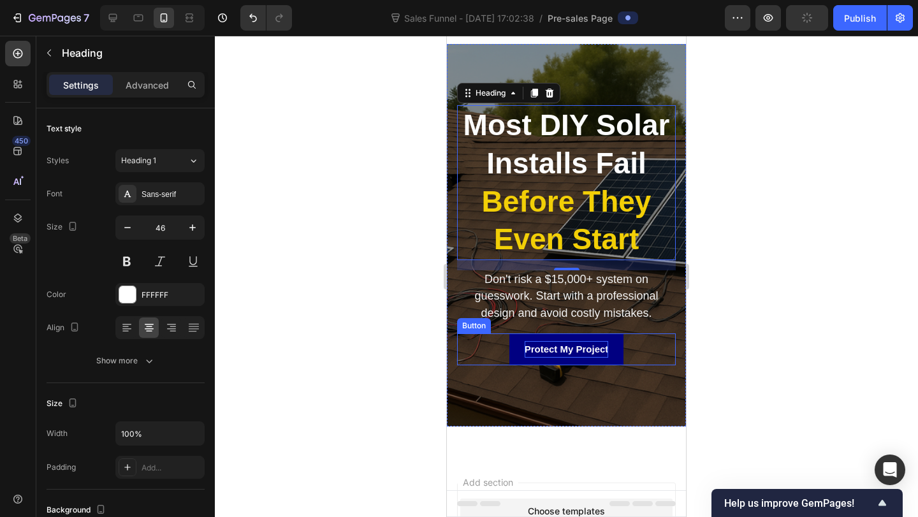
click at [569, 354] on p "Protect My Project" at bounding box center [567, 349] width 84 height 17
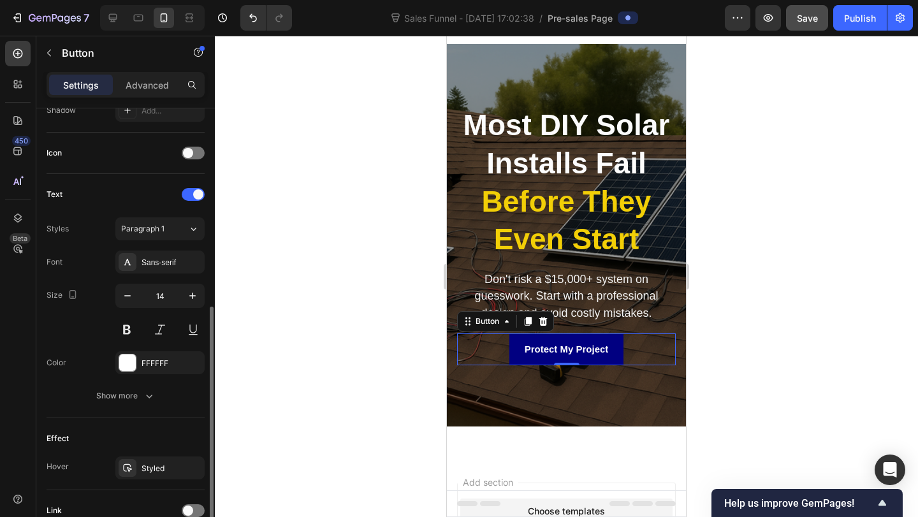
scroll to position [385, 0]
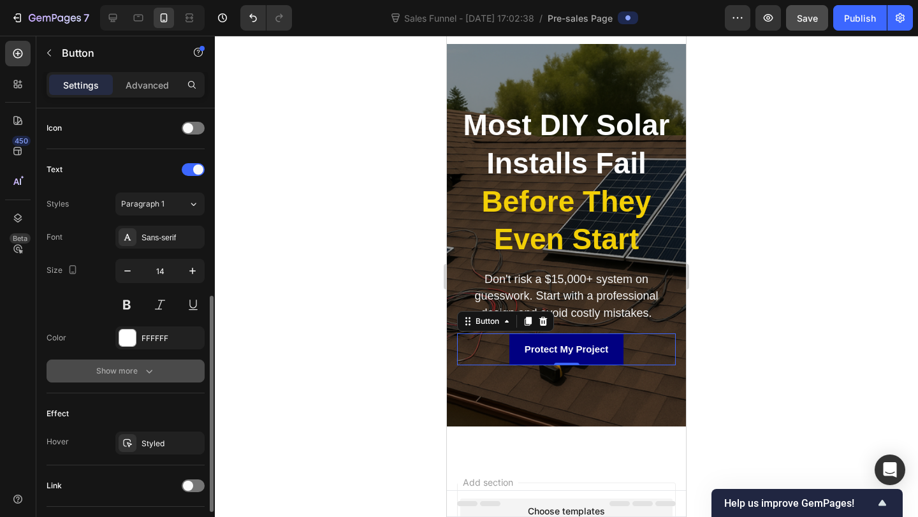
click at [135, 372] on div "Show more" at bounding box center [125, 371] width 59 height 13
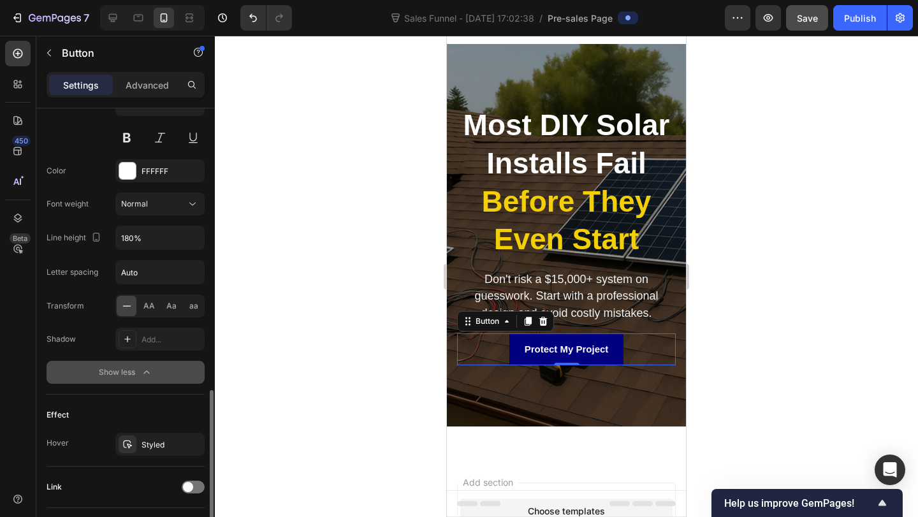
scroll to position [637, 0]
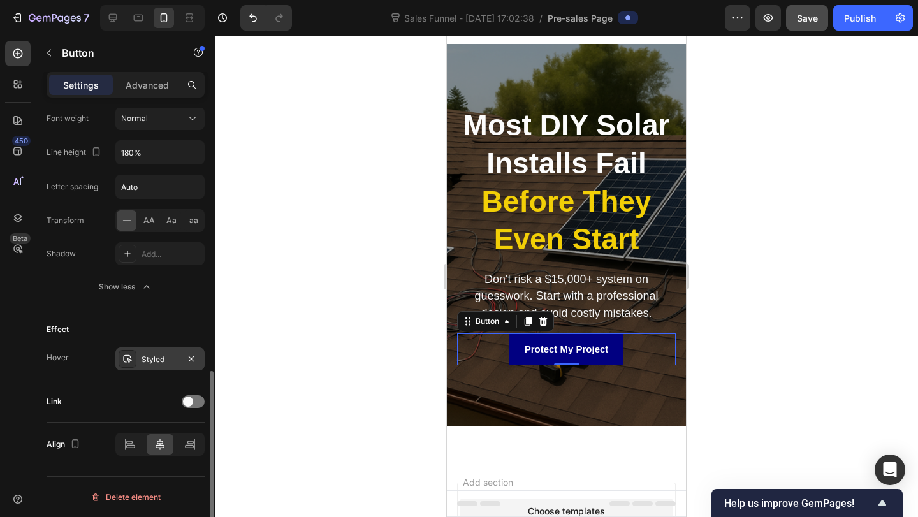
click at [161, 351] on div "Styled" at bounding box center [159, 358] width 89 height 23
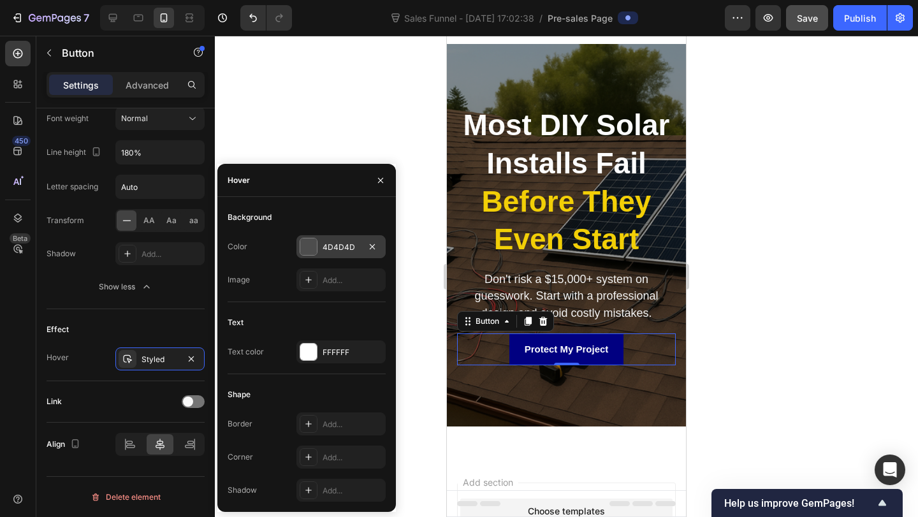
click at [344, 252] on div "4D4D4D" at bounding box center [340, 246] width 89 height 23
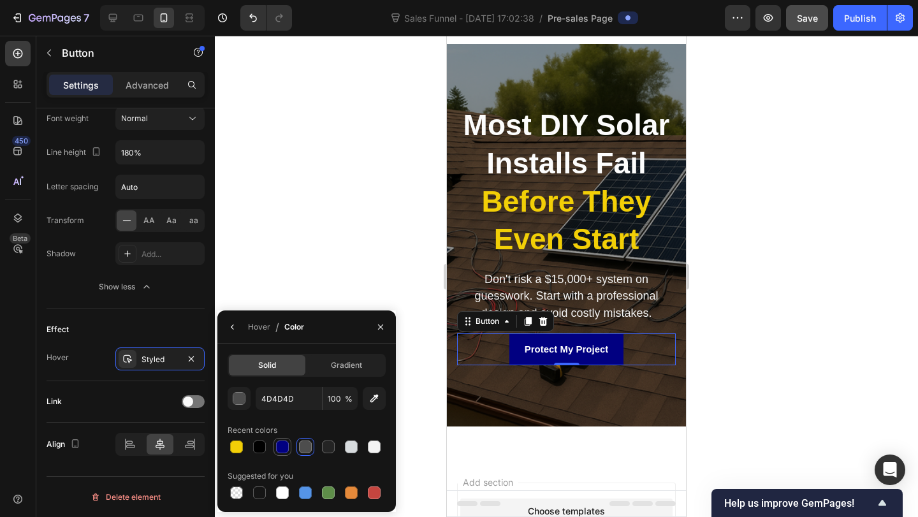
click at [287, 444] on div at bounding box center [282, 446] width 13 height 13
click at [247, 402] on button "button" at bounding box center [239, 398] width 23 height 23
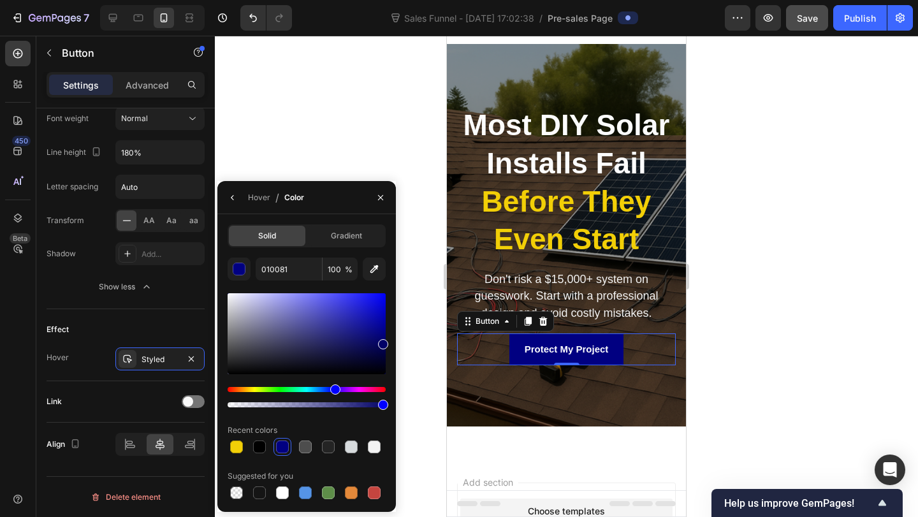
click at [383, 343] on div at bounding box center [383, 344] width 10 height 10
click at [382, 347] on div at bounding box center [383, 350] width 10 height 10
type input "020254"
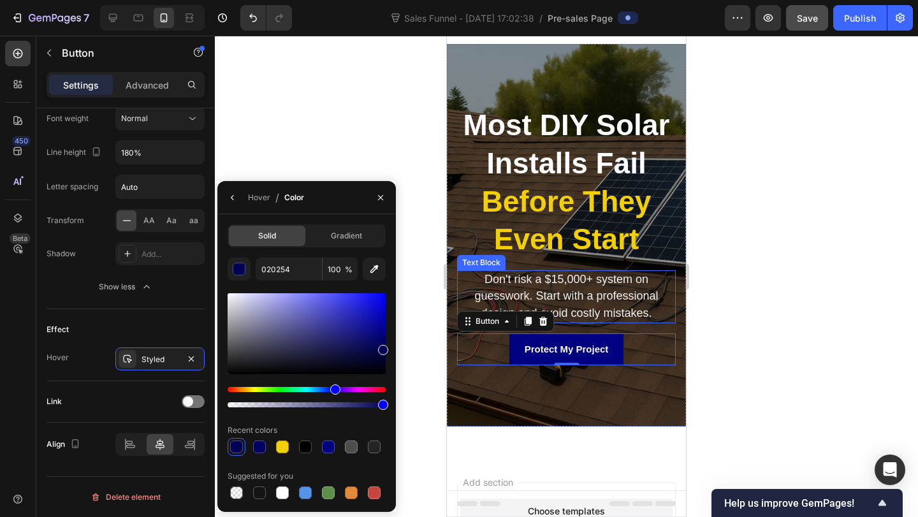
click at [561, 286] on span "Don't risk a $15,000+ system on guesswork. Start with a professional design and…" at bounding box center [566, 296] width 184 height 46
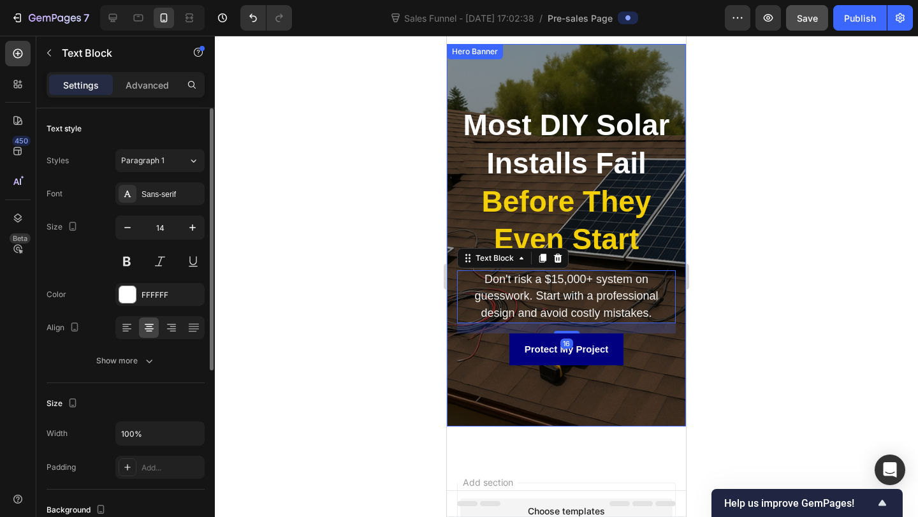
click at [519, 382] on div "Overlay" at bounding box center [566, 235] width 239 height 382
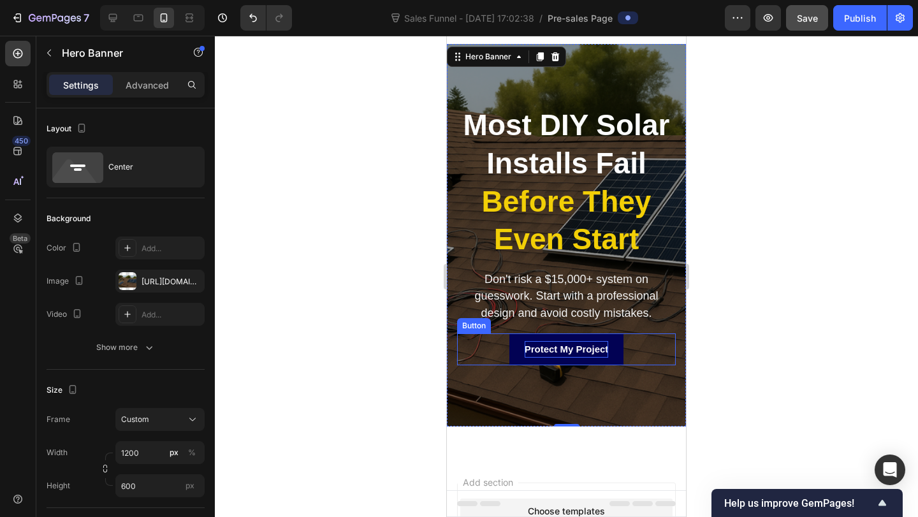
click at [538, 344] on strong "Protect My Project" at bounding box center [567, 349] width 84 height 11
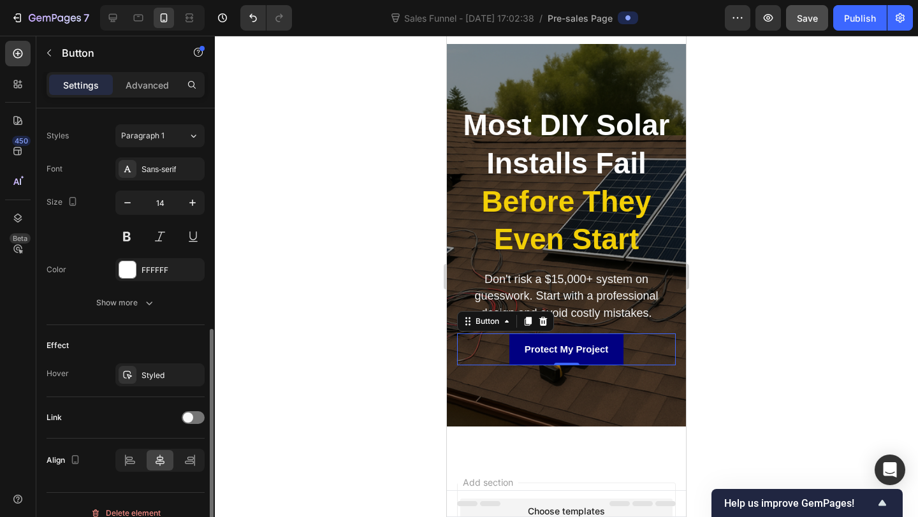
scroll to position [462, 0]
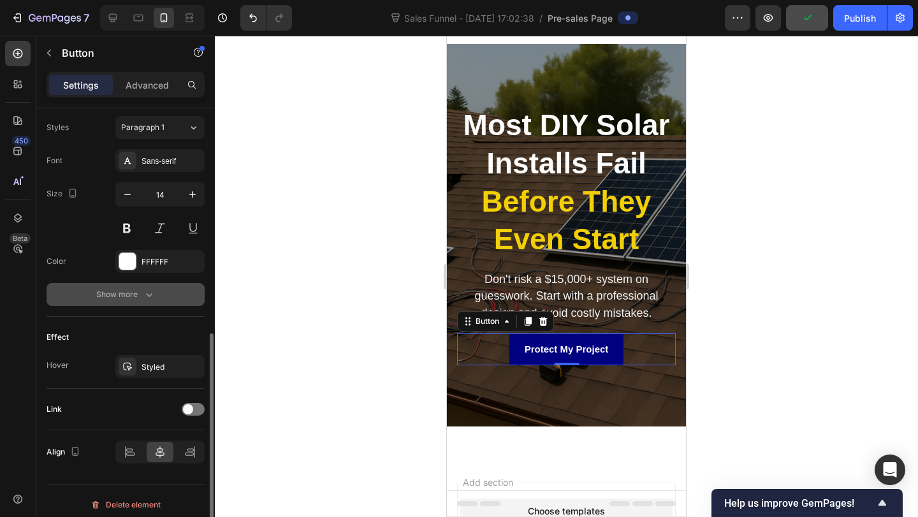
click at [125, 298] on div "Show more" at bounding box center [125, 294] width 59 height 13
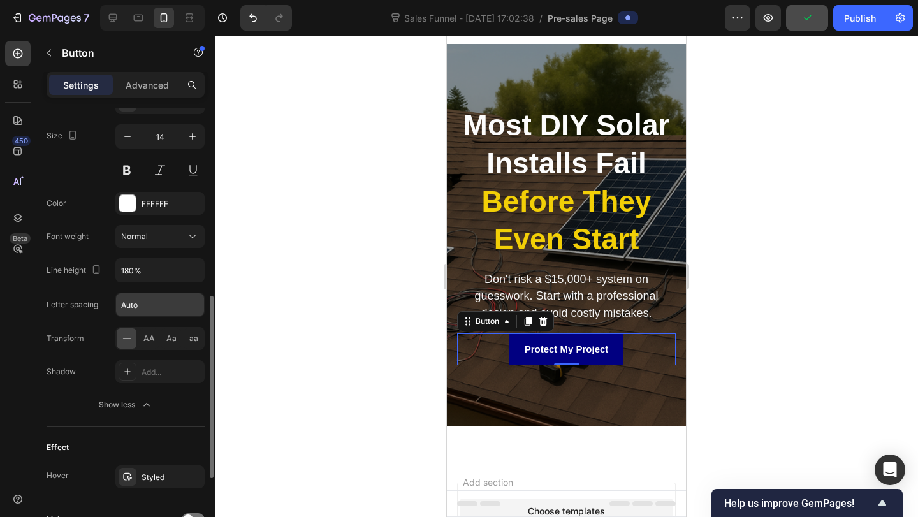
scroll to position [637, 0]
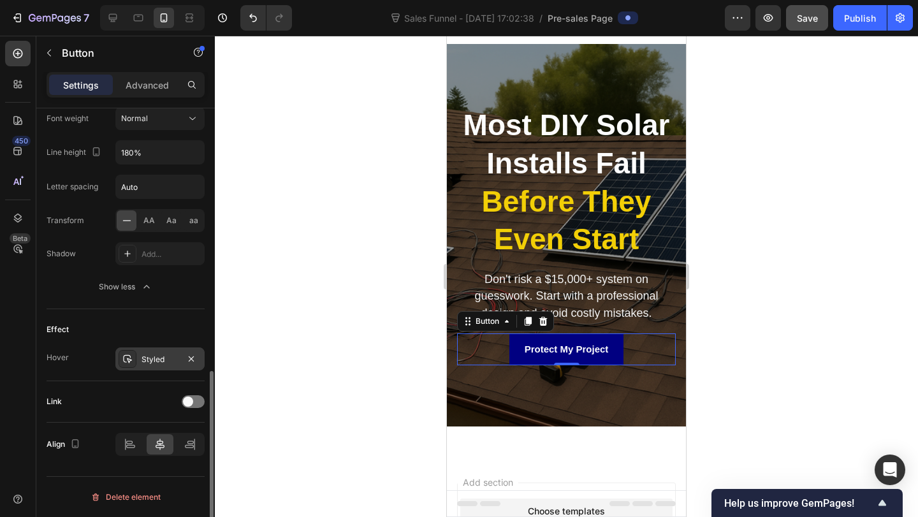
click at [161, 358] on div "Styled" at bounding box center [160, 359] width 37 height 11
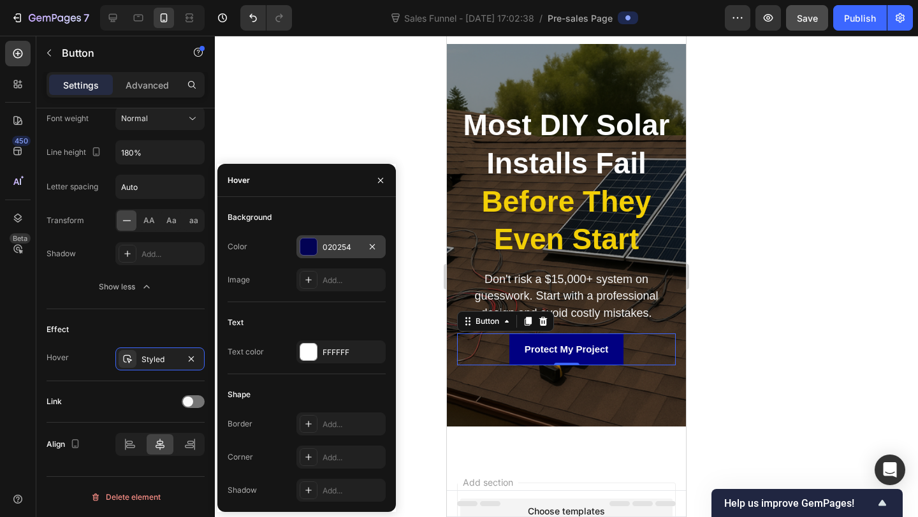
click at [331, 251] on div "020254" at bounding box center [341, 247] width 37 height 11
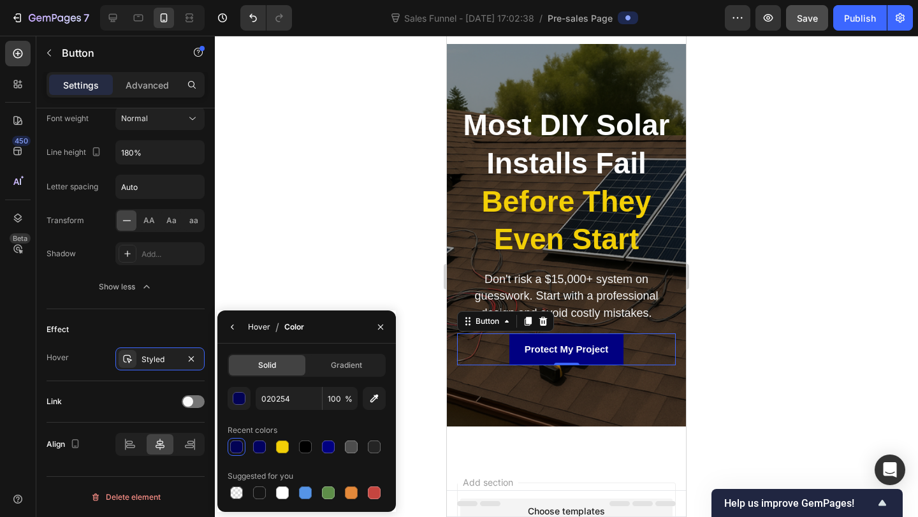
click at [252, 324] on div "Hover" at bounding box center [259, 326] width 22 height 11
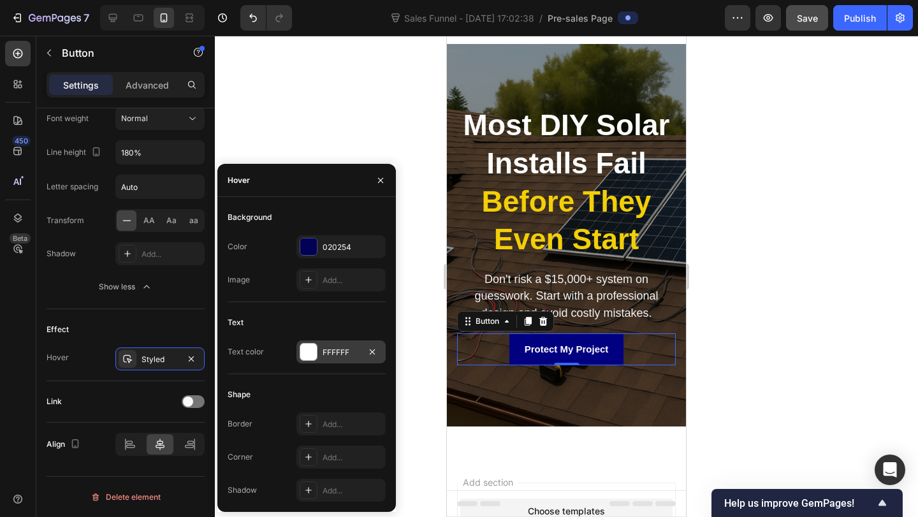
click at [335, 360] on div "FFFFFF" at bounding box center [340, 351] width 89 height 23
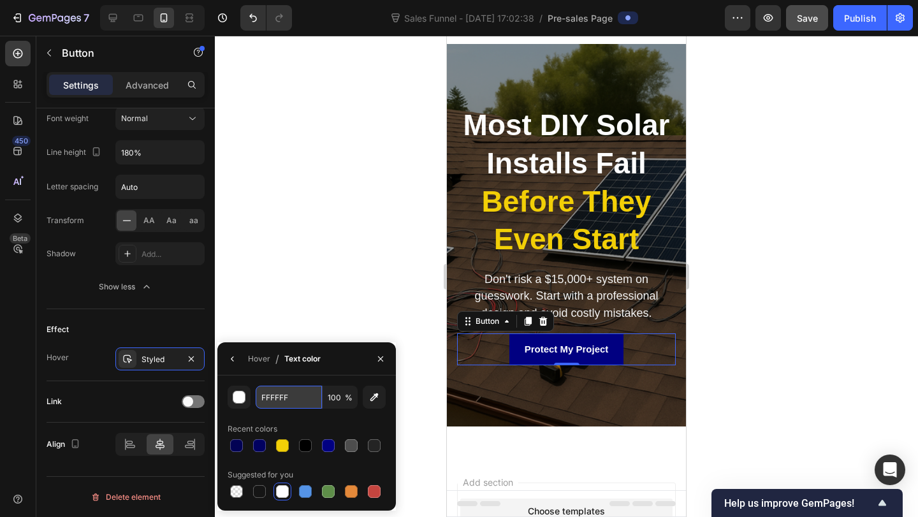
click at [286, 396] on input "FFFFFF" at bounding box center [289, 397] width 66 height 23
type input "F3F3F3"
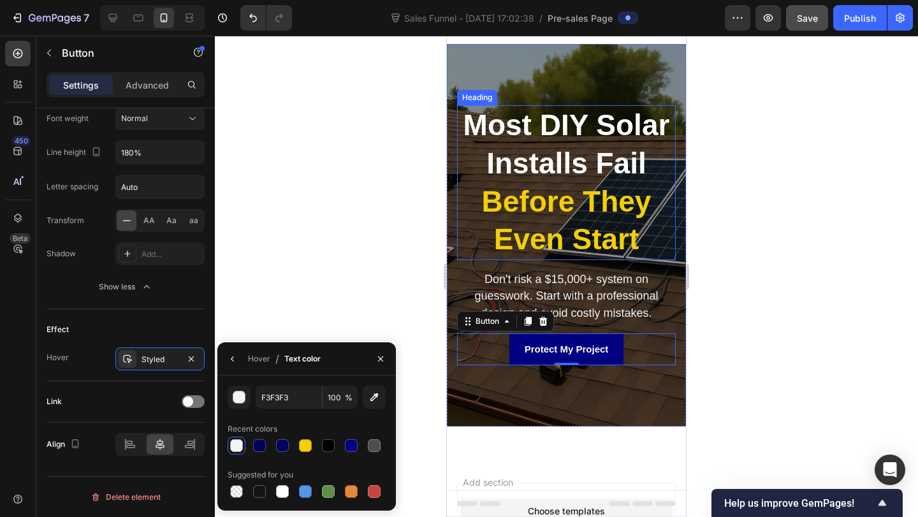
click at [544, 229] on strong "Before They Even Start" at bounding box center [567, 220] width 170 height 71
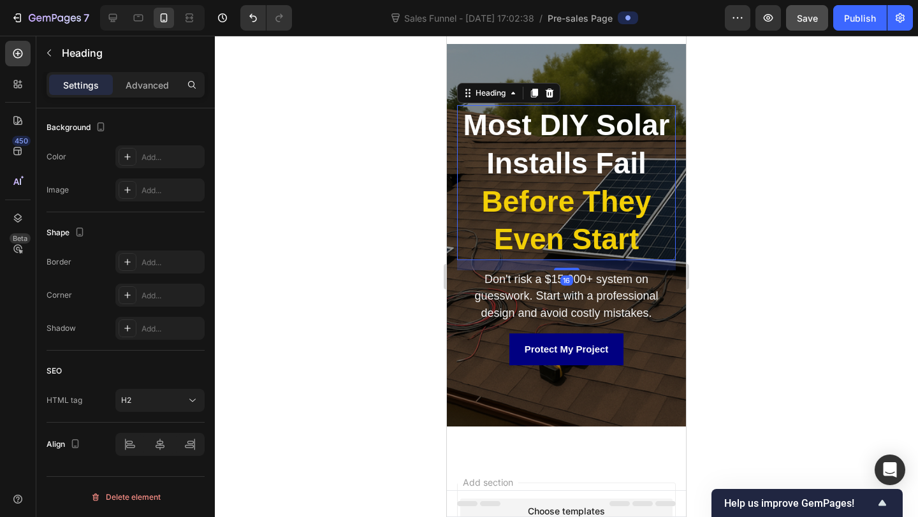
scroll to position [0, 0]
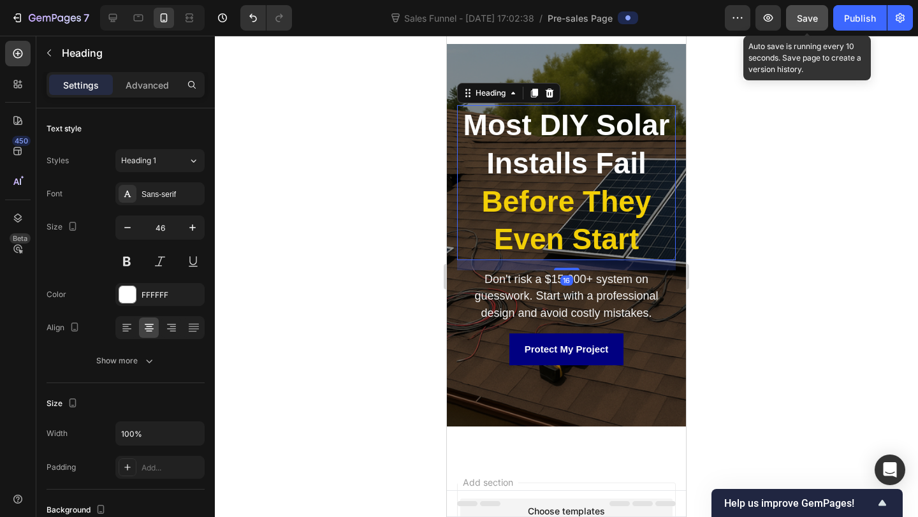
click at [804, 27] on button "Save" at bounding box center [807, 17] width 42 height 25
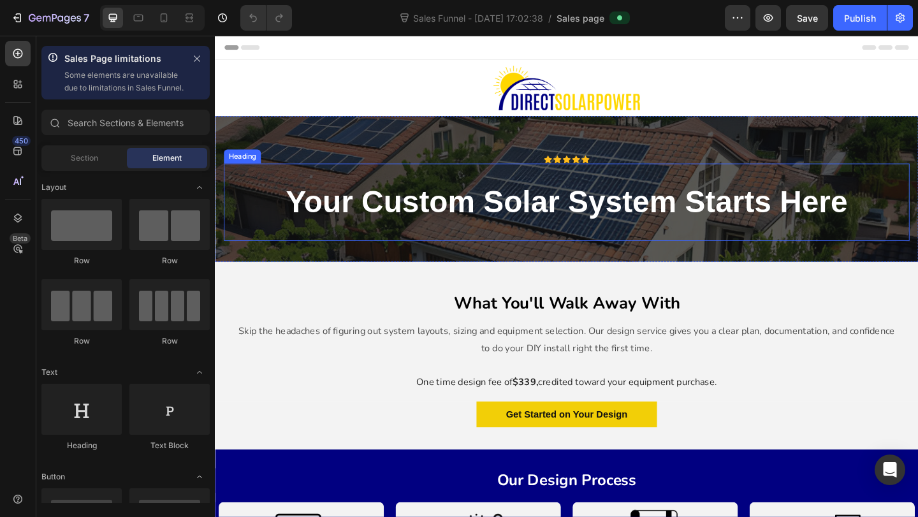
click at [422, 221] on h2 "your custom solar system starts here" at bounding box center [598, 217] width 708 height 46
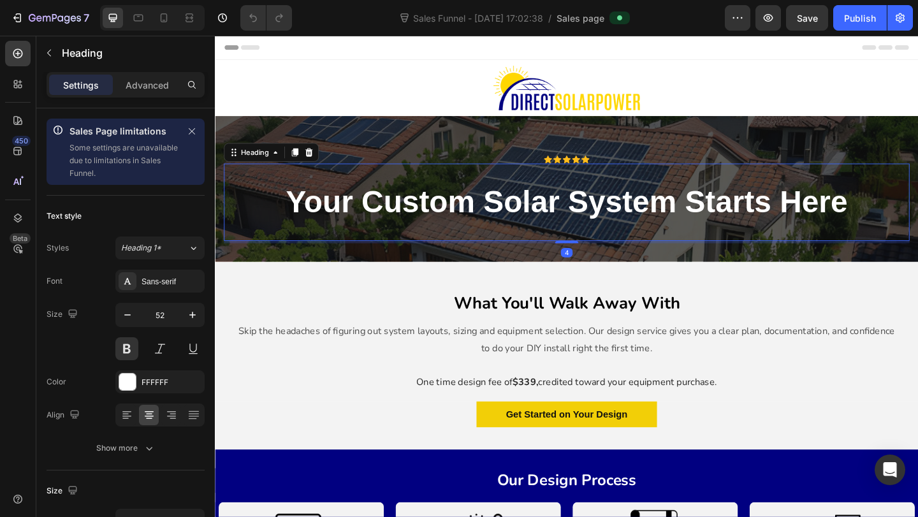
click at [434, 219] on h2 "your custom solar system starts here" at bounding box center [598, 217] width 708 height 46
click at [434, 218] on p "your custom solar system starts here" at bounding box center [597, 216] width 705 height 43
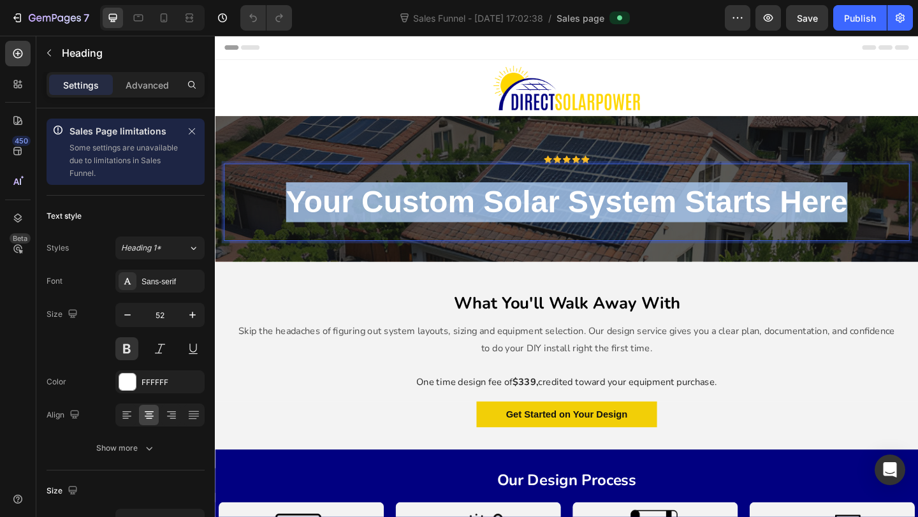
click at [434, 218] on p "your custom solar system starts here" at bounding box center [597, 216] width 705 height 43
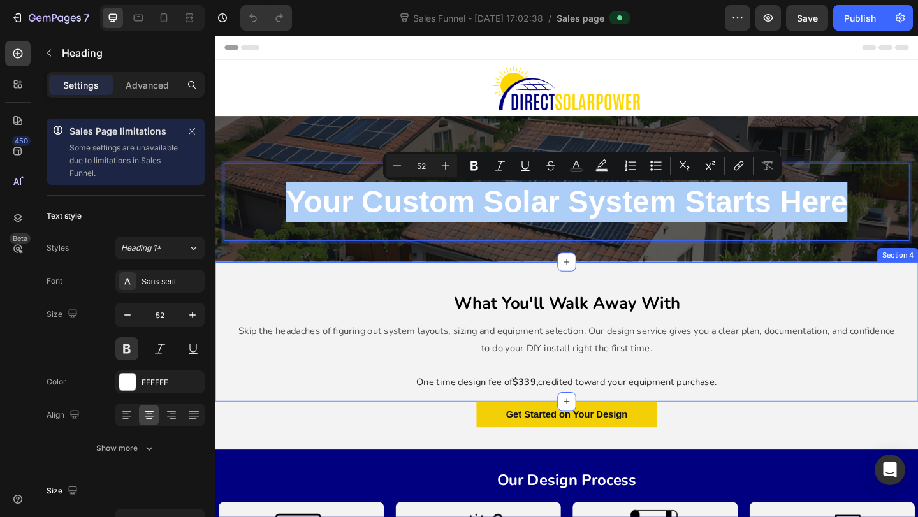
click at [425, 284] on div "What You'll Walk Away With Heading Skip the headaches of figuring out system la…" at bounding box center [597, 358] width 765 height 152
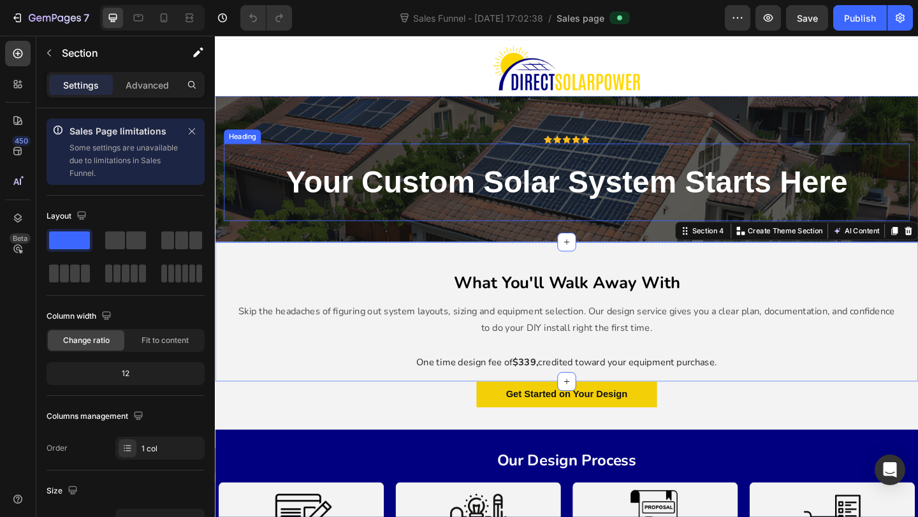
scroll to position [27, 0]
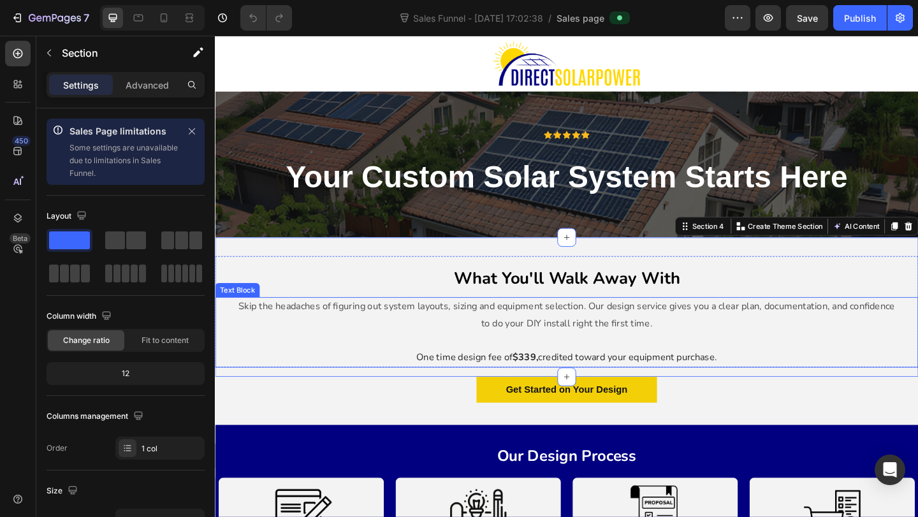
click at [444, 331] on p "Skip the headaches of figuring out system layouts, sizing and equipment selecti…" at bounding box center [597, 339] width 718 height 37
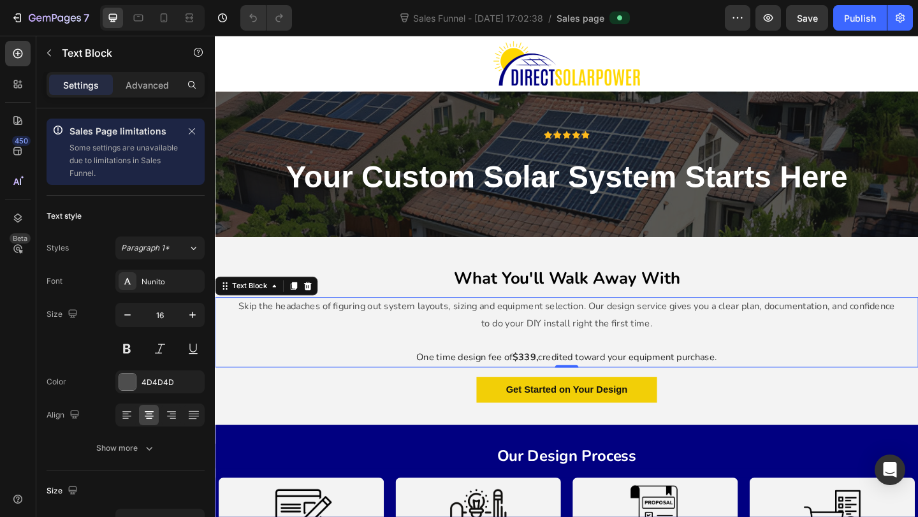
click at [444, 331] on p "Skip the headaches of figuring out system layouts, sizing and equipment selecti…" at bounding box center [597, 339] width 718 height 37
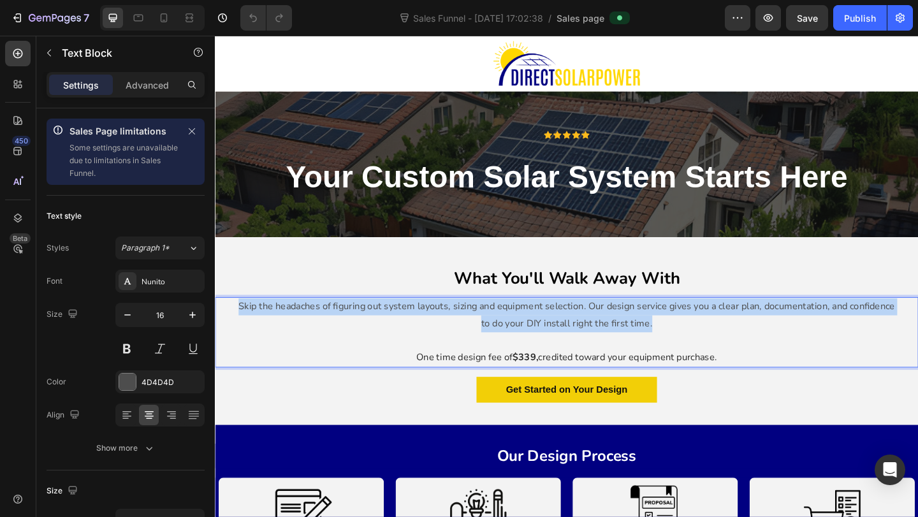
click at [444, 331] on p "Skip the headaches of figuring out system layouts, sizing and equipment selecti…" at bounding box center [597, 339] width 718 height 37
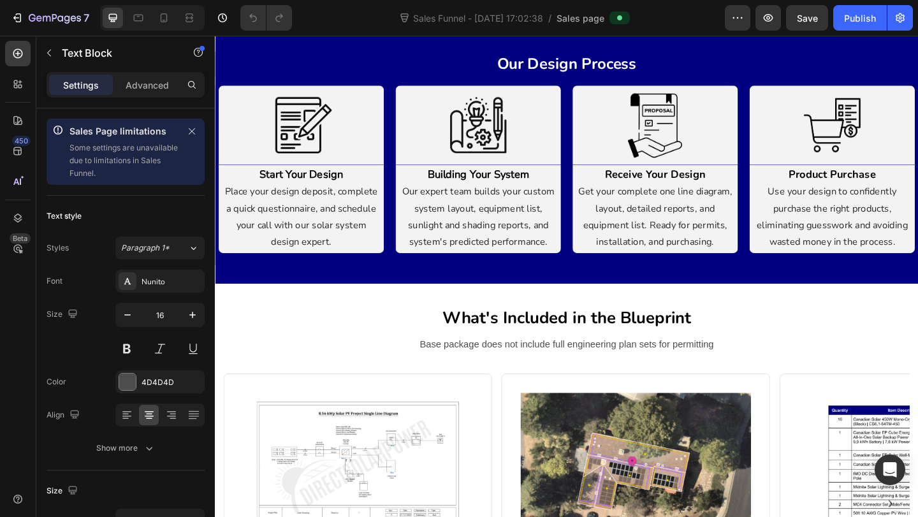
scroll to position [458, 0]
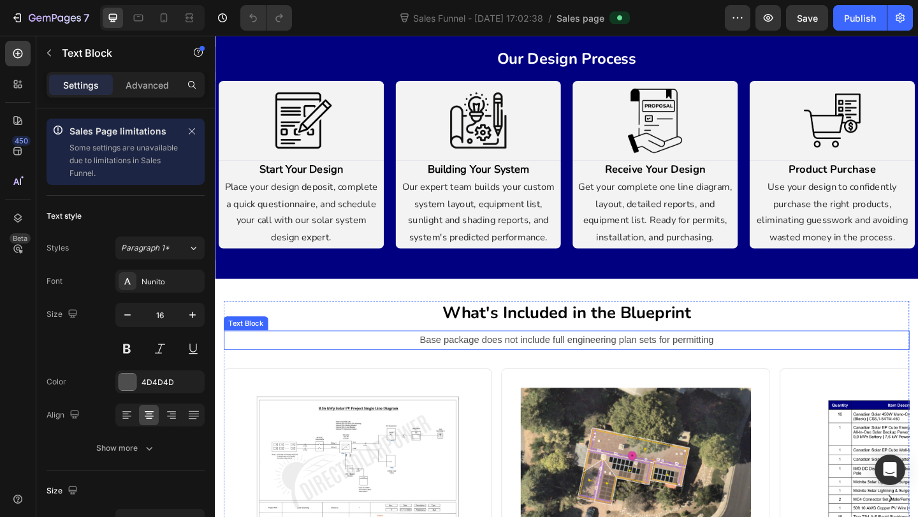
click at [458, 368] on p "Base package does not include full engineering plan sets for permitting" at bounding box center [597, 367] width 743 height 18
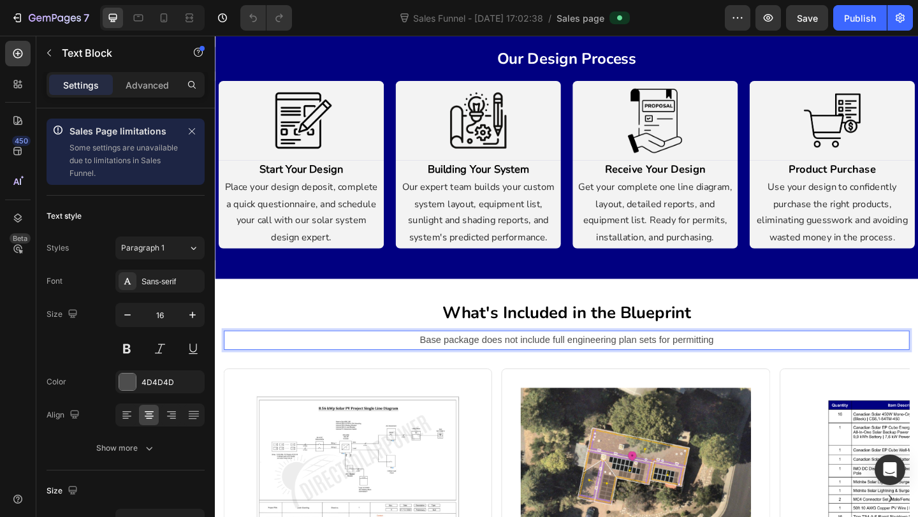
click at [458, 368] on p "Base package does not include full engineering plan sets for permitting" at bounding box center [597, 367] width 743 height 18
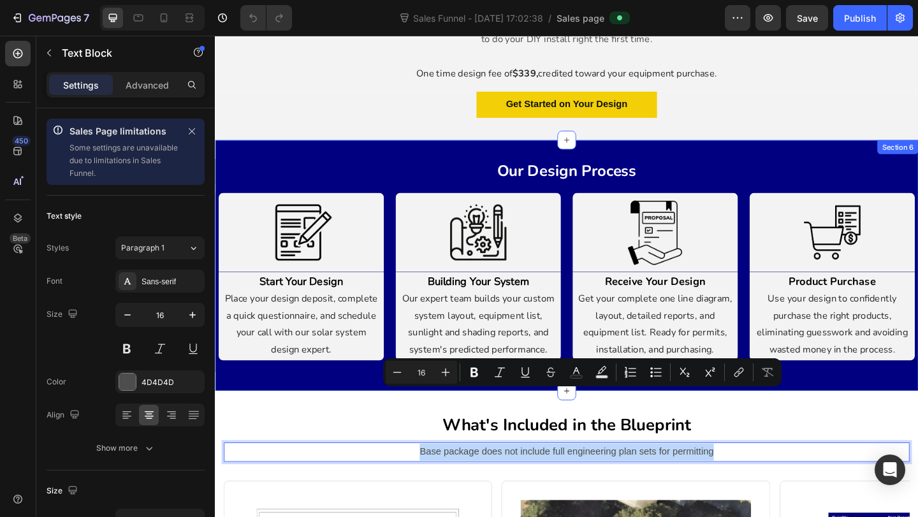
scroll to position [177, 0]
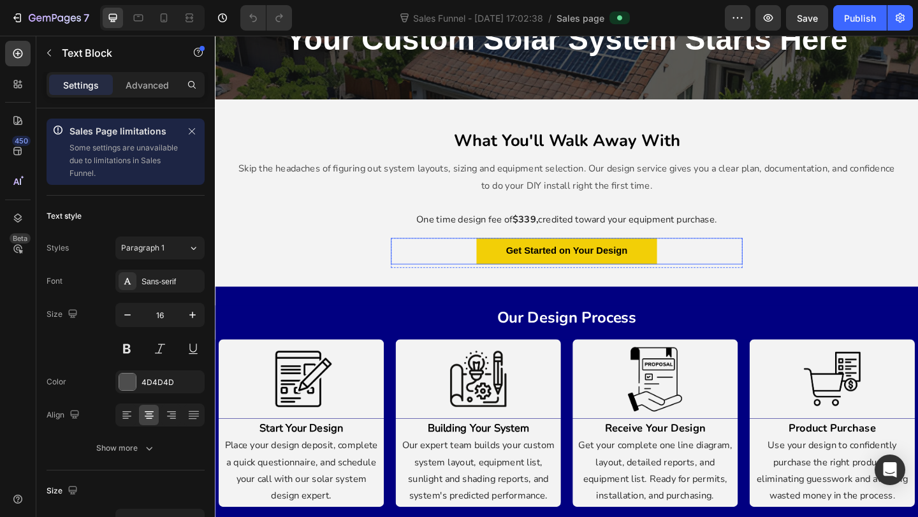
click at [525, 272] on button "Get Started on Your Design" at bounding box center [597, 270] width 196 height 29
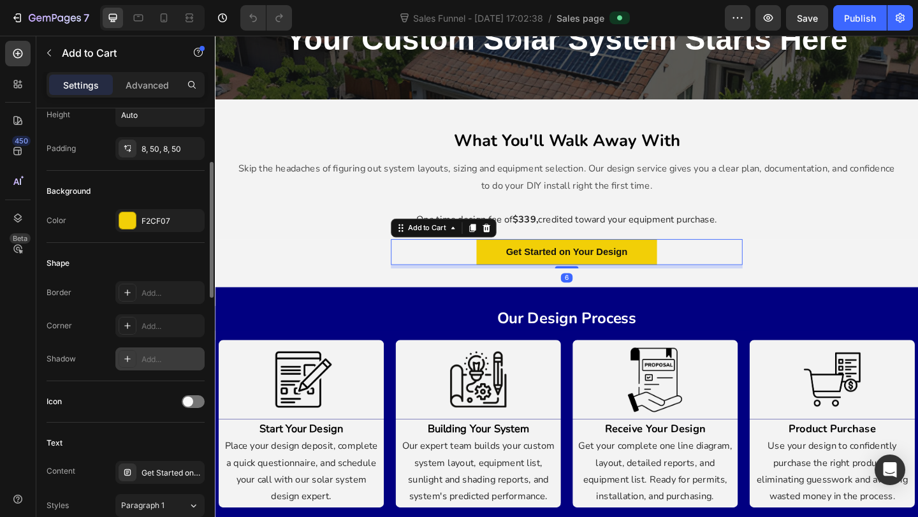
scroll to position [370, 0]
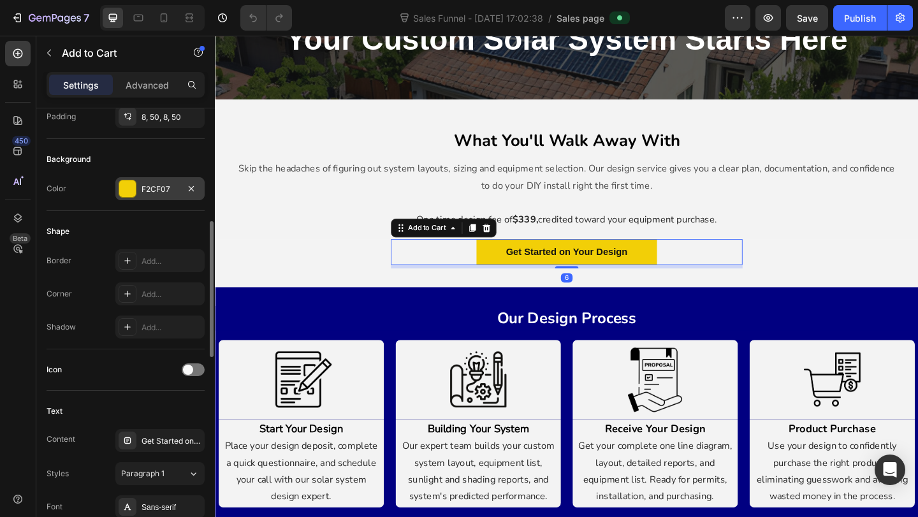
click at [145, 194] on div "F2CF07" at bounding box center [160, 189] width 37 height 11
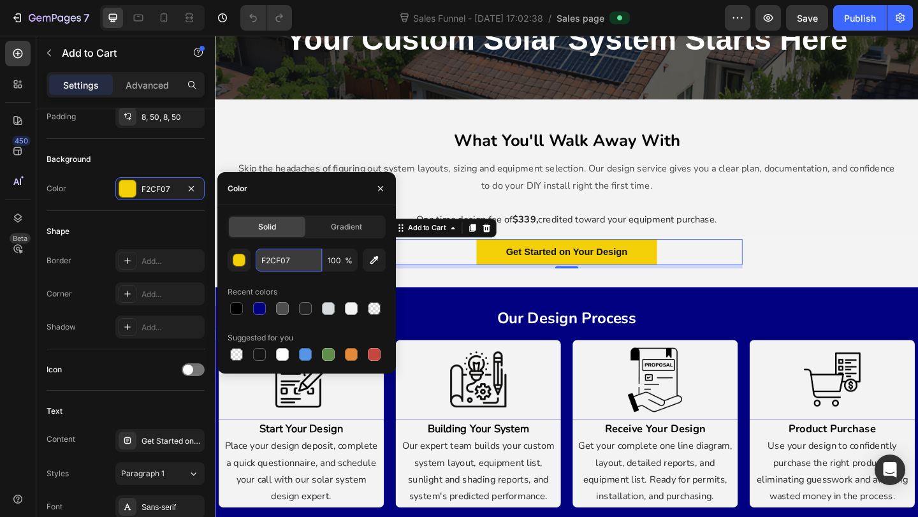
click at [284, 264] on input "F2CF07" at bounding box center [289, 260] width 66 height 23
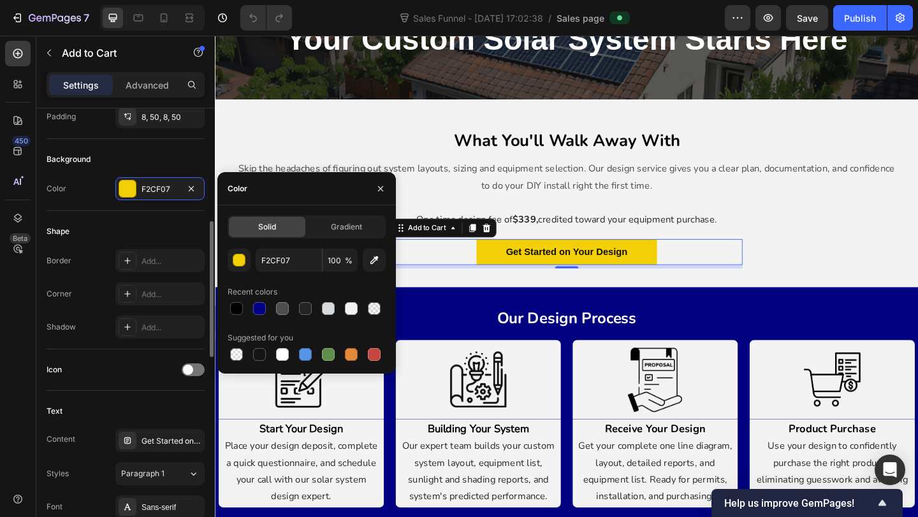
click at [122, 221] on div "Shape" at bounding box center [126, 231] width 158 height 20
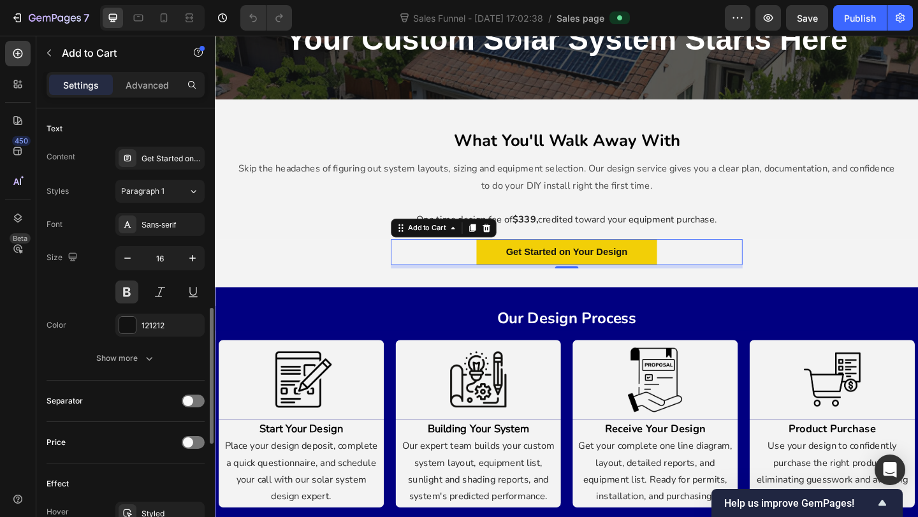
scroll to position [743, 0]
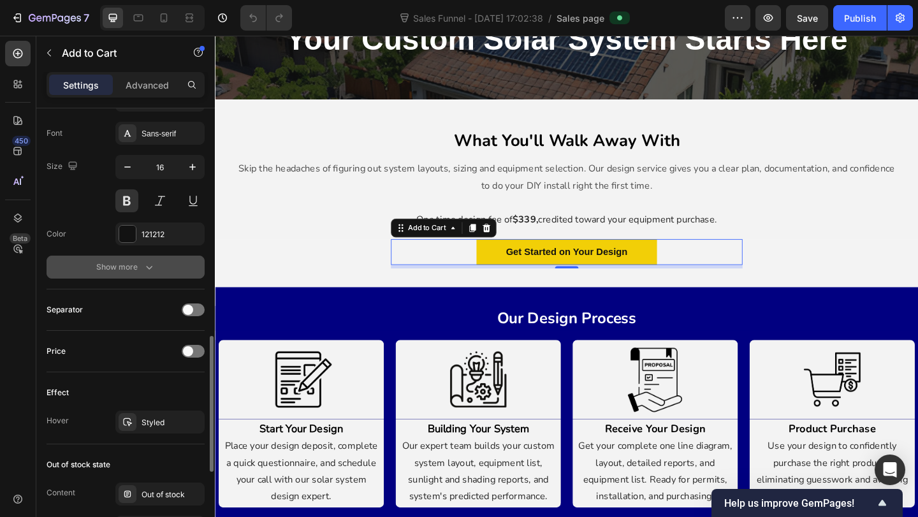
click at [132, 258] on button "Show more" at bounding box center [126, 267] width 158 height 23
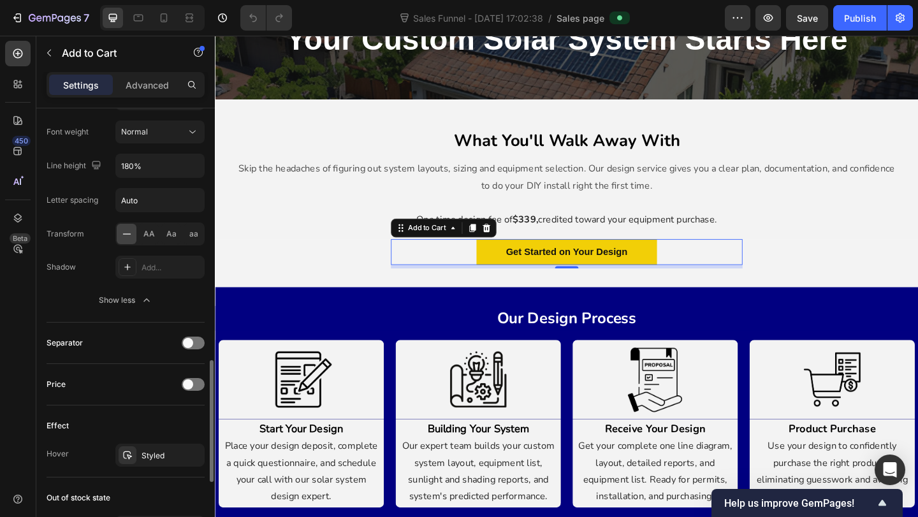
scroll to position [963, 0]
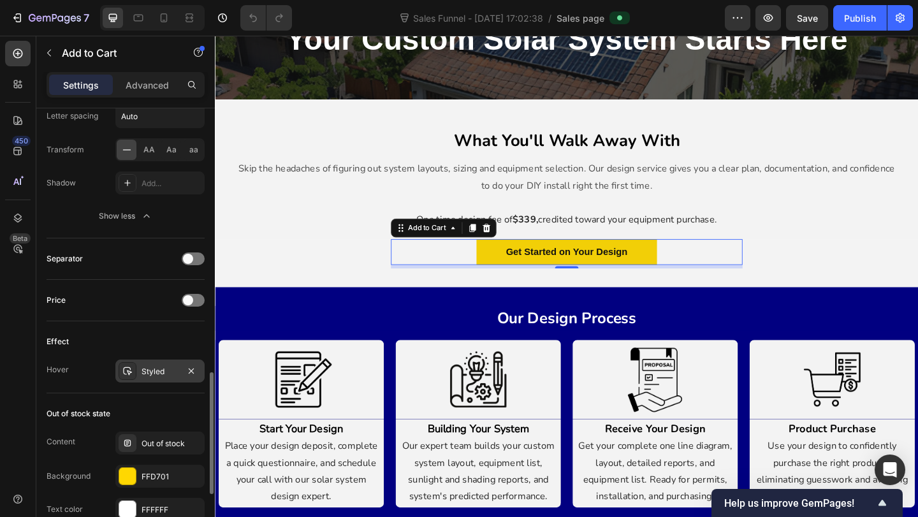
click at [154, 370] on div "Styled" at bounding box center [160, 371] width 37 height 11
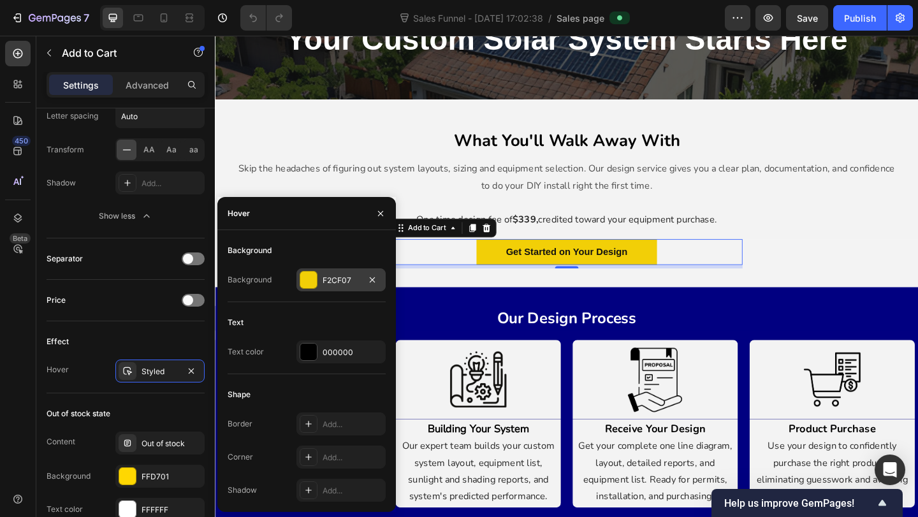
click at [338, 277] on div "F2CF07" at bounding box center [341, 280] width 37 height 11
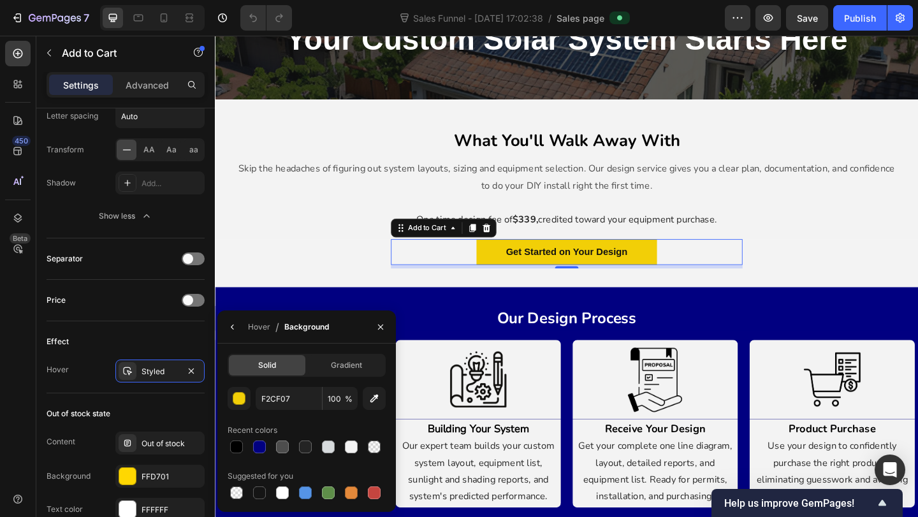
click at [349, 298] on div "Get Started on Your Design Add to Cart 6 Product Section 5" at bounding box center [597, 283] width 765 height 53
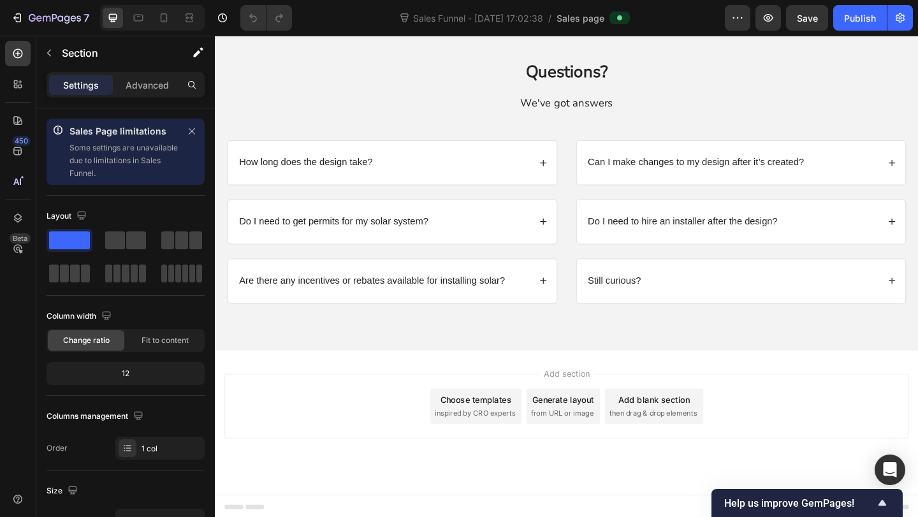
scroll to position [1437, 0]
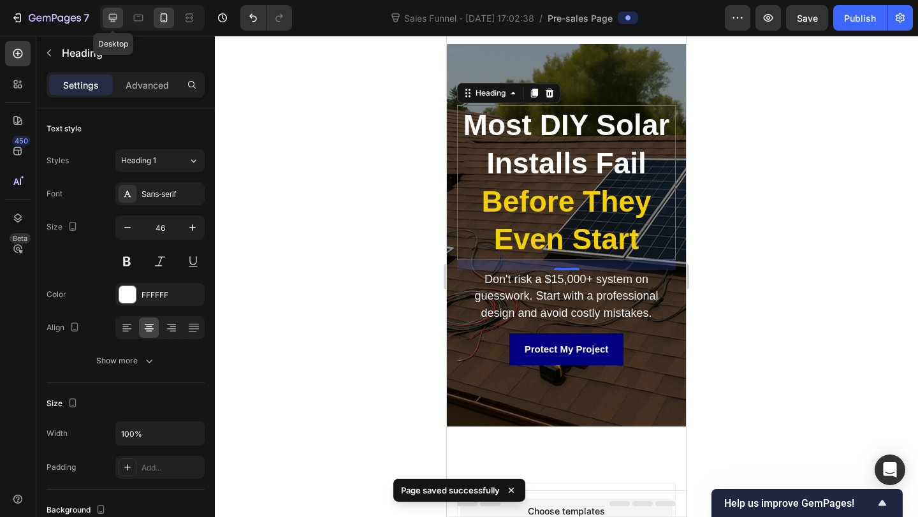
click at [114, 22] on icon at bounding box center [112, 17] width 13 height 13
type input "52"
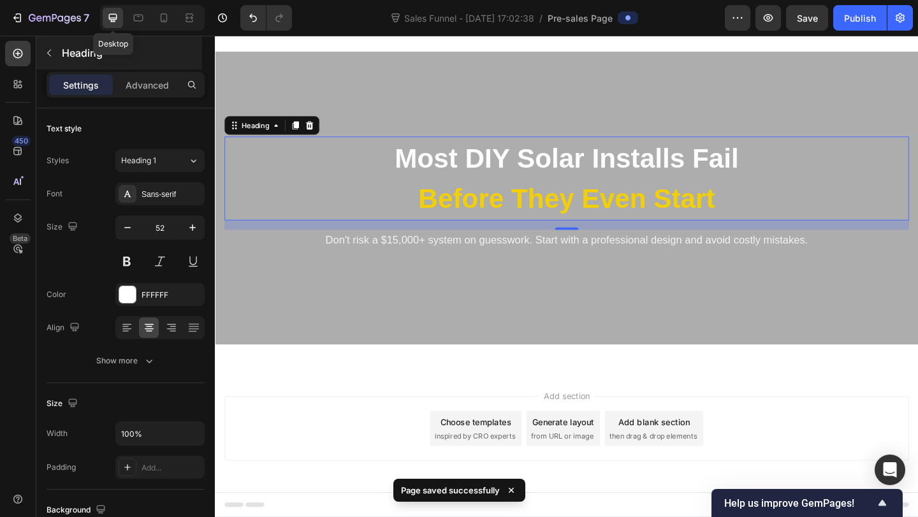
scroll to position [29, 0]
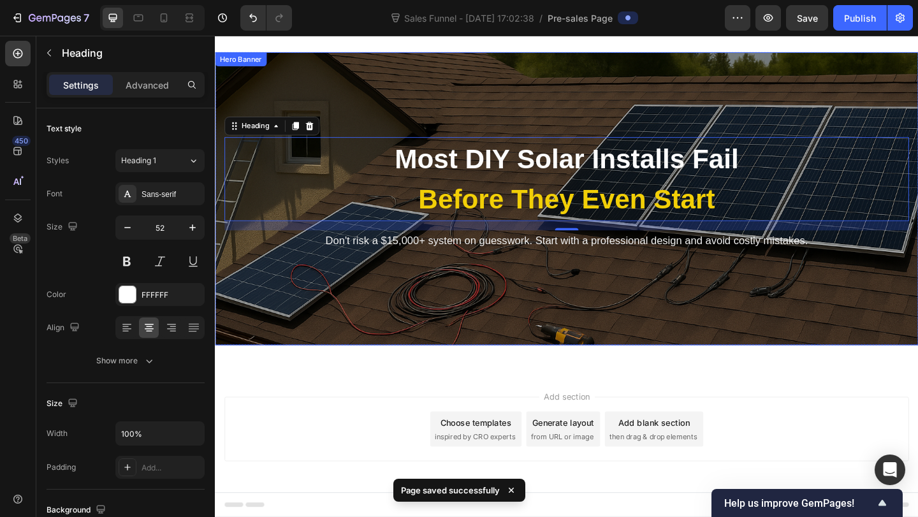
click at [548, 287] on div "Overlay" at bounding box center [597, 213] width 765 height 319
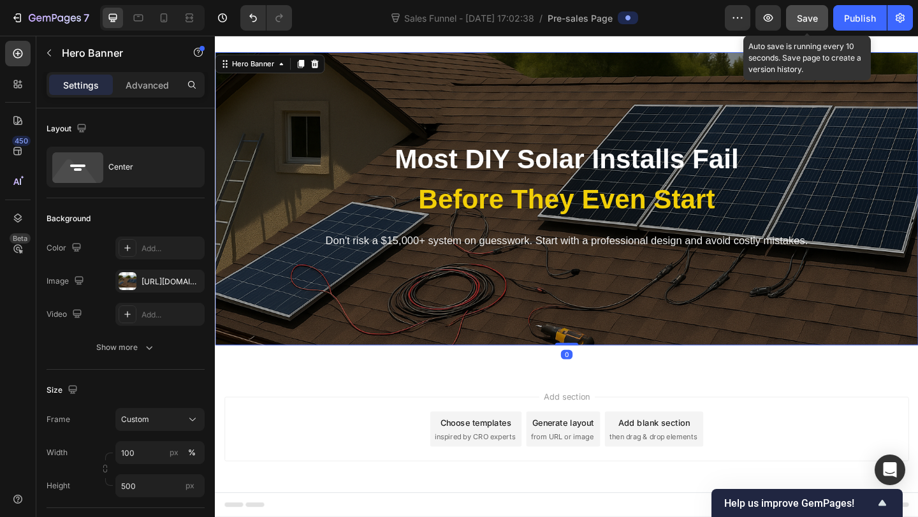
click at [822, 21] on button "Save" at bounding box center [807, 17] width 42 height 25
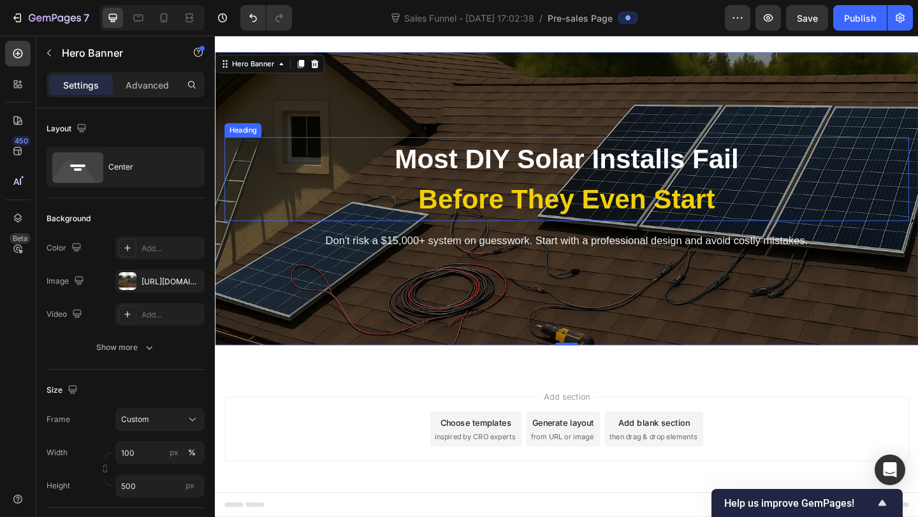
click at [594, 187] on p "⁠⁠⁠⁠⁠⁠⁠ Most DIY Solar Installs Fail Before They Even Start" at bounding box center [597, 191] width 742 height 89
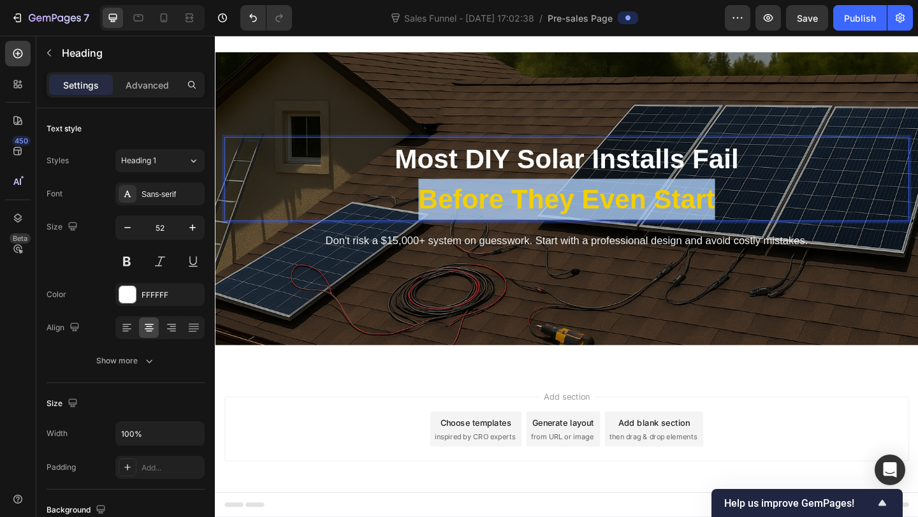
click at [709, 214] on strong "Before They Even Start" at bounding box center [597, 213] width 323 height 33
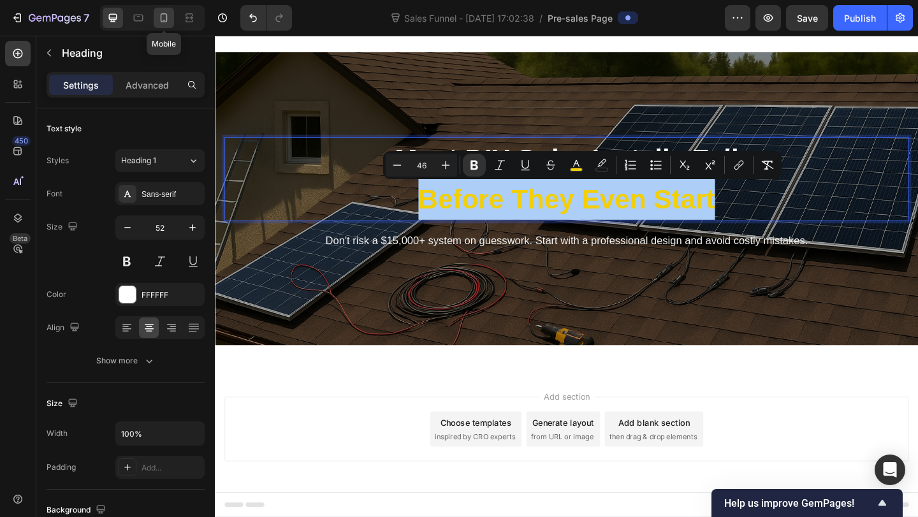
click at [163, 22] on icon at bounding box center [164, 17] width 7 height 9
type input "46"
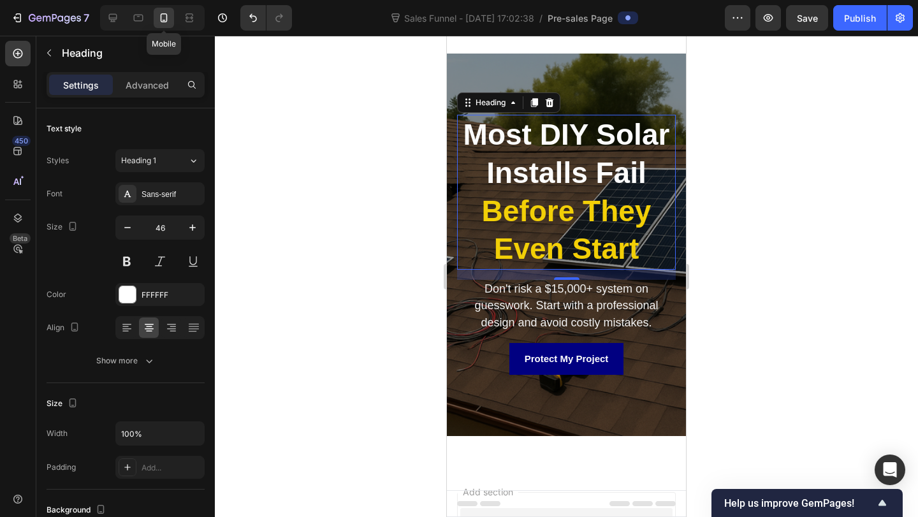
scroll to position [63, 0]
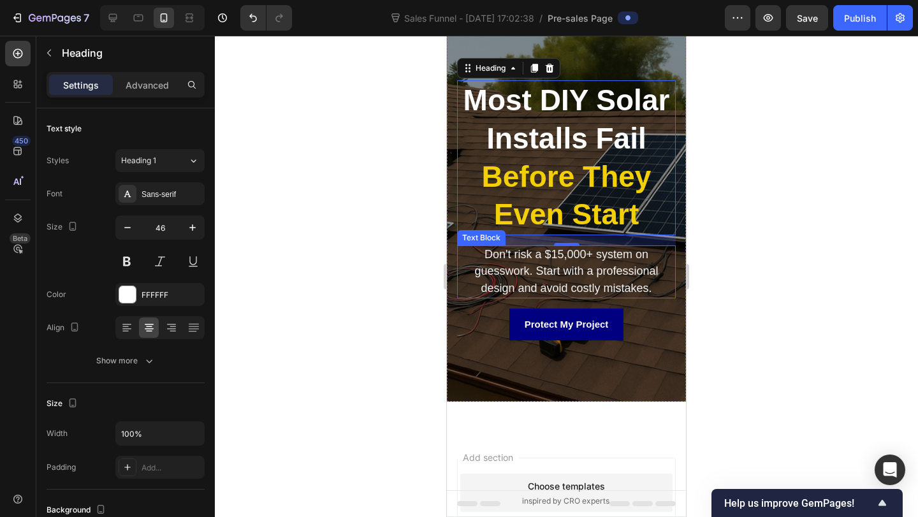
click at [558, 263] on p "Don't risk a $15,000+ system on guesswork. Start with a professional design and…" at bounding box center [566, 272] width 216 height 50
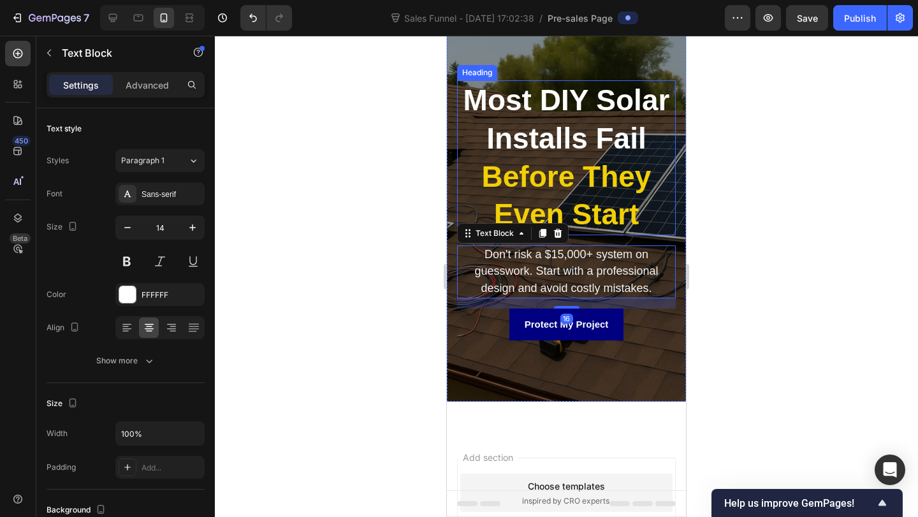
click at [595, 177] on strong "Before They Even Start" at bounding box center [567, 195] width 170 height 71
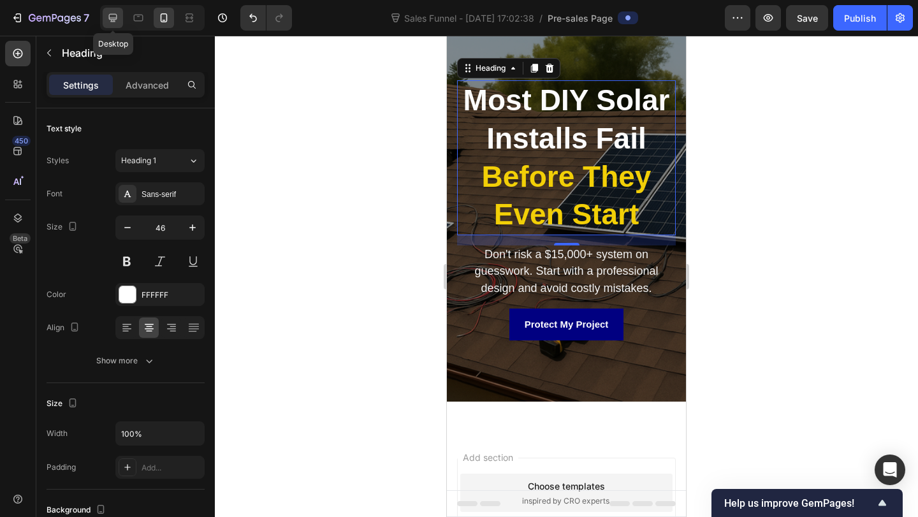
click at [105, 20] on div at bounding box center [113, 18] width 20 height 20
type input "52"
